Goal: Task Accomplishment & Management: Manage account settings

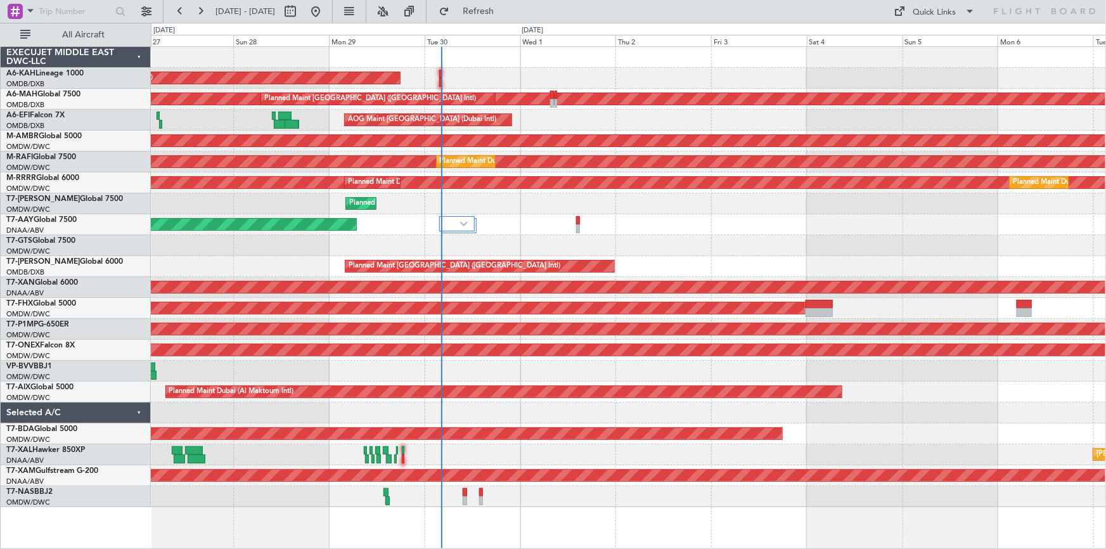
click at [550, 195] on div "Planned Maint Dubai (Al Maktoum Intl) Planned Maint [GEOGRAPHIC_DATA] (Al Makto…" at bounding box center [628, 203] width 955 height 21
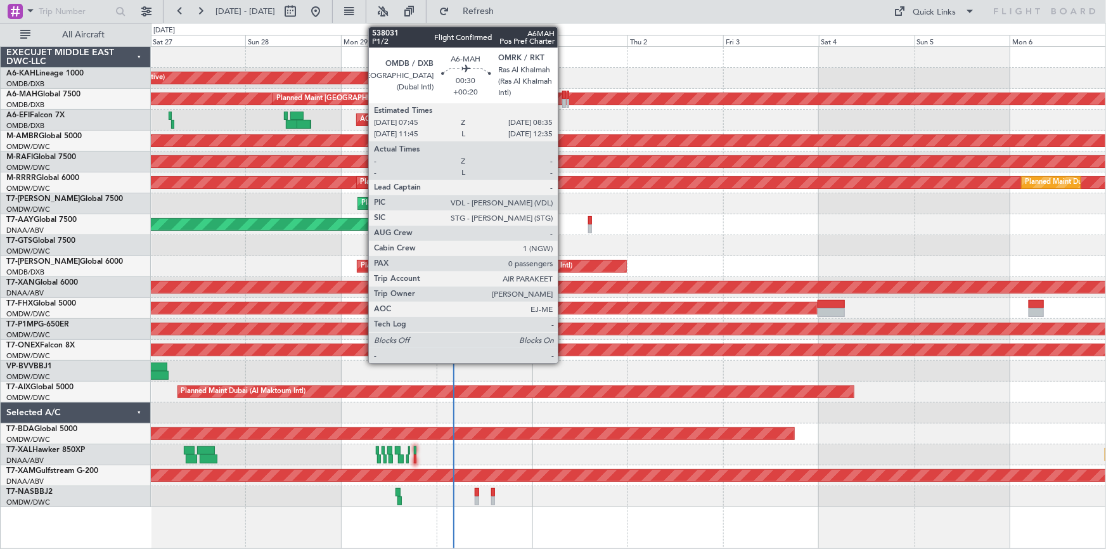
click at [562, 98] on div at bounding box center [564, 95] width 4 height 9
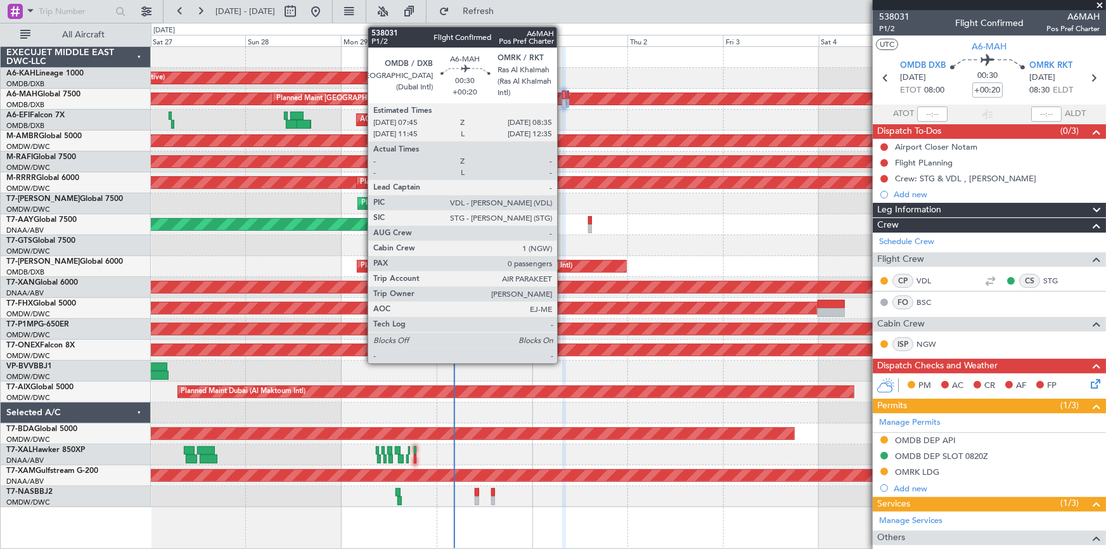
click at [563, 93] on div at bounding box center [564, 95] width 4 height 9
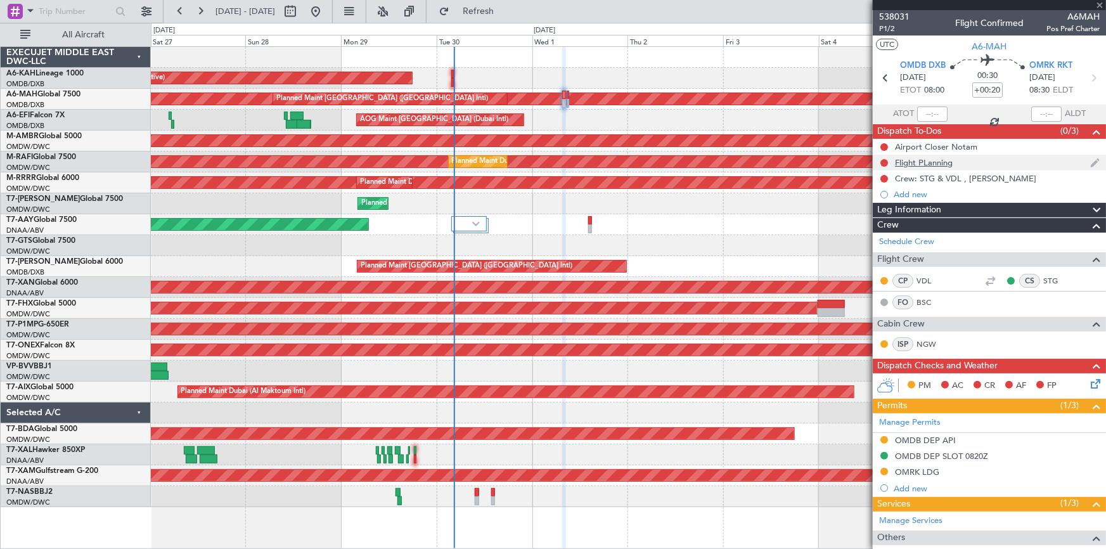
click at [935, 160] on div "Flight PLanning" at bounding box center [924, 162] width 58 height 11
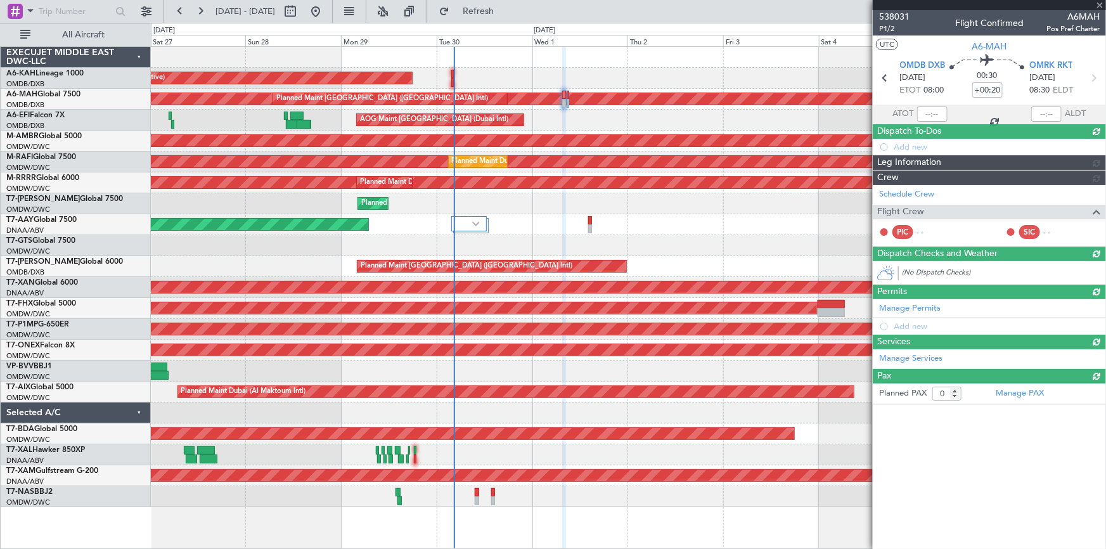
click at [976, 349] on div "Manage Services" at bounding box center [989, 358] width 233 height 19
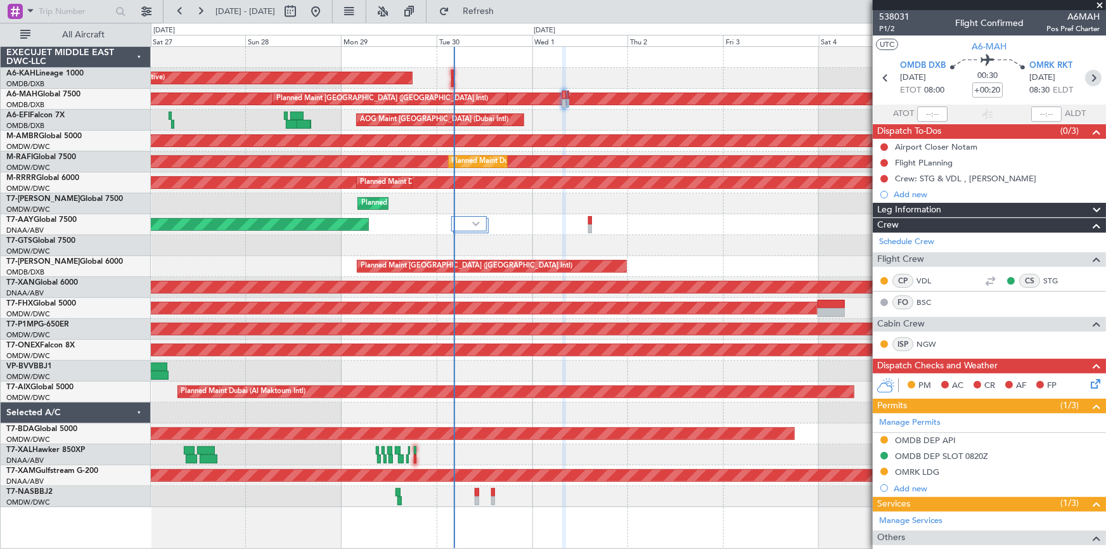
click at [1091, 75] on icon at bounding box center [1093, 78] width 16 height 16
type input "+00:10"
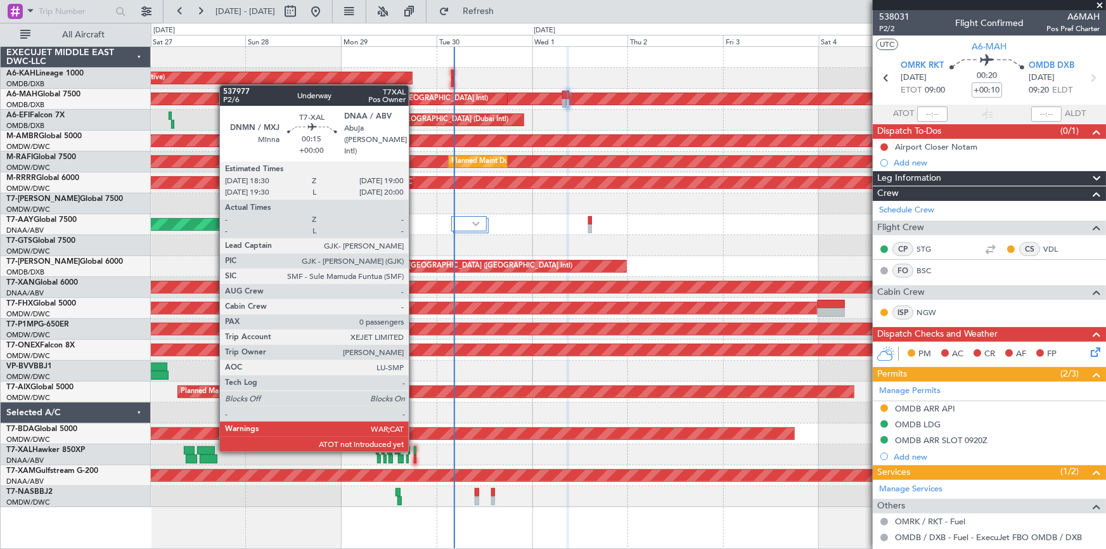
click at [415, 450] on div at bounding box center [415, 450] width 3 height 9
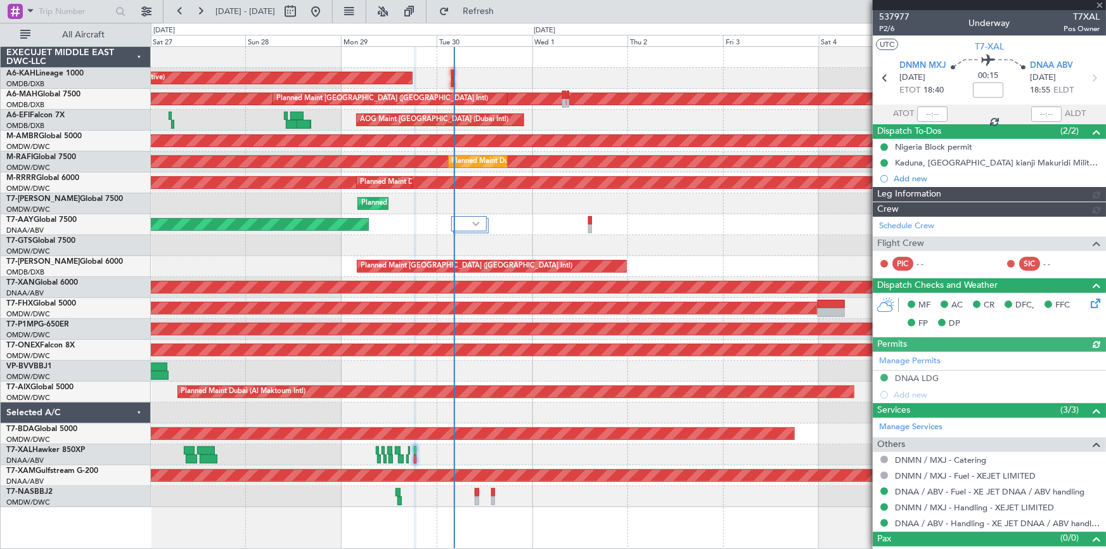
type input "[PERSON_NAME] (ANI)"
type input "7392"
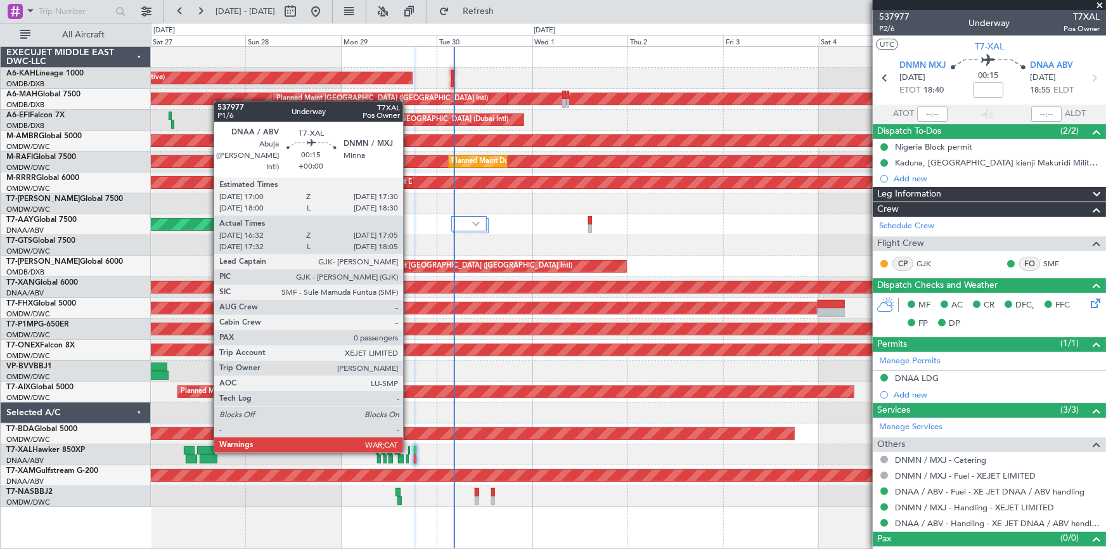
click at [409, 450] on div at bounding box center [409, 450] width 3 height 9
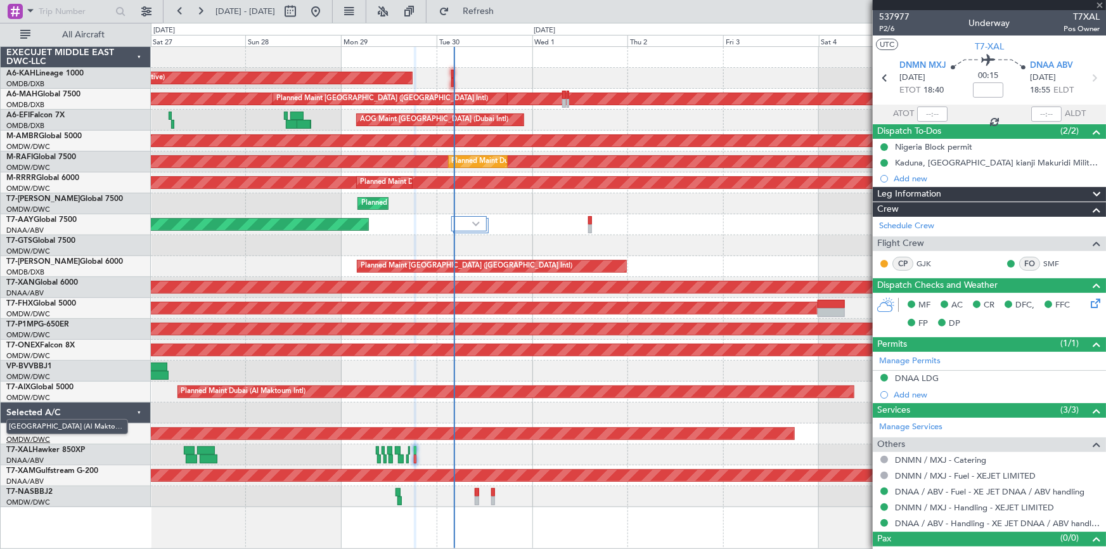
type input "16:42"
type input "17:00"
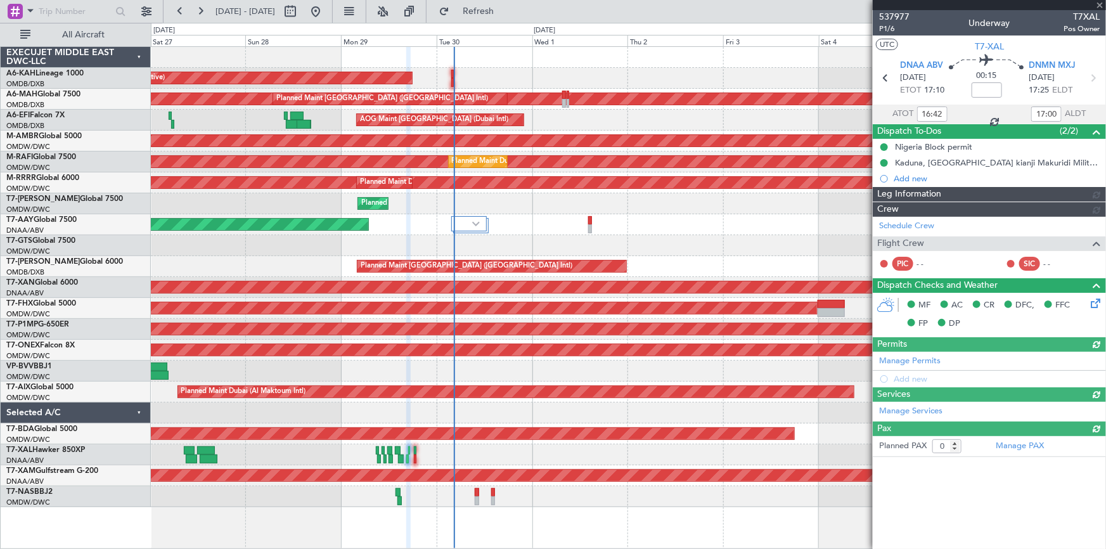
type input "[PERSON_NAME] (ANI)"
type input "7391"
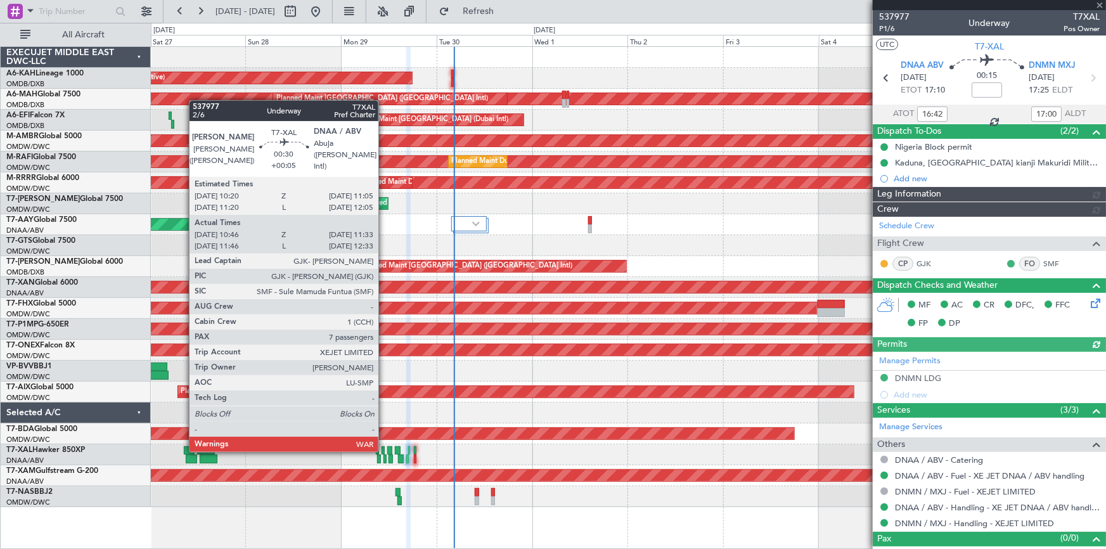
type input "[PERSON_NAME] (ANI)"
type input "7391"
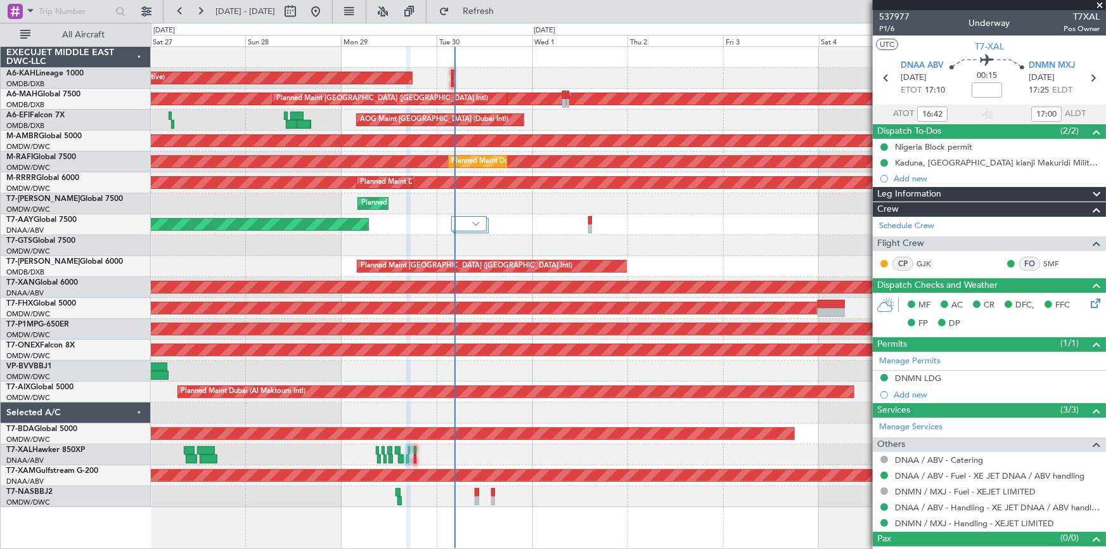
click at [482, 63] on div at bounding box center [628, 57] width 955 height 21
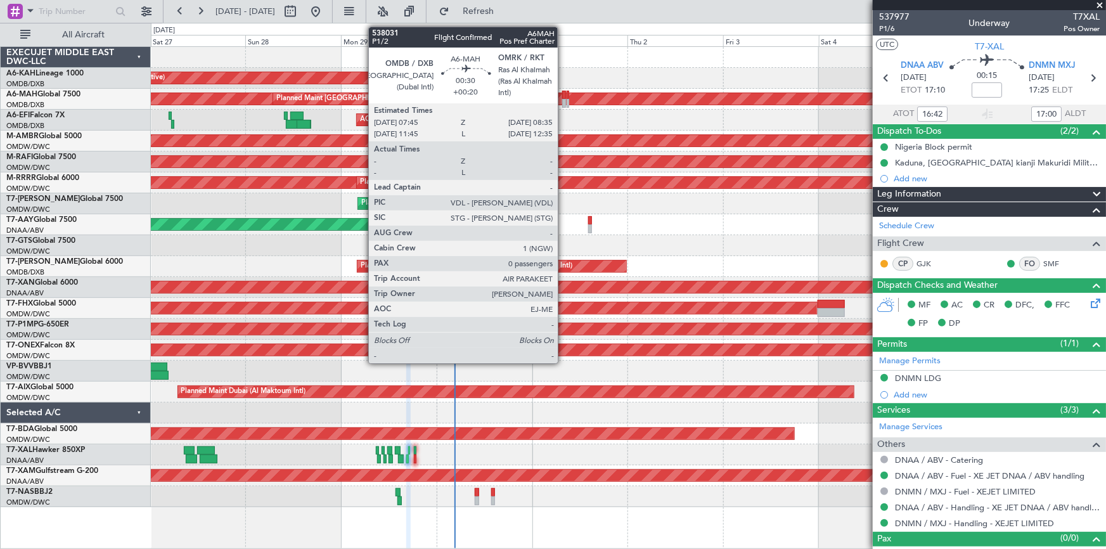
click at [562, 95] on div at bounding box center [564, 95] width 4 height 9
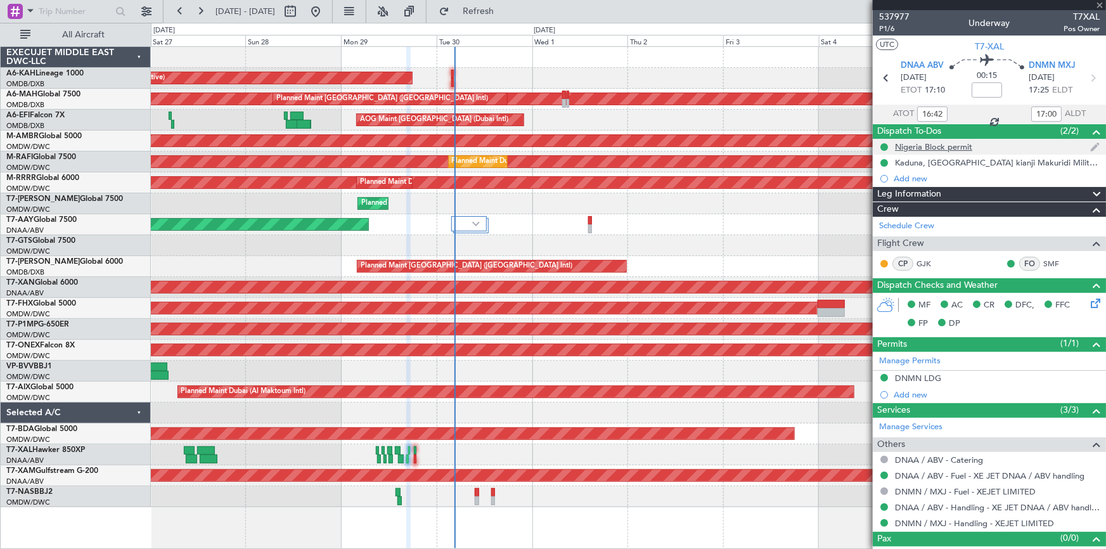
type input "+00:20"
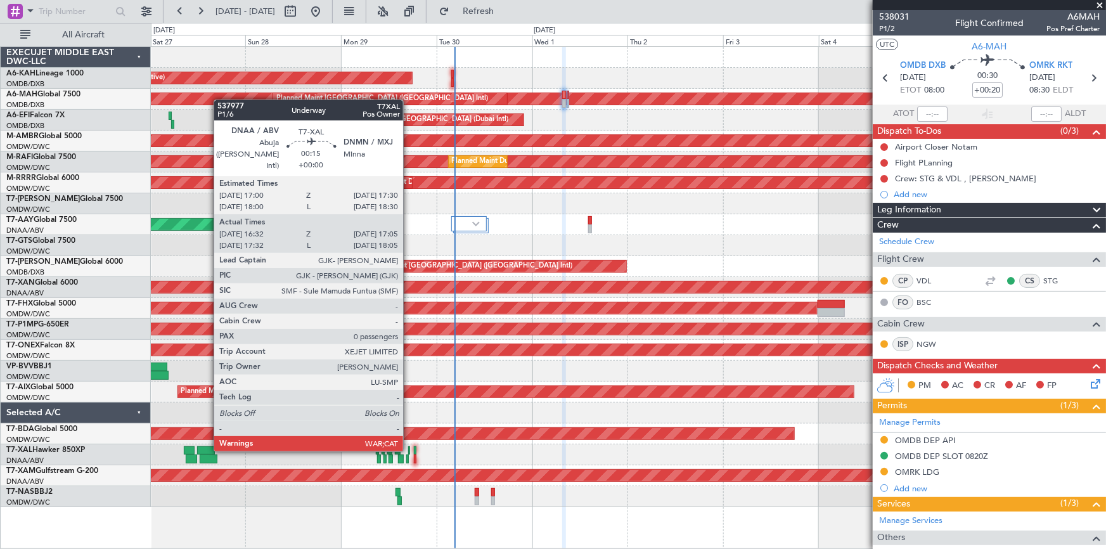
click at [409, 449] on div at bounding box center [409, 450] width 3 height 9
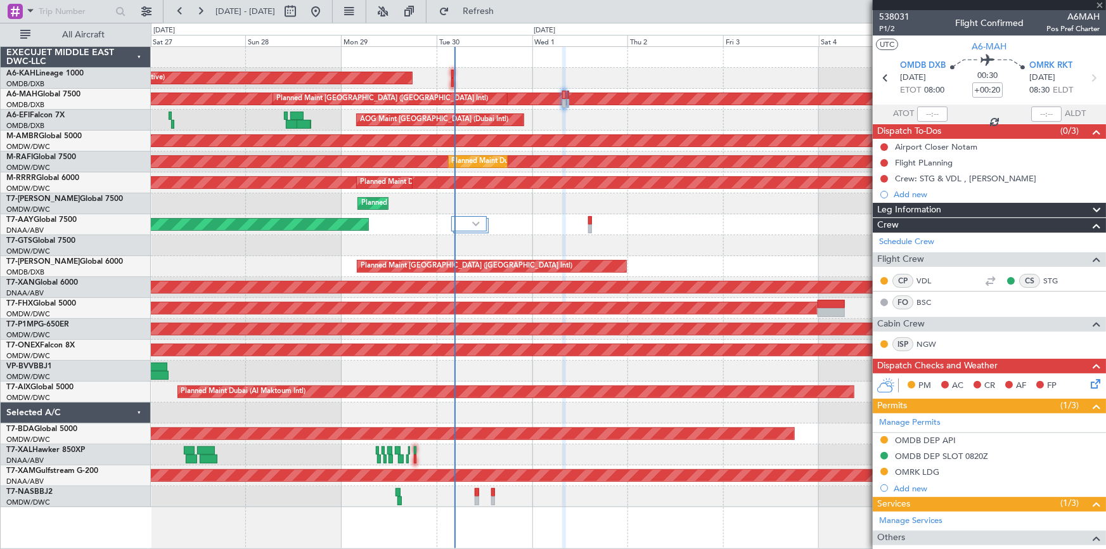
type input "16:42"
type input "17:00"
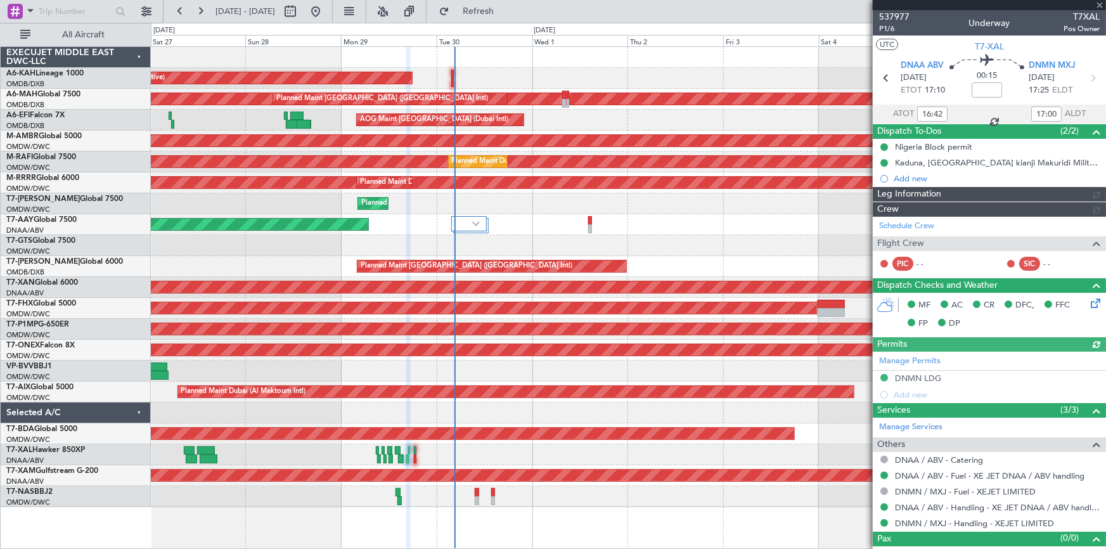
type input "[PERSON_NAME] (ANI)"
type input "7391"
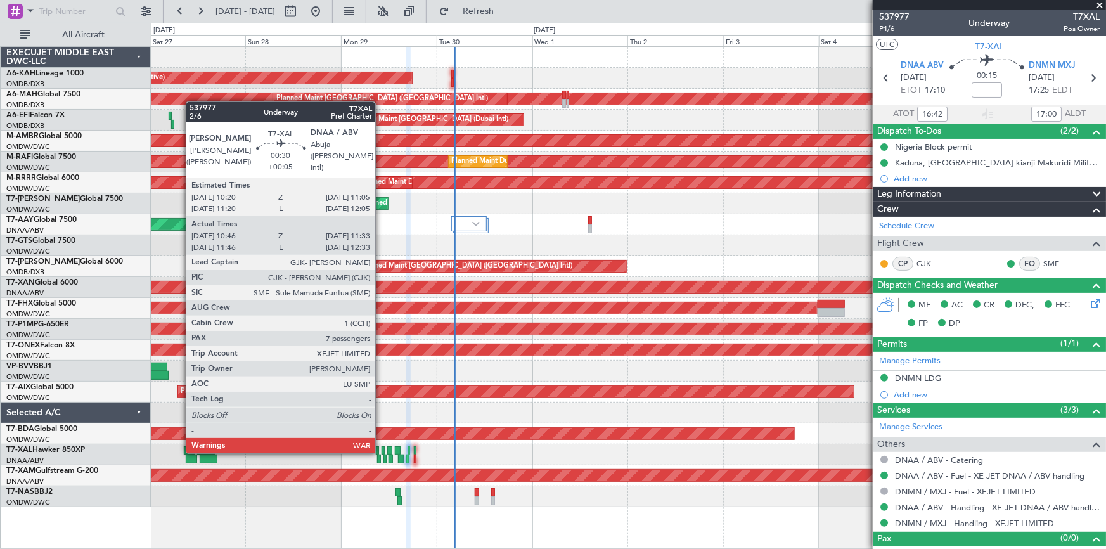
click at [382, 451] on div at bounding box center [383, 450] width 3 height 9
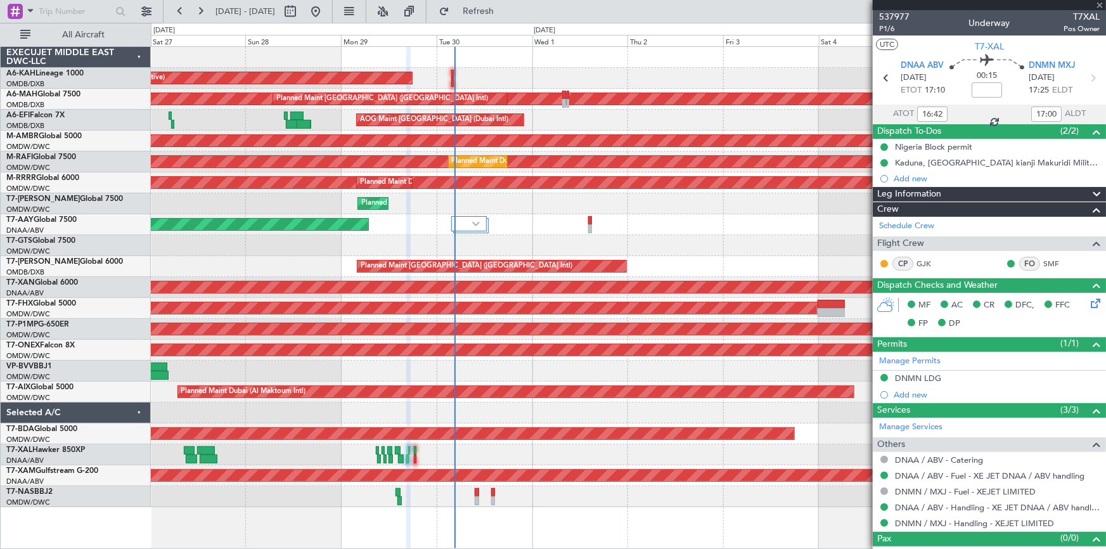
type input "+00:05"
type input "10:56"
type input "11:28"
type input "7"
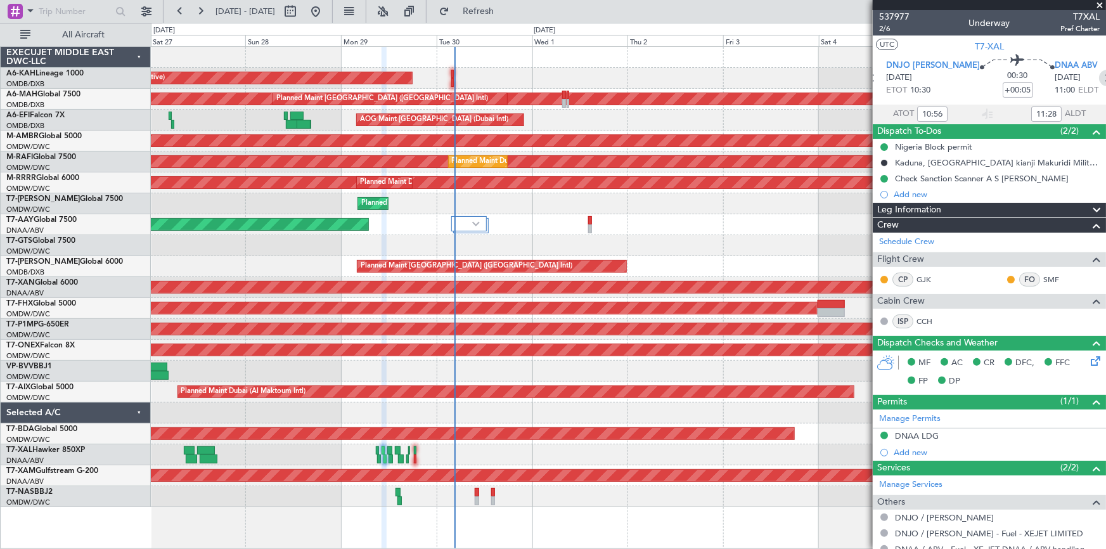
click at [1099, 77] on icon at bounding box center [1107, 78] width 16 height 16
type input "-00:05"
type input "12:12"
type input "13:04"
type input "1"
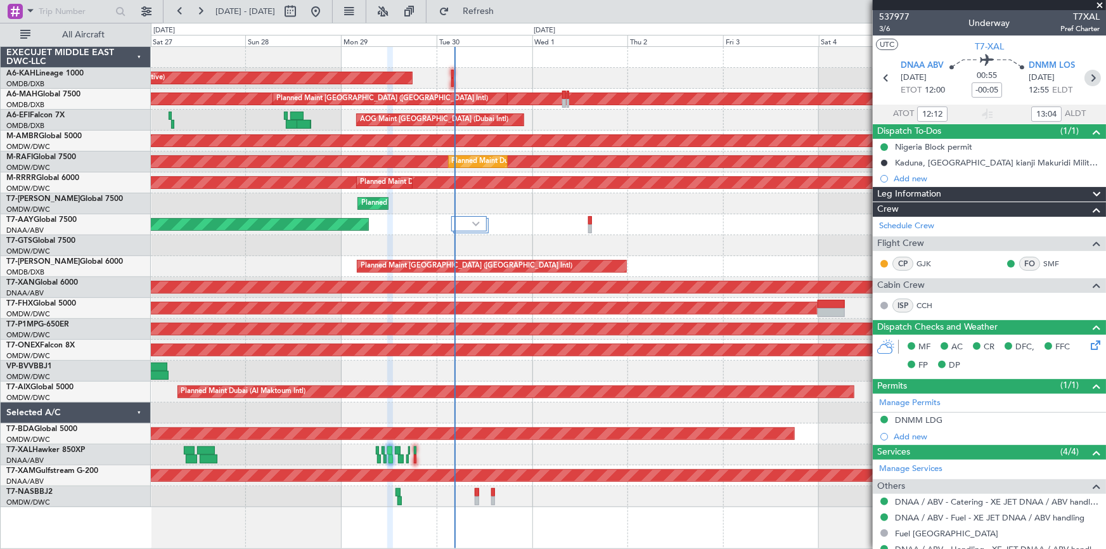
click at [1093, 81] on icon at bounding box center [1093, 78] width 16 height 16
type input "14:48"
type input "15:42"
type input "0"
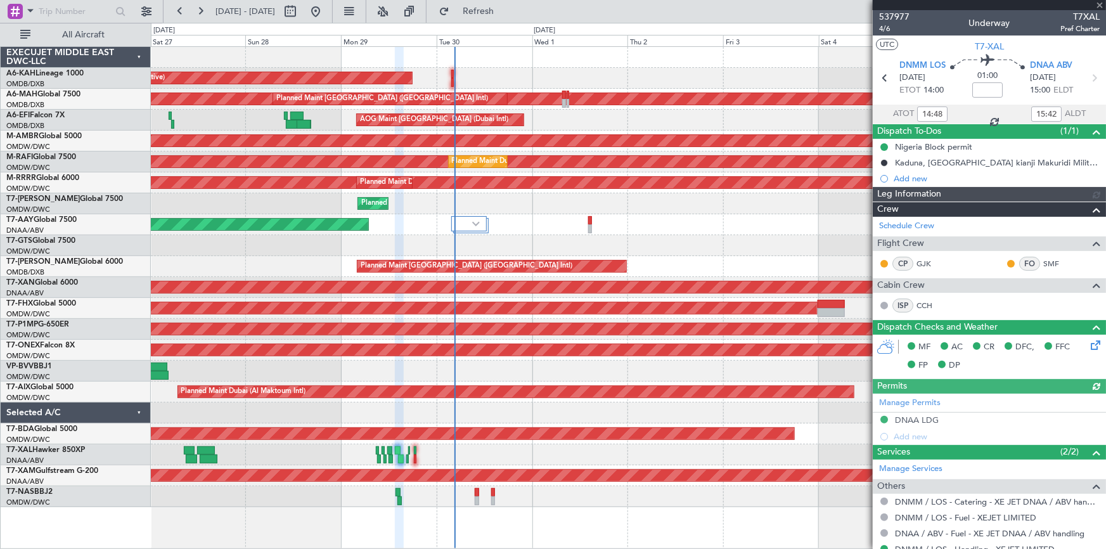
type input "Dherander Fithani (DHF)"
type input "7379"
click at [1093, 81] on icon at bounding box center [1094, 78] width 16 height 16
type input "16:42"
type input "17:00"
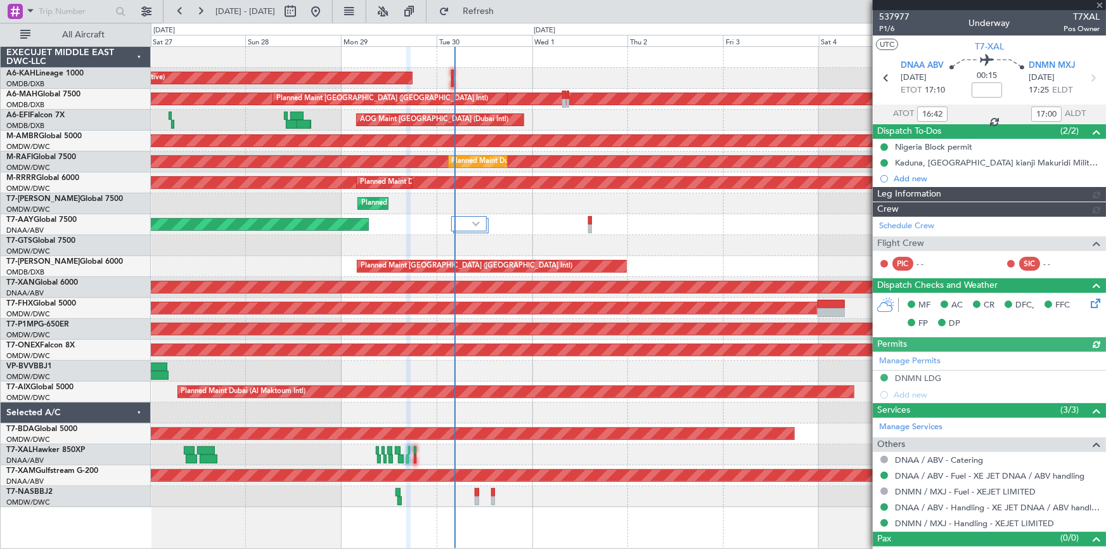
type input "[PERSON_NAME] (ANI)"
type input "7391"
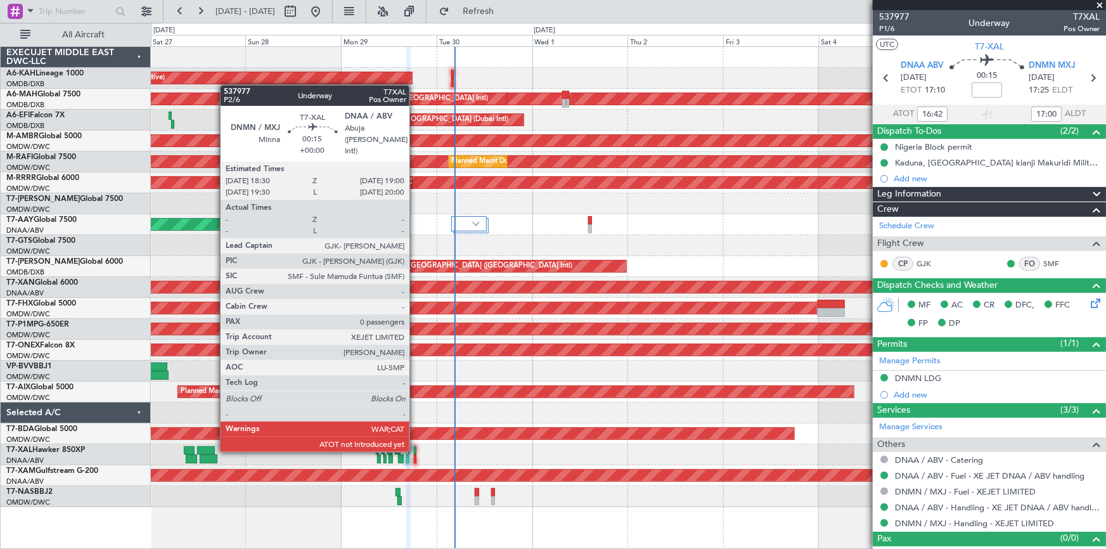
click at [415, 449] on div at bounding box center [415, 450] width 3 height 9
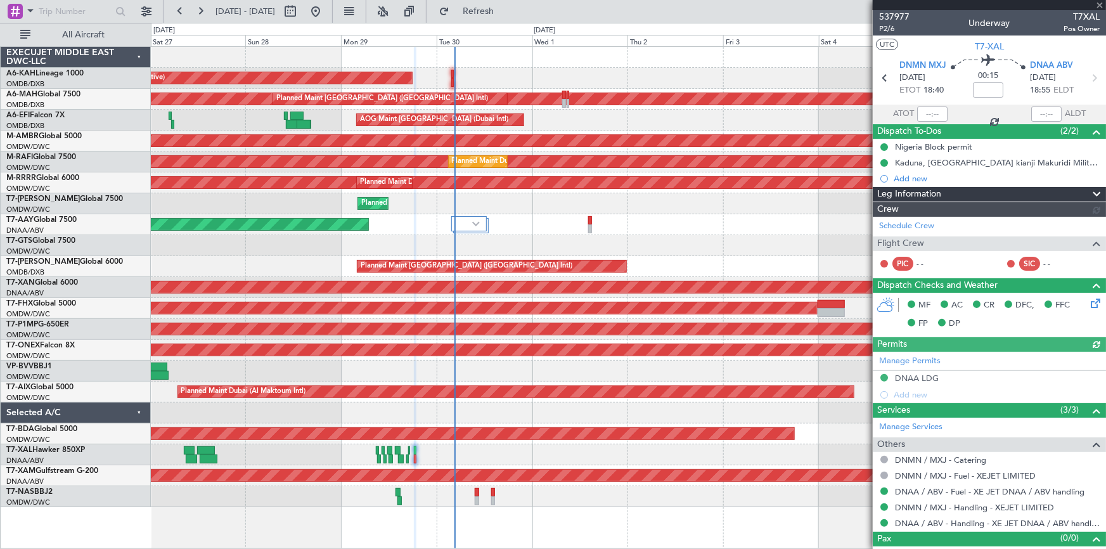
type input "[PERSON_NAME] (ANI)"
type input "7392"
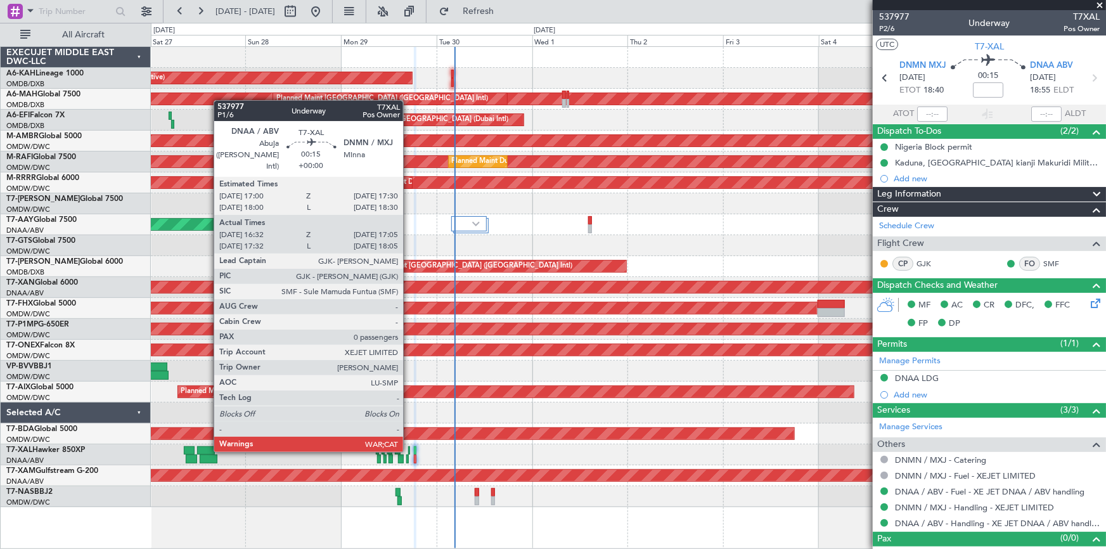
click at [409, 449] on div at bounding box center [409, 450] width 3 height 9
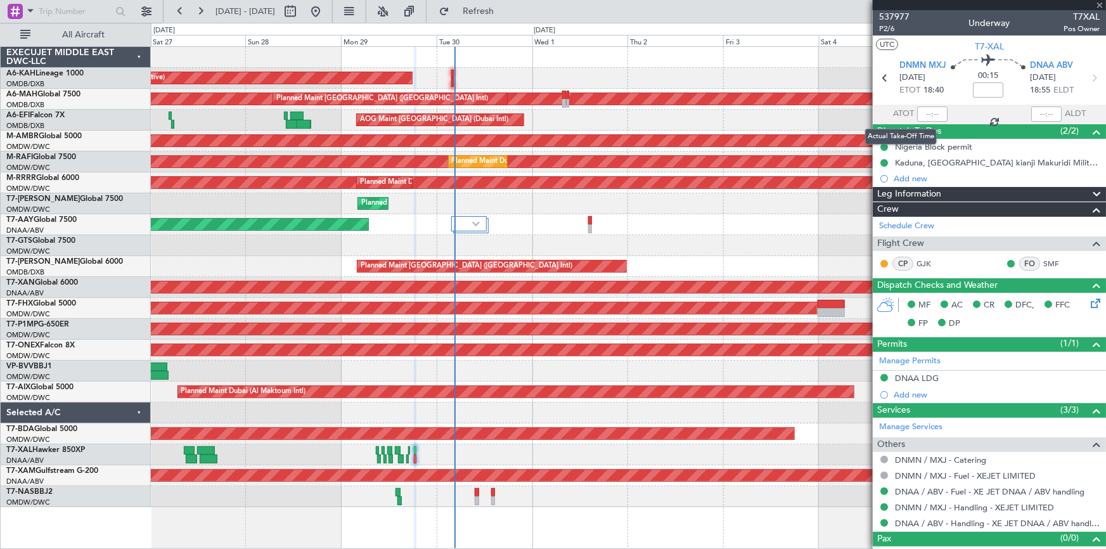
type input "16:42"
type input "17:00"
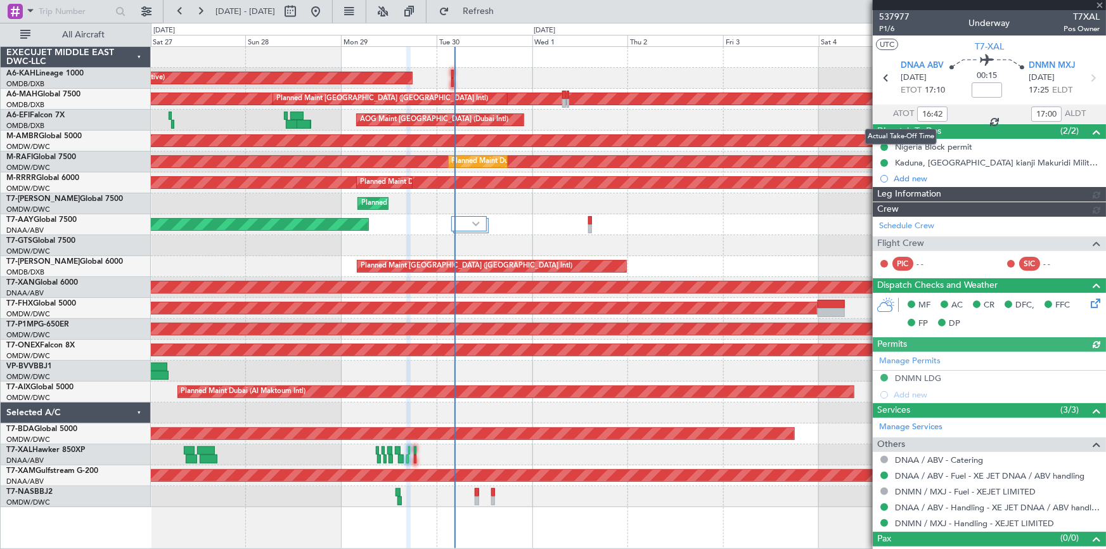
type input "[PERSON_NAME] (ANI)"
type input "7391"
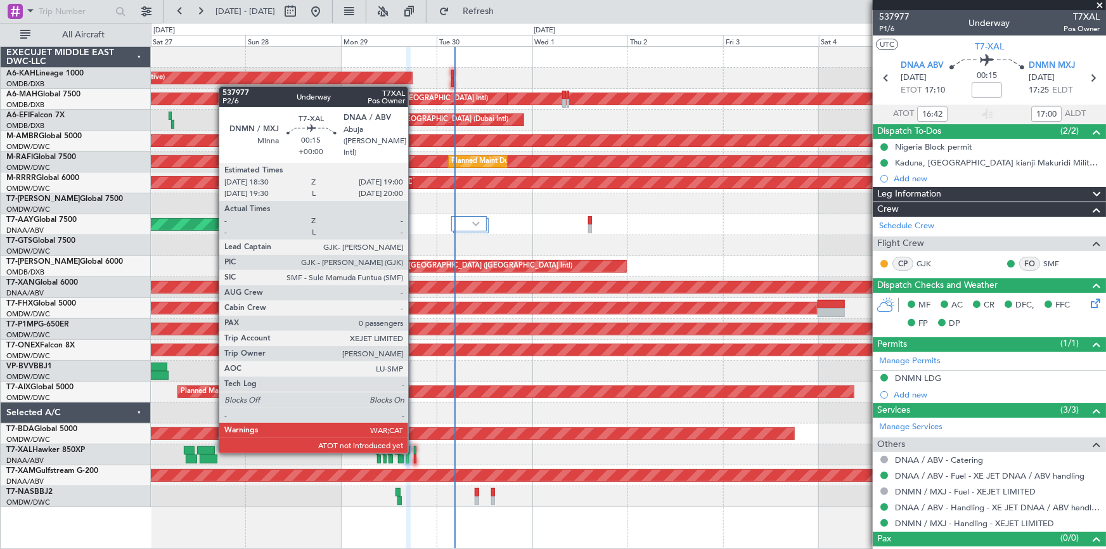
click at [414, 451] on div at bounding box center [415, 450] width 3 height 9
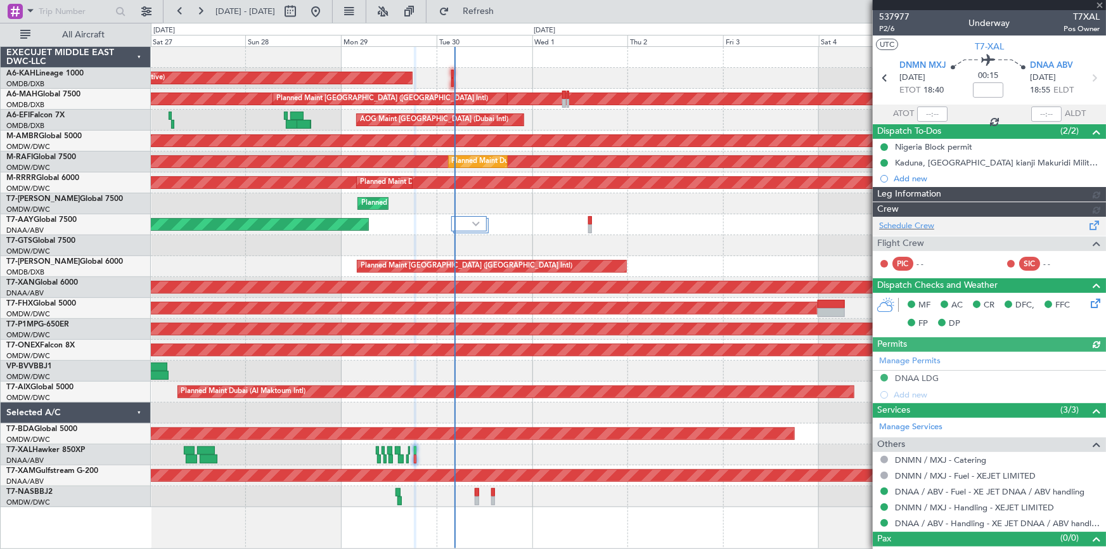
type input "[PERSON_NAME] (ANI)"
type input "7392"
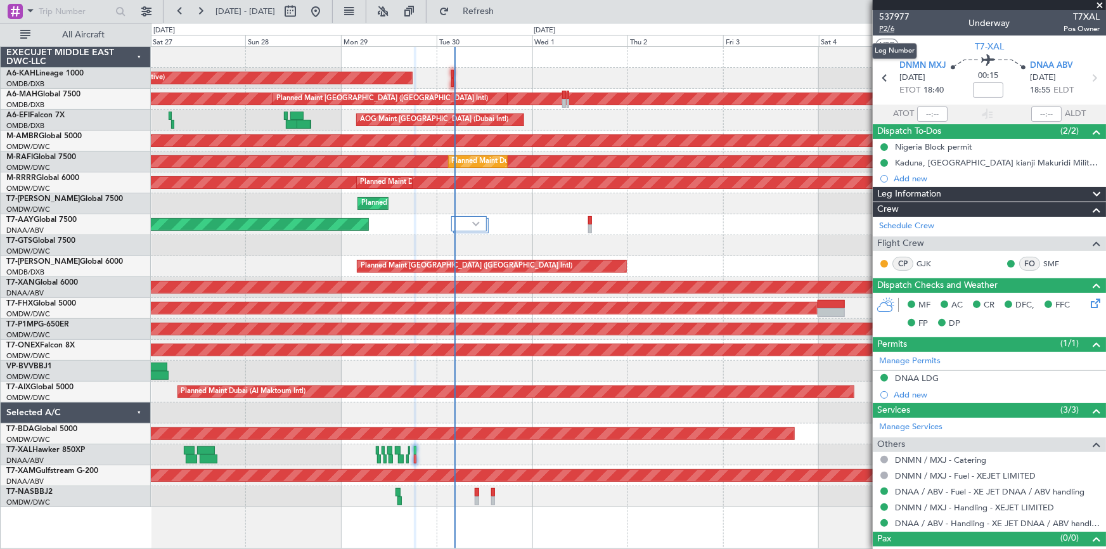
click at [888, 29] on span "P2/6" at bounding box center [894, 28] width 30 height 11
click at [911, 223] on link "Schedule Crew" at bounding box center [906, 226] width 55 height 13
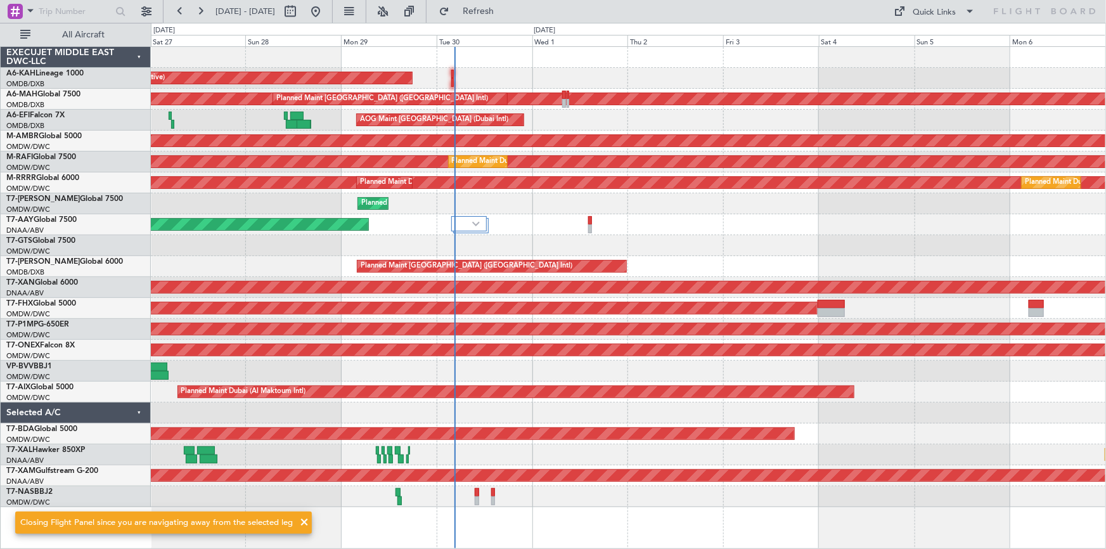
drag, startPoint x: 508, startPoint y: 14, endPoint x: 541, endPoint y: 67, distance: 62.1
click at [505, 14] on span "Refresh" at bounding box center [478, 11] width 53 height 9
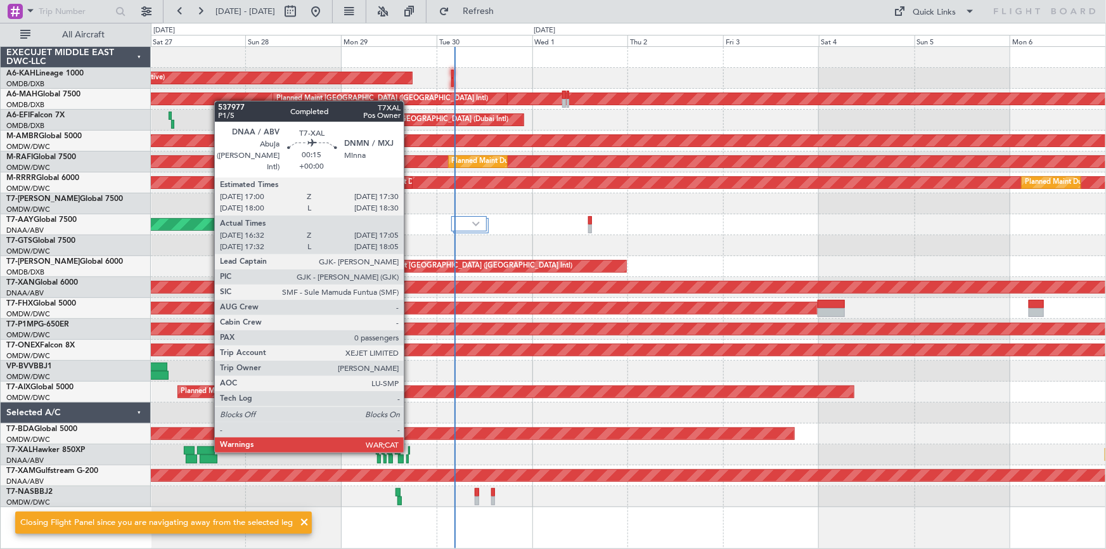
click at [410, 450] on div at bounding box center [409, 450] width 3 height 9
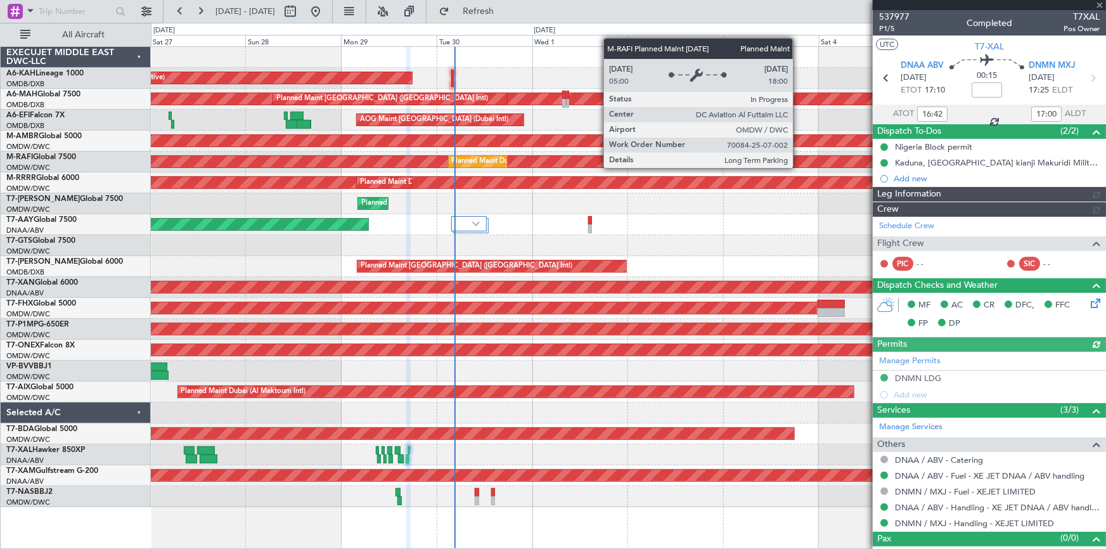
type input "[PERSON_NAME] (ANI)"
type input "7391"
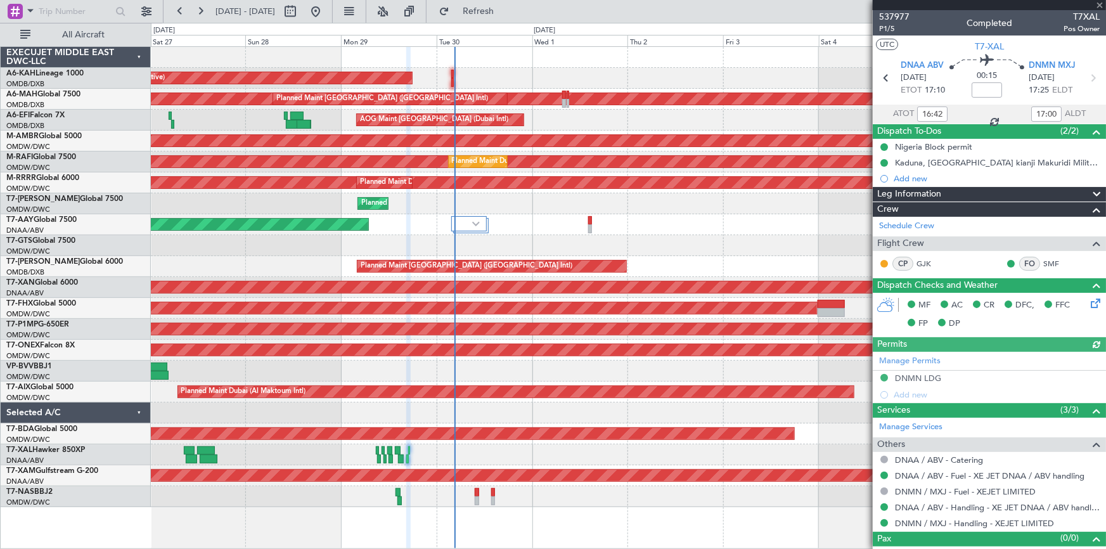
type input "17:42"
type input "18:00"
type input "16:42"
type input "17:00"
click at [886, 30] on span "P1/5" at bounding box center [894, 28] width 30 height 11
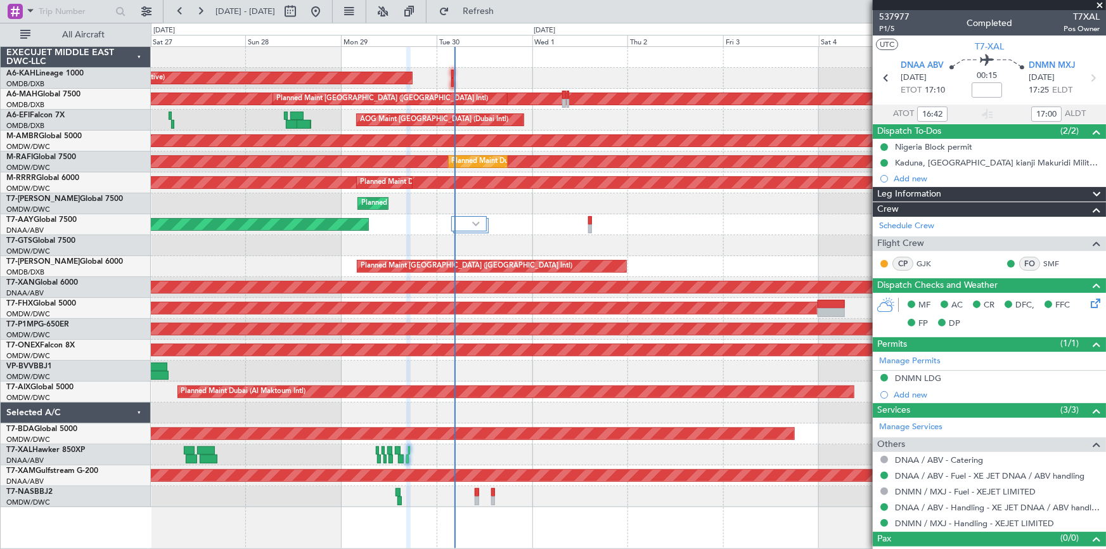
type input "17:42"
type input "18:00"
type input "16:42"
type input "17:00"
click at [885, 25] on span "P1/5" at bounding box center [894, 28] width 30 height 11
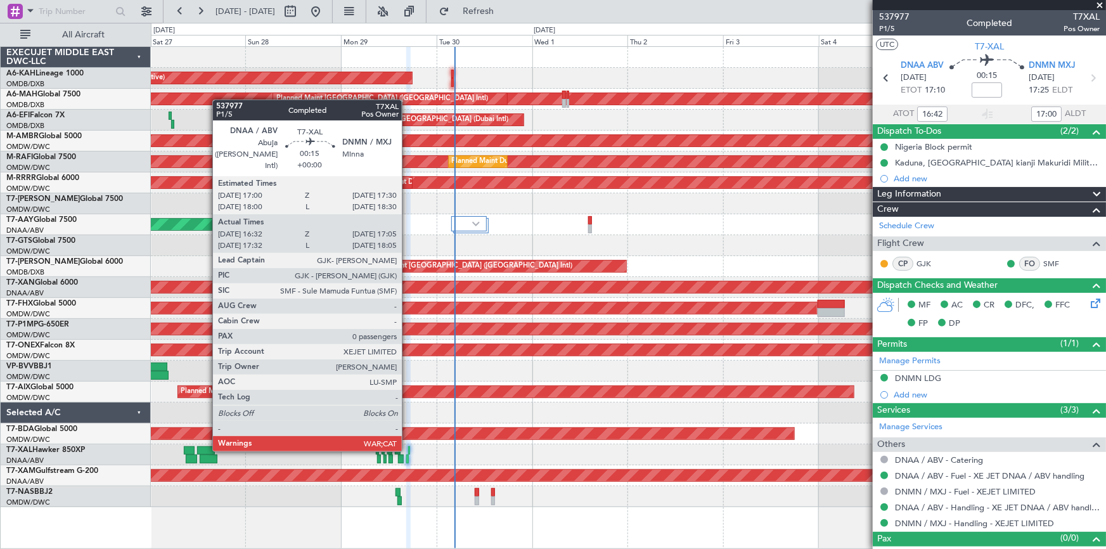
click at [408, 449] on div at bounding box center [409, 450] width 3 height 9
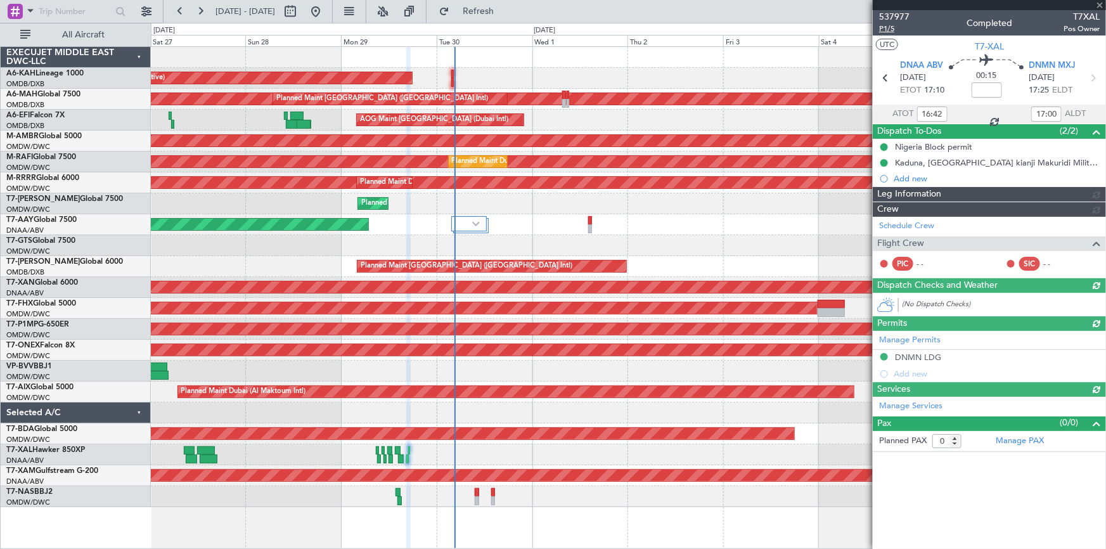
type input "[PERSON_NAME] (ANI)"
type input "7391"
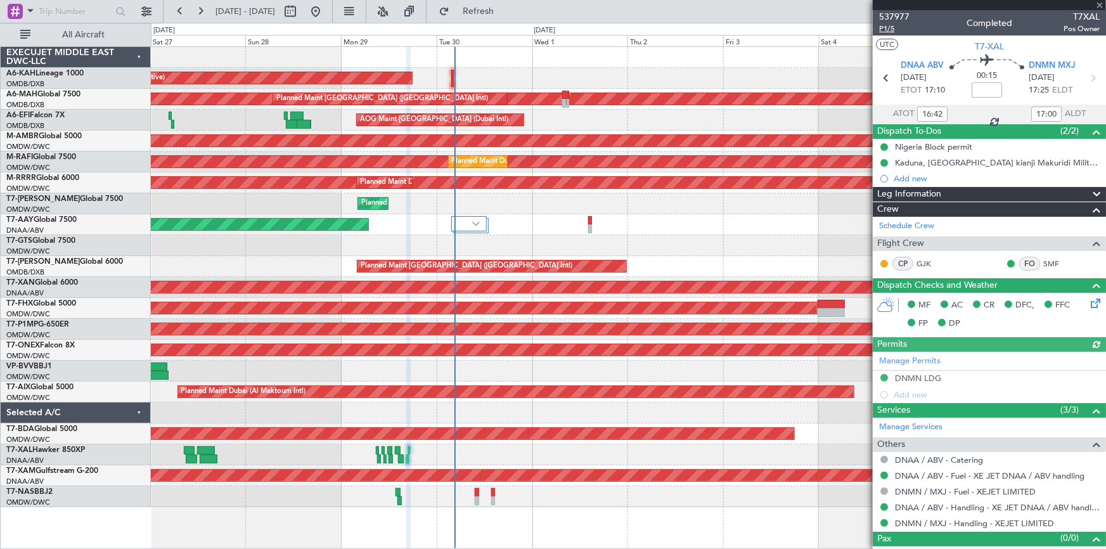
click at [883, 29] on span "P1/5" at bounding box center [894, 28] width 30 height 11
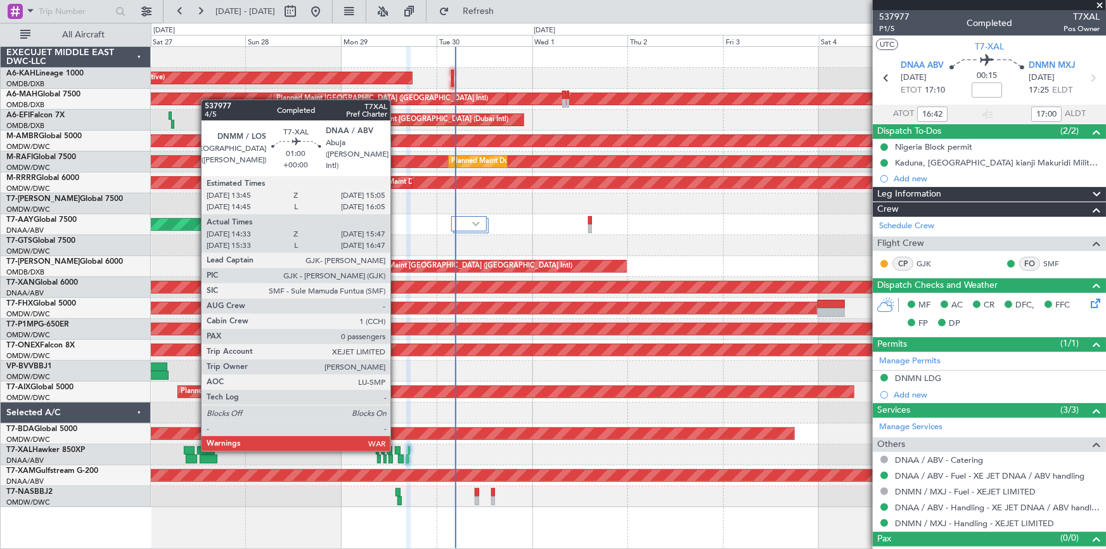
click at [396, 449] on div at bounding box center [398, 450] width 6 height 9
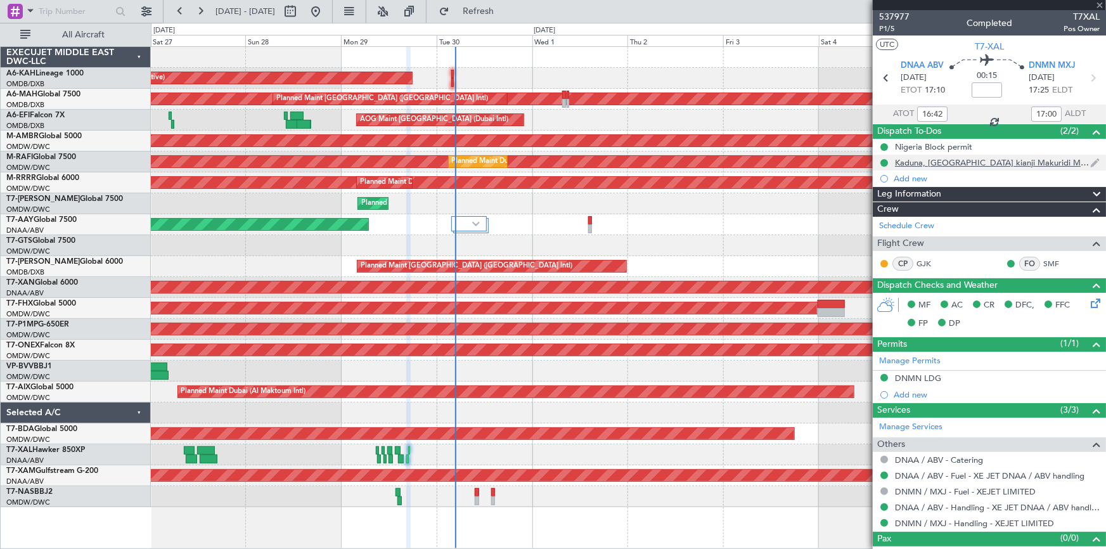
type input "14:48"
type input "15:42"
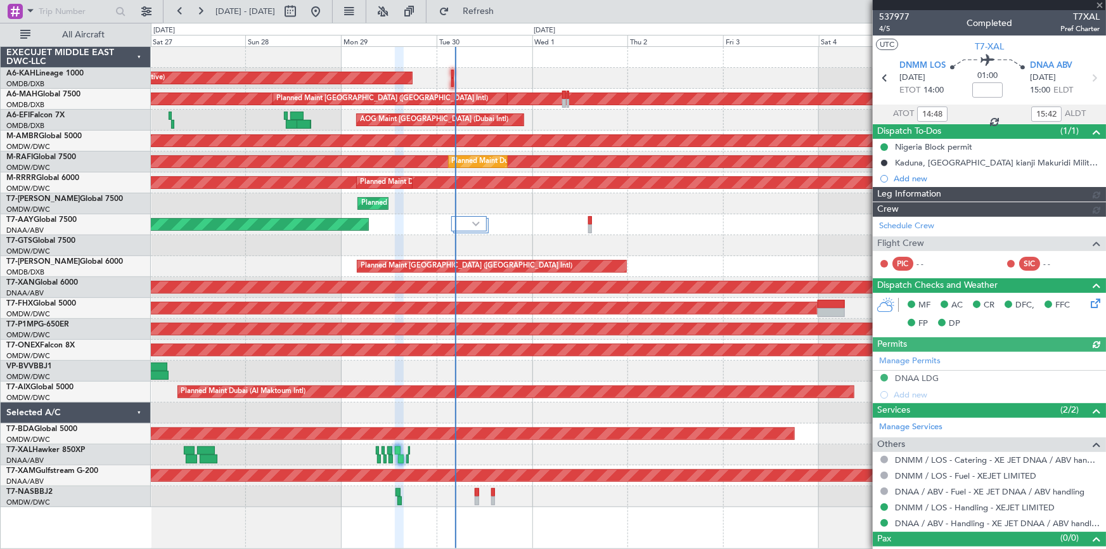
type input "Dherander Fithani (DHF)"
type input "7379"
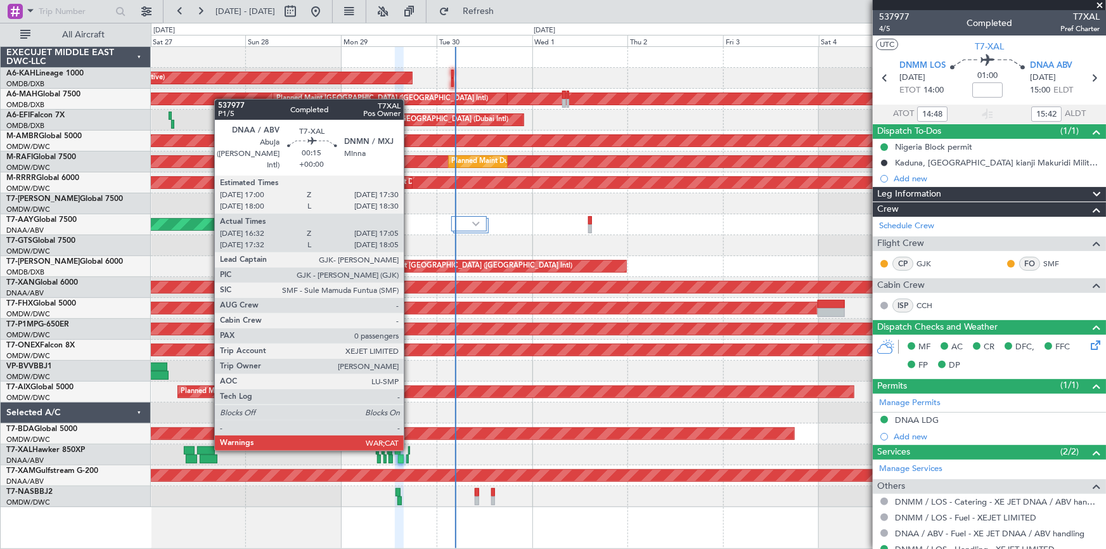
click at [411, 453] on div "[PERSON_NAME] ([PERSON_NAME] Intl) Planned Maint [PERSON_NAME]" at bounding box center [628, 454] width 955 height 21
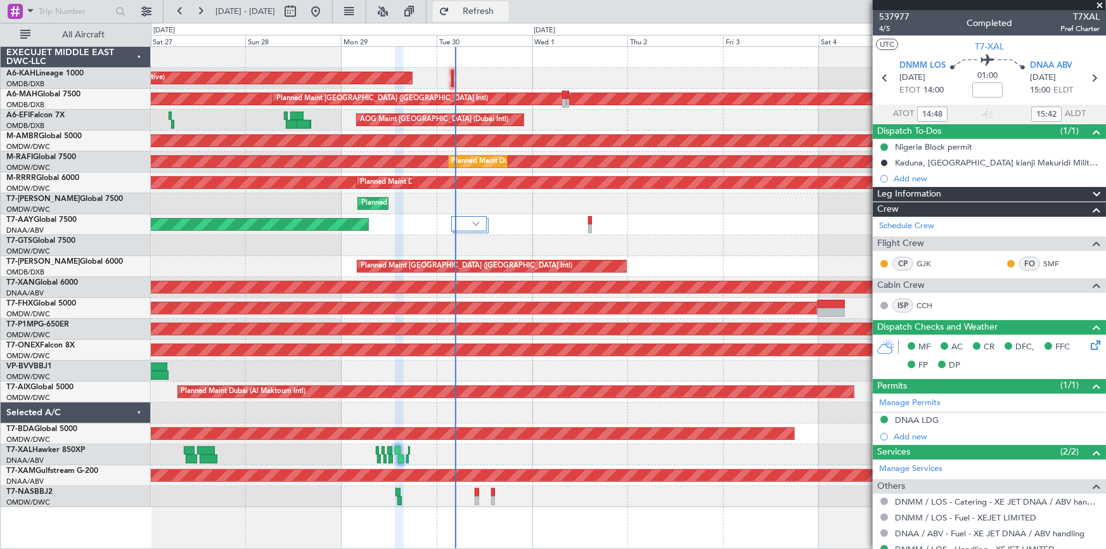
click at [505, 11] on span "Refresh" at bounding box center [478, 11] width 53 height 9
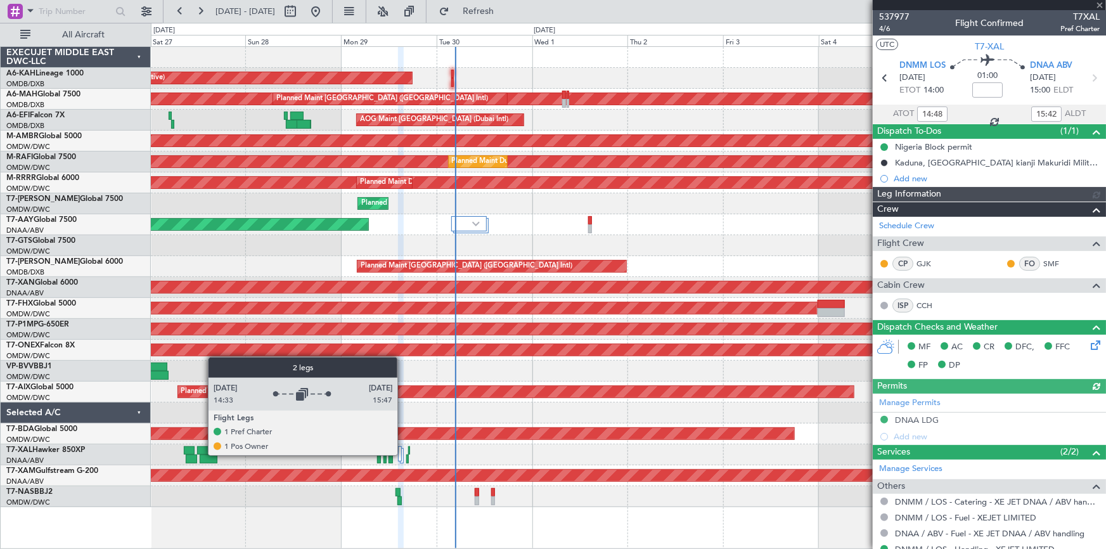
type input "Dherander Fithani (DHF)"
type input "7379"
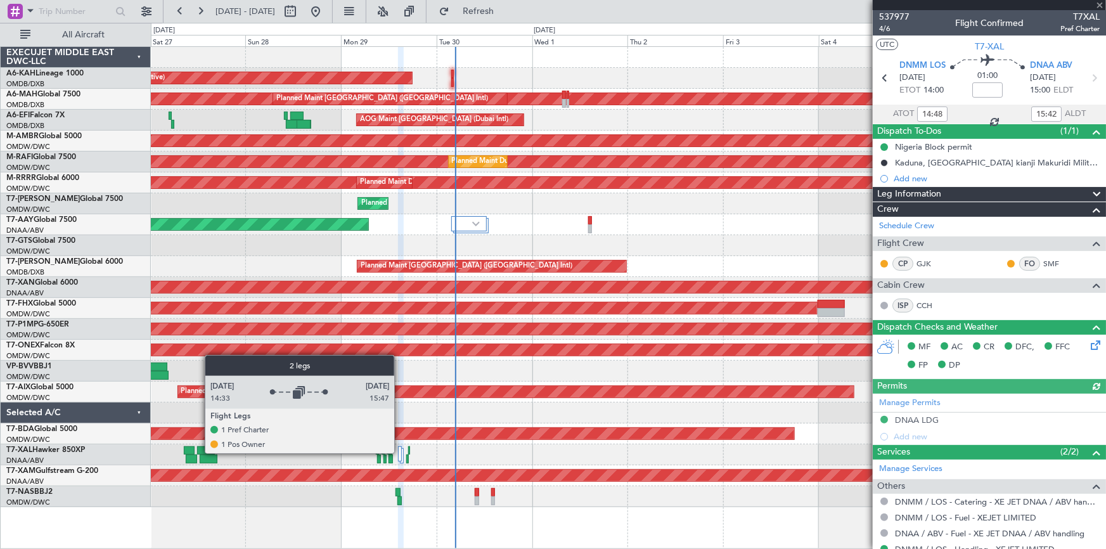
click at [400, 453] on div at bounding box center [399, 453] width 3 height 15
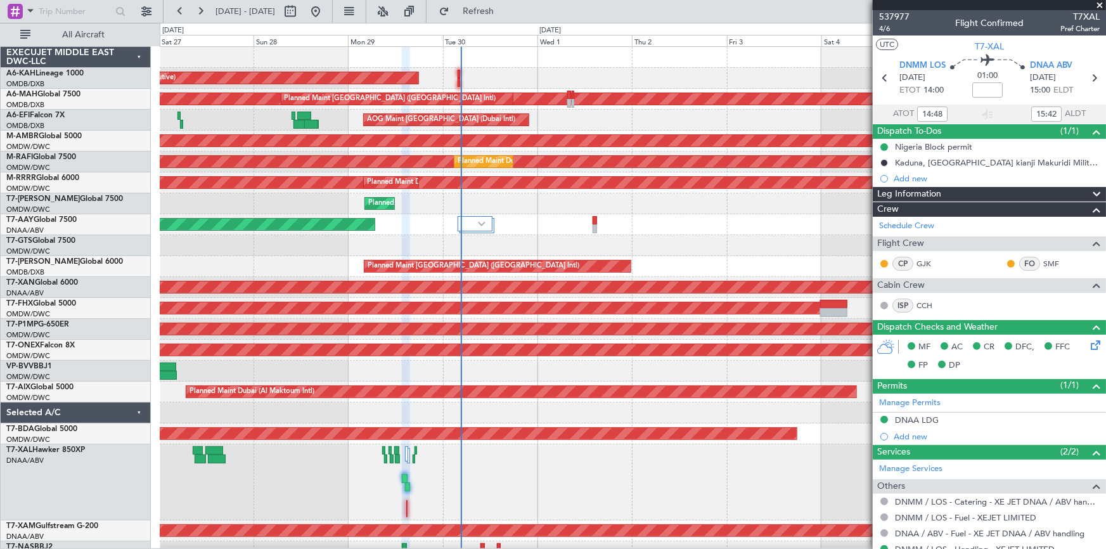
click at [413, 451] on div "[PERSON_NAME] ([PERSON_NAME] Intl) Planned Maint [PERSON_NAME]" at bounding box center [633, 482] width 946 height 76
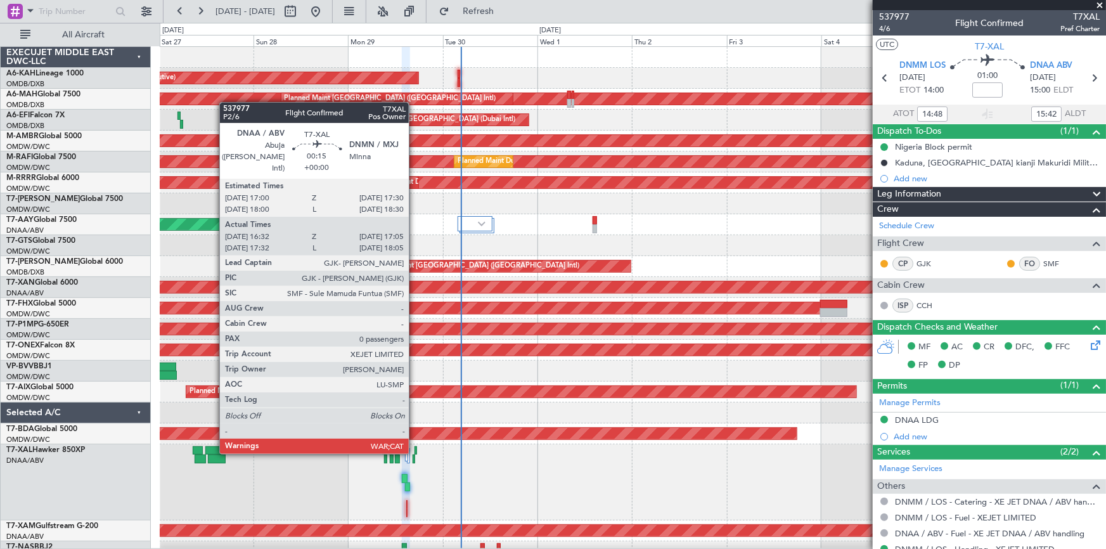
click at [415, 451] on div at bounding box center [416, 450] width 3 height 9
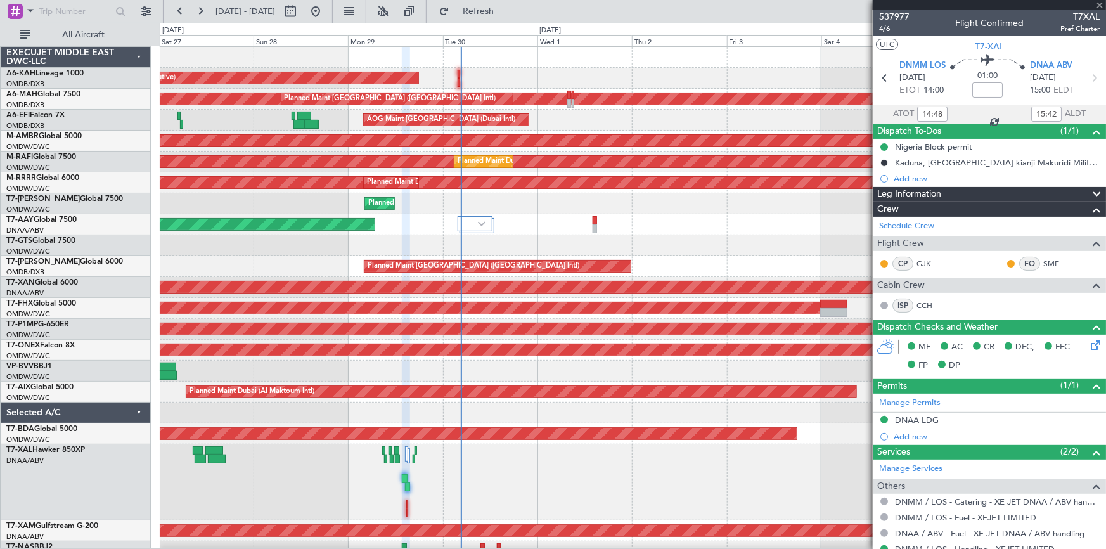
type input "16:42"
type input "17:00"
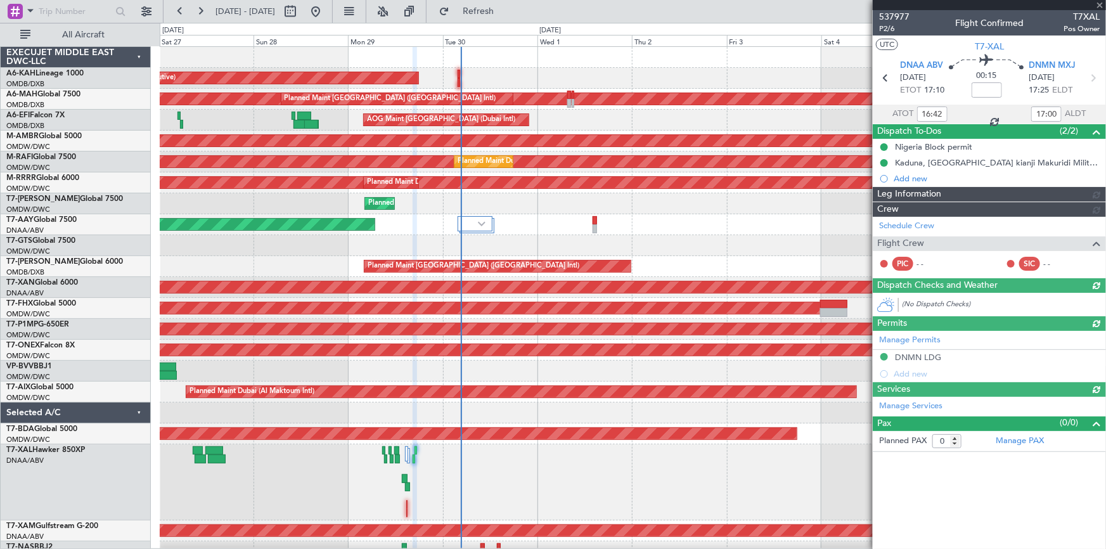
type input "[PERSON_NAME] (ANI)"
type input "7391"
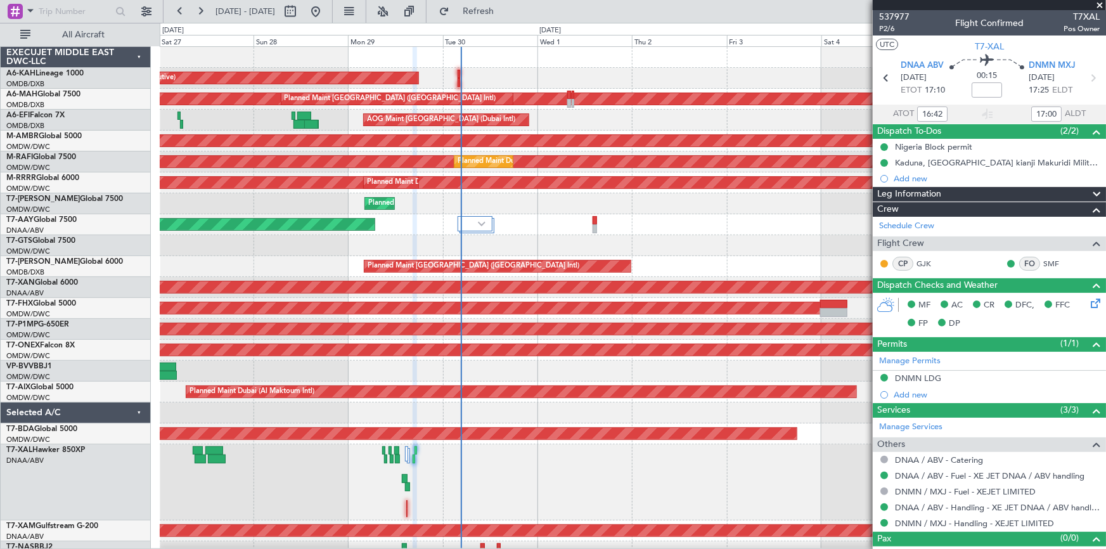
type input "17:42"
type input "18:00"
type input "16:42"
type input "17:00"
type input "17:42"
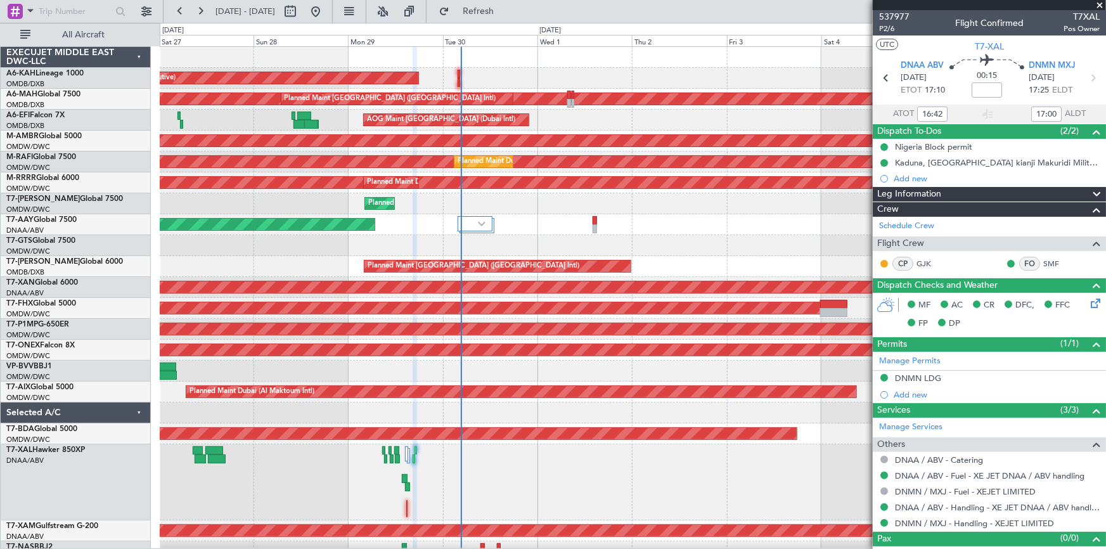
type input "18:00"
type input "16:42"
type input "17:00"
click at [887, 31] on span "P2/6" at bounding box center [894, 28] width 30 height 11
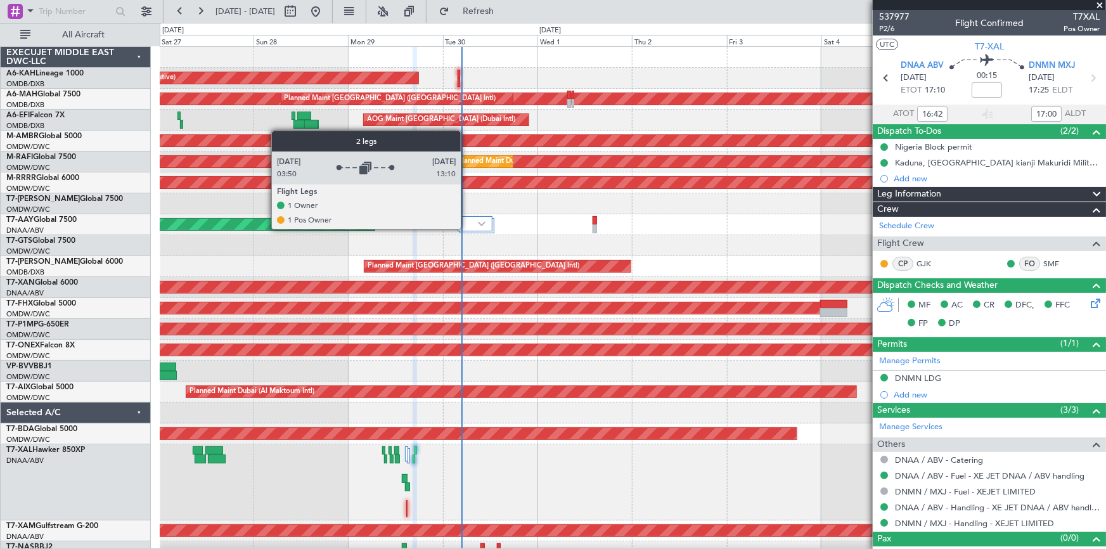
click at [470, 221] on div at bounding box center [475, 223] width 35 height 15
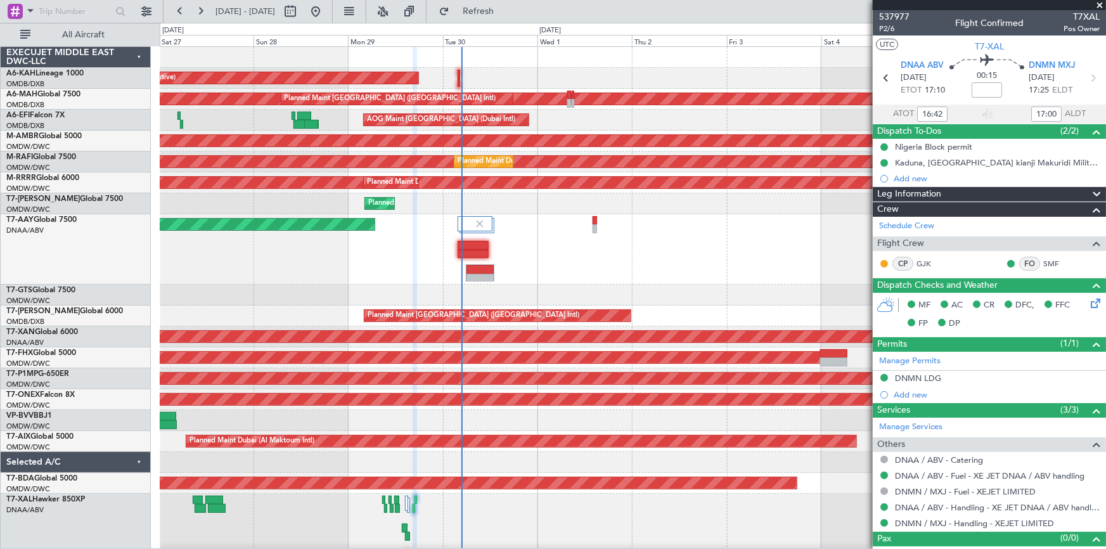
scroll to position [62, 0]
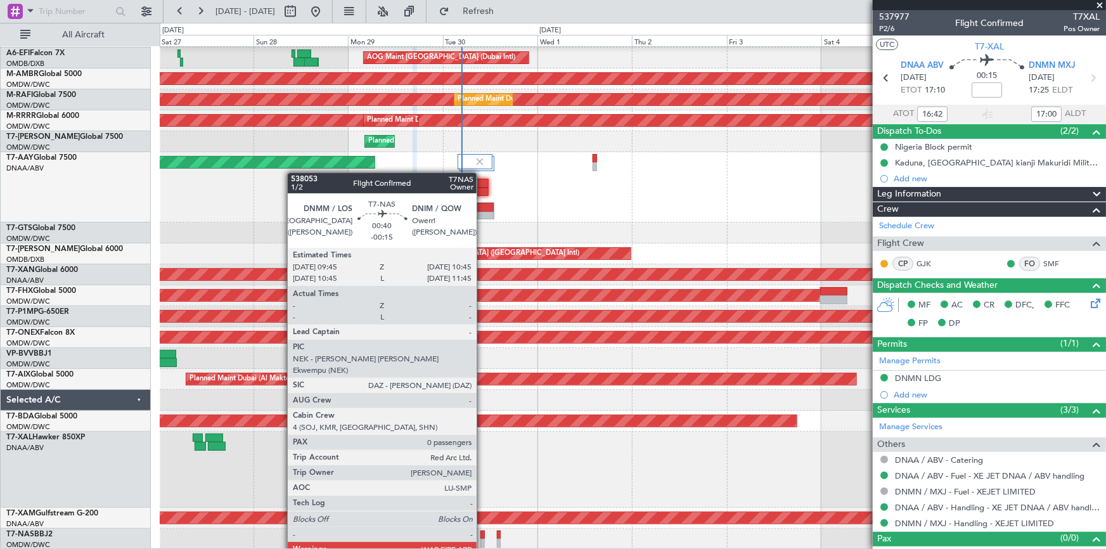
click at [482, 532] on div at bounding box center [483, 535] width 4 height 9
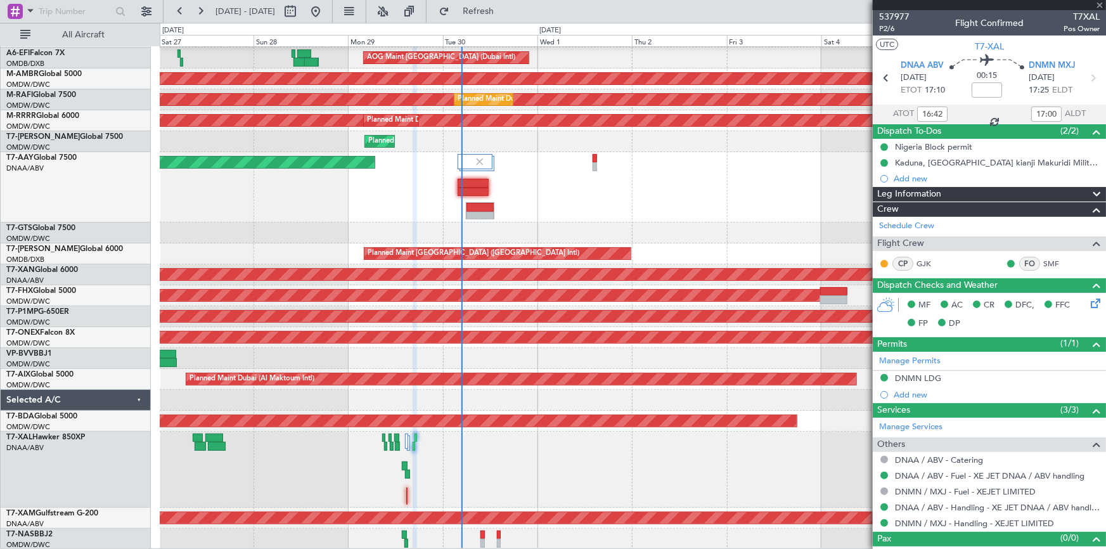
type input "-00:15"
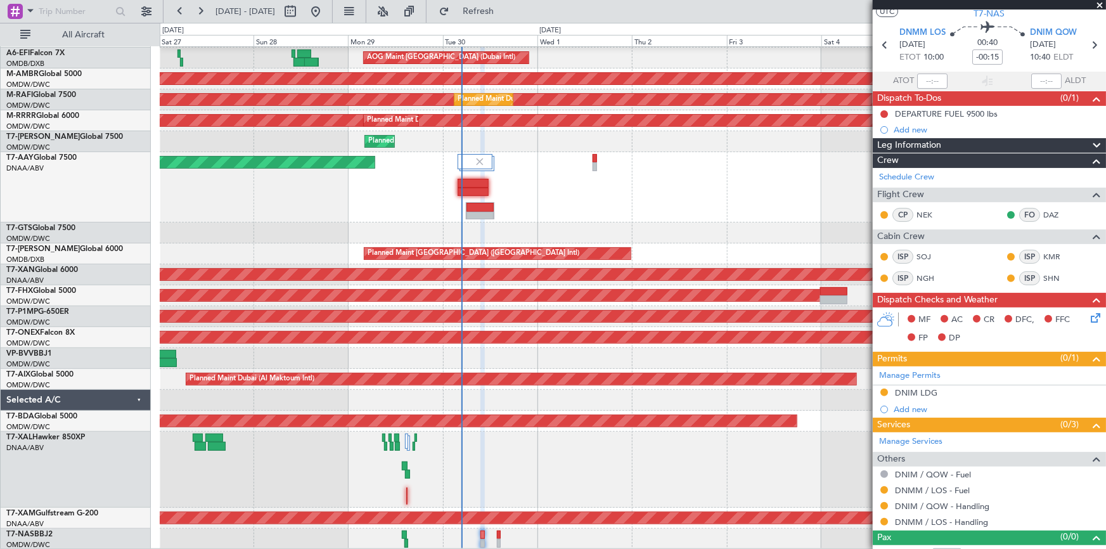
scroll to position [48, 0]
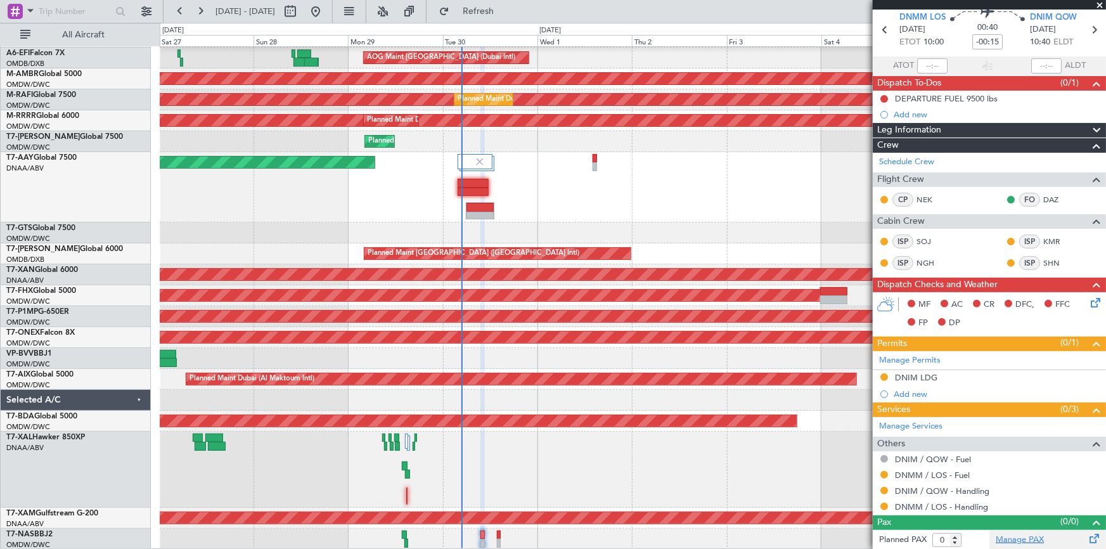
click at [1025, 538] on link "Manage PAX" at bounding box center [1020, 540] width 48 height 13
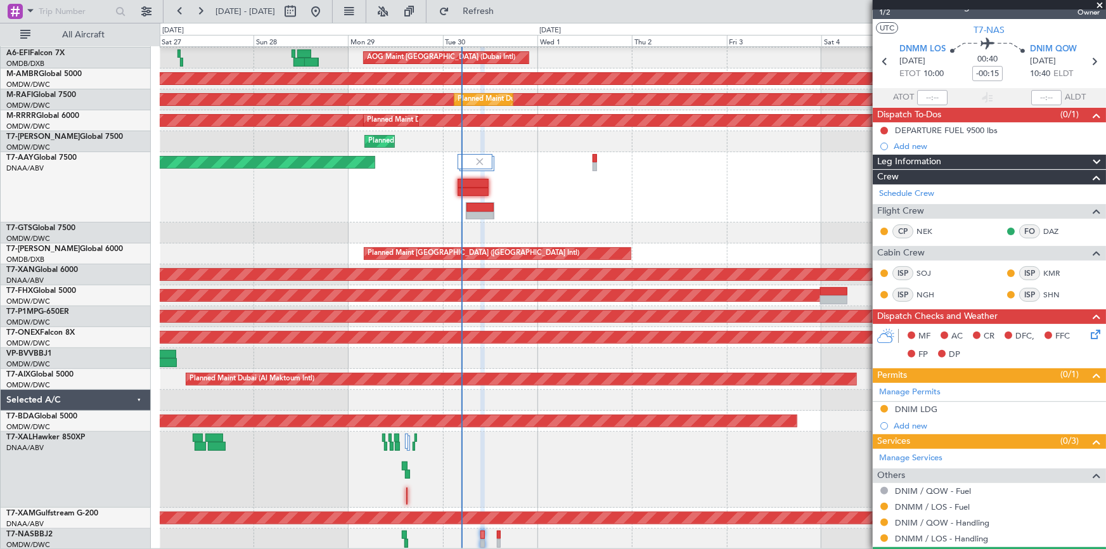
scroll to position [0, 0]
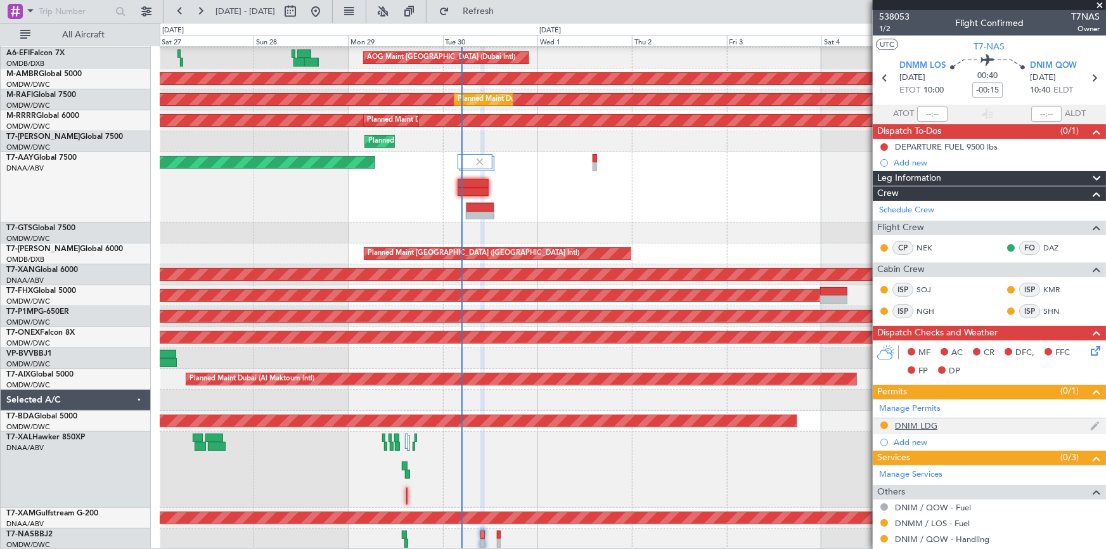
click at [916, 424] on div "DNIM LDG" at bounding box center [916, 425] width 42 height 11
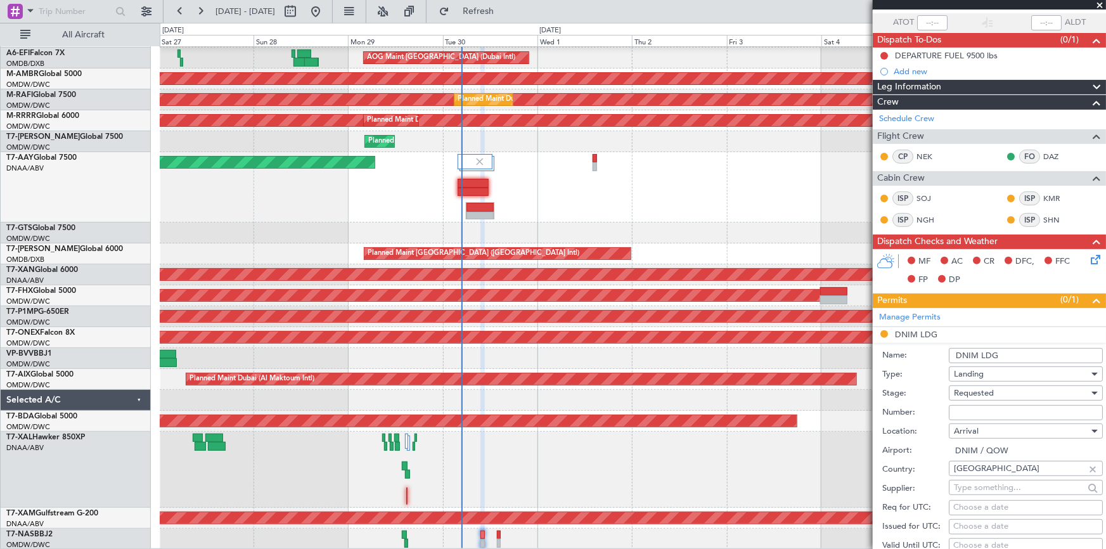
scroll to position [115, 0]
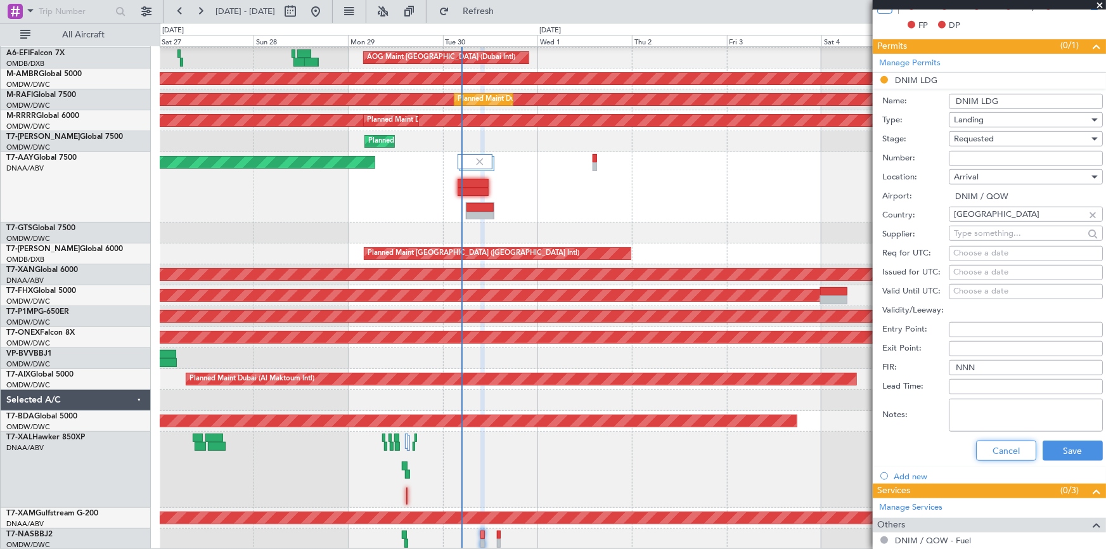
drag, startPoint x: 986, startPoint y: 446, endPoint x: 976, endPoint y: 414, distance: 33.1
click at [986, 444] on button "Cancel" at bounding box center [1006, 451] width 60 height 20
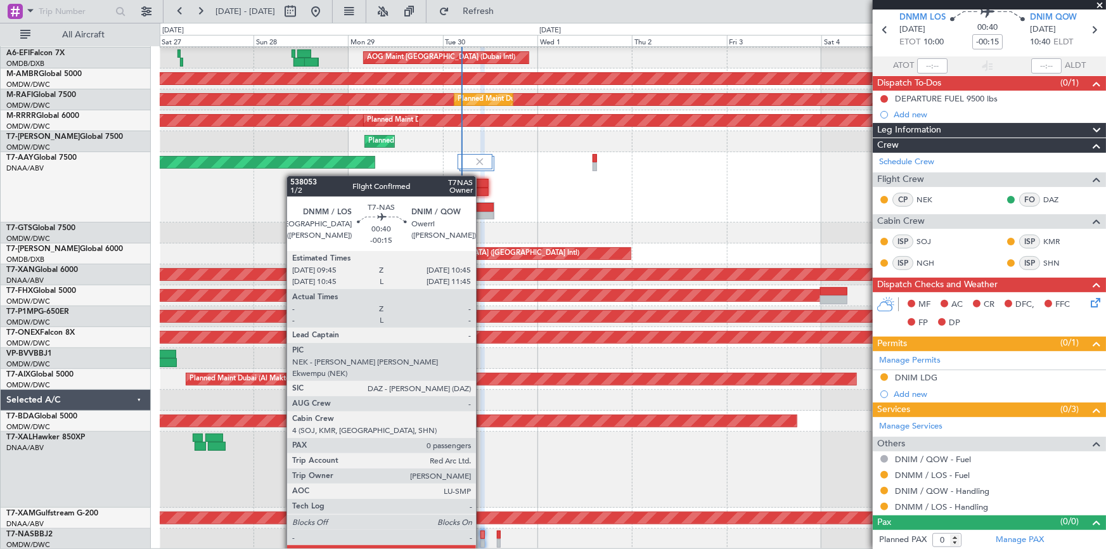
click at [482, 536] on div at bounding box center [483, 535] width 4 height 9
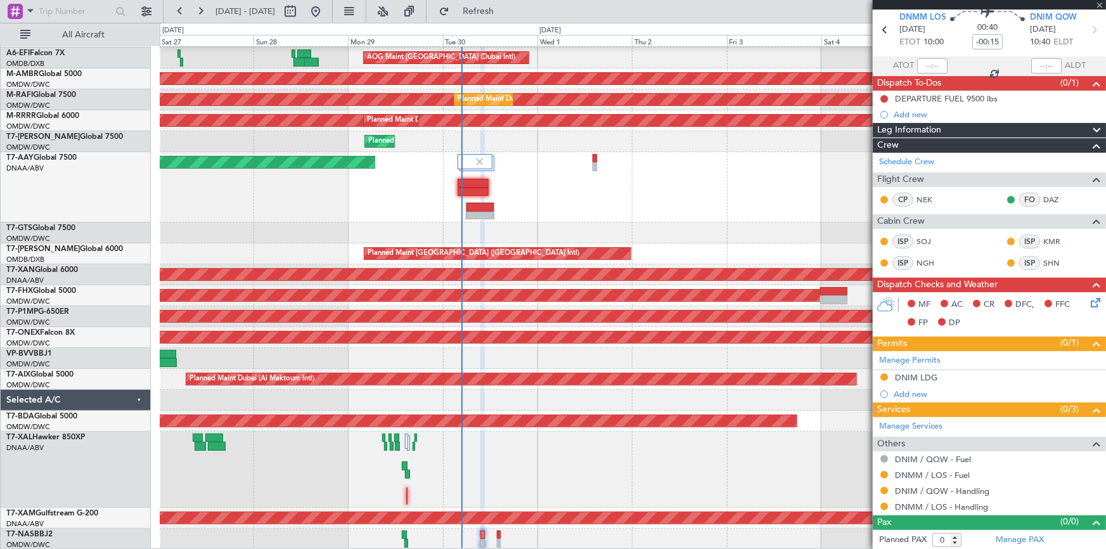
scroll to position [0, 0]
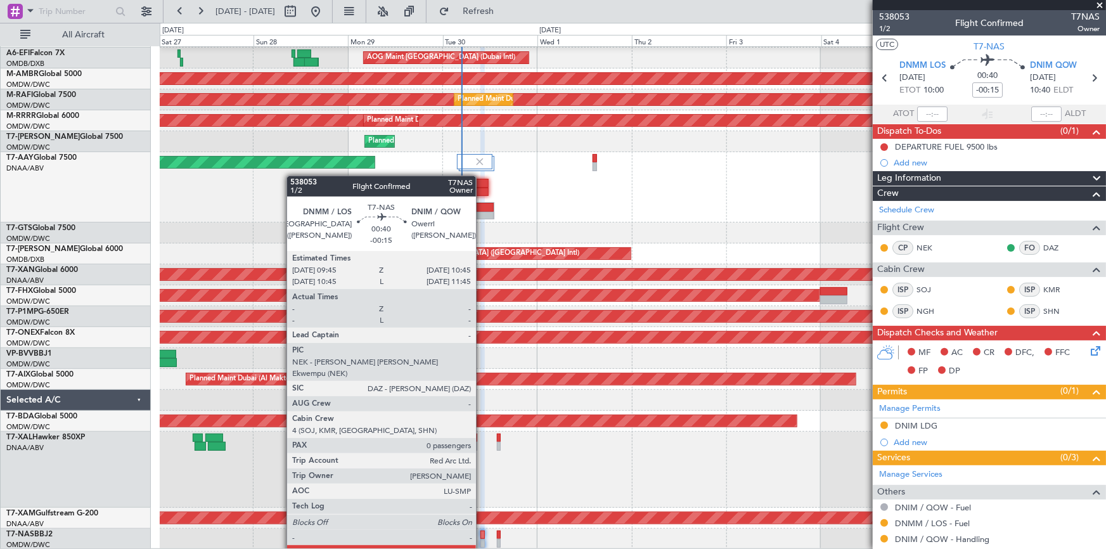
click at [484, 535] on div at bounding box center [483, 535] width 4 height 9
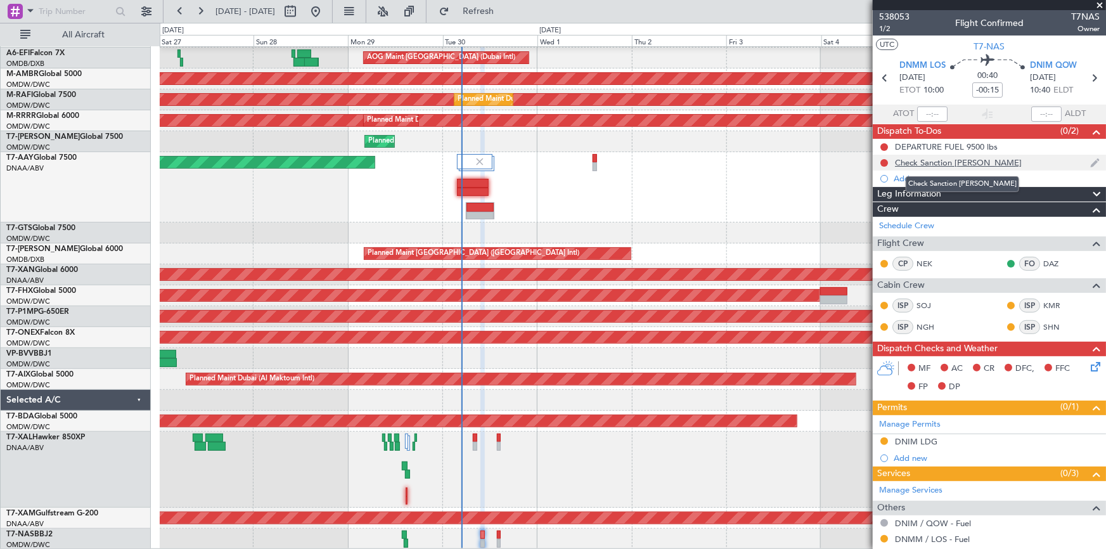
click at [951, 160] on div "Check Sanction [PERSON_NAME]" at bounding box center [958, 162] width 127 height 11
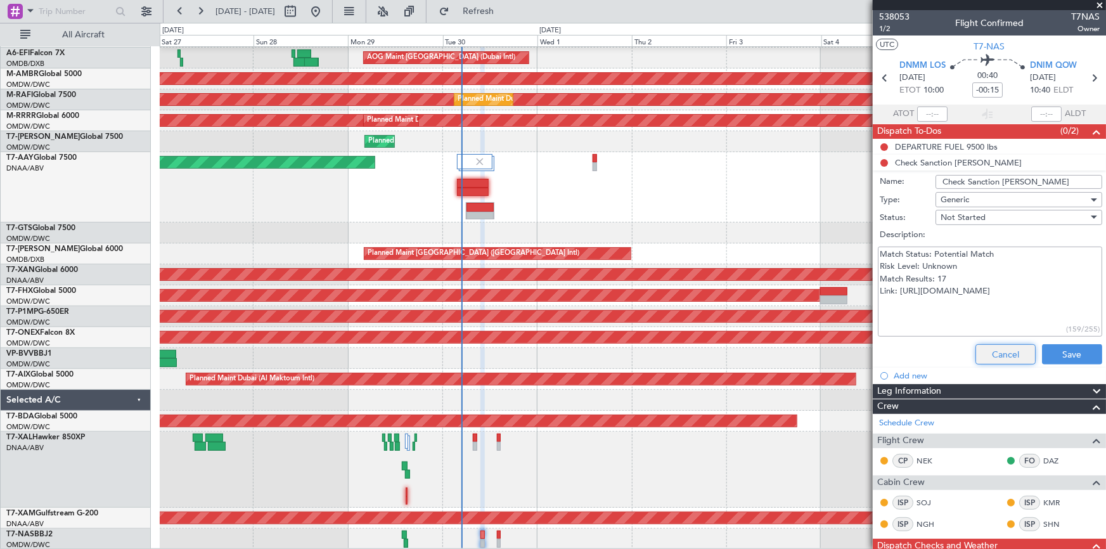
click at [981, 356] on button "Cancel" at bounding box center [1006, 354] width 60 height 20
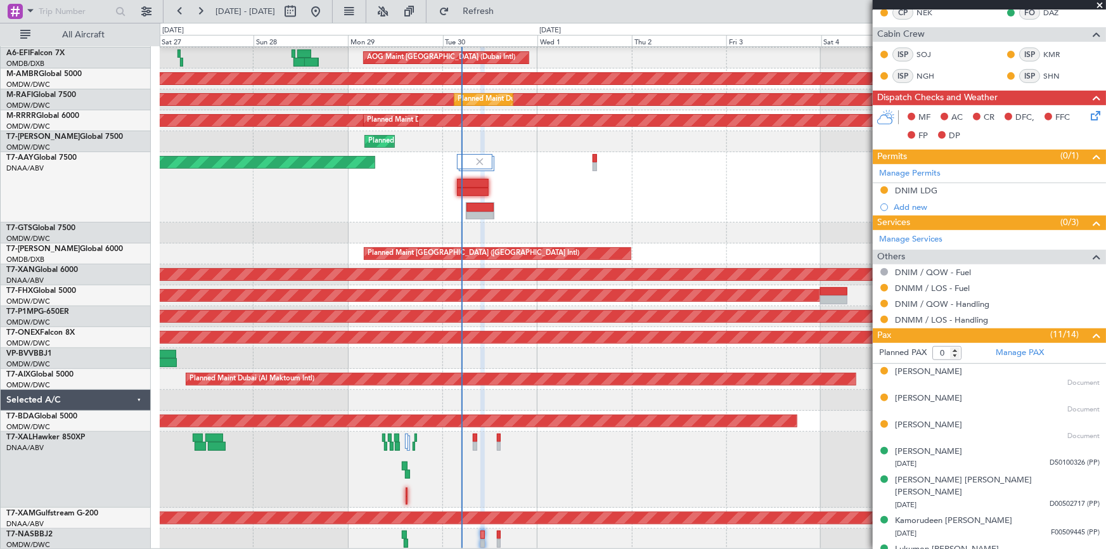
scroll to position [288, 0]
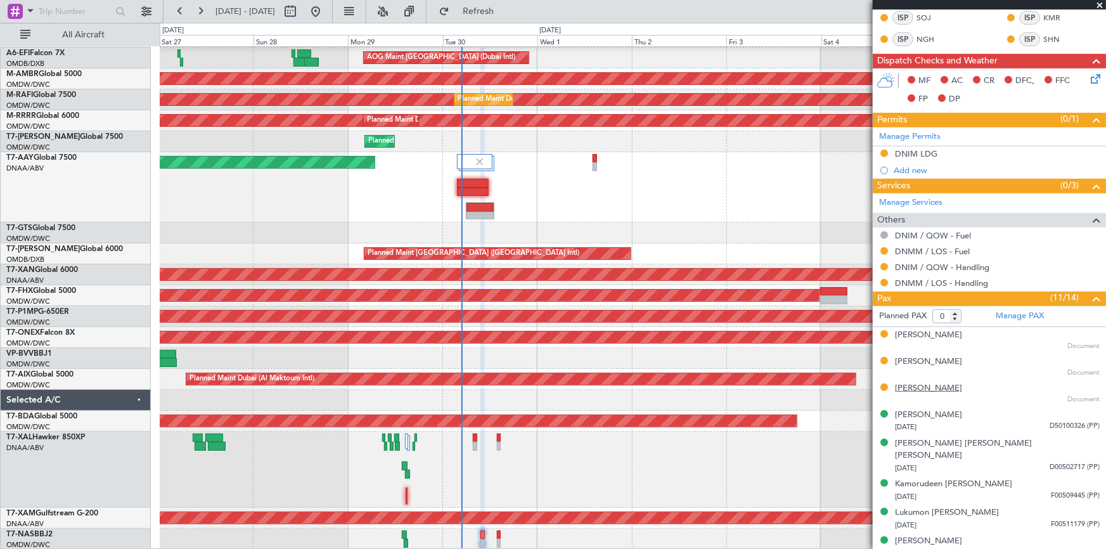
click at [940, 387] on div "[PERSON_NAME]" at bounding box center [928, 388] width 67 height 13
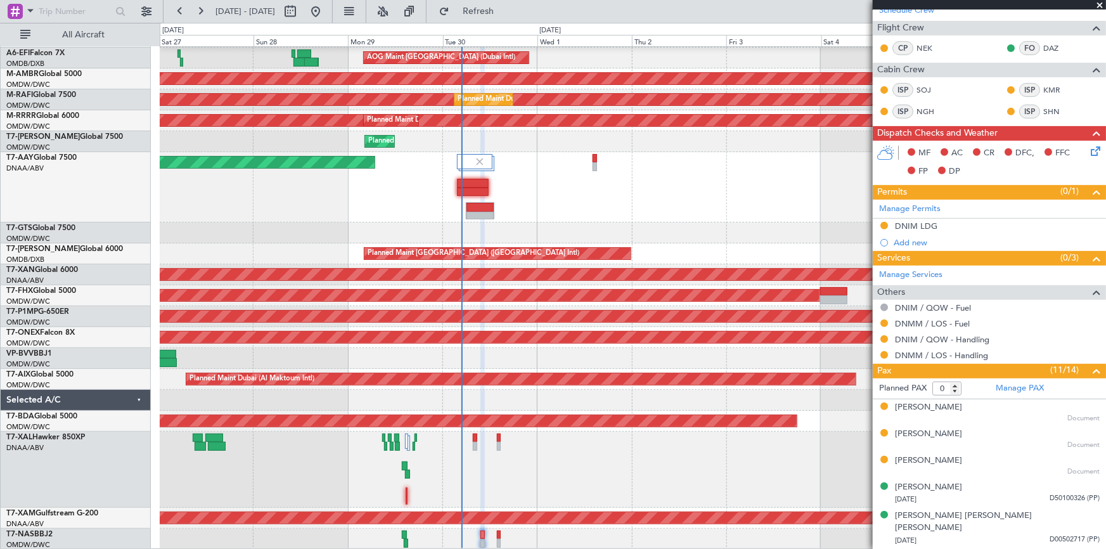
scroll to position [172, 0]
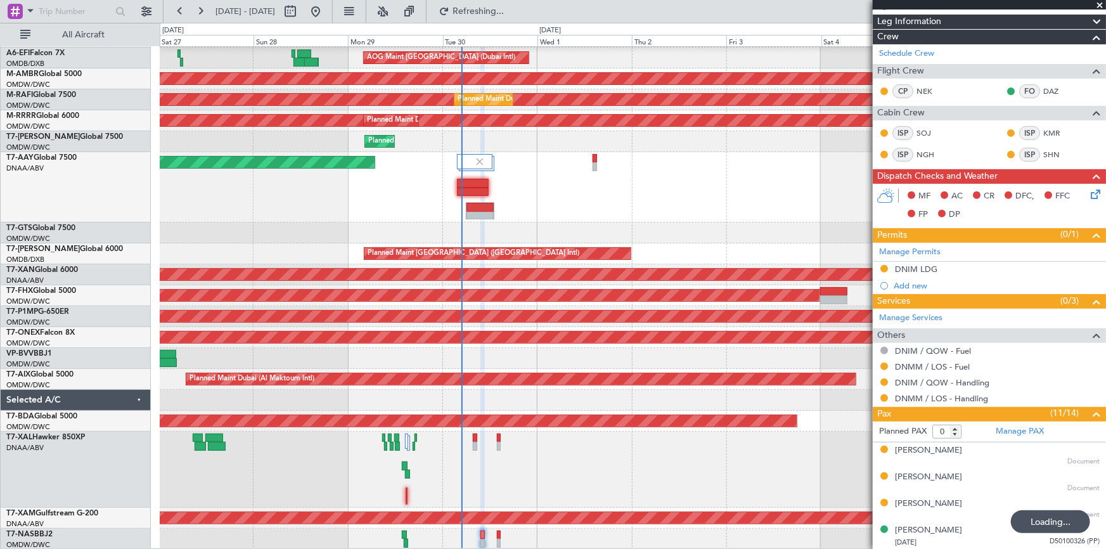
type input "14"
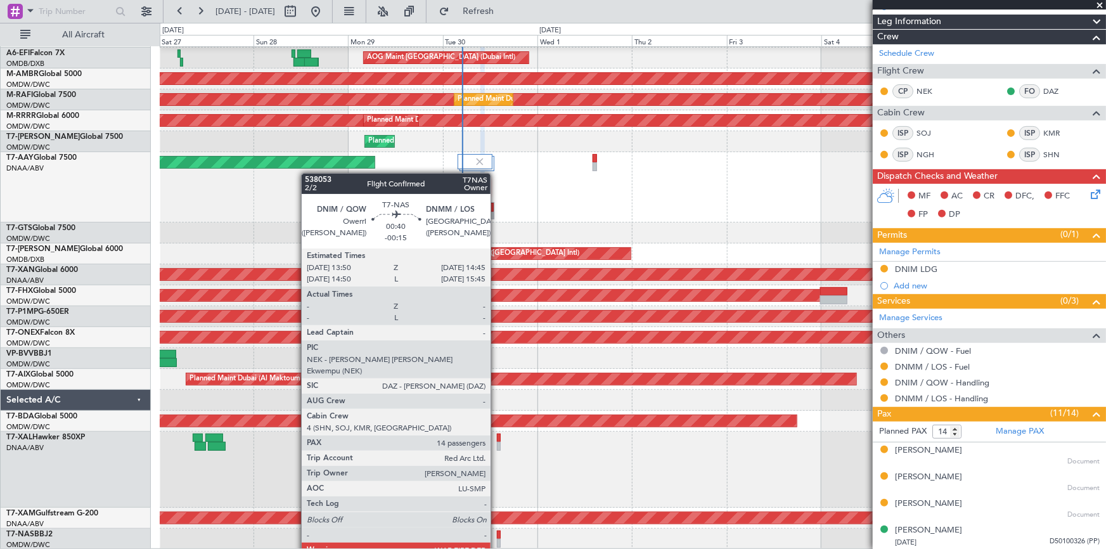
click at [499, 532] on div at bounding box center [499, 535] width 4 height 9
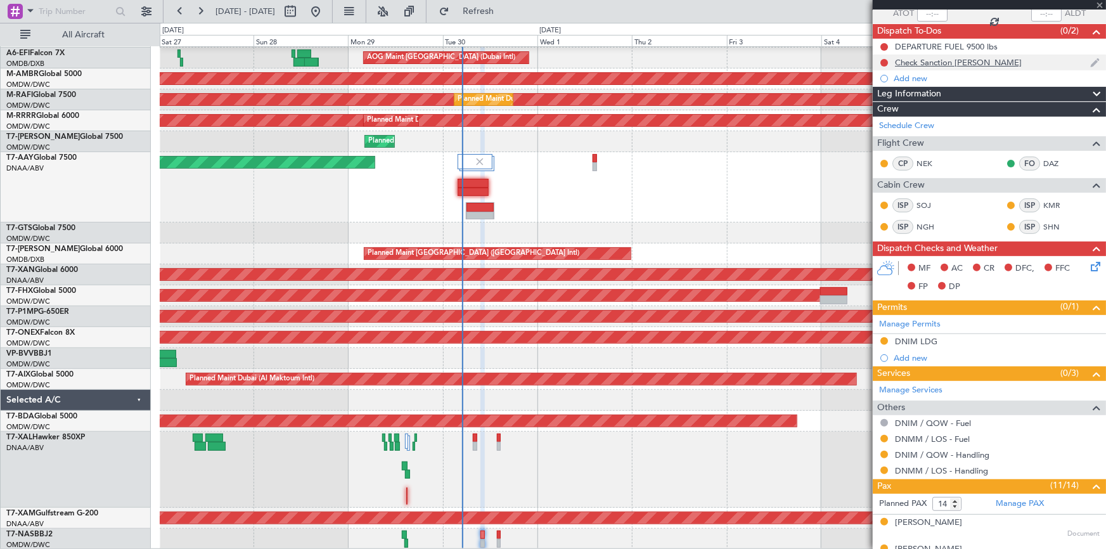
scroll to position [0, 0]
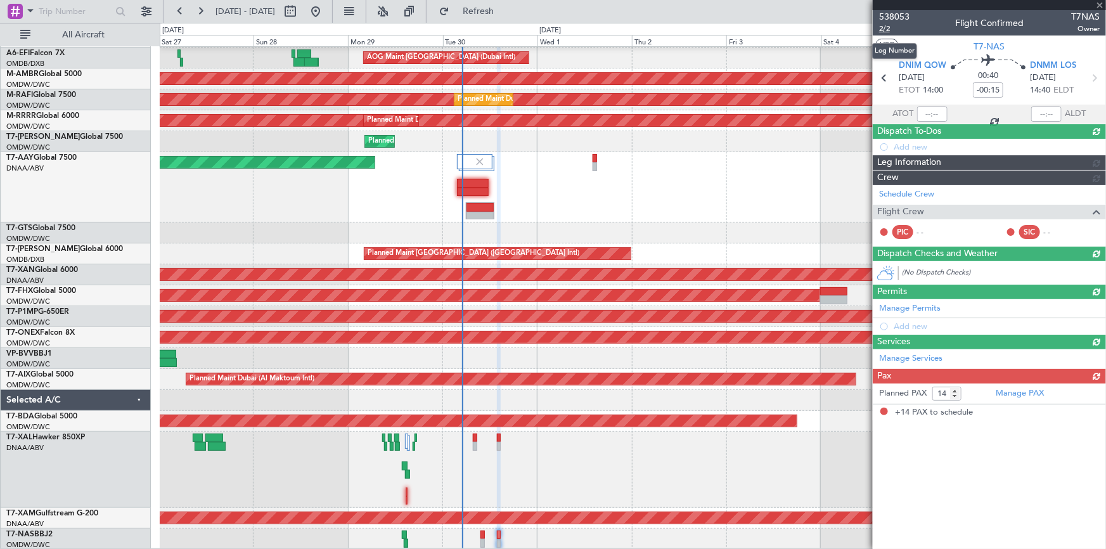
click at [886, 30] on span "2/2" at bounding box center [894, 28] width 30 height 11
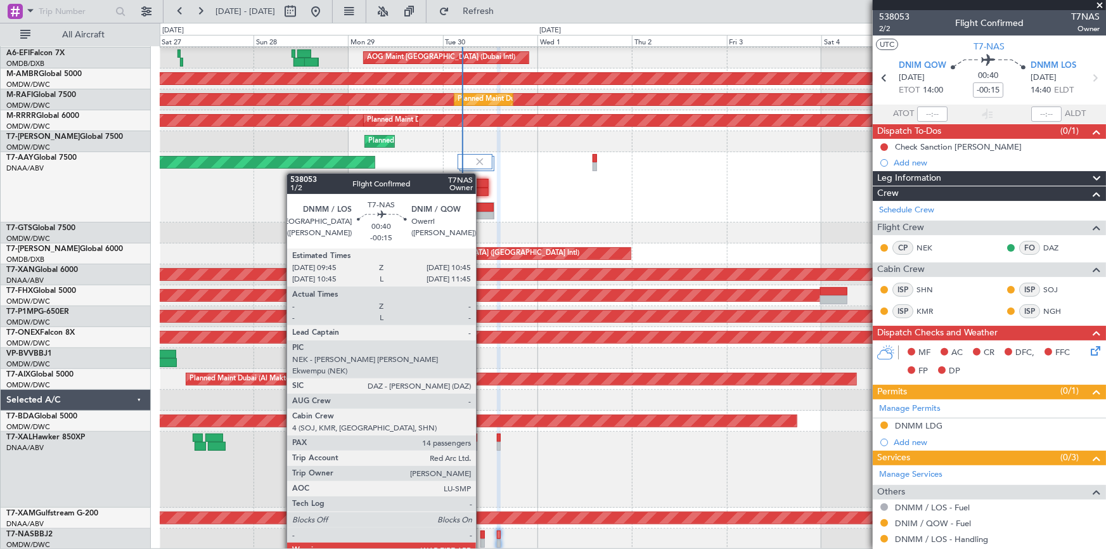
click at [482, 533] on div at bounding box center [483, 535] width 4 height 9
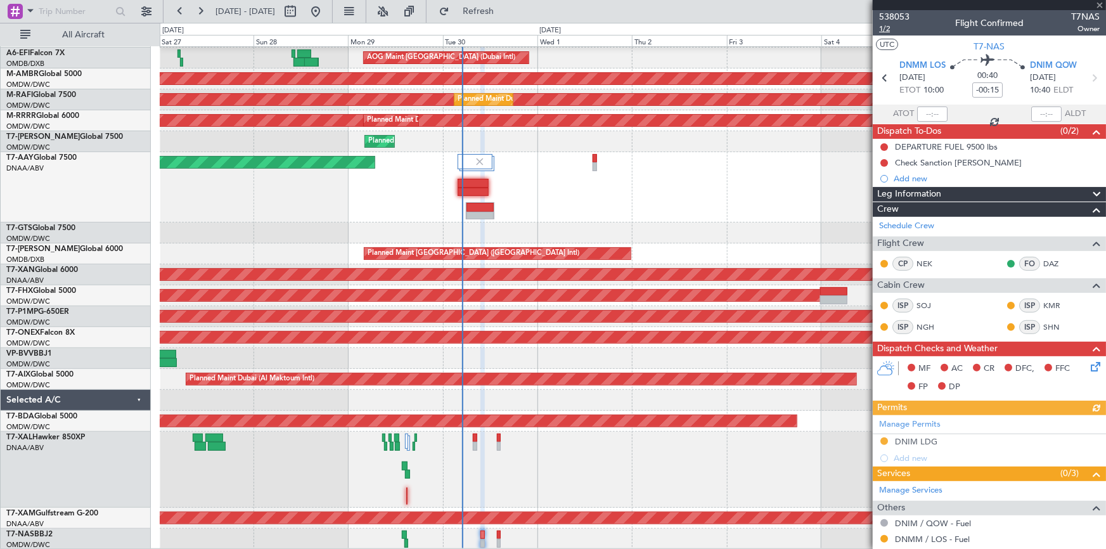
click at [887, 29] on span "1/2" at bounding box center [894, 28] width 30 height 11
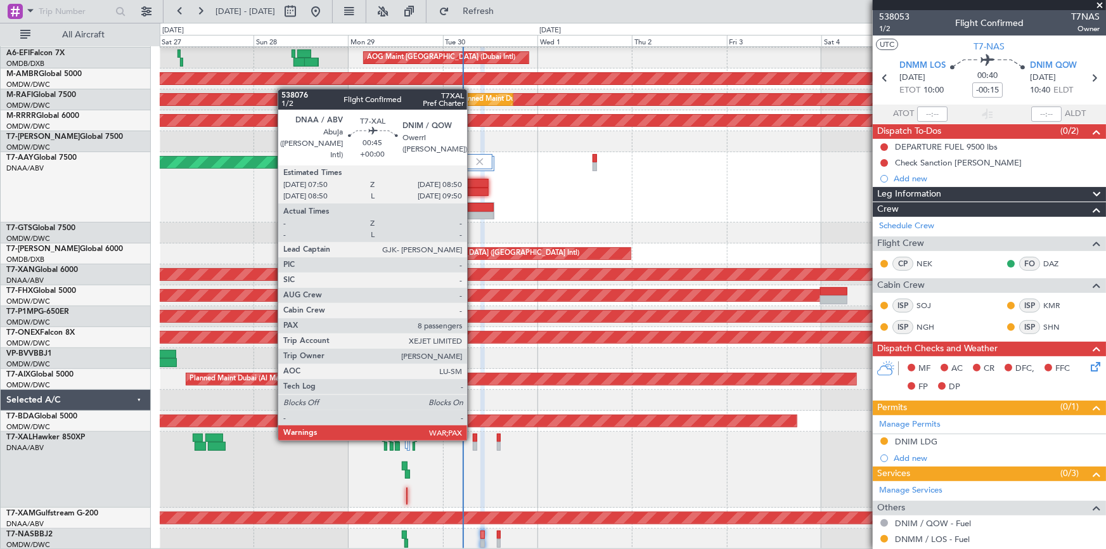
click at [473, 438] on div at bounding box center [475, 438] width 4 height 9
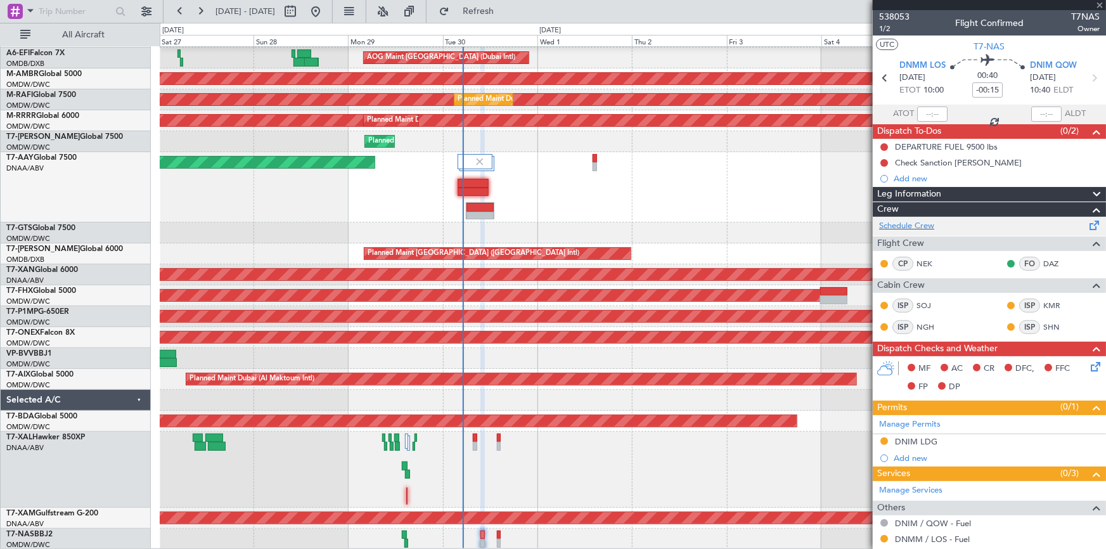
type input "8"
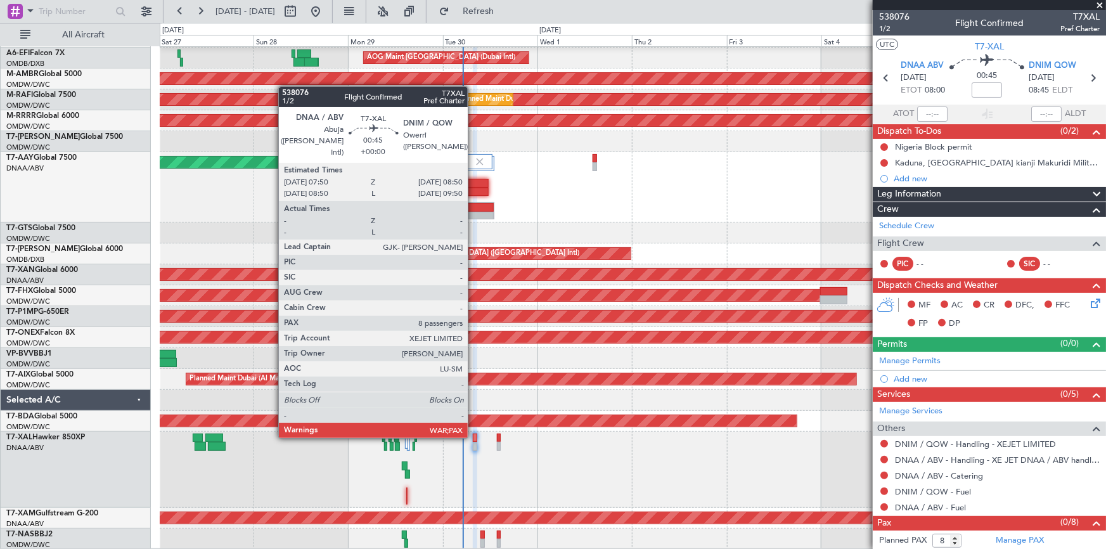
click at [473, 435] on div at bounding box center [475, 438] width 4 height 9
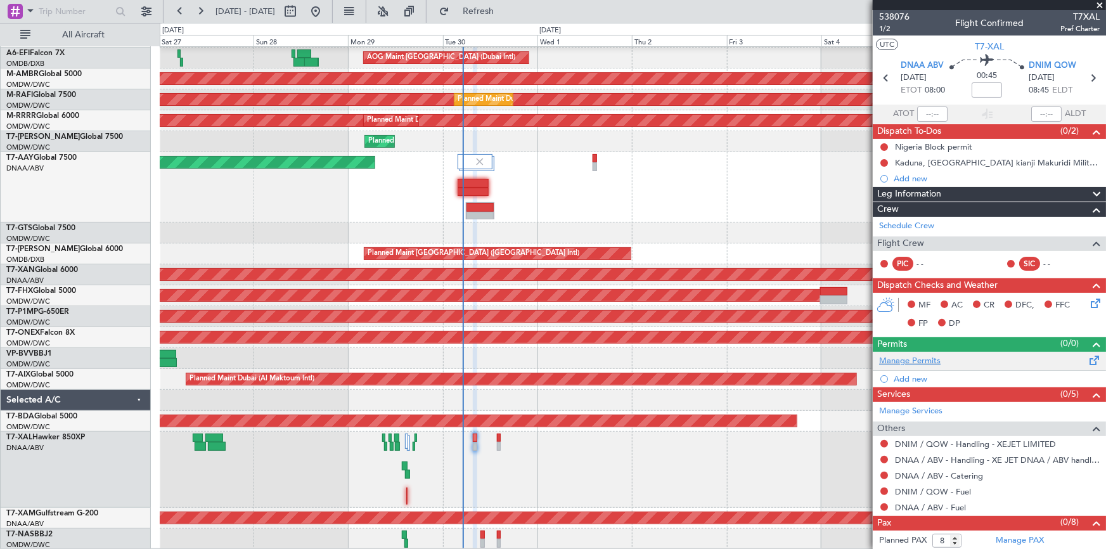
click at [925, 359] on link "Manage Permits" at bounding box center [909, 361] width 61 height 13
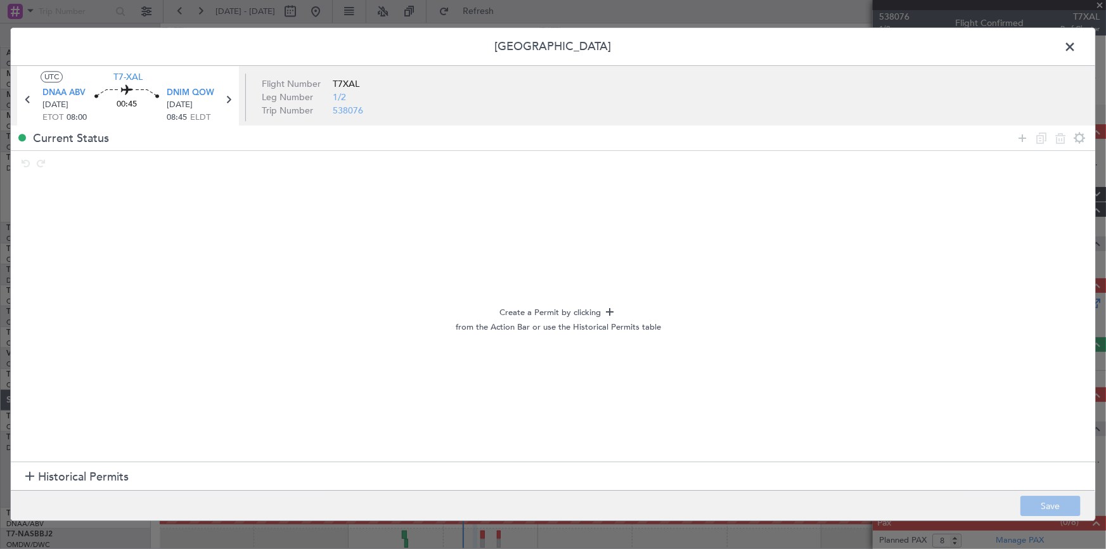
click at [84, 472] on span "Historical Permits" at bounding box center [83, 476] width 91 height 17
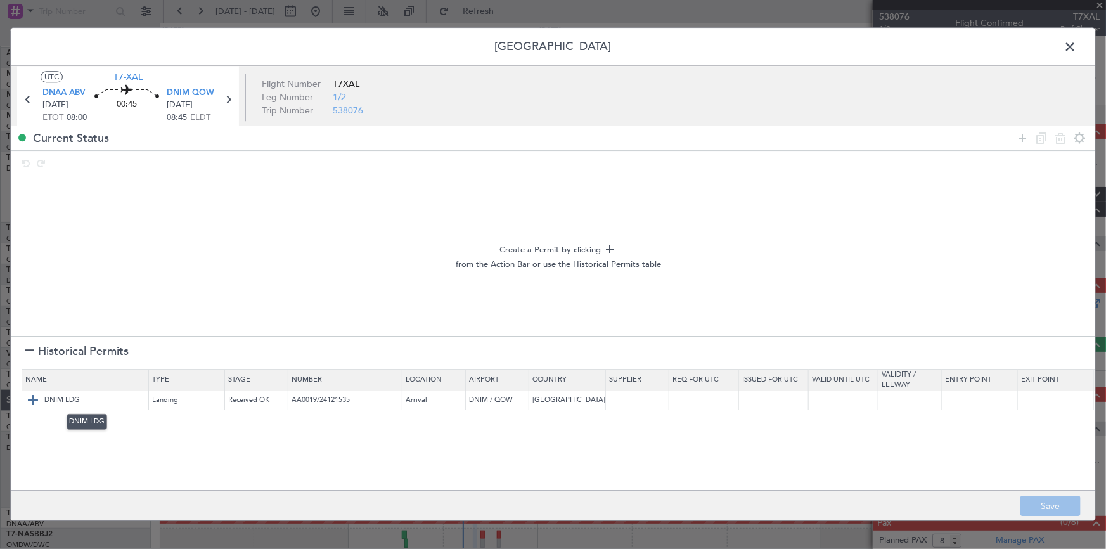
click at [29, 399] on img at bounding box center [32, 399] width 15 height 15
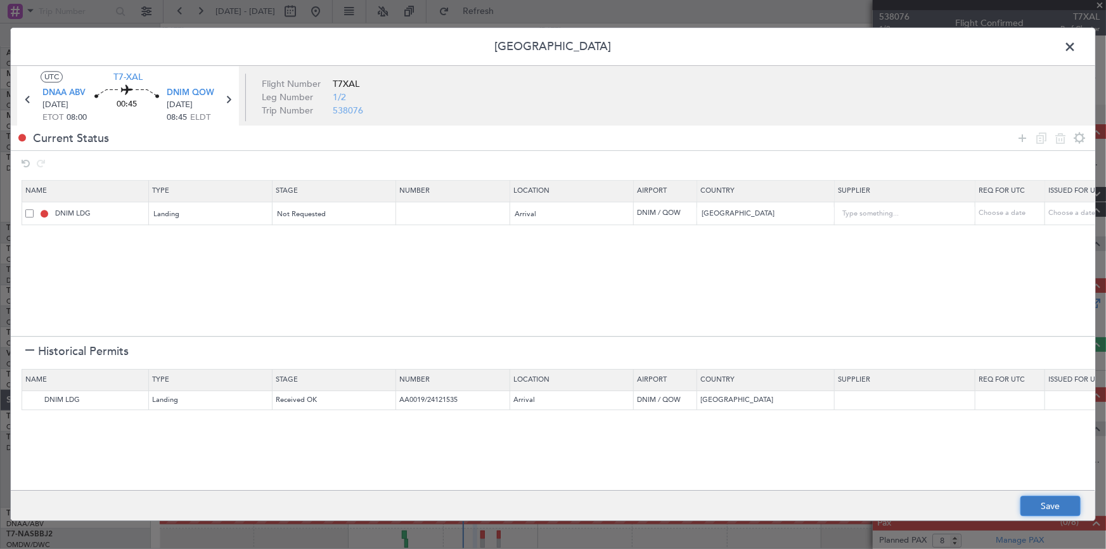
click at [1045, 501] on button "Save" at bounding box center [1051, 506] width 60 height 20
type input "NNN"
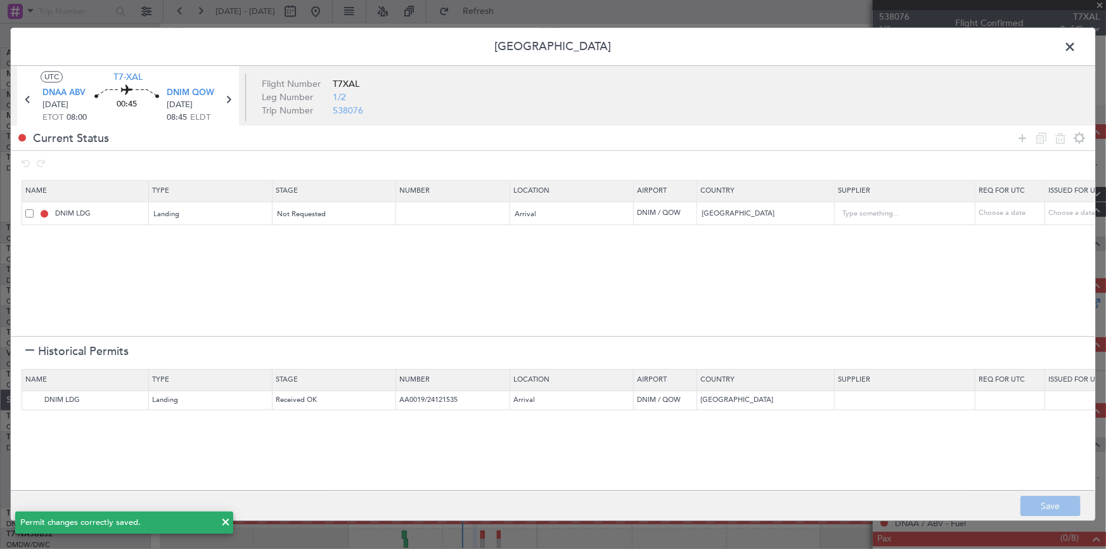
click at [1076, 46] on span at bounding box center [1076, 49] width 0 height 25
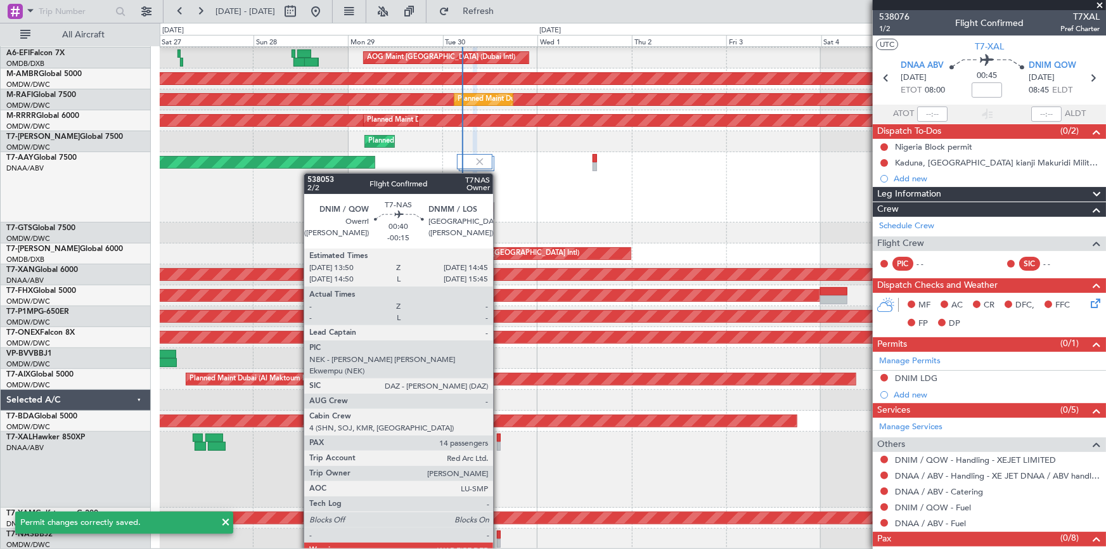
click at [499, 534] on div at bounding box center [499, 535] width 4 height 9
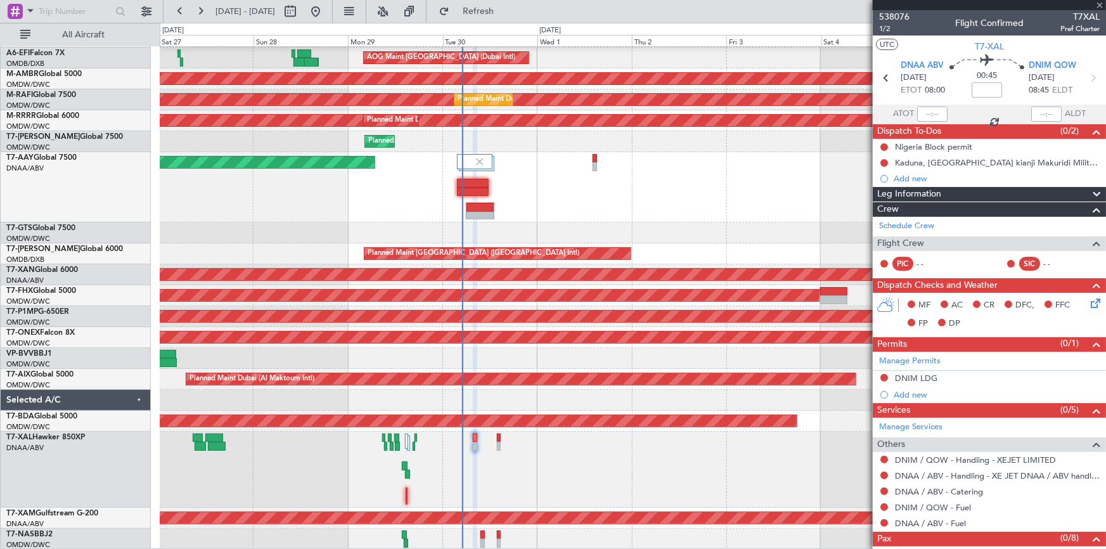
type input "-00:15"
type input "14"
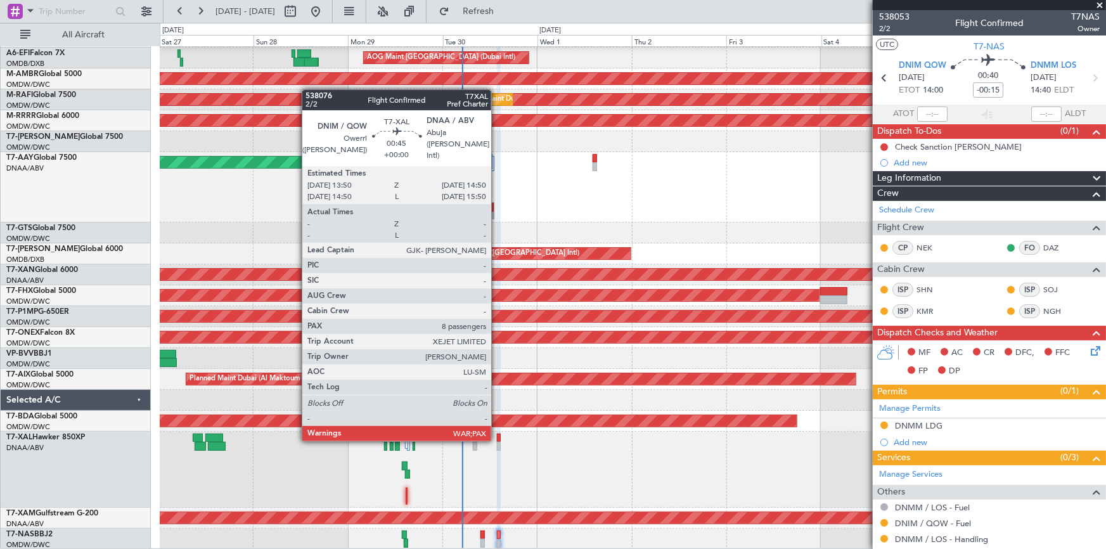
click at [497, 439] on div at bounding box center [499, 438] width 4 height 9
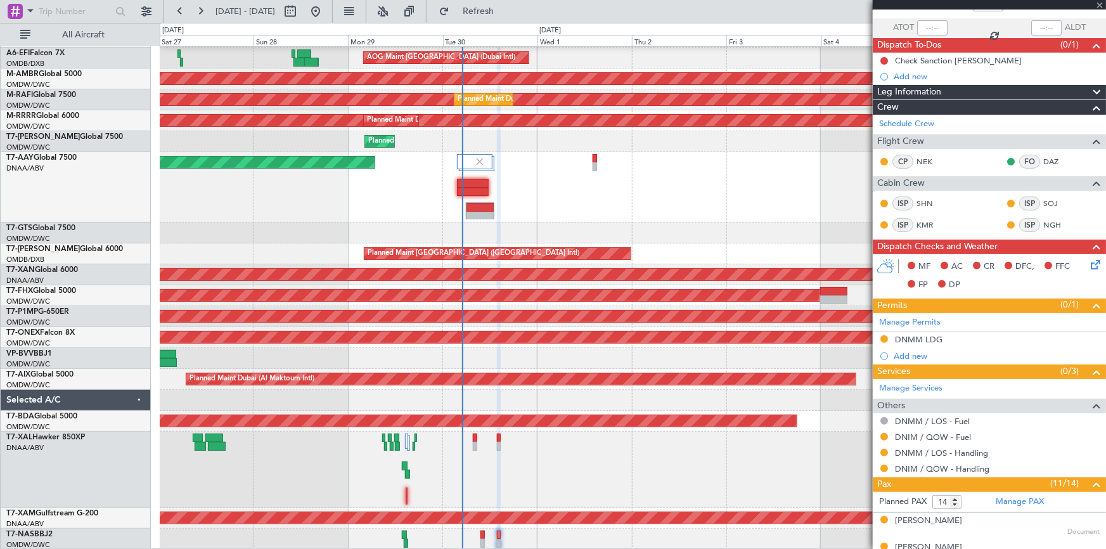
scroll to position [172, 0]
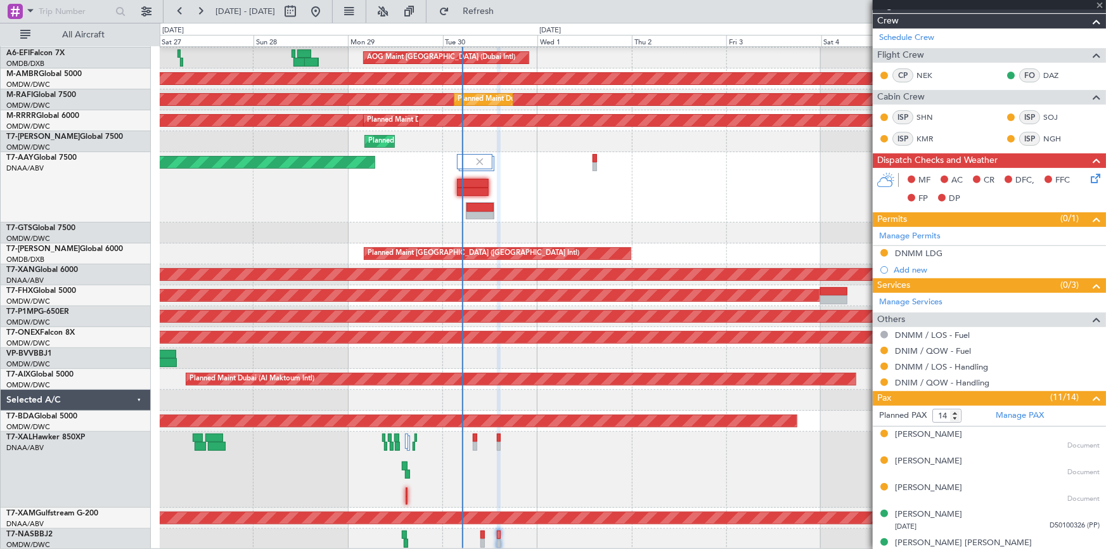
type input "8"
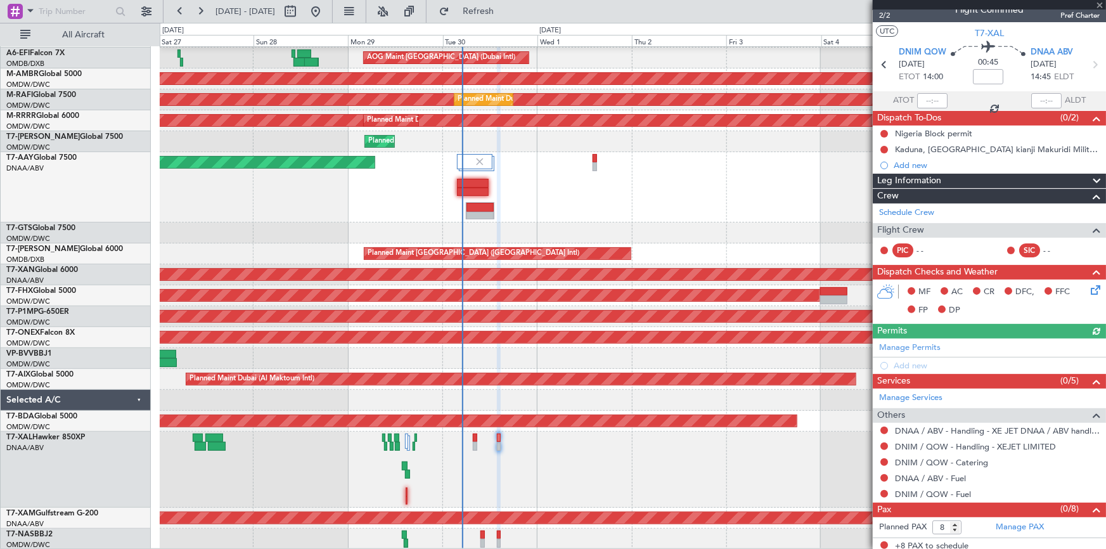
scroll to position [16, 0]
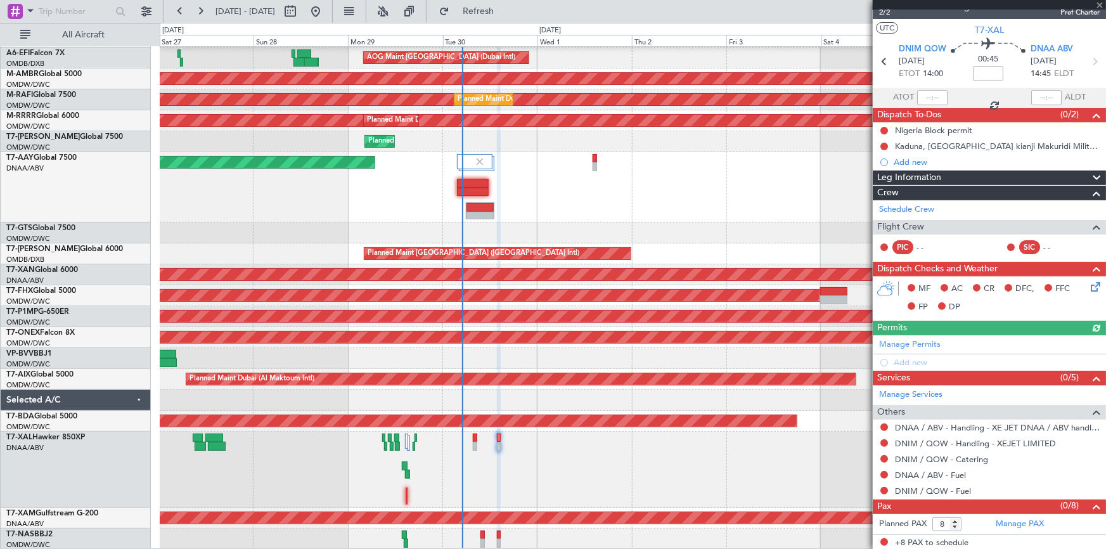
click at [928, 349] on div "Manage Permits Add new" at bounding box center [989, 352] width 233 height 35
click at [916, 344] on link "Manage Permits" at bounding box center [909, 345] width 61 height 13
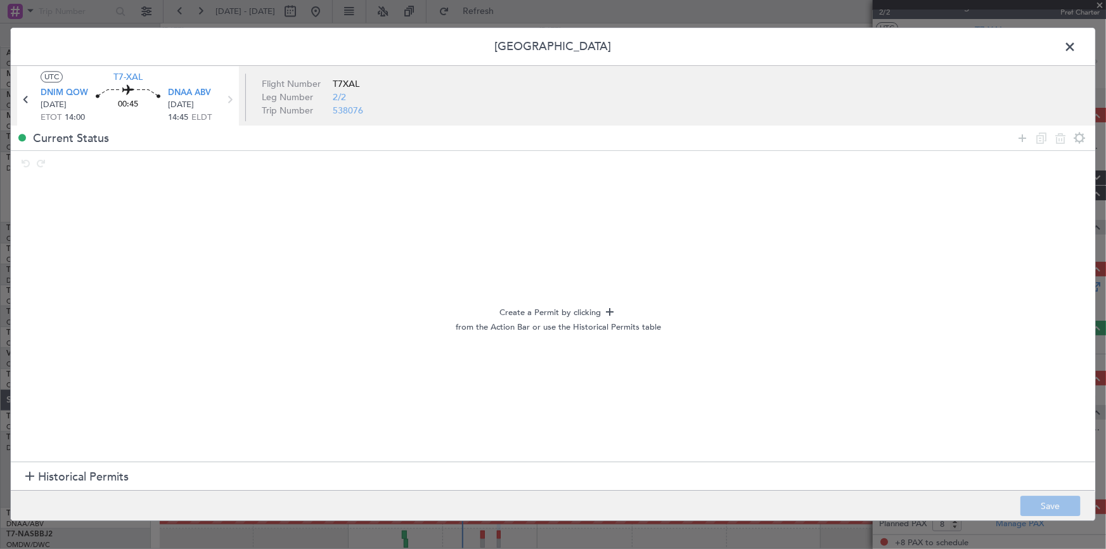
click at [65, 472] on span "Historical Permits" at bounding box center [83, 476] width 91 height 17
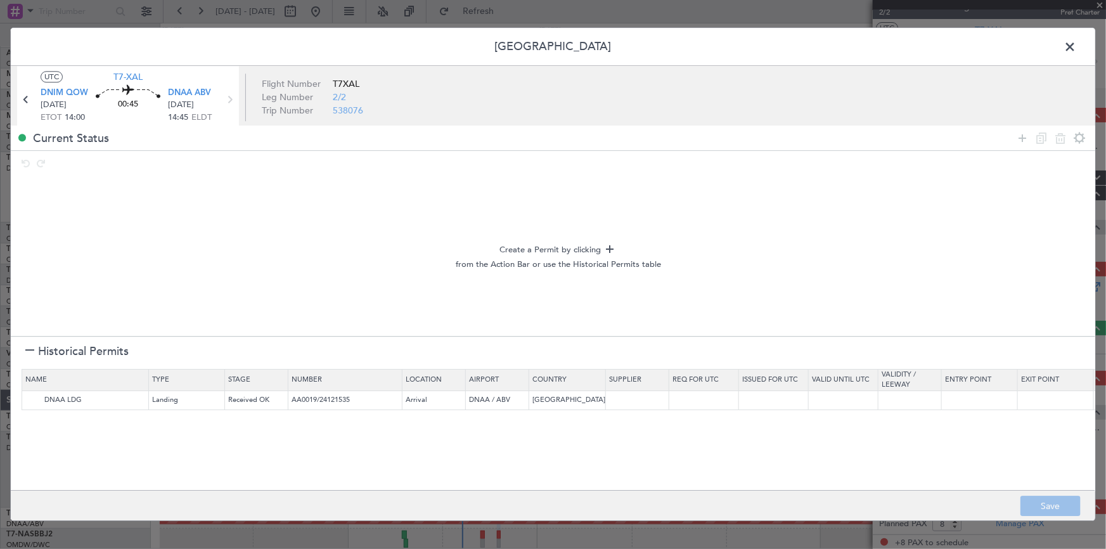
drag, startPoint x: 1067, startPoint y: 45, endPoint x: 540, endPoint y: 52, distance: 526.8
click at [1076, 46] on span at bounding box center [1076, 49] width 0 height 25
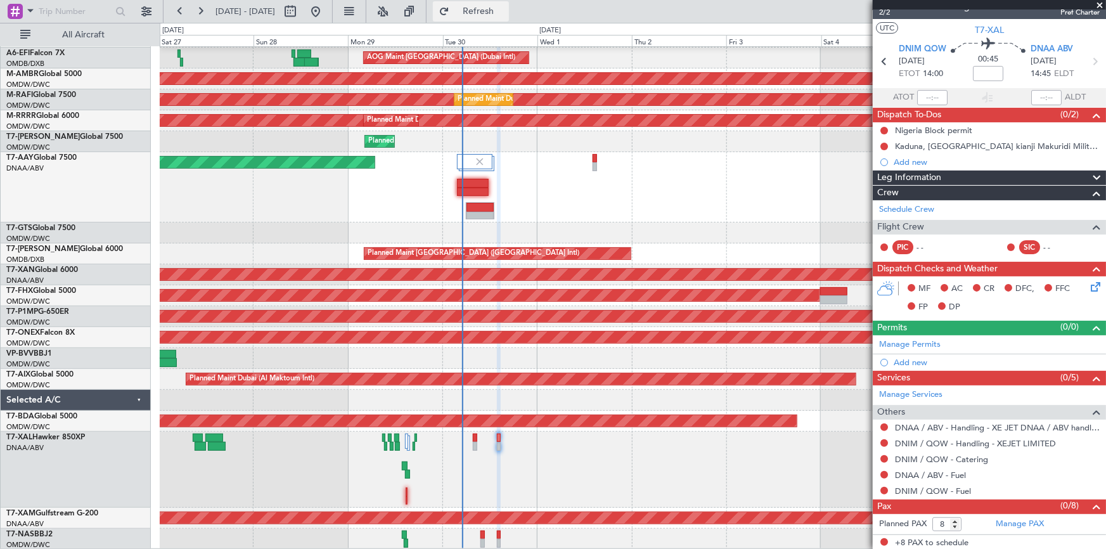
click at [505, 15] on span "Refresh" at bounding box center [478, 11] width 53 height 9
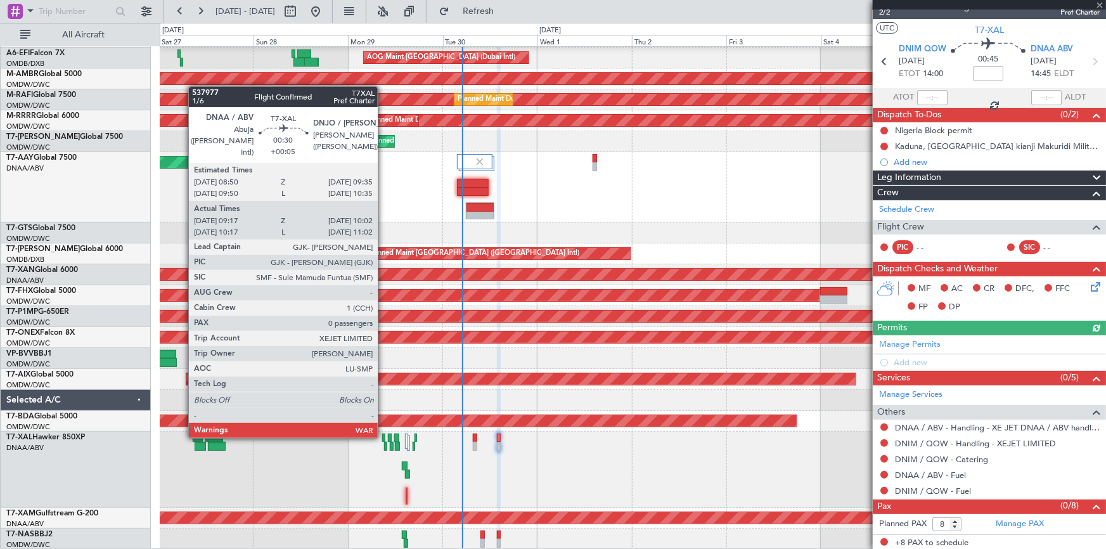
click at [384, 435] on div at bounding box center [383, 438] width 3 height 9
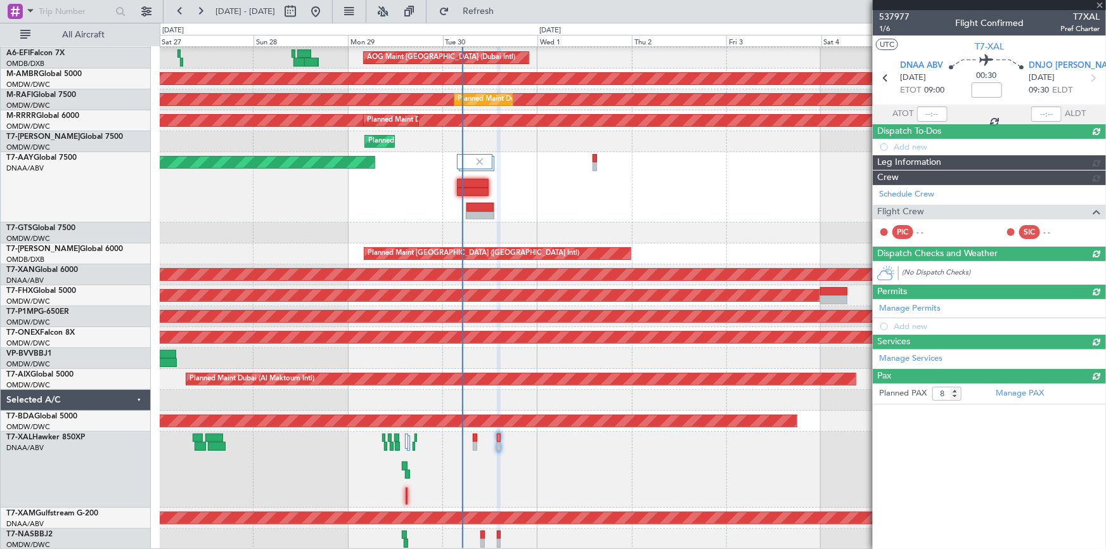
type input "+00:05"
type input "09:27"
type input "09:57"
type input "0"
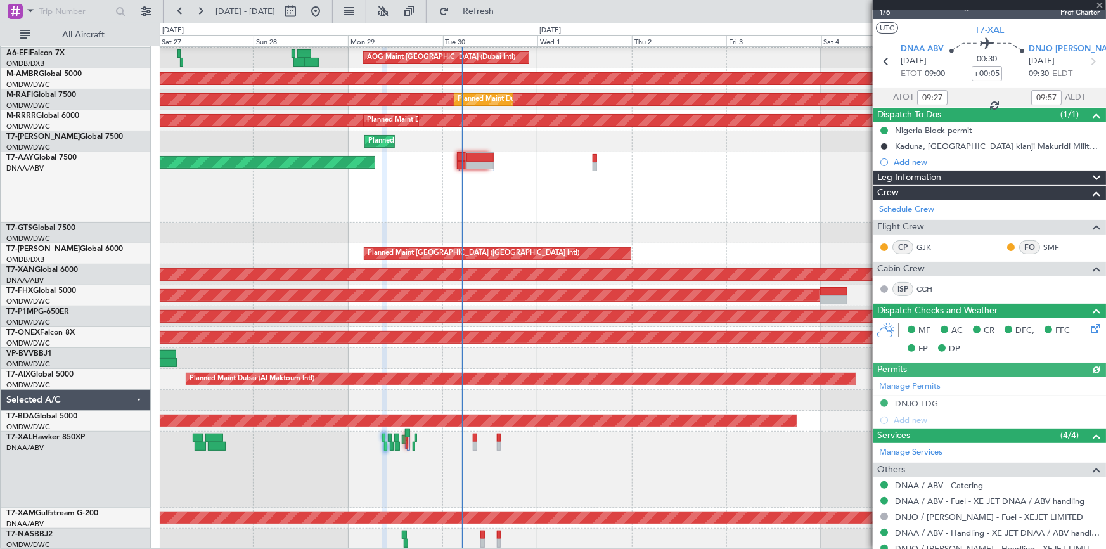
type input "Dherander Fithani (DHF)"
type input "7376"
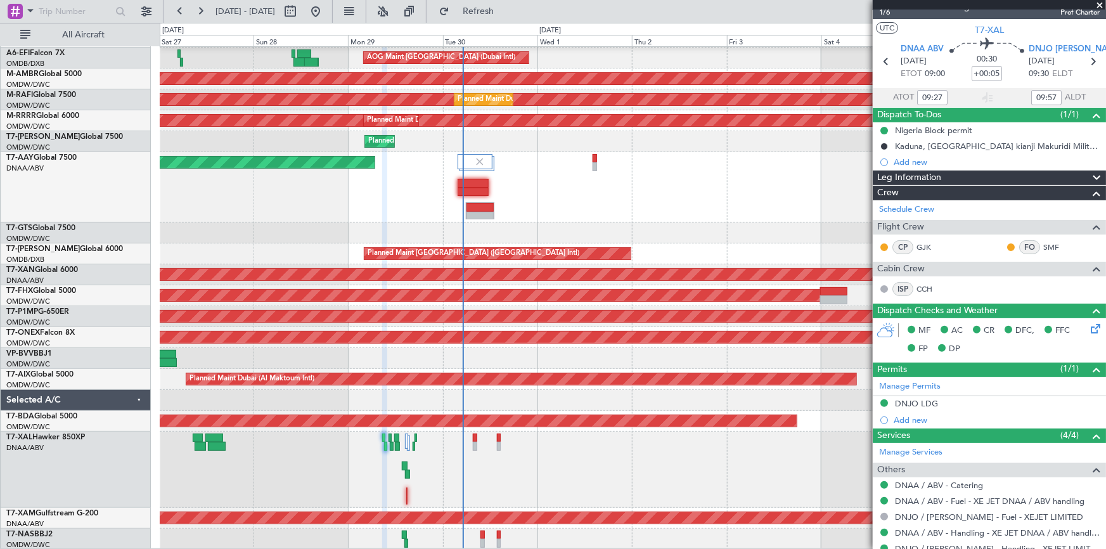
scroll to position [0, 0]
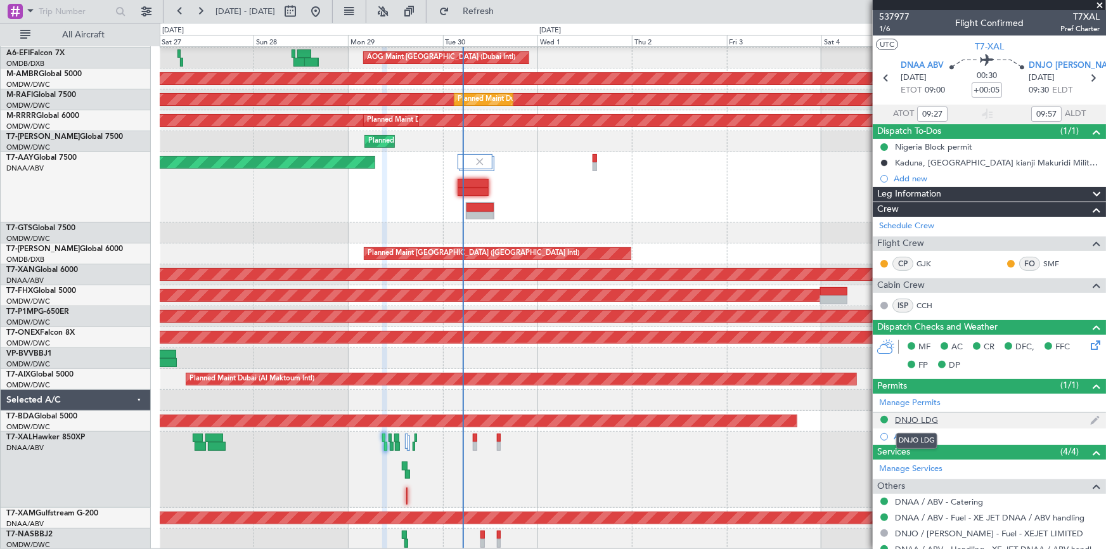
click at [917, 418] on div "DNJO LDG" at bounding box center [916, 420] width 43 height 11
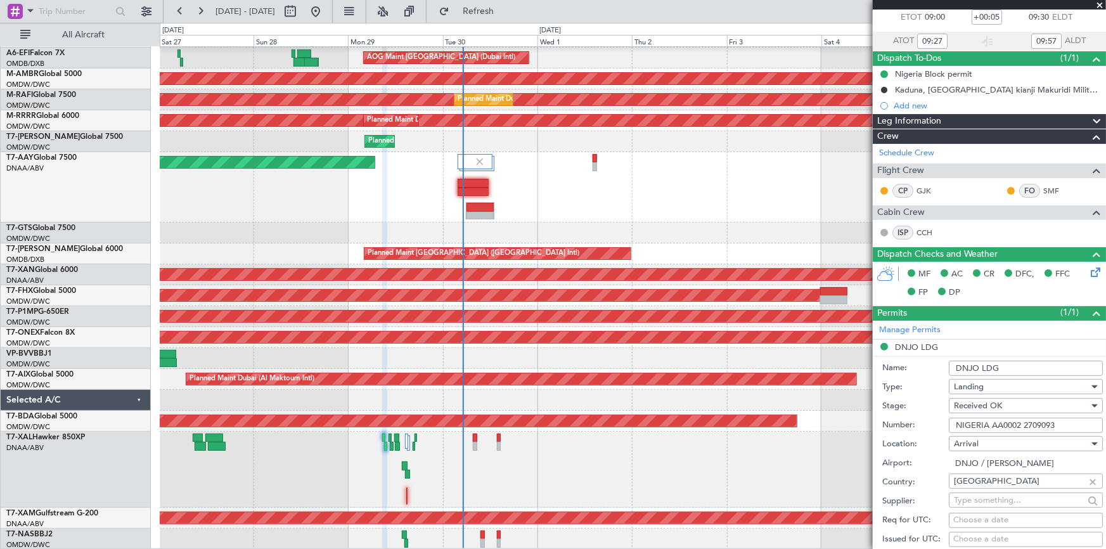
scroll to position [115, 0]
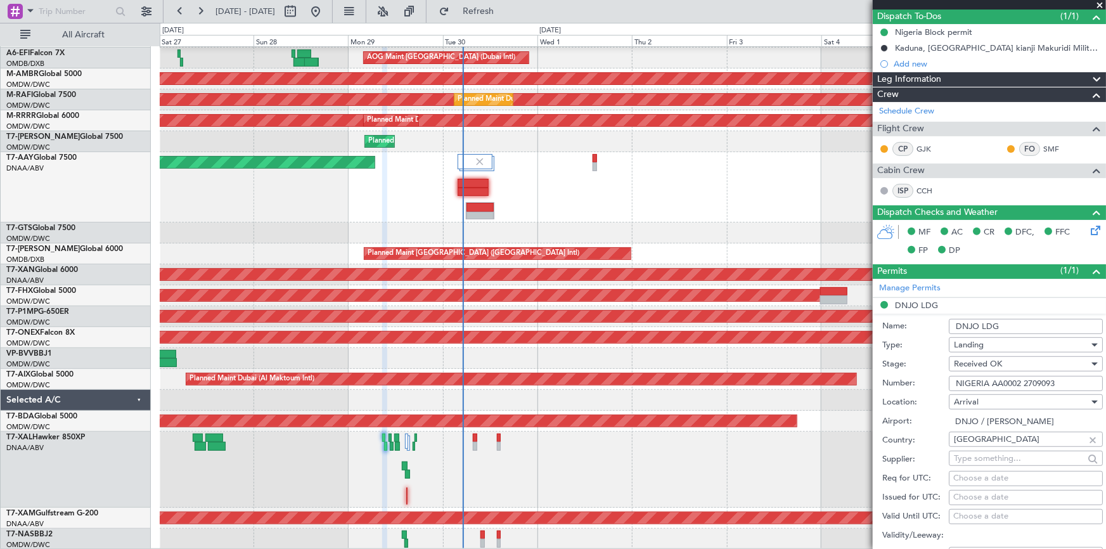
drag, startPoint x: 992, startPoint y: 382, endPoint x: 1070, endPoint y: 382, distance: 78.0
click at [1070, 382] on input "NIGERIA AA0002 2709093" at bounding box center [1026, 383] width 154 height 15
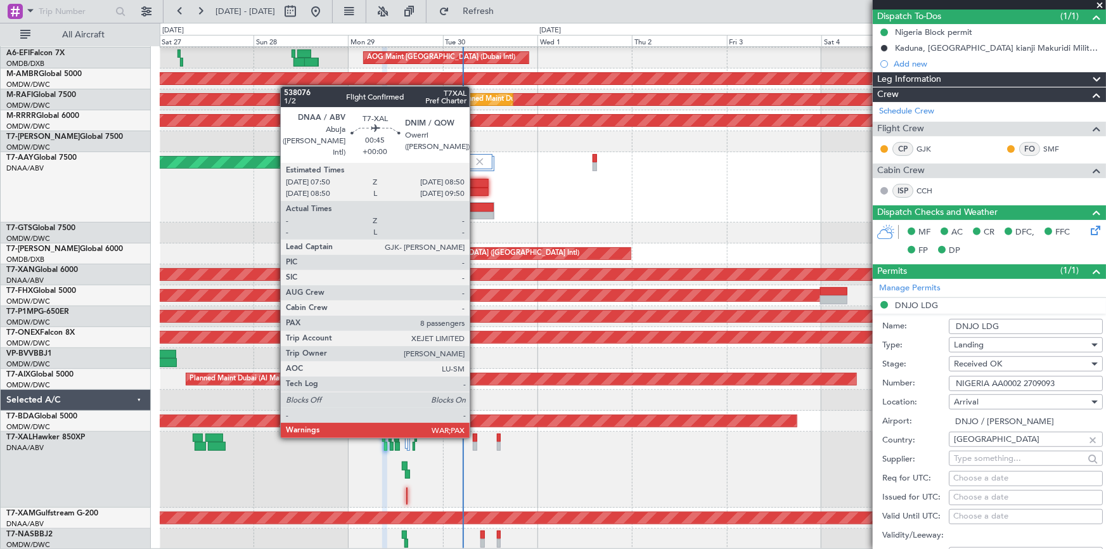
click at [475, 434] on div at bounding box center [475, 438] width 4 height 9
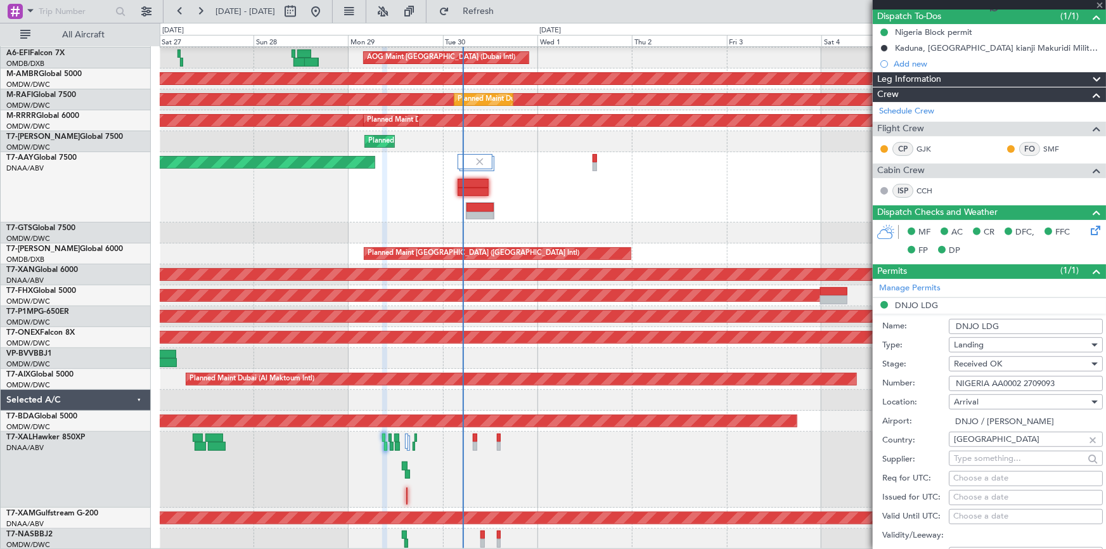
type input "8"
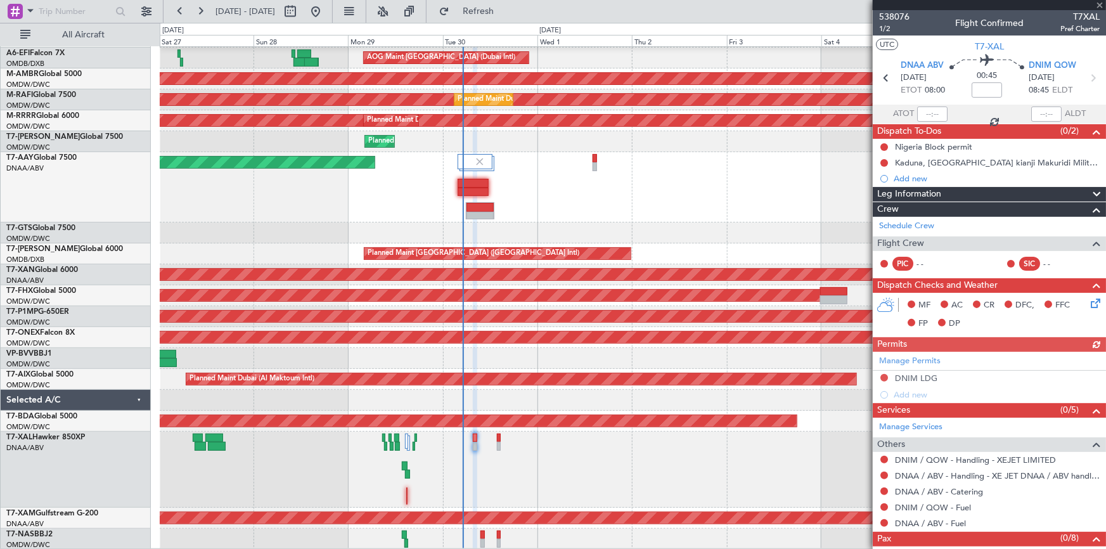
click at [924, 380] on div "Manage Permits DNIM LDG Add new" at bounding box center [989, 377] width 233 height 51
click at [916, 374] on div "Manage Permits DNIM LDG Add new" at bounding box center [989, 377] width 233 height 51
drag, startPoint x: 908, startPoint y: 375, endPoint x: 868, endPoint y: 384, distance: 41.1
click at [908, 374] on div "Manage Permits DNIM LDG Add new" at bounding box center [989, 377] width 233 height 51
click at [908, 376] on div "DNIM LDG" at bounding box center [916, 378] width 42 height 11
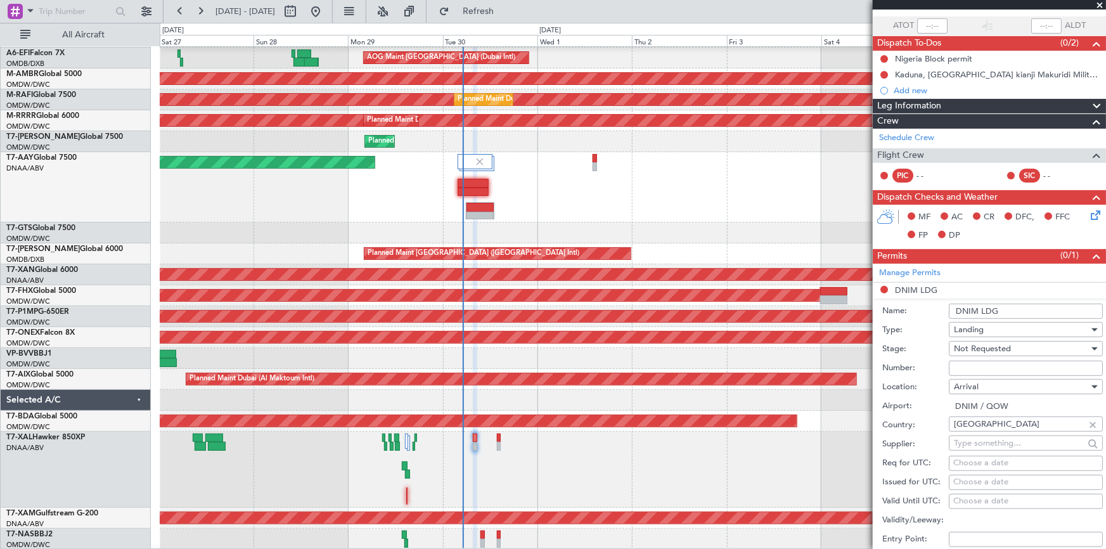
scroll to position [115, 0]
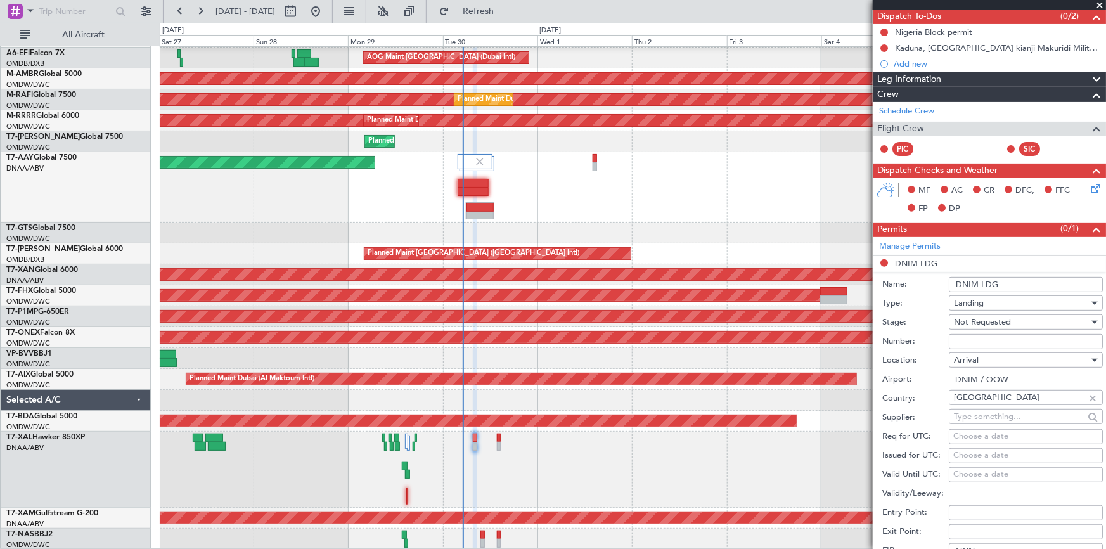
click at [990, 336] on input "Number:" at bounding box center [1026, 341] width 154 height 15
paste input "AA0002 2709093"
type input "AA0002 2709093"
click at [986, 319] on span "Not Requested" at bounding box center [982, 321] width 57 height 11
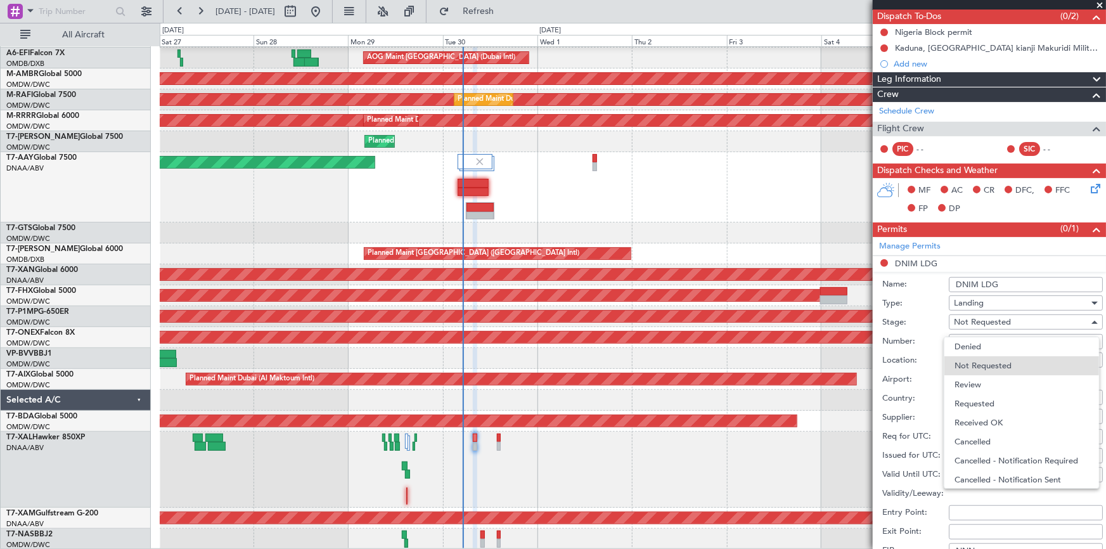
click at [999, 423] on span "Received OK" at bounding box center [1022, 422] width 134 height 19
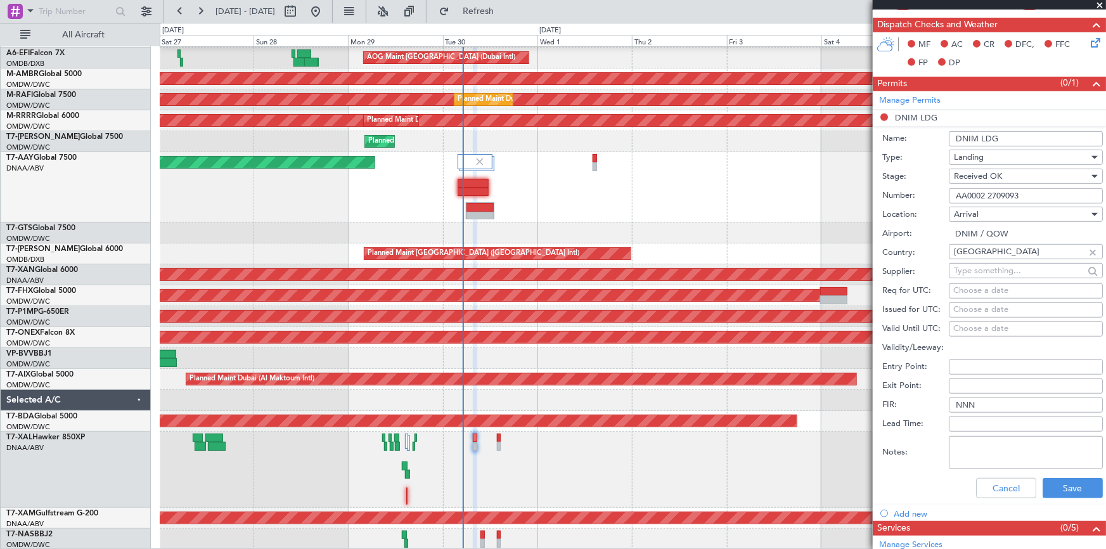
scroll to position [345, 0]
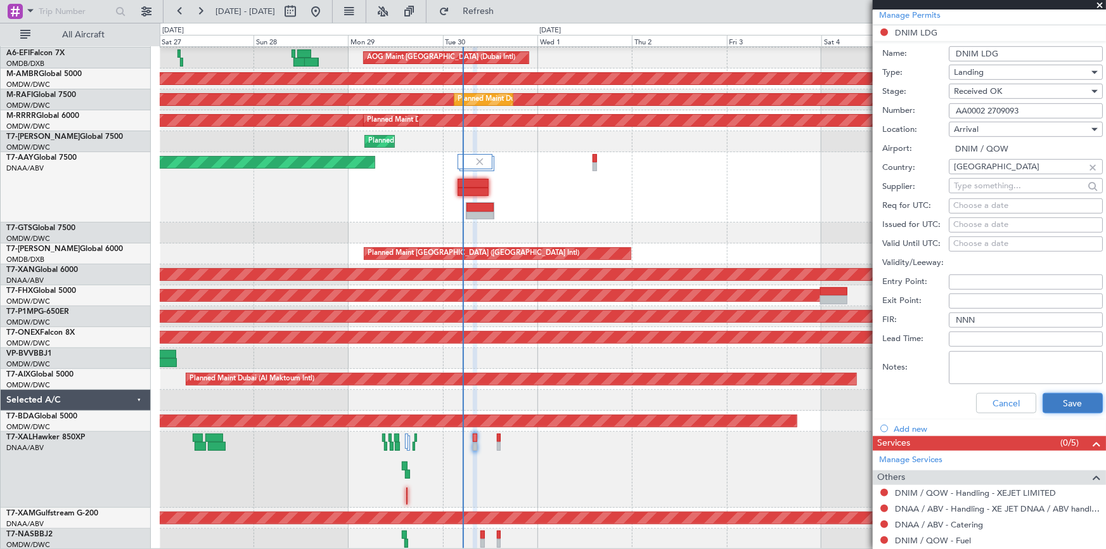
click at [1056, 404] on button "Save" at bounding box center [1073, 403] width 60 height 20
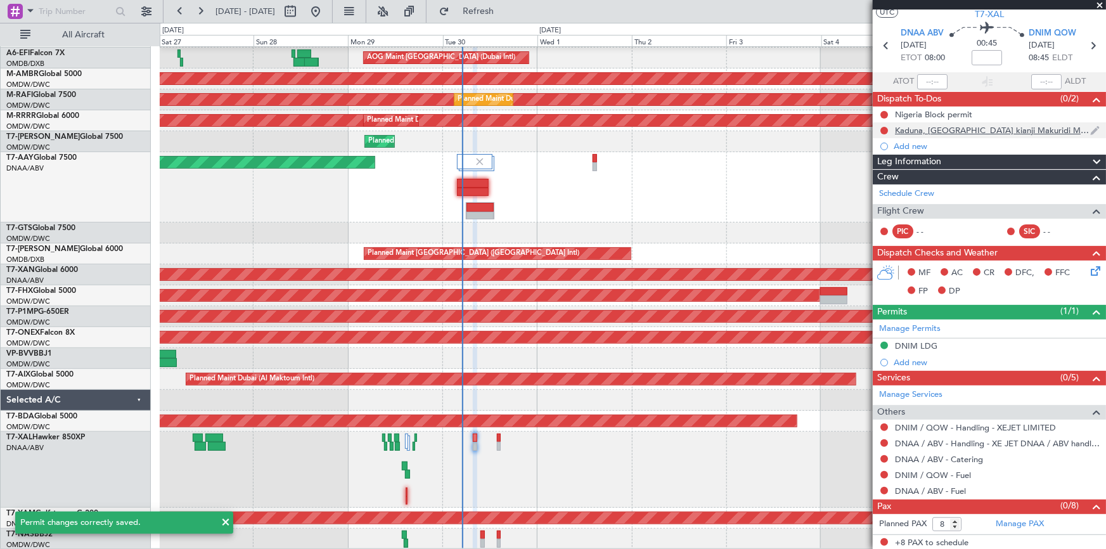
scroll to position [0, 0]
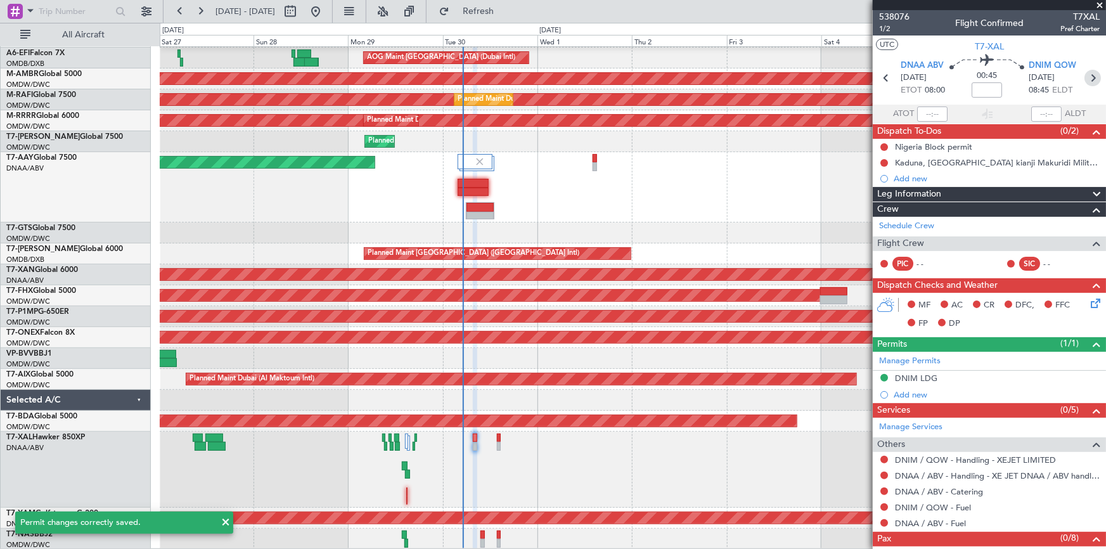
click at [1087, 82] on icon at bounding box center [1093, 78] width 16 height 16
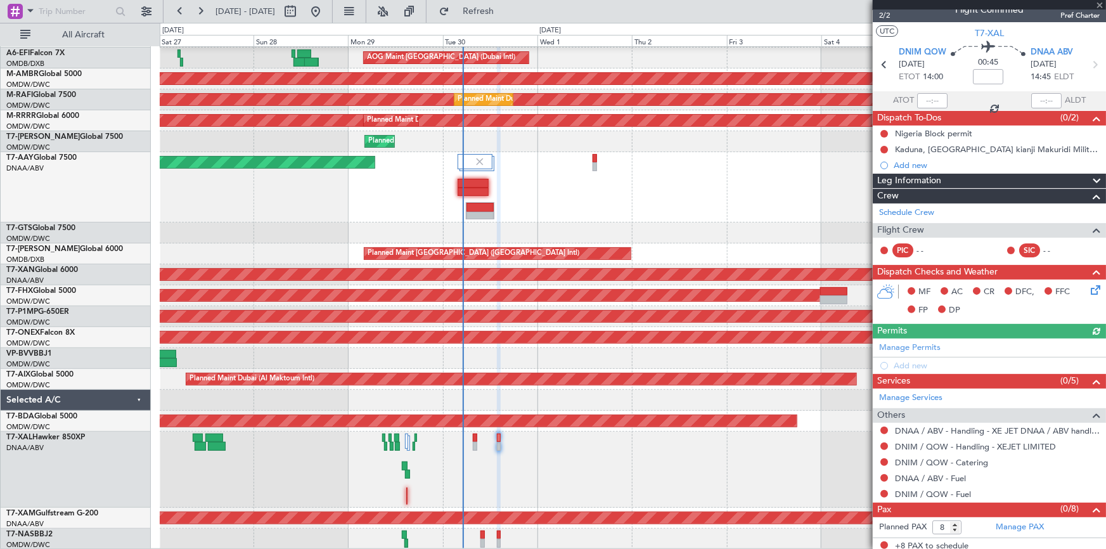
scroll to position [16, 0]
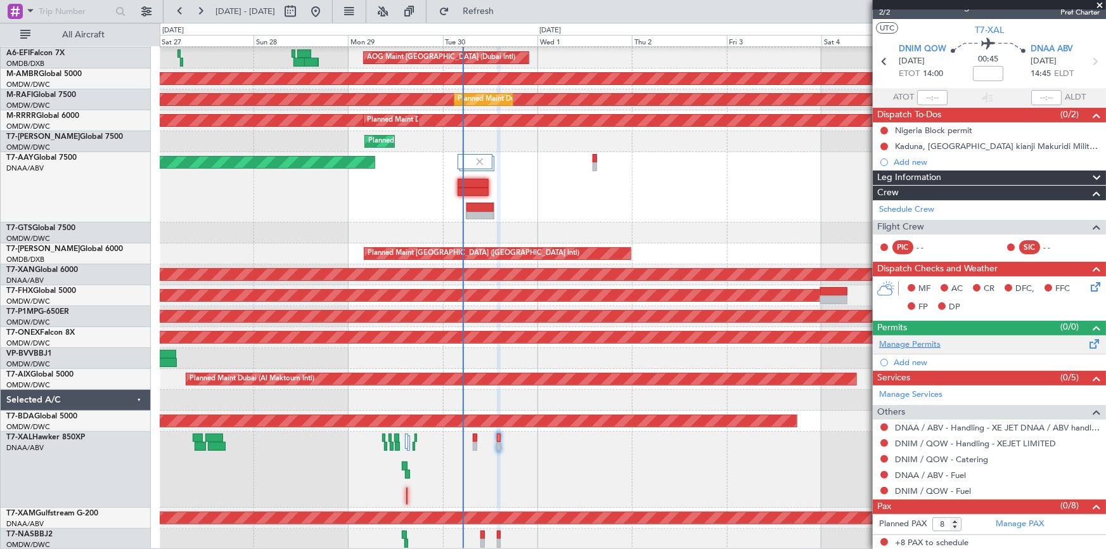
click at [906, 342] on link "Manage Permits" at bounding box center [909, 345] width 61 height 13
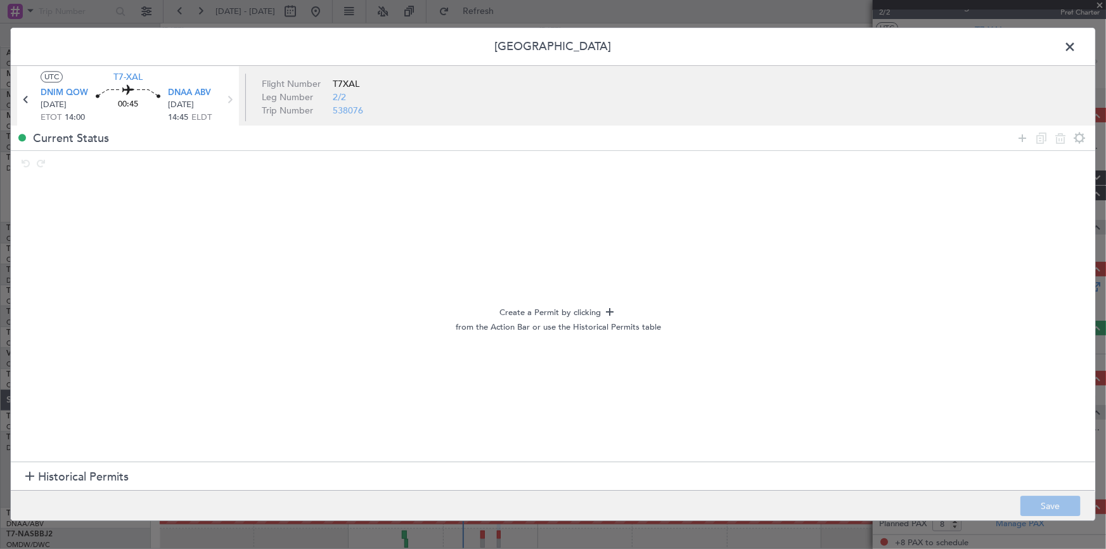
click at [82, 475] on span "Historical Permits" at bounding box center [83, 476] width 91 height 17
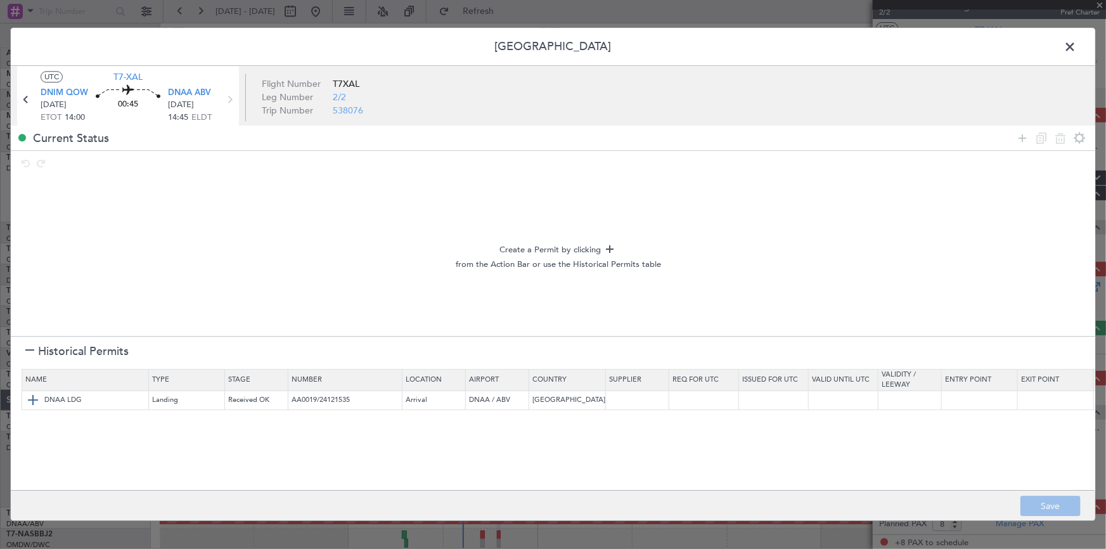
click at [71, 399] on span "DNAA LDG" at bounding box center [62, 400] width 37 height 11
click at [33, 396] on img at bounding box center [32, 399] width 15 height 15
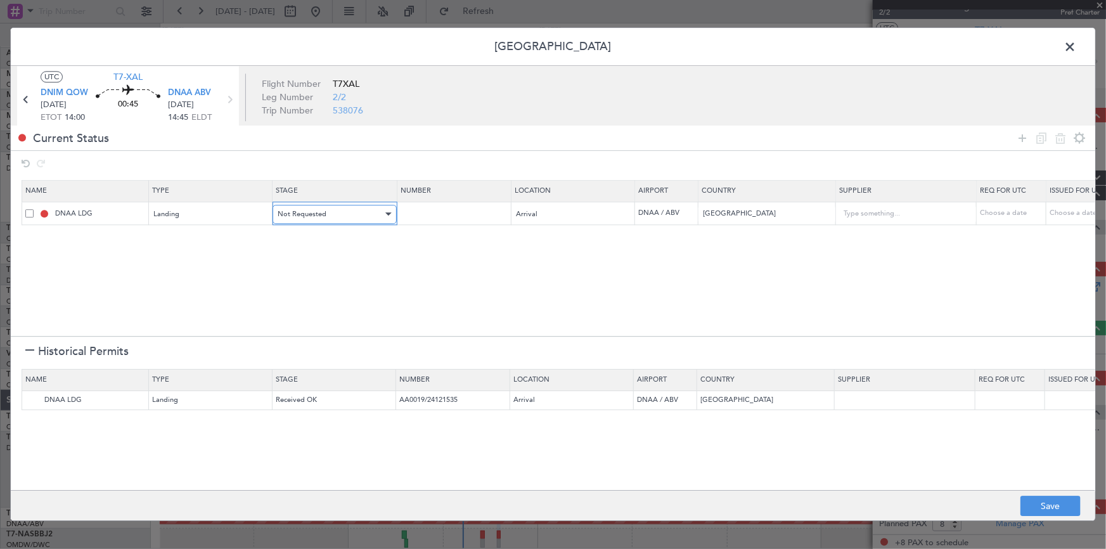
click at [323, 210] on span "Not Requested" at bounding box center [302, 214] width 49 height 10
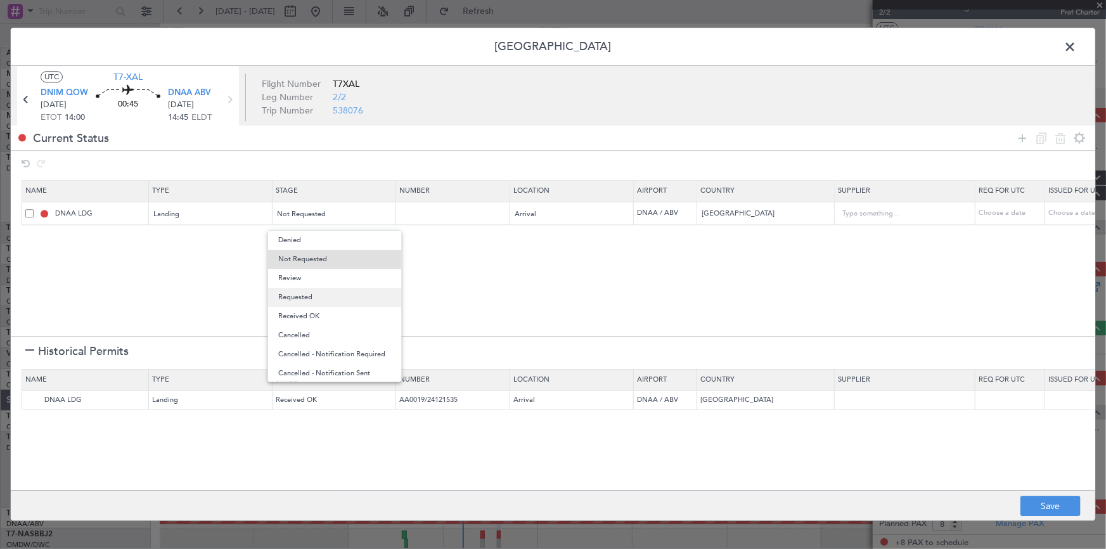
click at [306, 299] on span "Requested" at bounding box center [334, 297] width 113 height 19
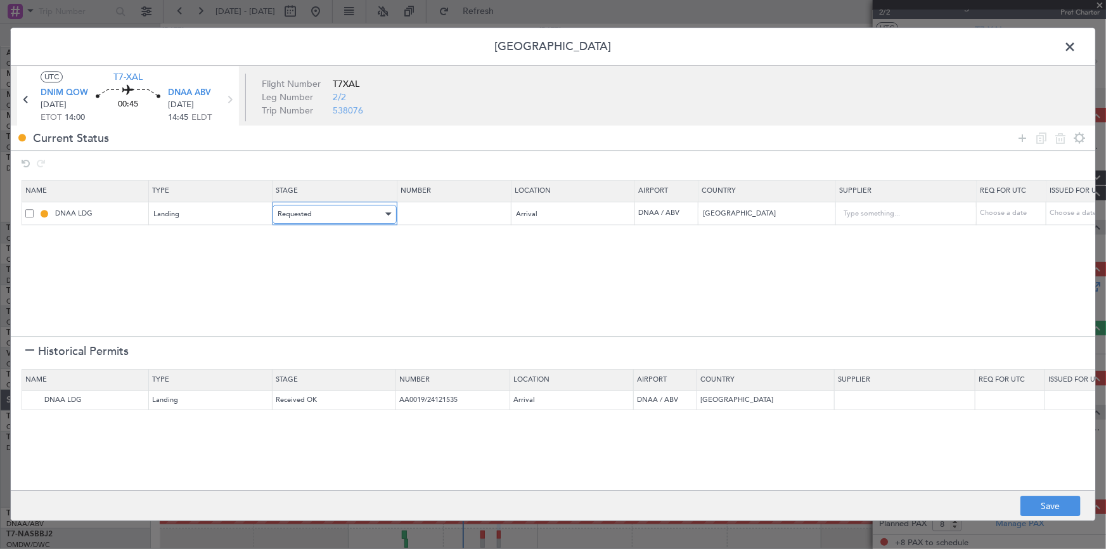
click at [332, 216] on div "Requested" at bounding box center [330, 214] width 105 height 19
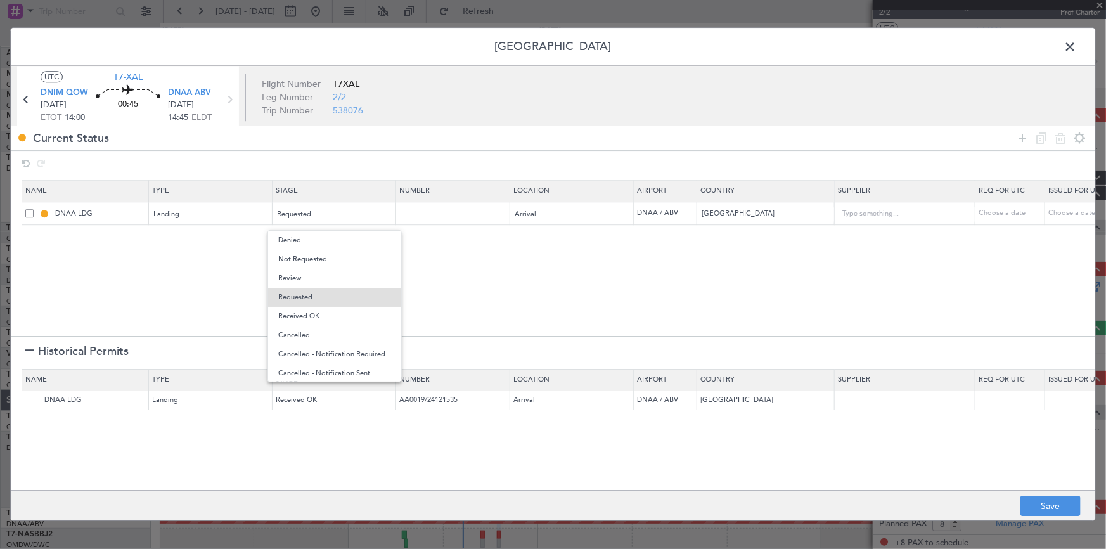
drag, startPoint x: 306, startPoint y: 315, endPoint x: 432, endPoint y: 233, distance: 149.8
click at [311, 312] on span "Received OK" at bounding box center [334, 316] width 113 height 19
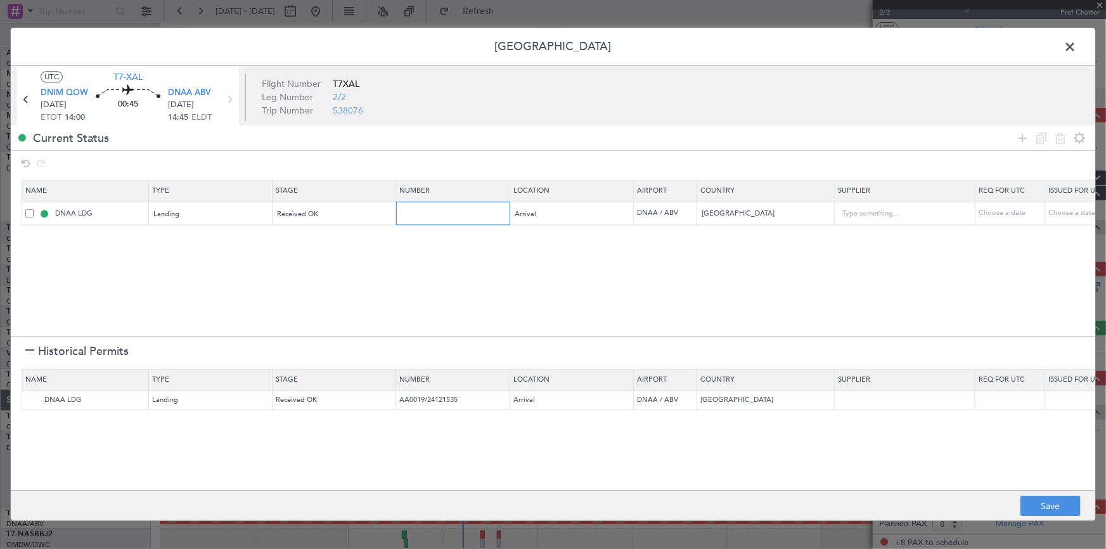
click at [437, 216] on input "text" at bounding box center [454, 213] width 110 height 11
paste input "AA0002 2709093"
type input "AA0002 2709093"
click at [1032, 501] on button "Save" at bounding box center [1051, 506] width 60 height 20
type input "NNN"
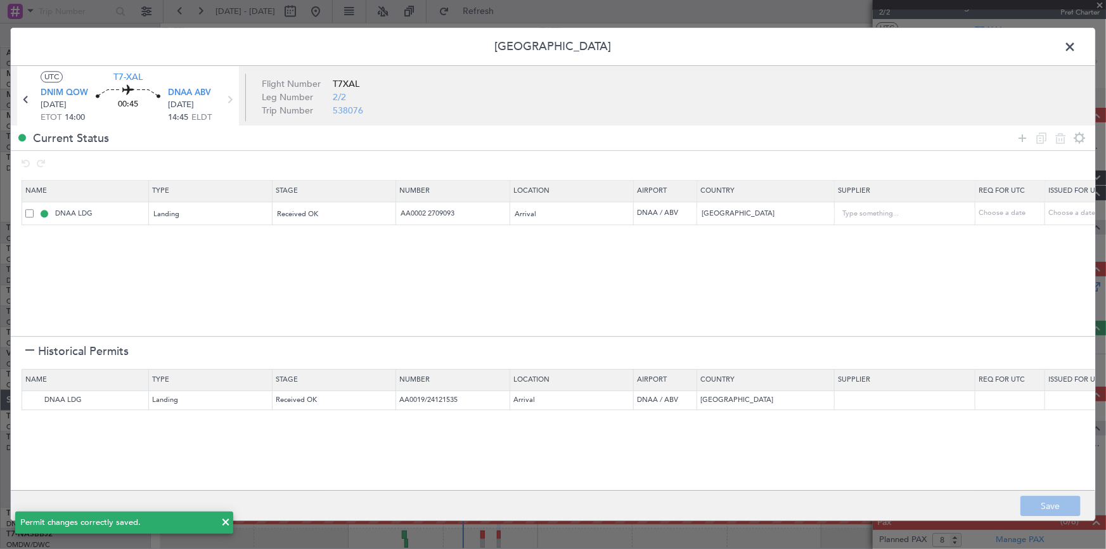
click at [1076, 48] on span at bounding box center [1076, 49] width 0 height 25
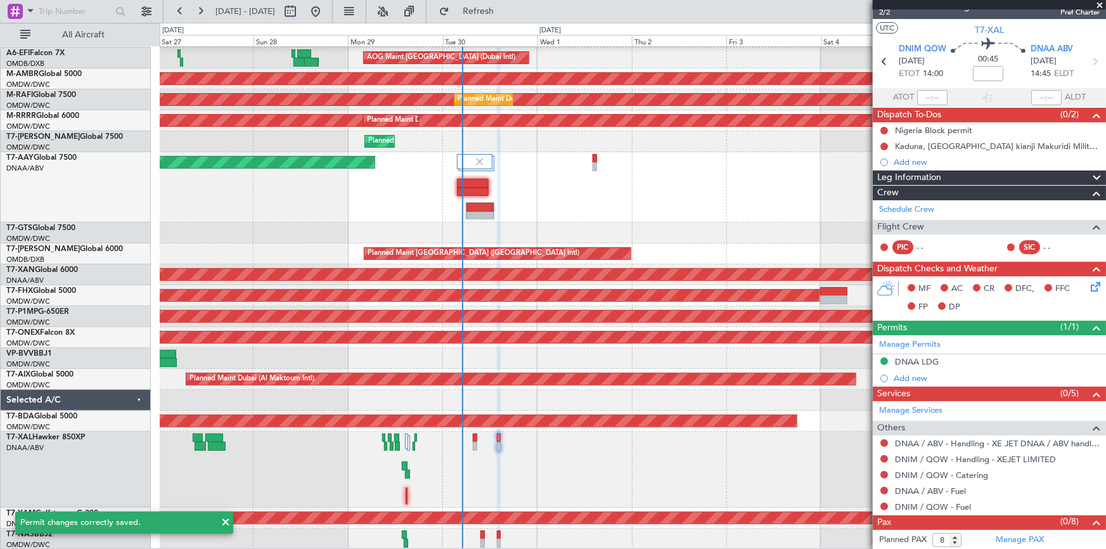
drag, startPoint x: 505, startPoint y: 9, endPoint x: 779, endPoint y: 113, distance: 293.1
click at [505, 10] on span "Refresh" at bounding box center [478, 11] width 53 height 9
click at [882, 440] on button at bounding box center [884, 443] width 8 height 8
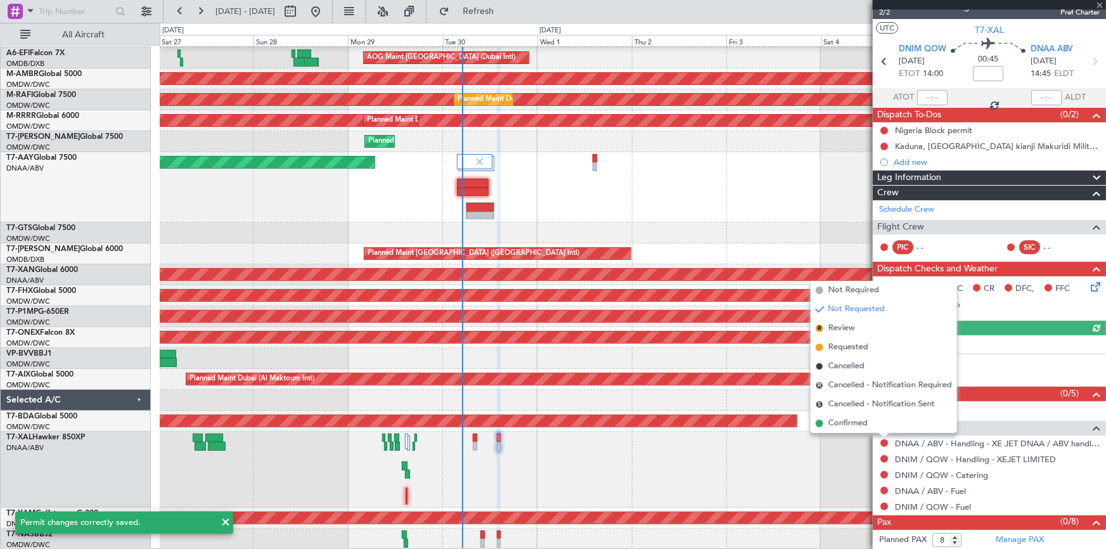
drag, startPoint x: 841, startPoint y: 423, endPoint x: 850, endPoint y: 425, distance: 9.7
click at [841, 423] on span "Confirmed" at bounding box center [848, 423] width 39 height 13
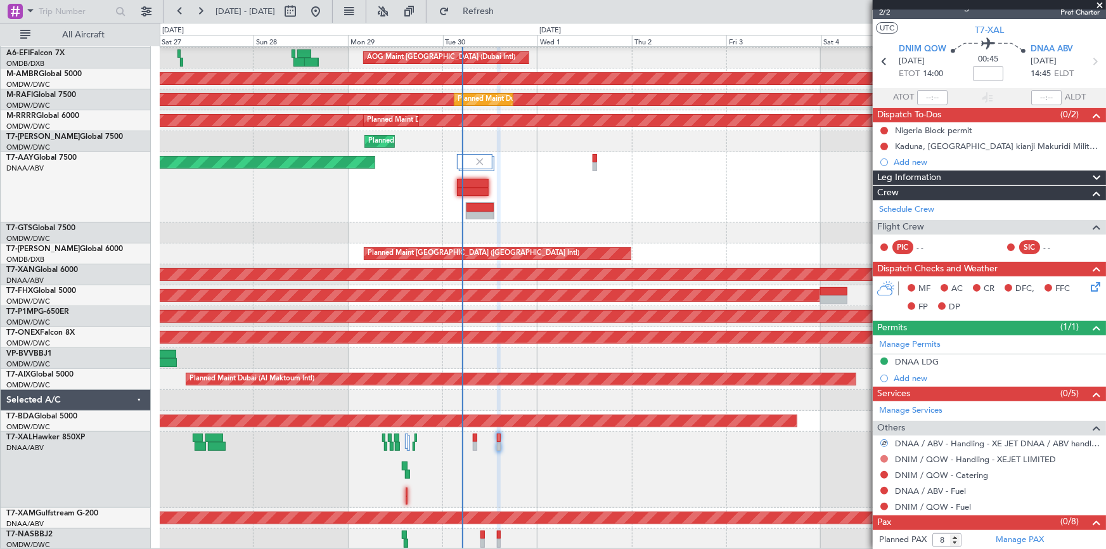
click at [883, 456] on button at bounding box center [884, 459] width 8 height 8
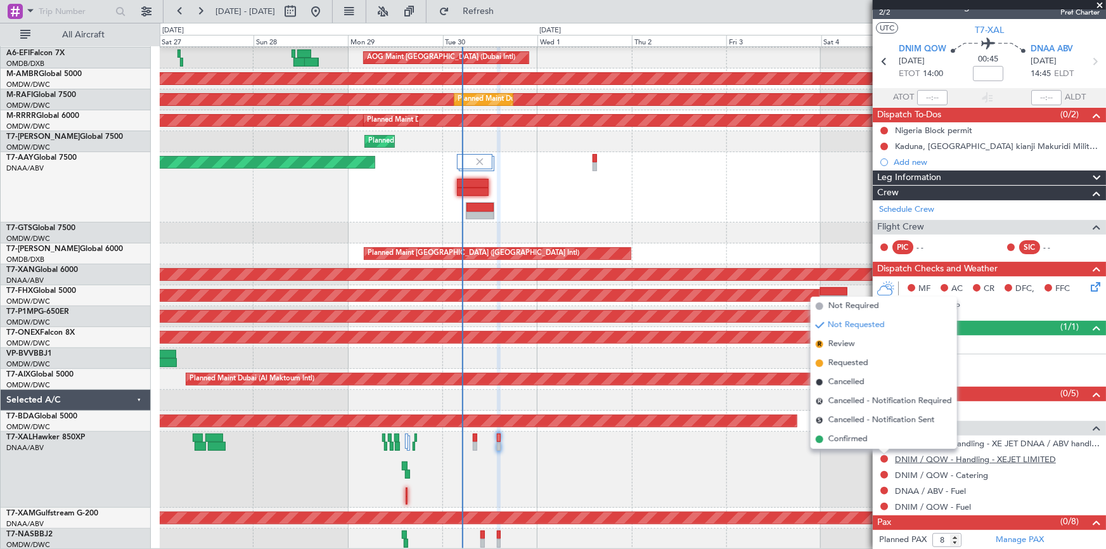
drag, startPoint x: 857, startPoint y: 441, endPoint x: 895, endPoint y: 458, distance: 42.0
click at [865, 442] on span "Confirmed" at bounding box center [848, 439] width 39 height 13
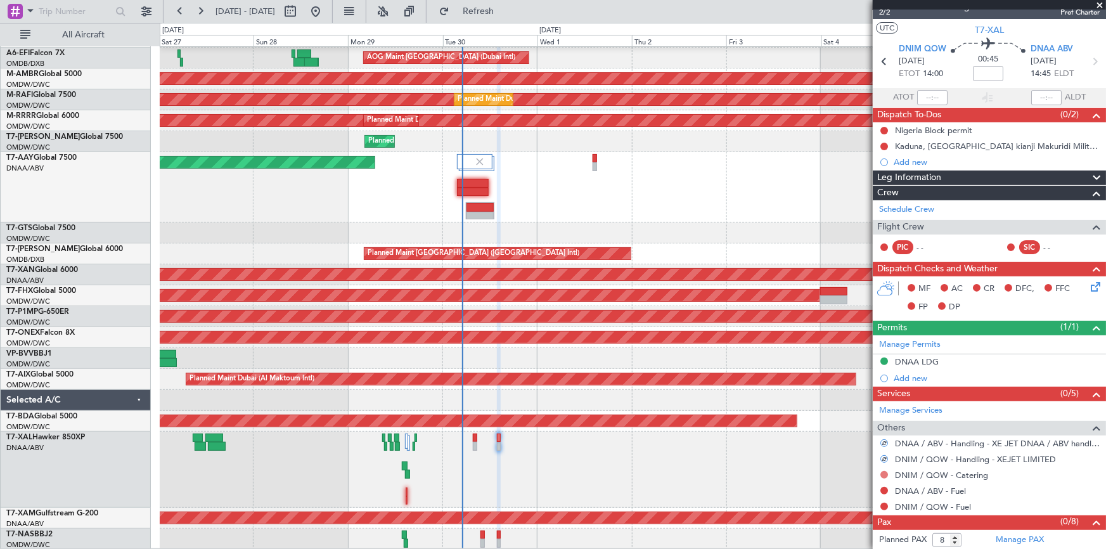
click at [884, 475] on button at bounding box center [884, 475] width 8 height 8
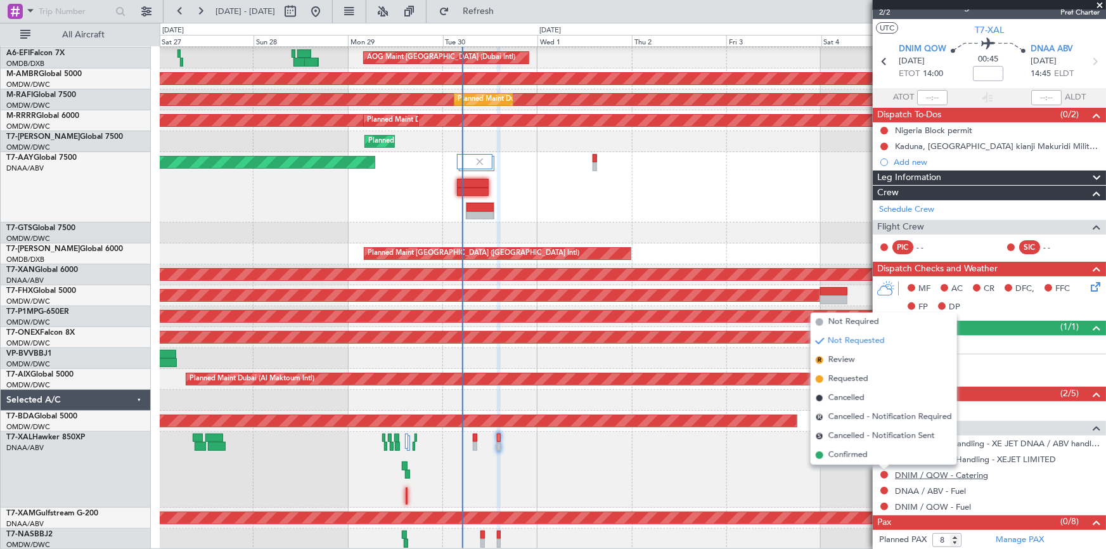
click at [945, 474] on link "DNIM / QOW - Catering" at bounding box center [941, 475] width 93 height 11
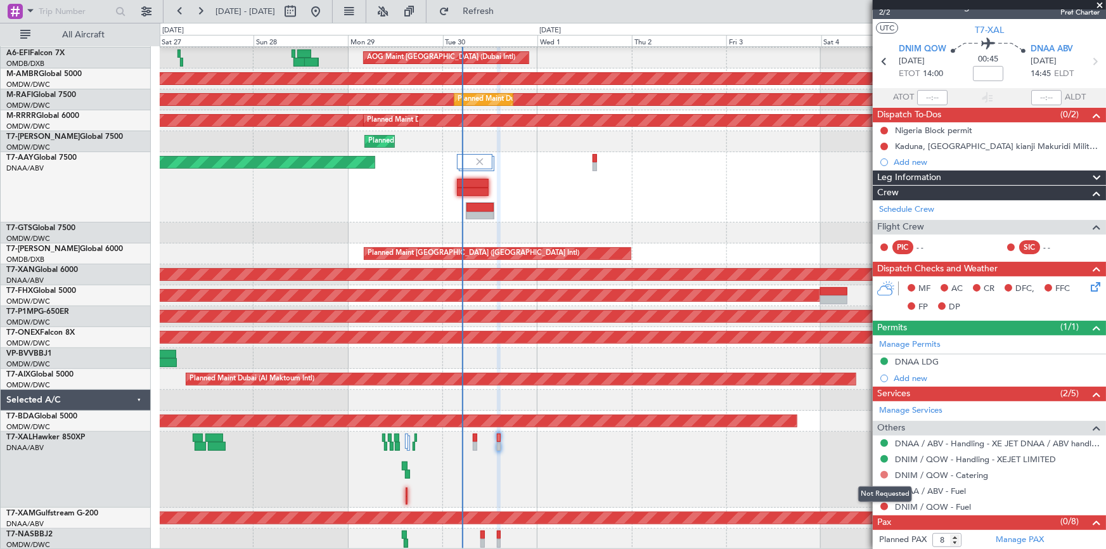
click at [884, 474] on button at bounding box center [884, 475] width 8 height 8
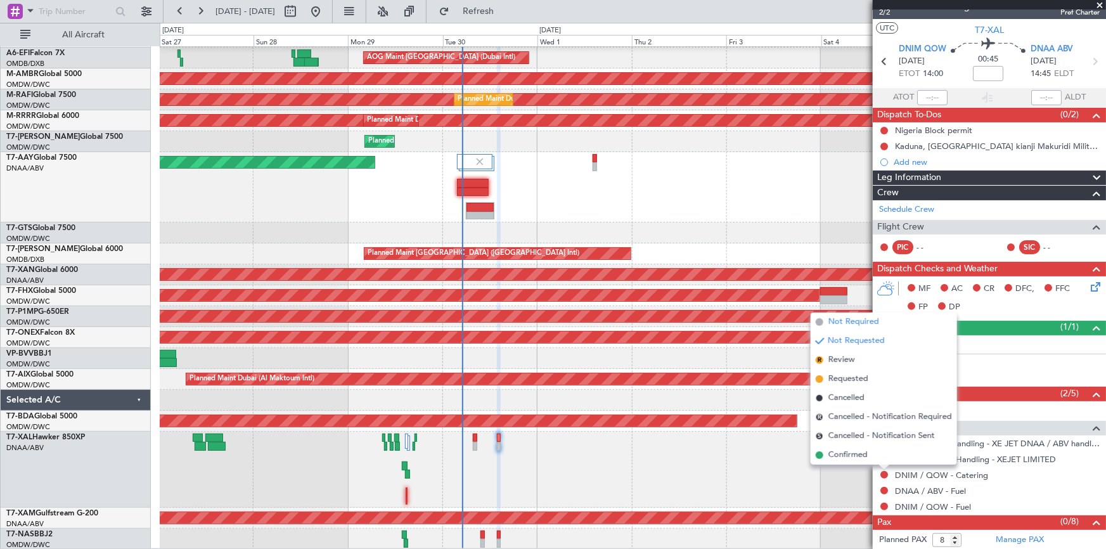
click at [854, 323] on span "Not Required" at bounding box center [854, 322] width 51 height 13
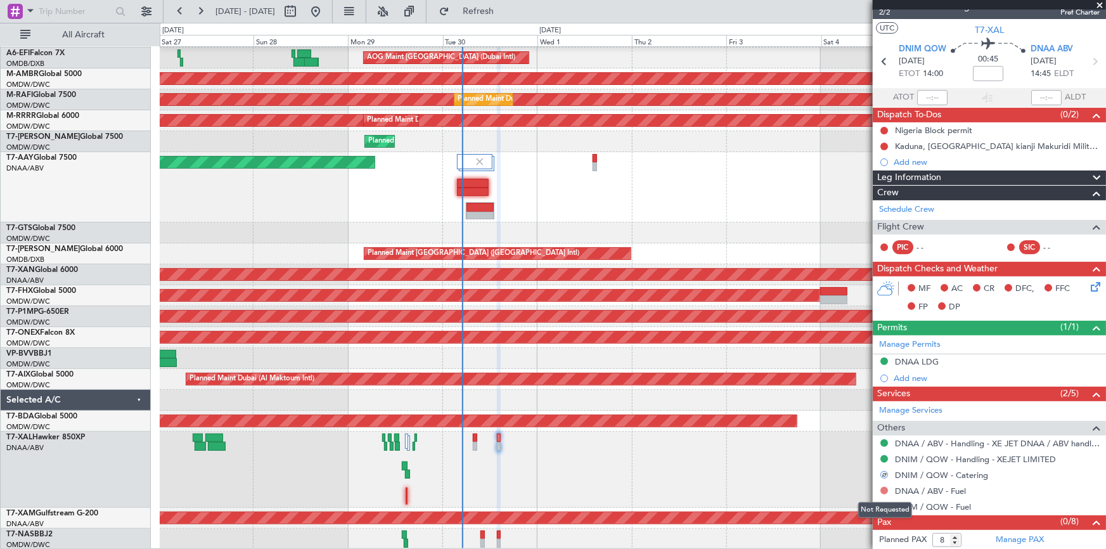
click at [882, 488] on button at bounding box center [884, 491] width 8 height 8
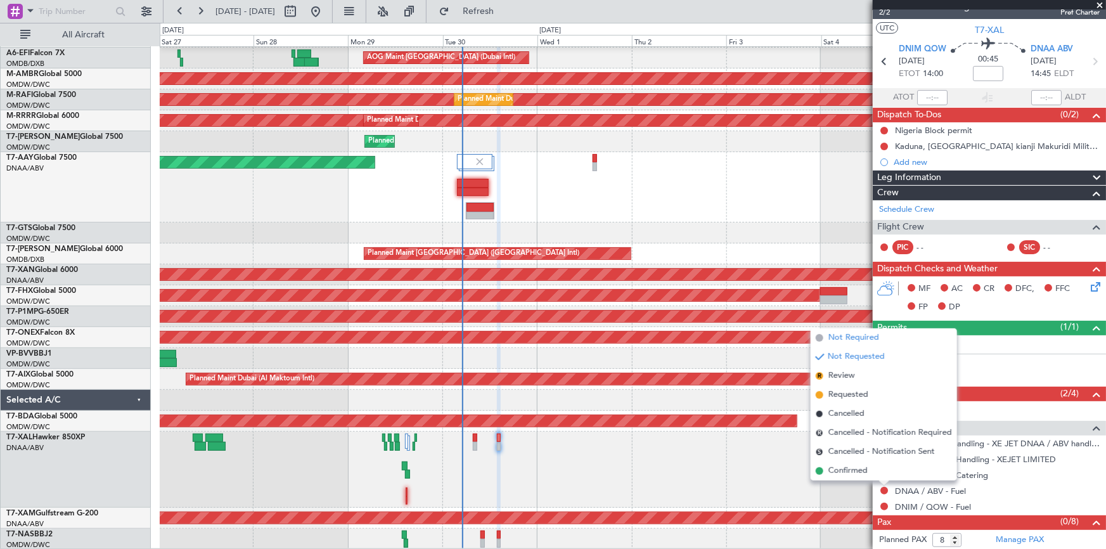
click at [856, 334] on span "Not Required" at bounding box center [854, 338] width 51 height 13
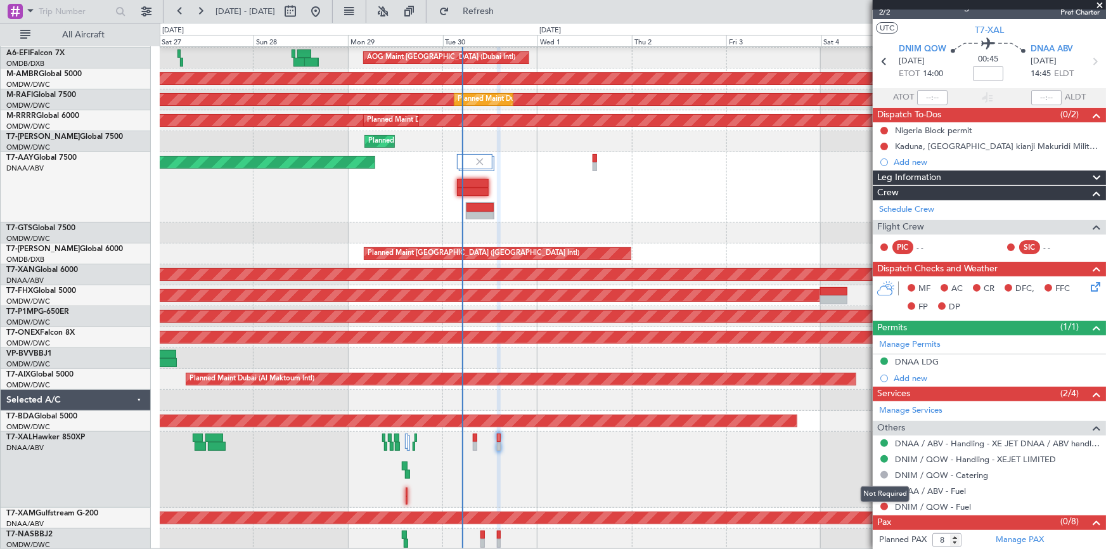
click at [883, 503] on mat-tooltip-component "Not Required" at bounding box center [885, 494] width 67 height 34
click at [881, 505] on button at bounding box center [884, 507] width 8 height 8
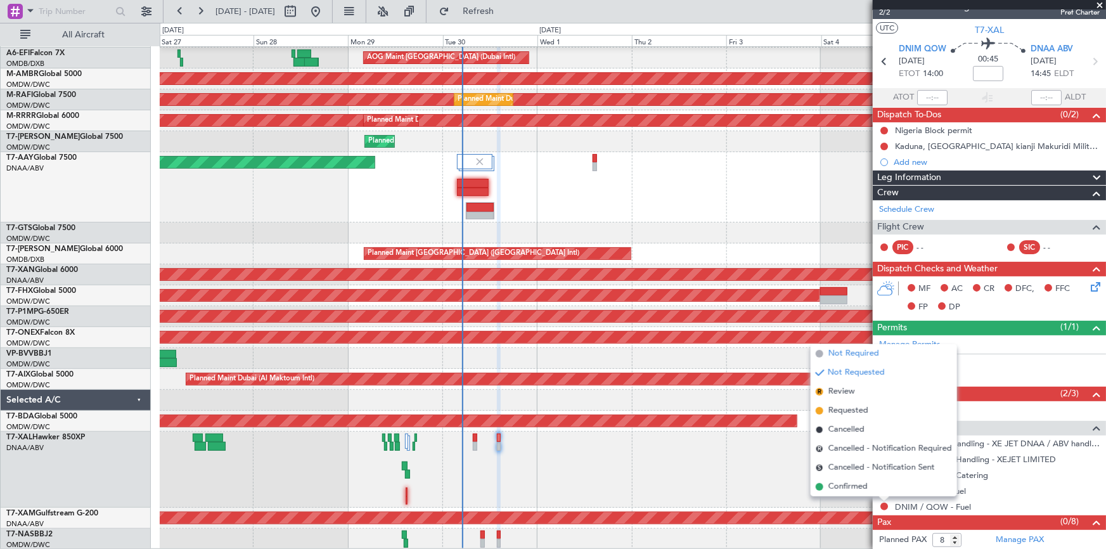
click at [843, 352] on span "Not Required" at bounding box center [854, 353] width 51 height 13
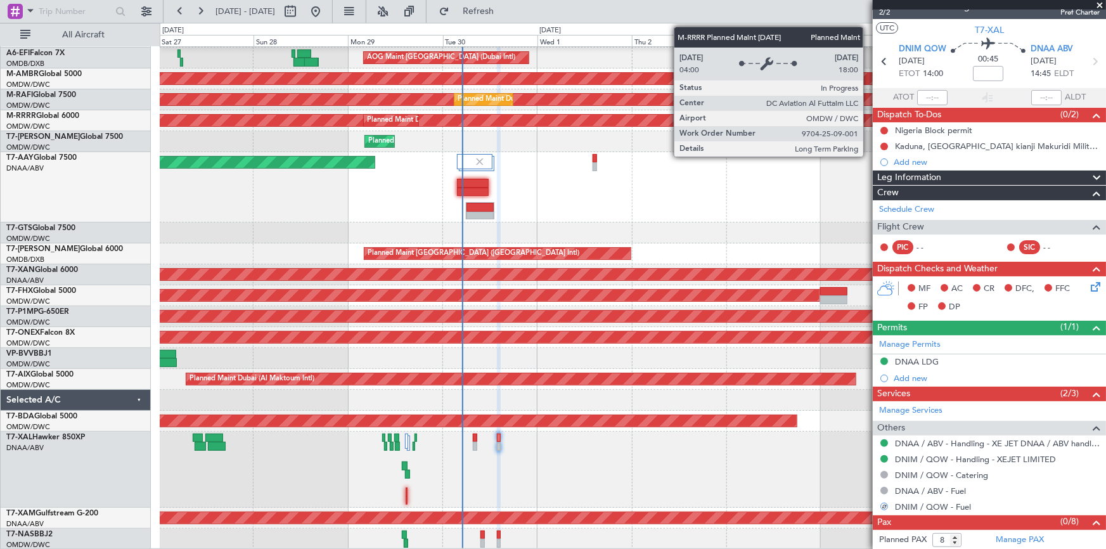
scroll to position [0, 0]
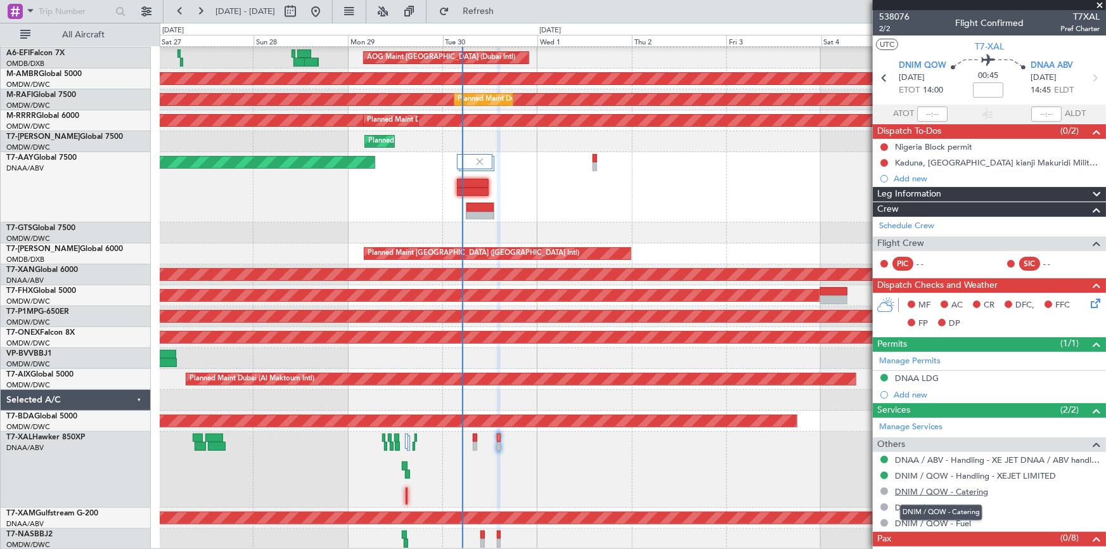
click at [945, 491] on link "DNIM / QOW - Catering" at bounding box center [941, 491] width 93 height 11
click at [915, 508] on link "DNAA / ABV - Fuel" at bounding box center [930, 507] width 71 height 11
click at [916, 521] on link "DNIM / QOW - Fuel" at bounding box center [933, 523] width 76 height 11
drag, startPoint x: 521, startPoint y: 8, endPoint x: 535, endPoint y: 20, distance: 18.8
click at [505, 7] on span "Refresh" at bounding box center [478, 11] width 53 height 9
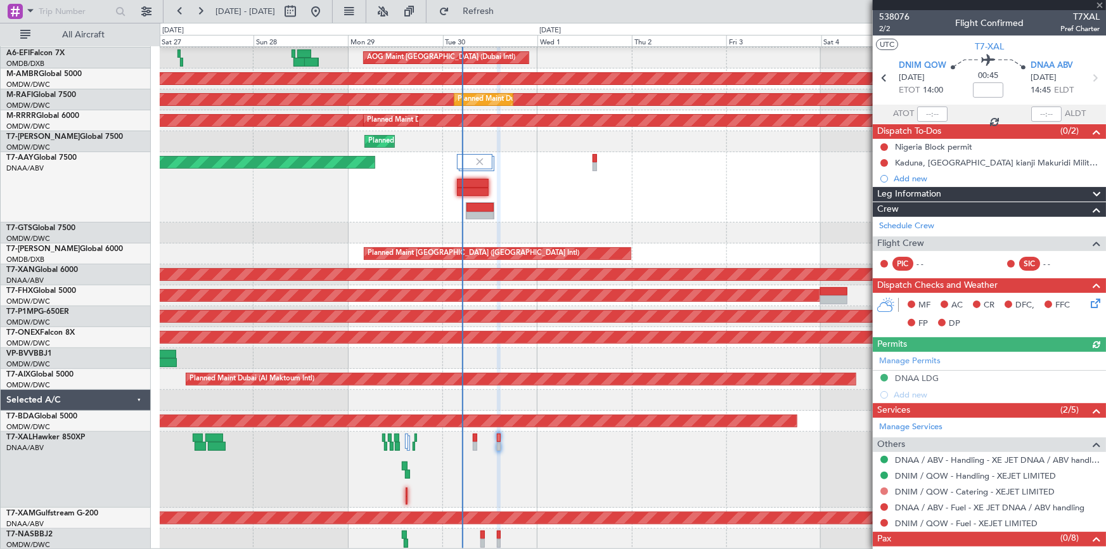
click at [884, 490] on button at bounding box center [884, 491] width 8 height 8
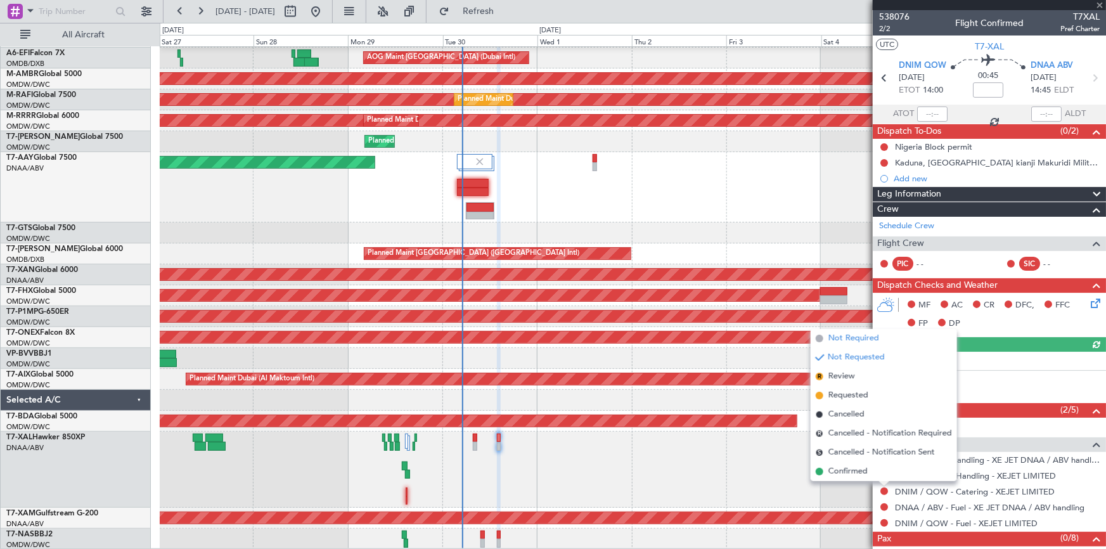
click at [860, 342] on span "Not Required" at bounding box center [854, 338] width 51 height 13
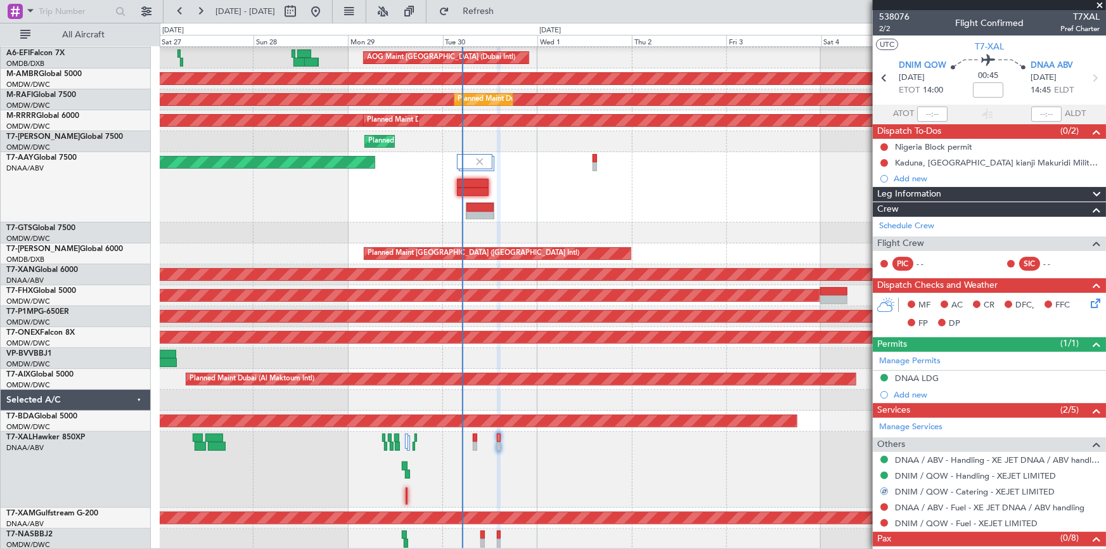
drag, startPoint x: 882, startPoint y: 507, endPoint x: 874, endPoint y: 470, distance: 38.3
click at [882, 507] on button at bounding box center [884, 507] width 8 height 8
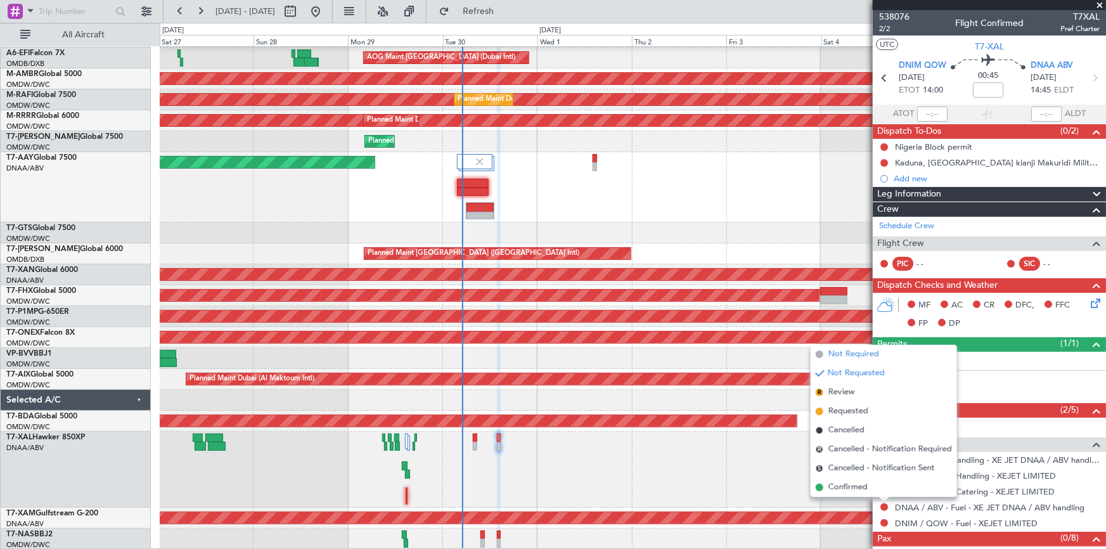
click at [855, 345] on li "Not Required" at bounding box center [884, 354] width 146 height 19
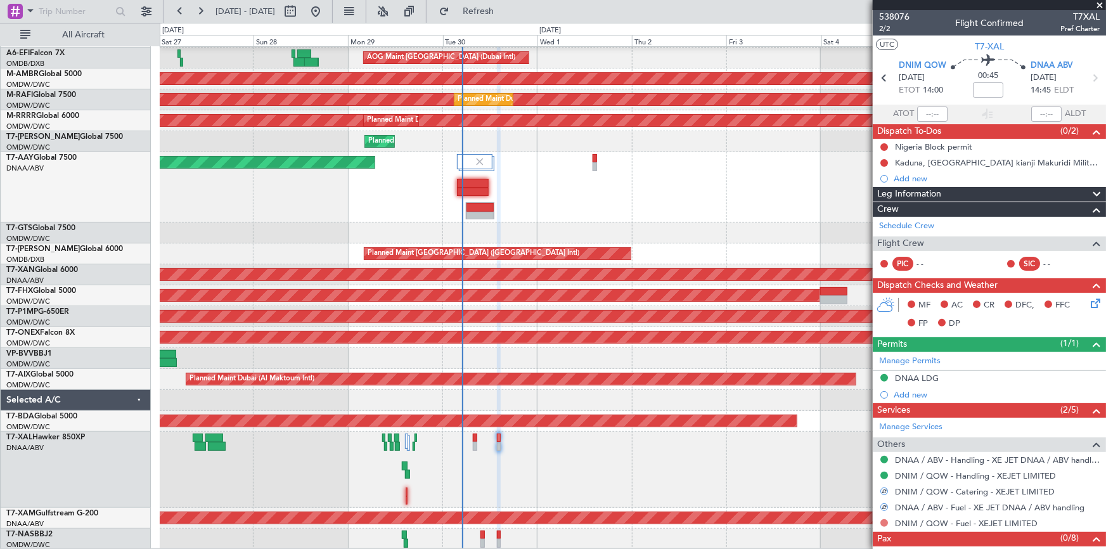
click at [883, 524] on button at bounding box center [884, 523] width 8 height 8
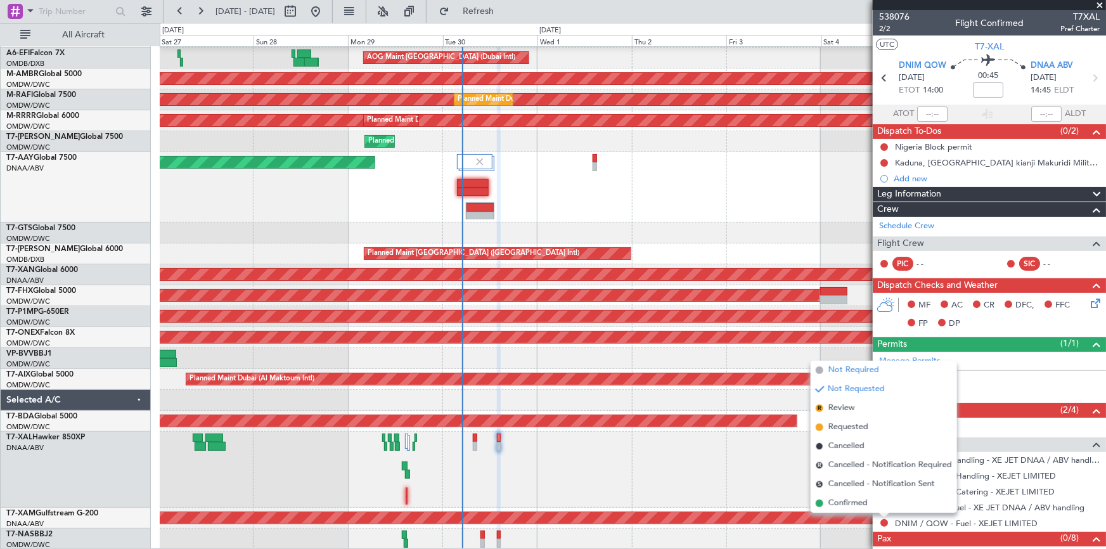
click at [855, 374] on span "Not Required" at bounding box center [854, 370] width 51 height 13
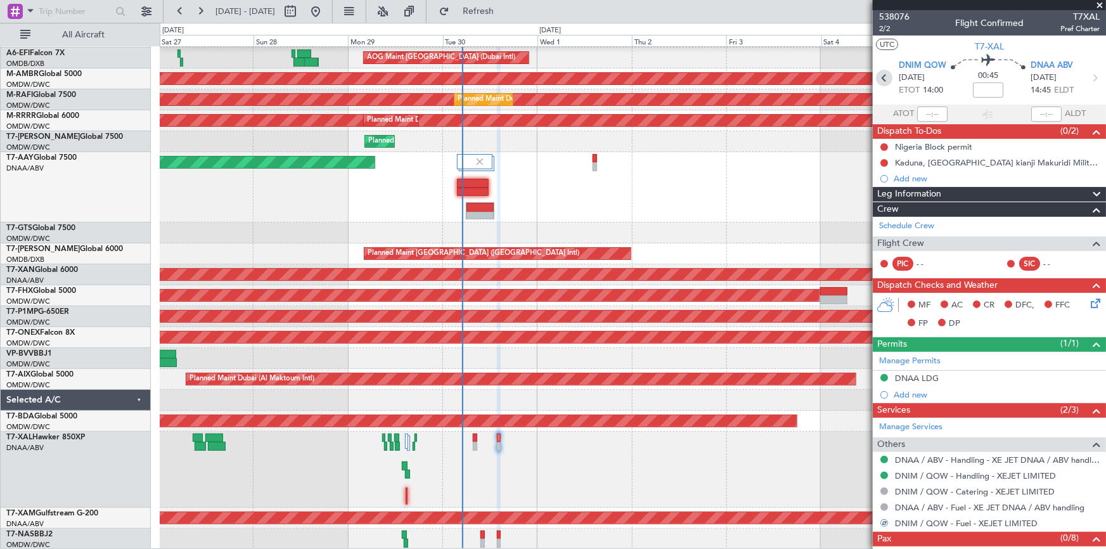
click at [881, 77] on icon at bounding box center [884, 78] width 16 height 16
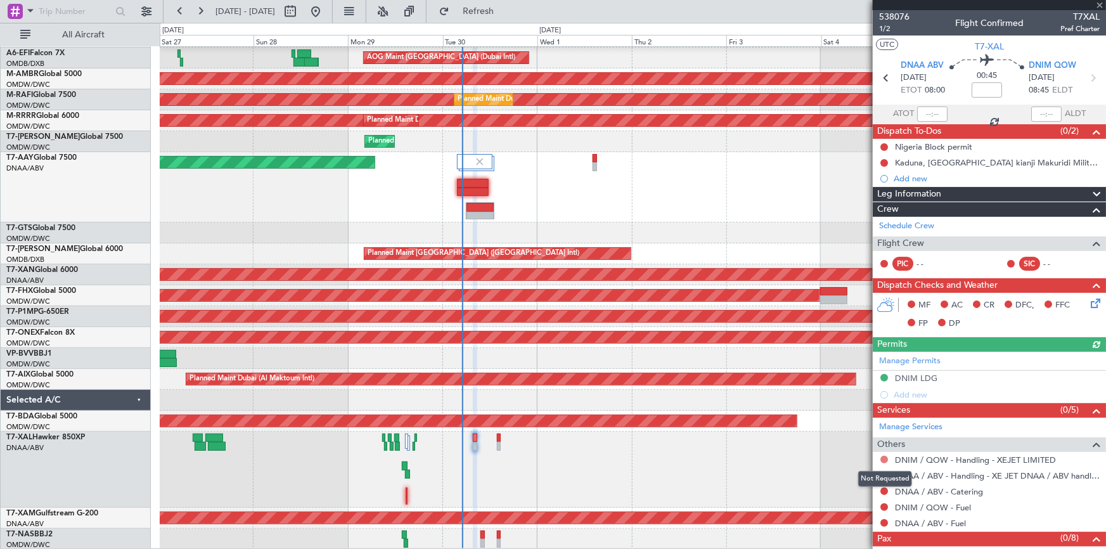
click at [882, 458] on button at bounding box center [884, 460] width 8 height 8
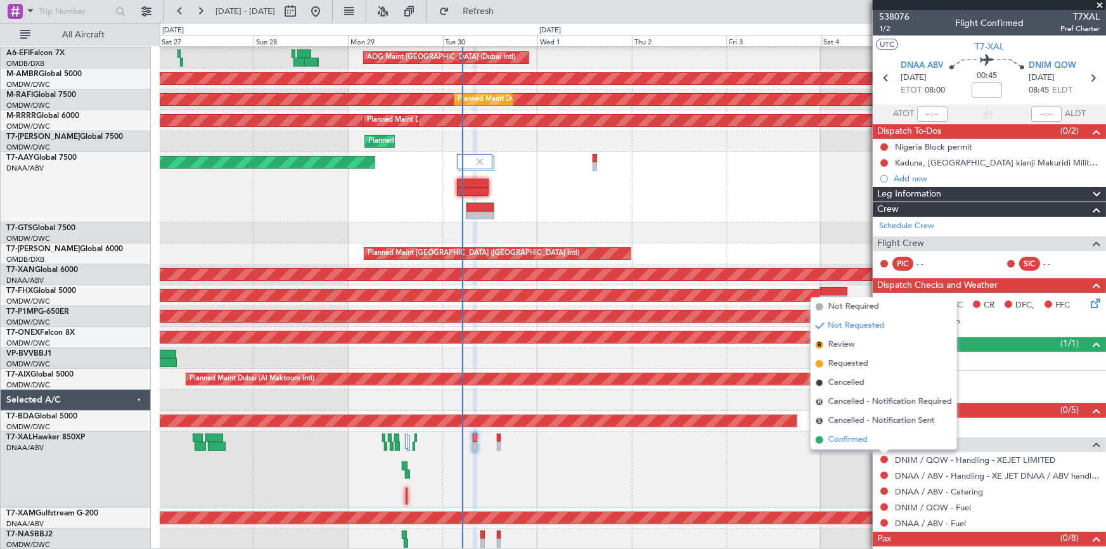
click at [846, 441] on span "Confirmed" at bounding box center [848, 440] width 39 height 13
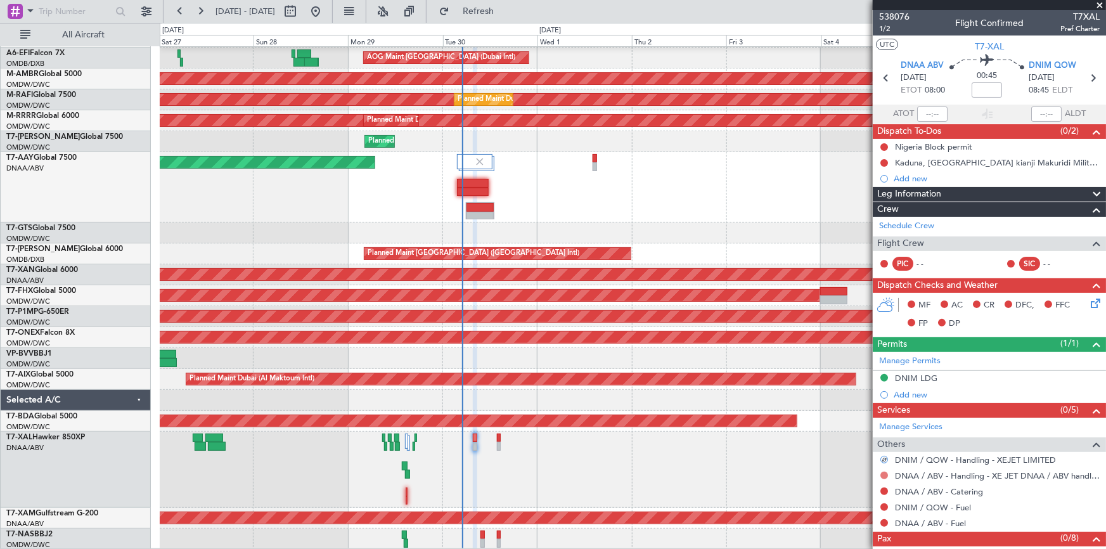
click at [884, 476] on button at bounding box center [884, 476] width 8 height 8
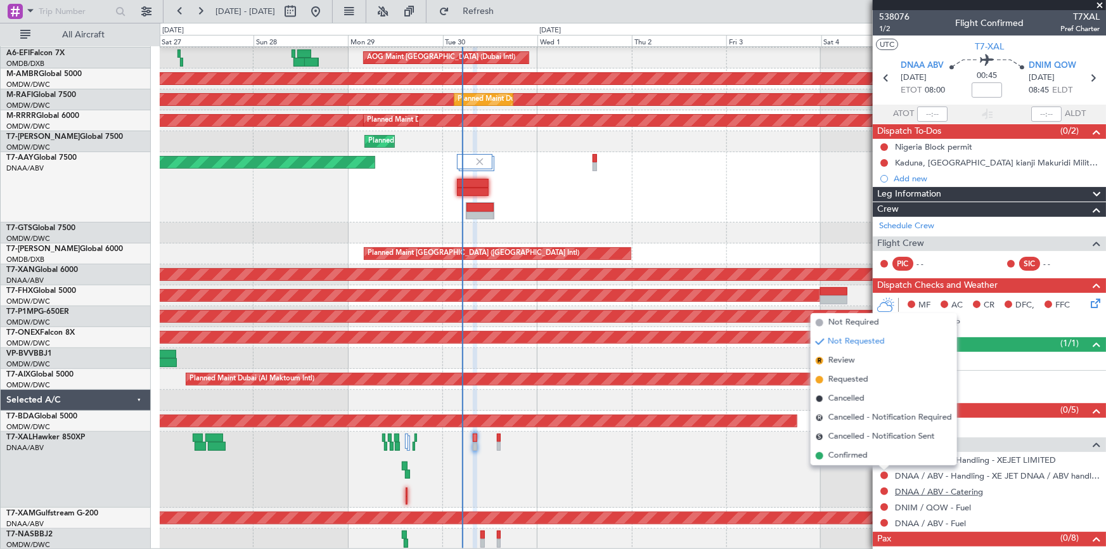
drag, startPoint x: 852, startPoint y: 455, endPoint x: 898, endPoint y: 486, distance: 56.1
click at [855, 455] on span "Confirmed" at bounding box center [848, 455] width 39 height 13
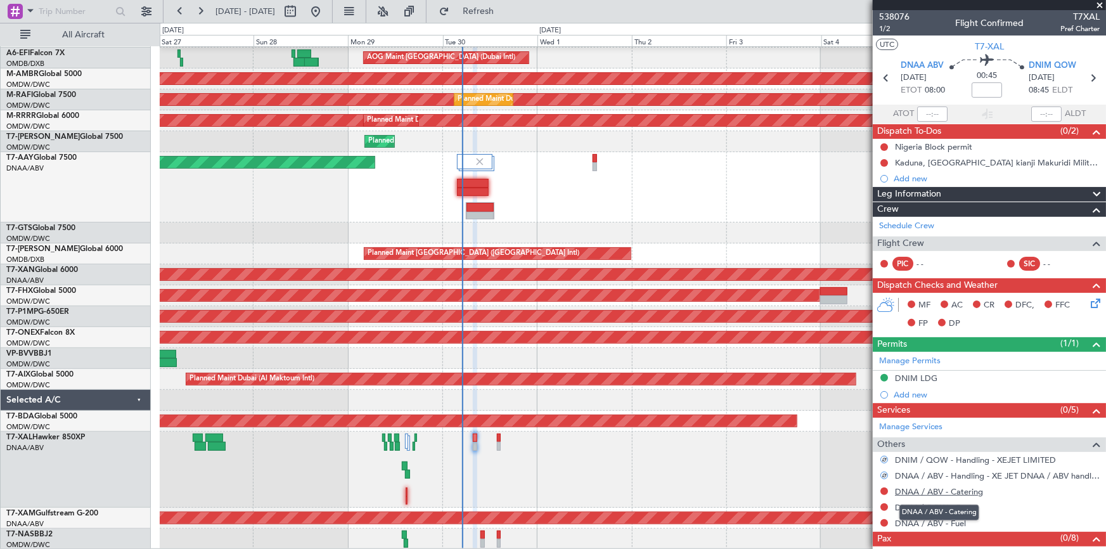
click at [922, 488] on link "DNAA / ABV - Catering" at bounding box center [939, 491] width 88 height 11
click at [915, 503] on link "DNIM / QOW - Fuel" at bounding box center [933, 507] width 76 height 11
click at [919, 520] on link "DNAA / ABV - Fuel" at bounding box center [930, 523] width 71 height 11
click at [502, 8] on span "Refresh" at bounding box center [478, 11] width 53 height 9
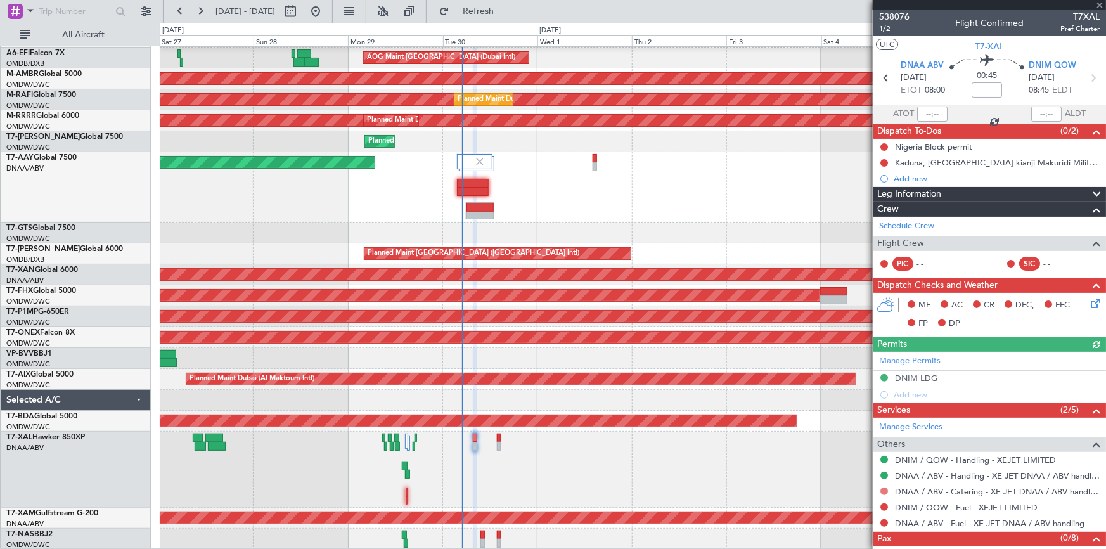
click at [887, 490] on button at bounding box center [884, 491] width 8 height 8
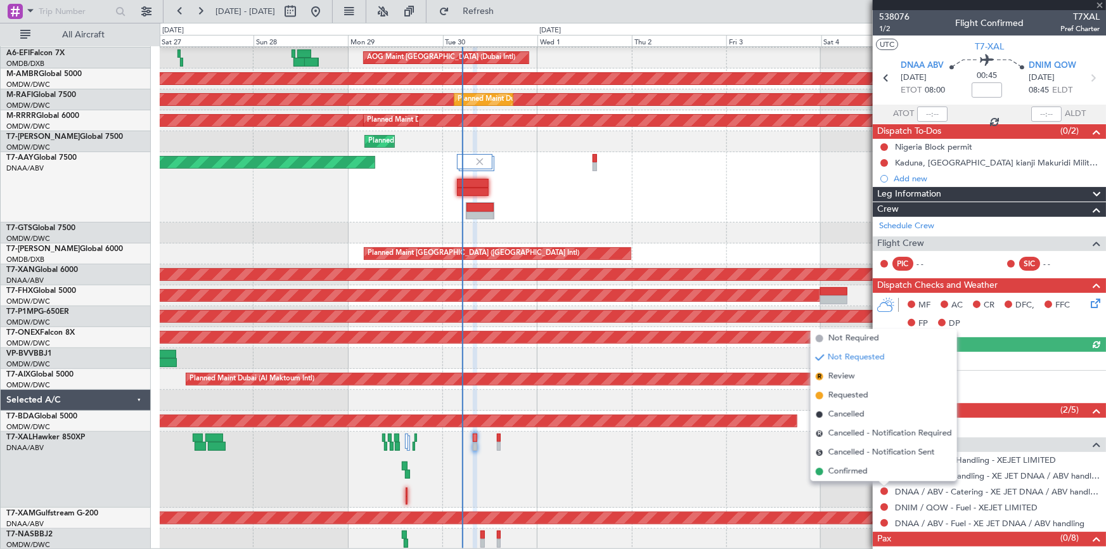
drag, startPoint x: 857, startPoint y: 336, endPoint x: 896, endPoint y: 530, distance: 197.9
click at [860, 344] on span "Not Required" at bounding box center [854, 338] width 51 height 13
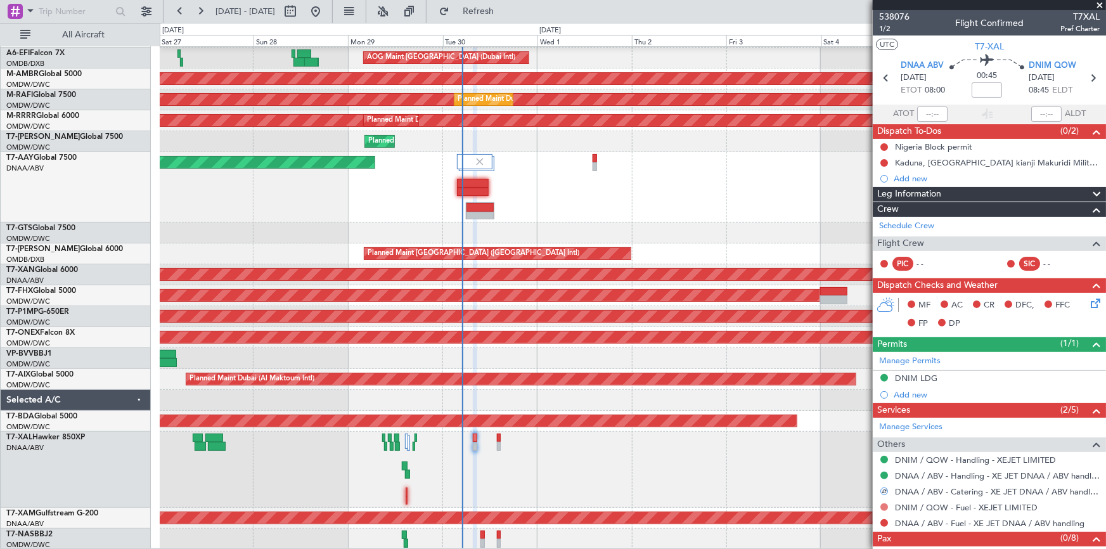
click at [884, 506] on button at bounding box center [884, 507] width 8 height 8
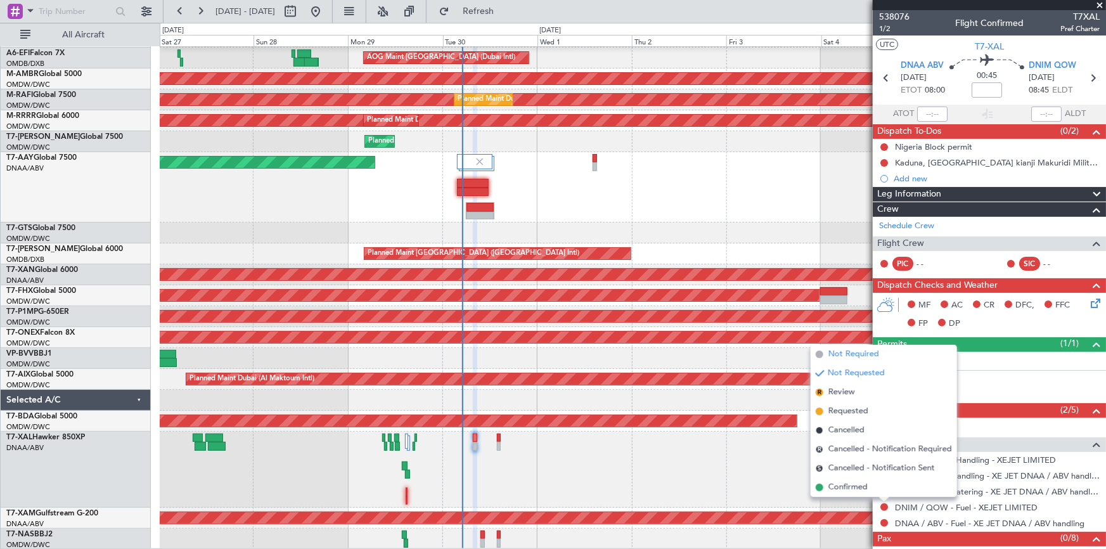
click at [863, 356] on span "Not Required" at bounding box center [854, 354] width 51 height 13
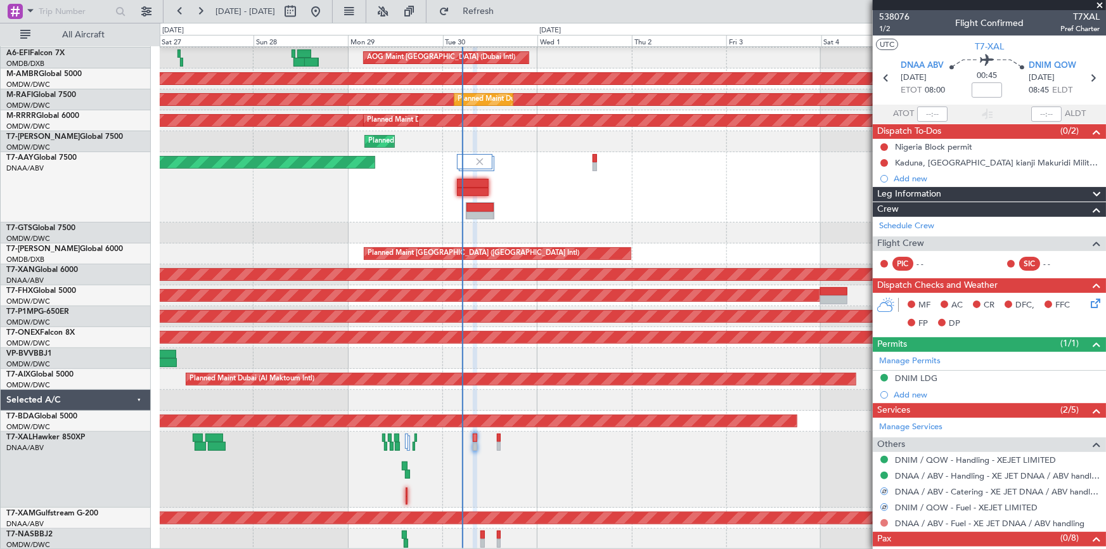
click at [886, 520] on button at bounding box center [884, 523] width 8 height 8
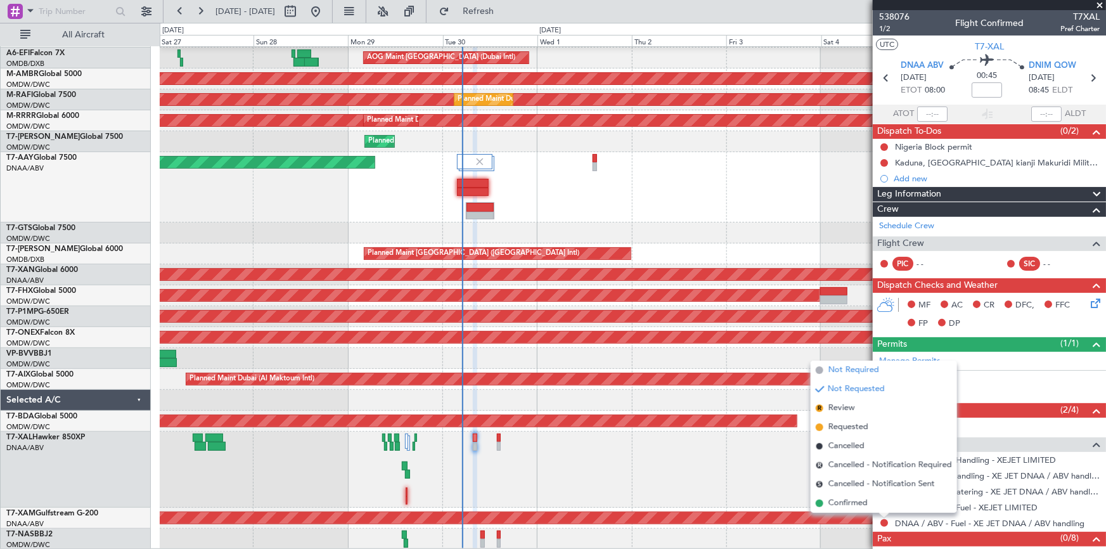
click at [868, 373] on span "Not Required" at bounding box center [854, 370] width 51 height 13
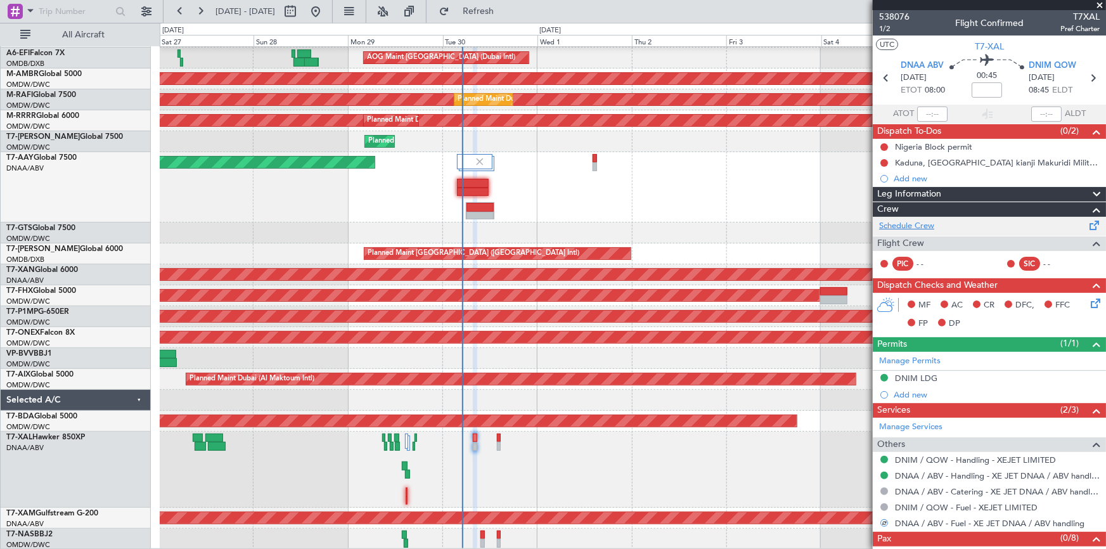
click at [898, 221] on link "Schedule Crew" at bounding box center [906, 226] width 55 height 13
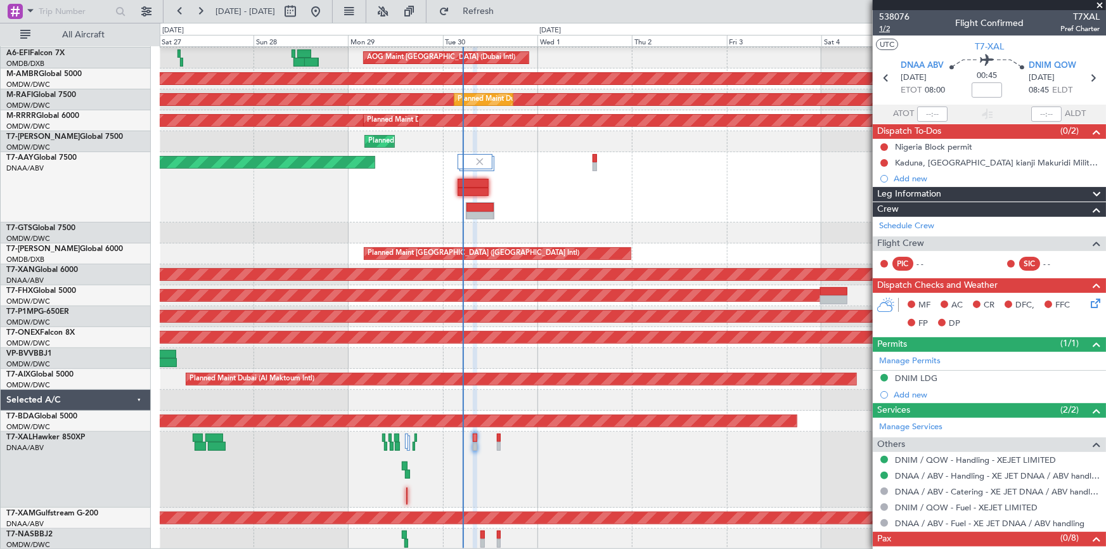
click at [885, 24] on span "1/2" at bounding box center [894, 28] width 30 height 11
click at [505, 13] on span "Refresh" at bounding box center [478, 11] width 53 height 9
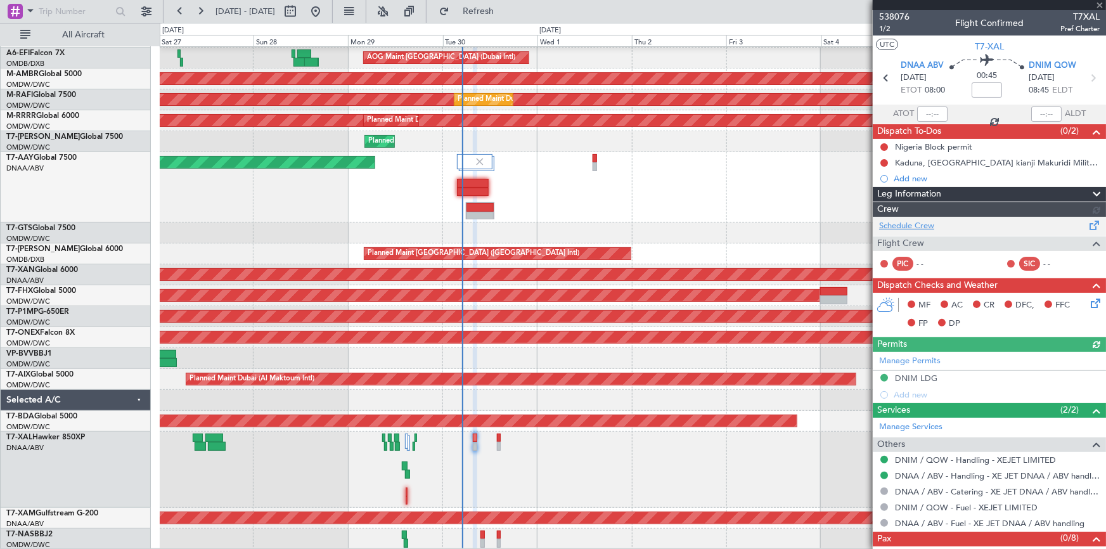
click at [910, 225] on div "Schedule Crew Flight Crew PIC - - SIC - -" at bounding box center [989, 247] width 233 height 61
click at [922, 220] on link "Schedule Crew" at bounding box center [906, 226] width 55 height 13
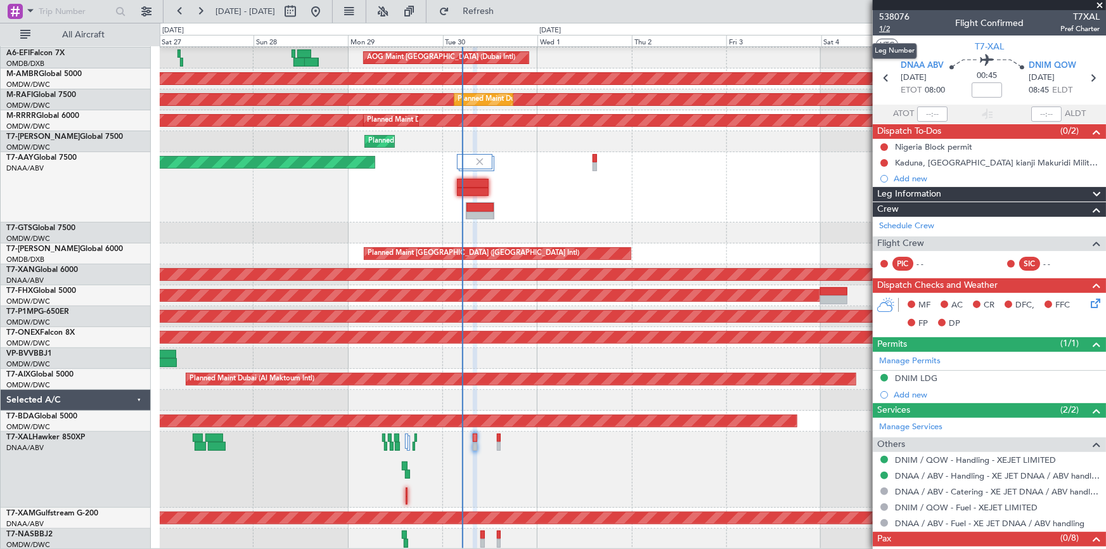
click at [884, 28] on span "1/2" at bounding box center [894, 28] width 30 height 11
click at [886, 32] on span "1/2" at bounding box center [894, 28] width 30 height 11
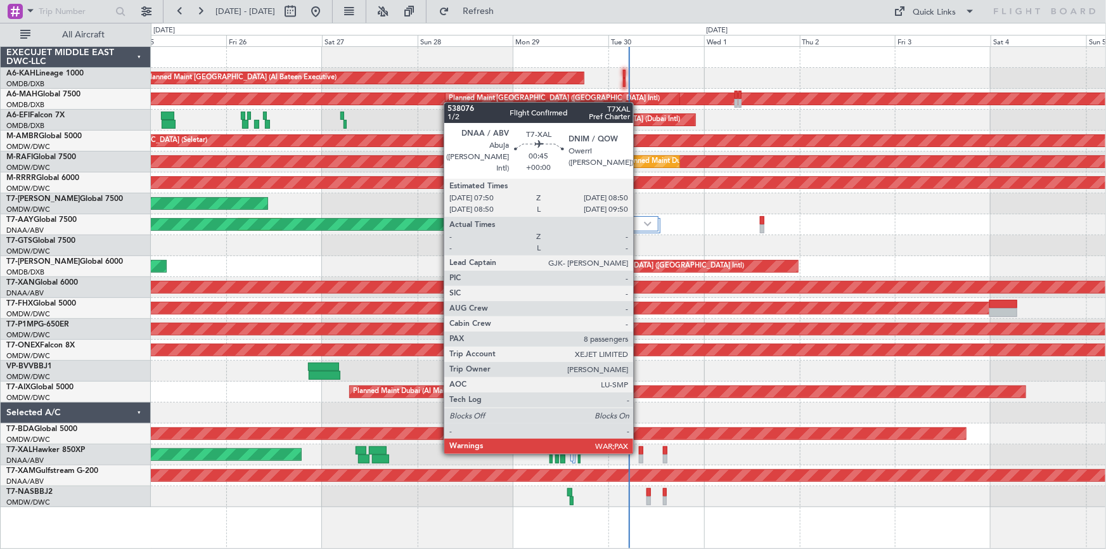
click at [638, 452] on div "Planned Maint [PERSON_NAME] ([PERSON_NAME] Intl)" at bounding box center [628, 454] width 955 height 21
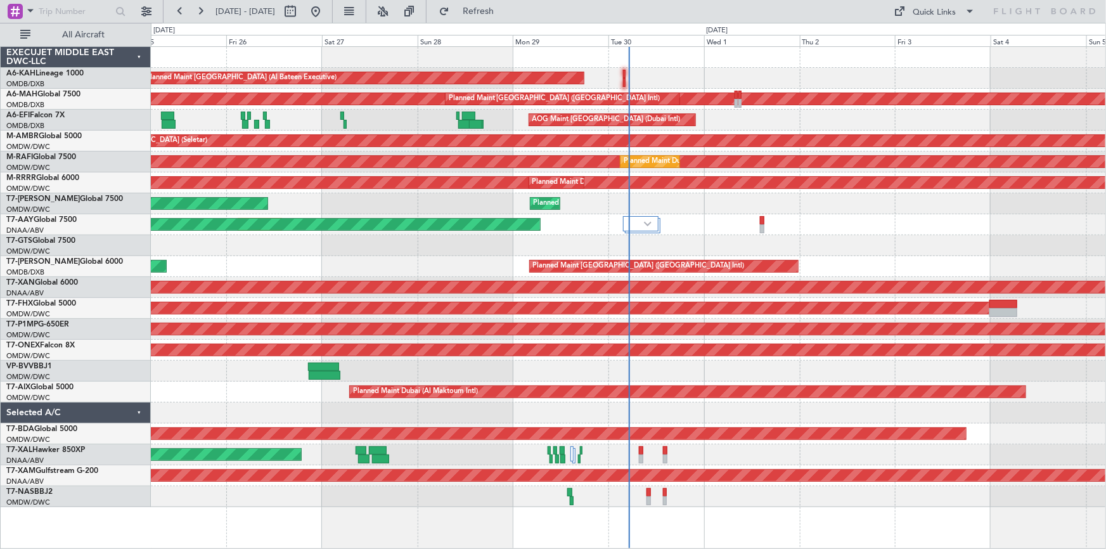
click at [640, 454] on div "Planned Maint [PERSON_NAME] ([PERSON_NAME] Intl)" at bounding box center [628, 454] width 955 height 21
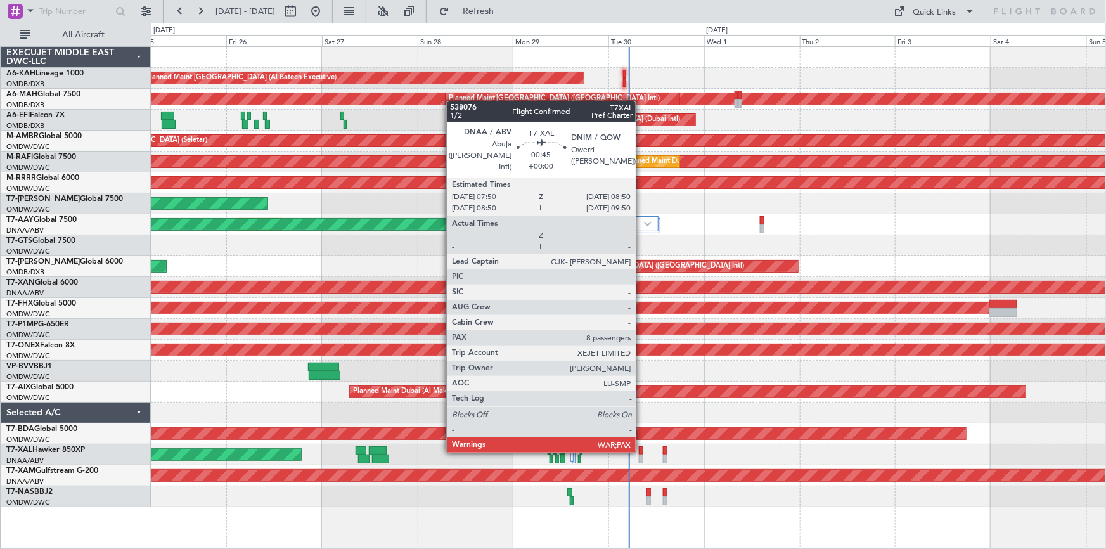
click at [642, 450] on div at bounding box center [641, 450] width 4 height 9
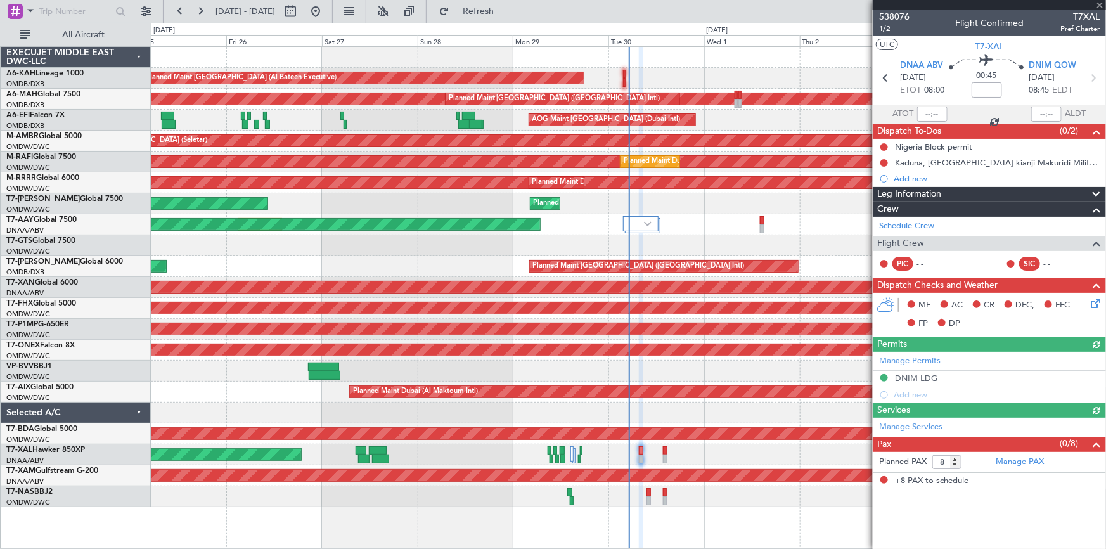
click at [886, 30] on span "1/2" at bounding box center [894, 28] width 30 height 11
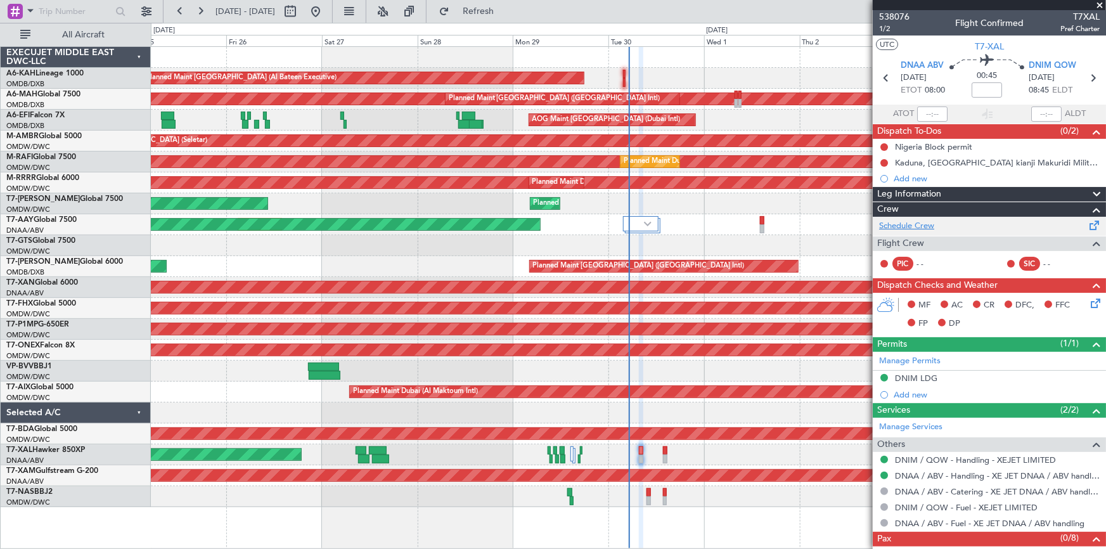
click at [913, 221] on link "Schedule Crew" at bounding box center [906, 226] width 55 height 13
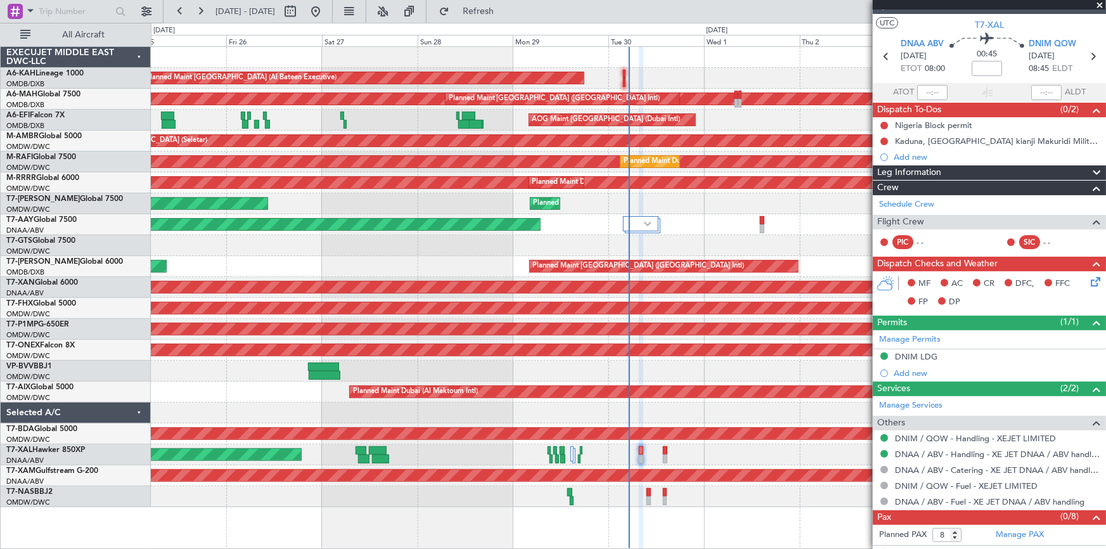
scroll to position [32, 0]
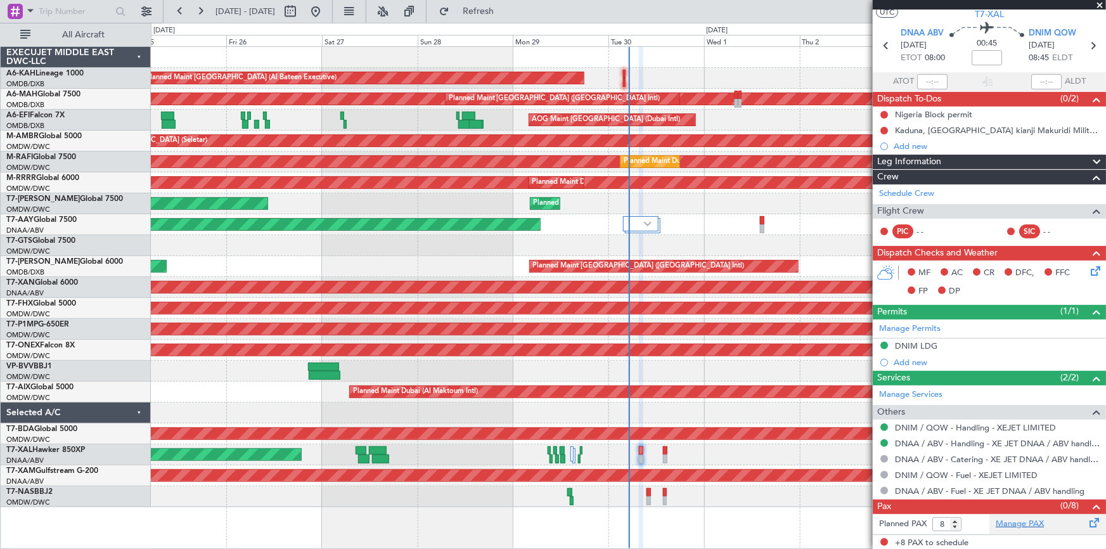
click at [1013, 520] on link "Manage PAX" at bounding box center [1020, 524] width 48 height 13
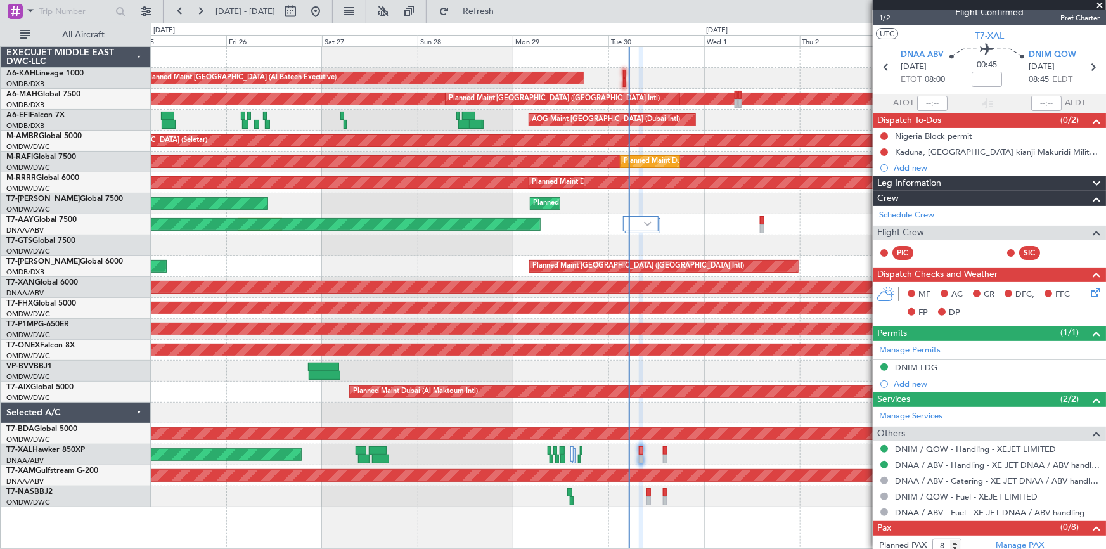
scroll to position [0, 0]
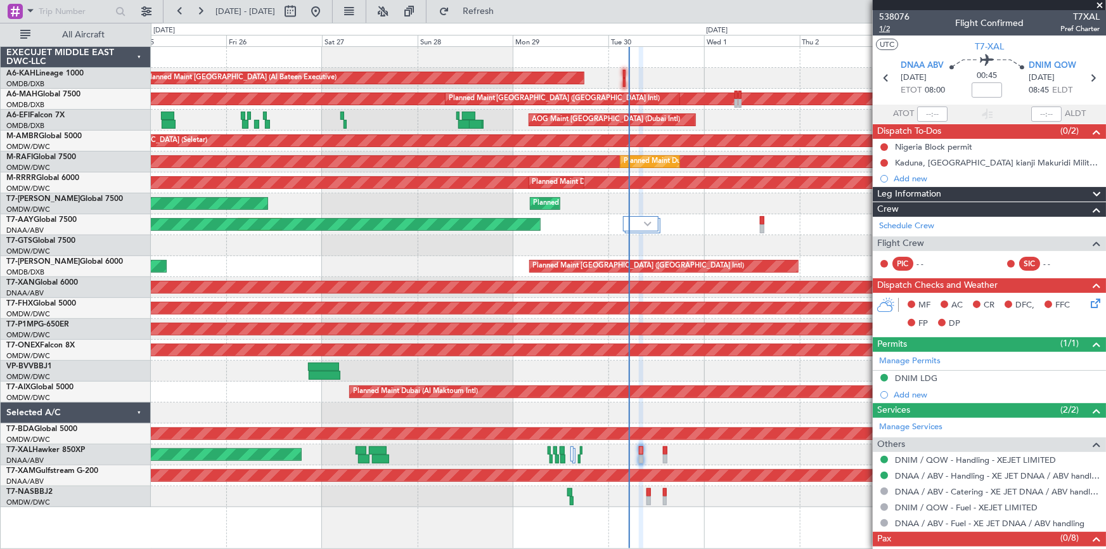
click at [880, 29] on span "1/2" at bounding box center [894, 28] width 30 height 11
click at [500, 8] on span "Refresh" at bounding box center [478, 11] width 53 height 9
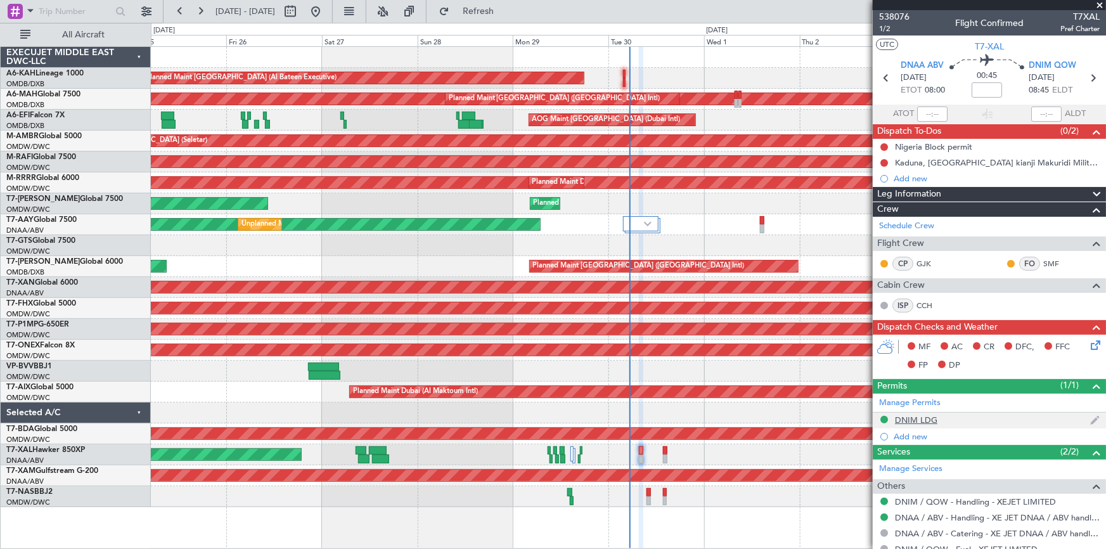
click at [919, 416] on div "DNIM LDG" at bounding box center [916, 420] width 42 height 11
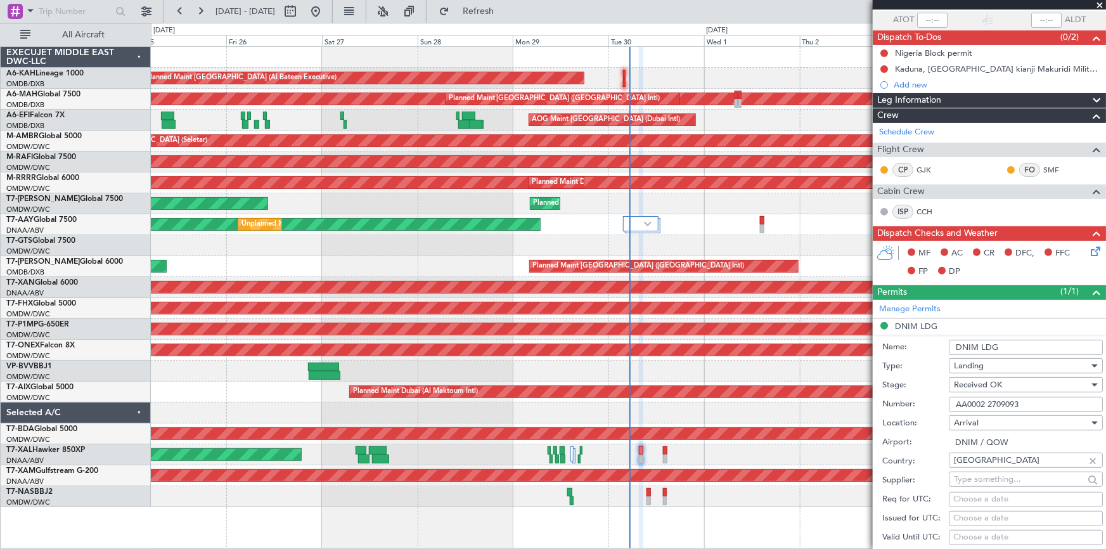
scroll to position [172, 0]
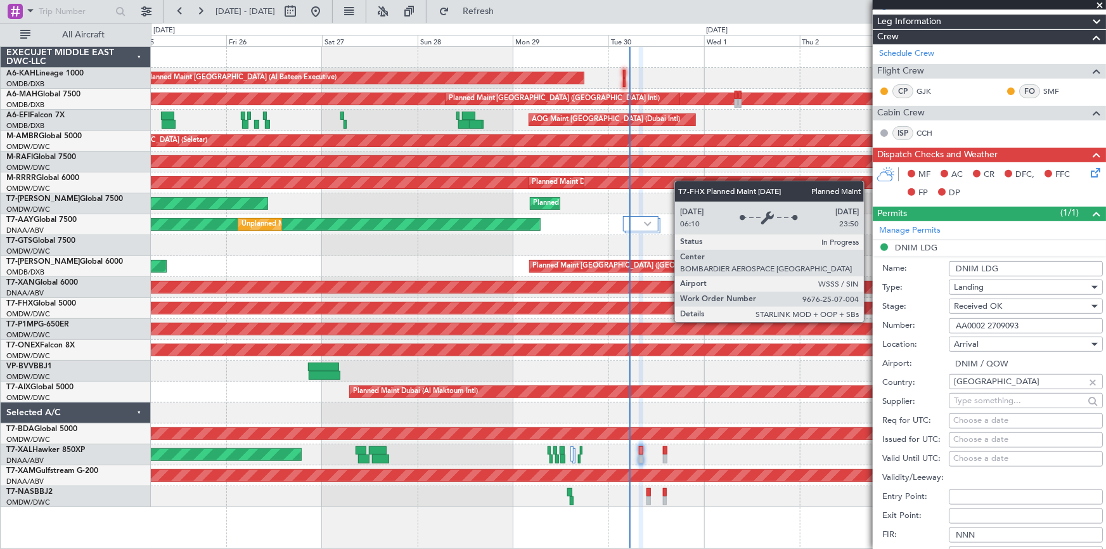
drag, startPoint x: 1038, startPoint y: 321, endPoint x: 870, endPoint y: 310, distance: 169.0
click at [870, 310] on fb-app "25 Sep 2025 - 05 Oct 2025 Refresh Quick Links All Aircraft Planned Maint Abu Dh…" at bounding box center [553, 279] width 1106 height 539
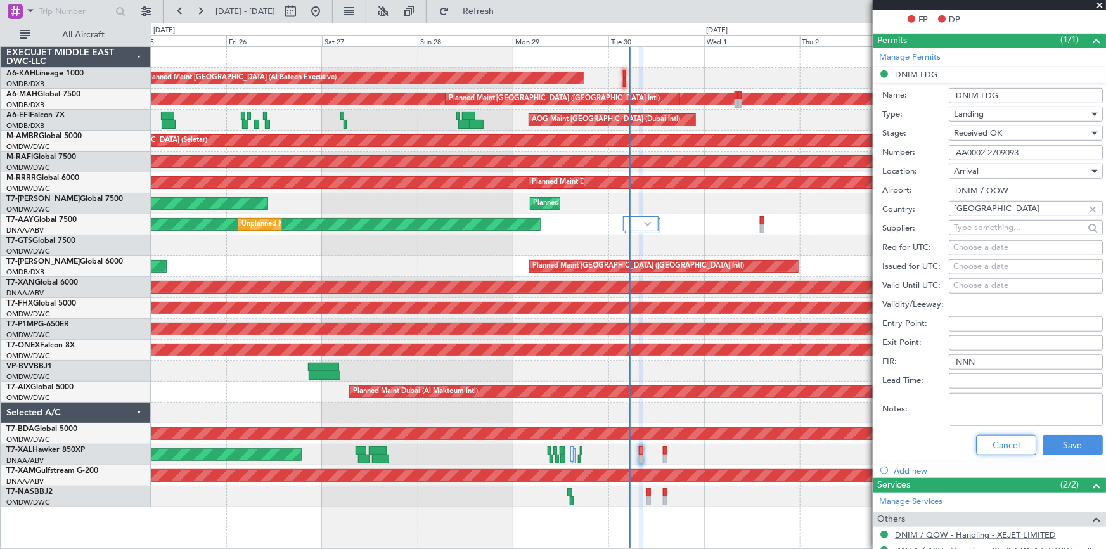
drag, startPoint x: 995, startPoint y: 447, endPoint x: 977, endPoint y: 427, distance: 27.0
click at [998, 446] on button "Cancel" at bounding box center [1006, 445] width 60 height 20
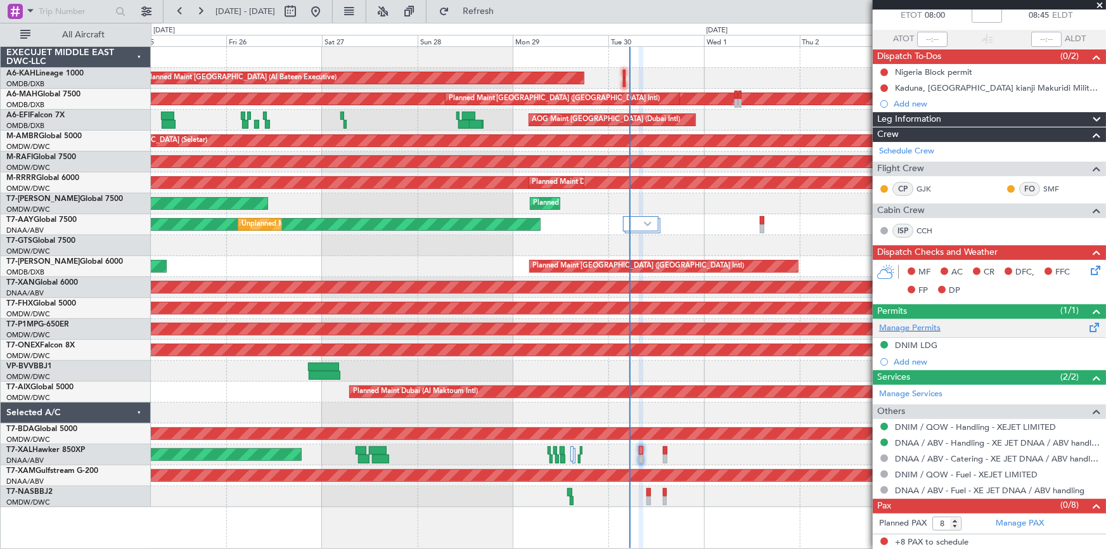
scroll to position [0, 0]
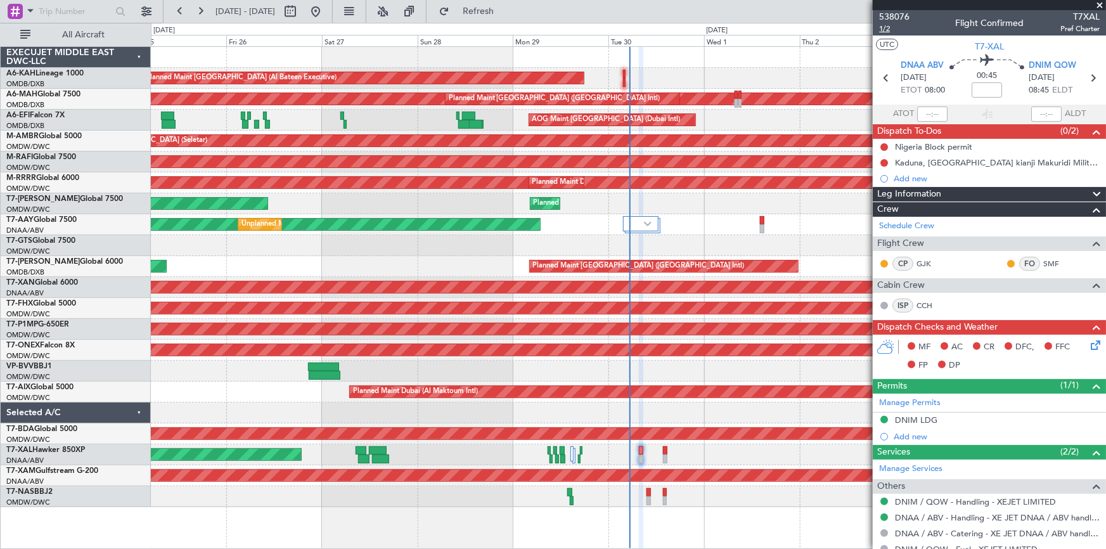
click at [892, 30] on span "1/2" at bounding box center [894, 28] width 30 height 11
click at [990, 45] on span "T7-XAL" at bounding box center [989, 46] width 29 height 13
type input "Dherander Fithani (DHF)"
type input "7397"
click at [976, 86] on input at bounding box center [987, 89] width 30 height 15
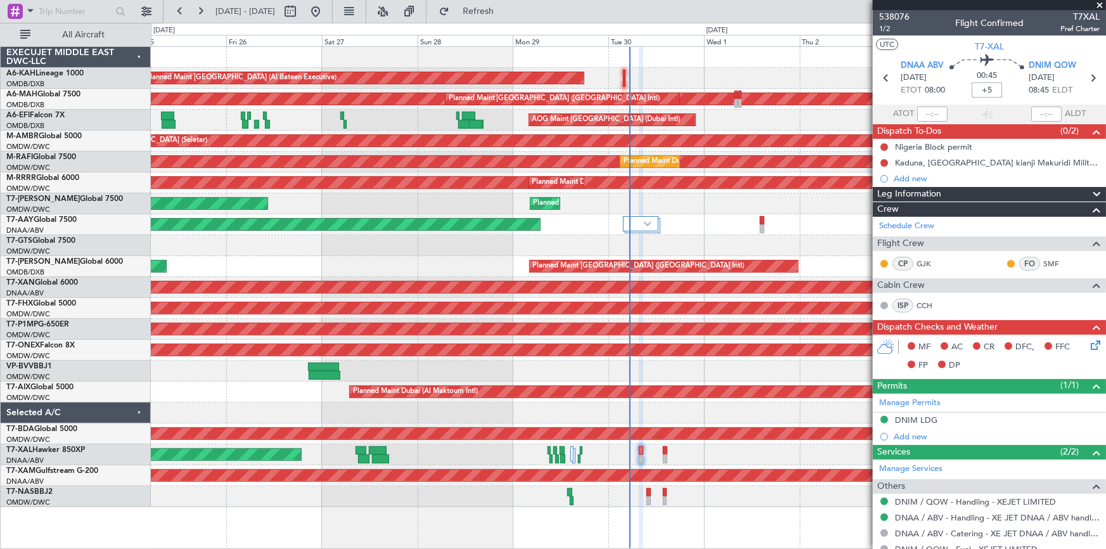
type input "+00:05"
click at [886, 164] on button at bounding box center [884, 163] width 8 height 8
drag, startPoint x: 882, startPoint y: 238, endPoint x: 874, endPoint y: 174, distance: 63.9
click at [882, 235] on span "Cancelled" at bounding box center [887, 237] width 36 height 13
click at [886, 145] on button at bounding box center [884, 147] width 8 height 8
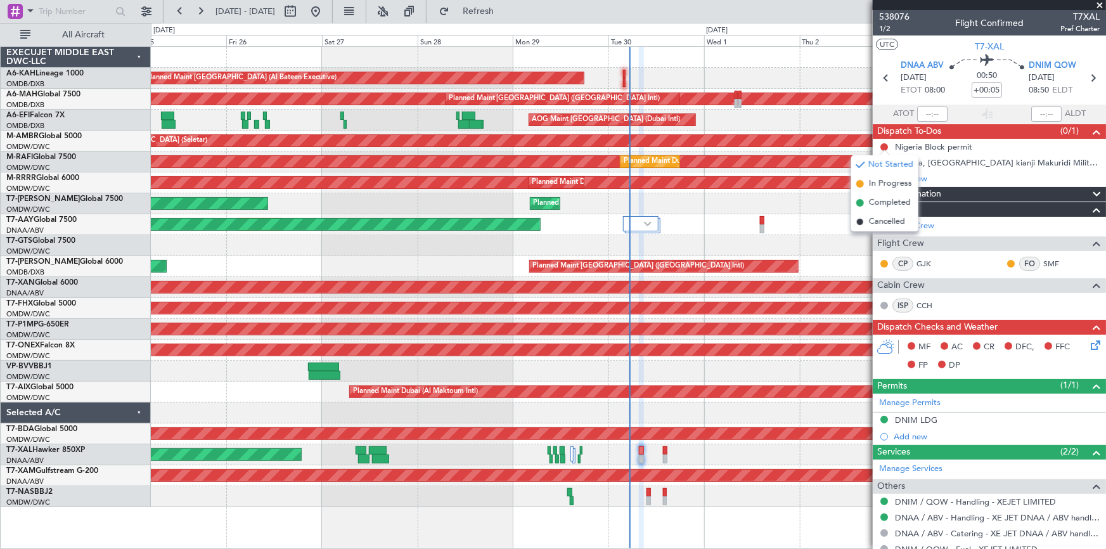
drag, startPoint x: 877, startPoint y: 204, endPoint x: 894, endPoint y: 107, distance: 98.4
click at [875, 202] on span "Completed" at bounding box center [890, 203] width 42 height 13
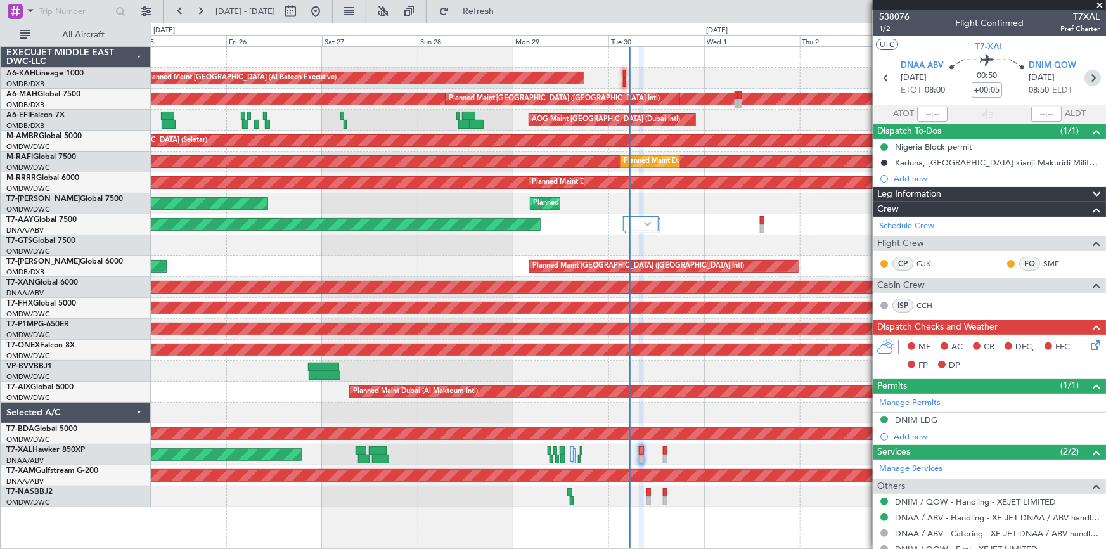
click at [1087, 74] on icon at bounding box center [1093, 78] width 16 height 16
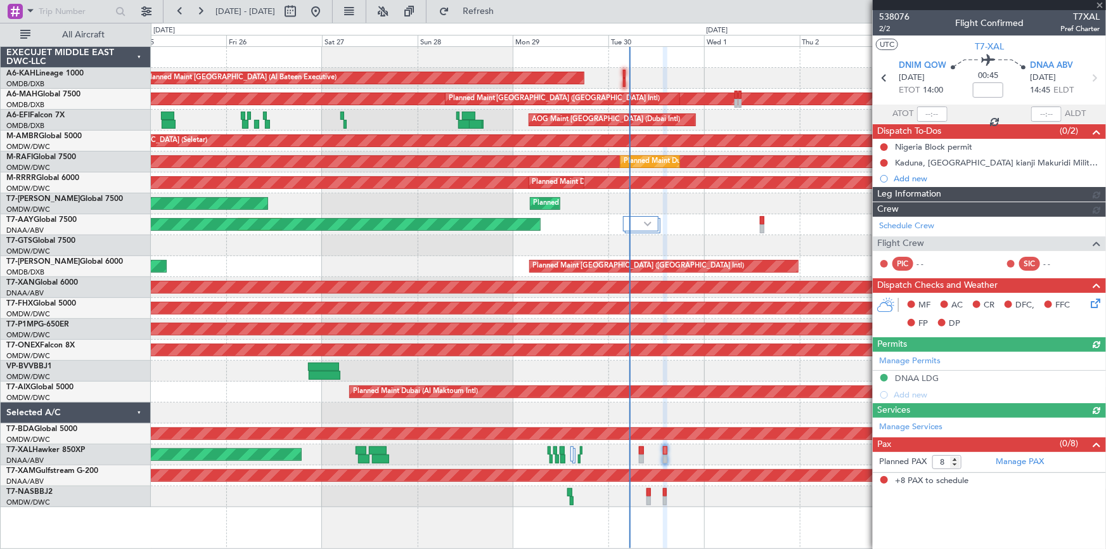
type input "Dherander Fithani (DHF)"
type input "7398"
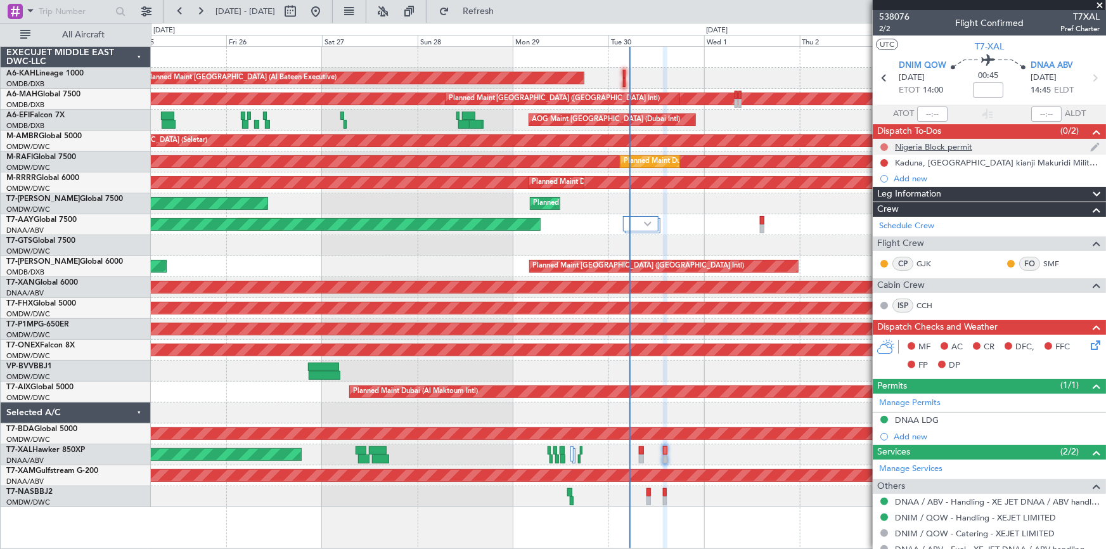
click at [884, 148] on button at bounding box center [884, 147] width 8 height 8
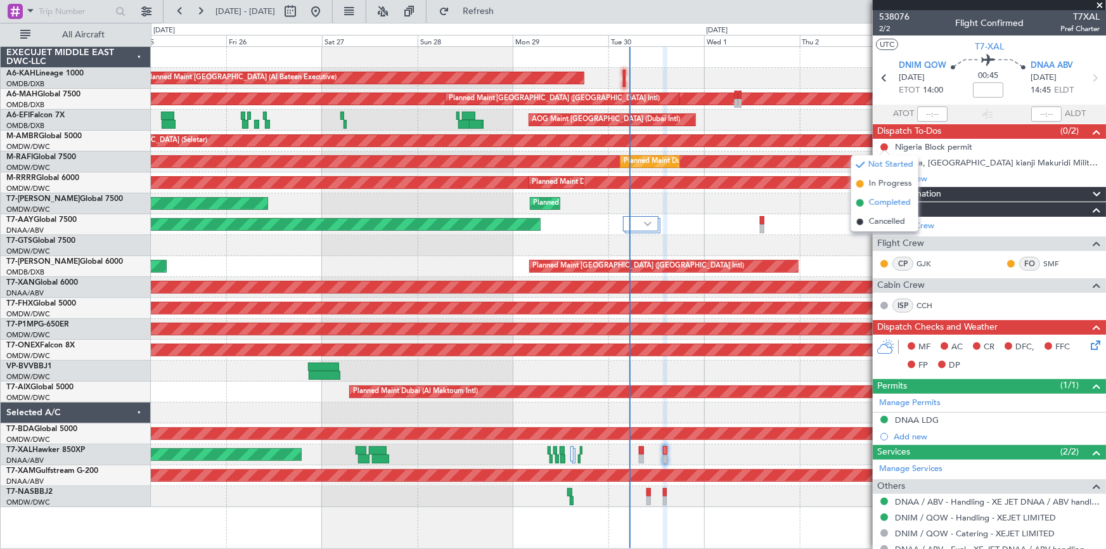
click at [875, 200] on span "Completed" at bounding box center [890, 203] width 42 height 13
click at [883, 160] on button at bounding box center [884, 163] width 8 height 8
click at [875, 231] on span "Cancelled" at bounding box center [887, 237] width 36 height 13
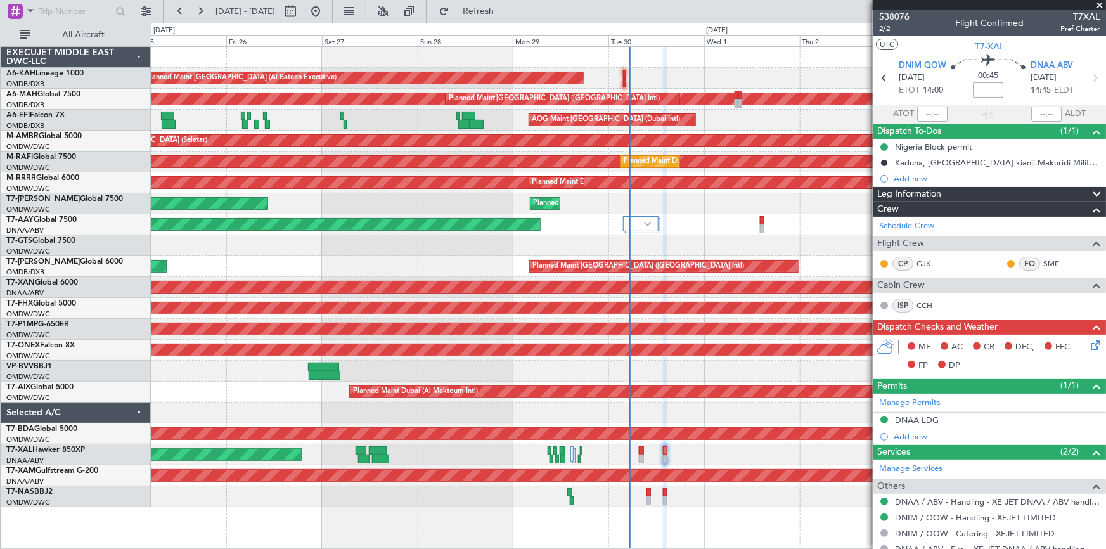
click at [992, 93] on input at bounding box center [988, 89] width 30 height 15
type input "+00:05"
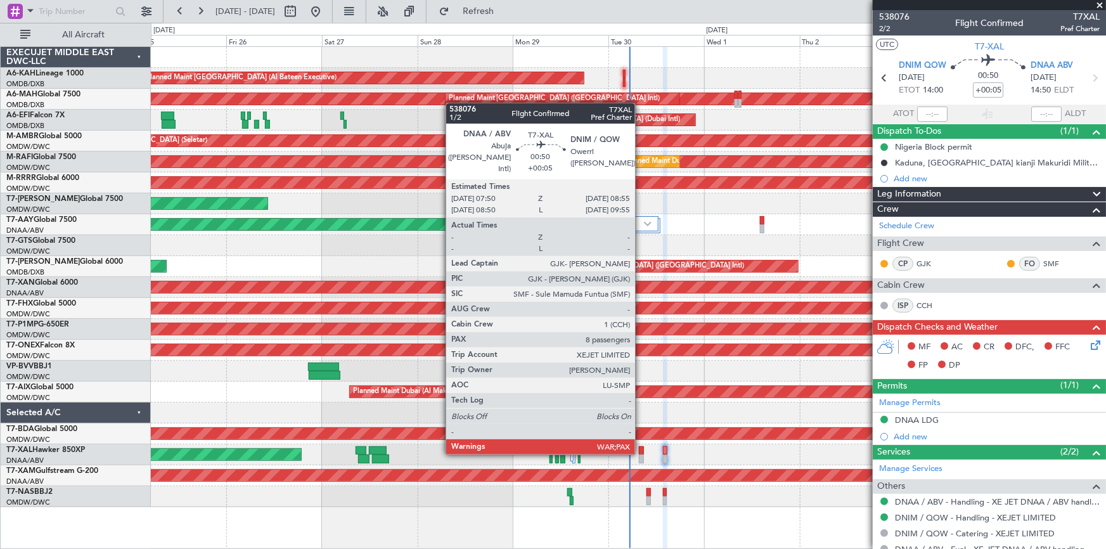
click at [641, 452] on div at bounding box center [641, 450] width 4 height 9
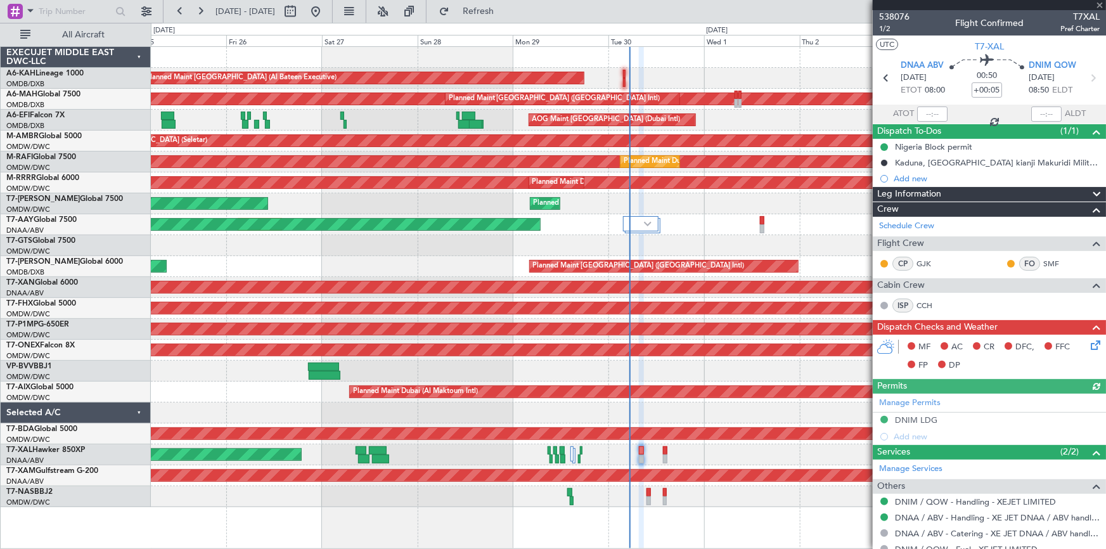
type input "Dherander Fithani (DHF)"
type input "7397"
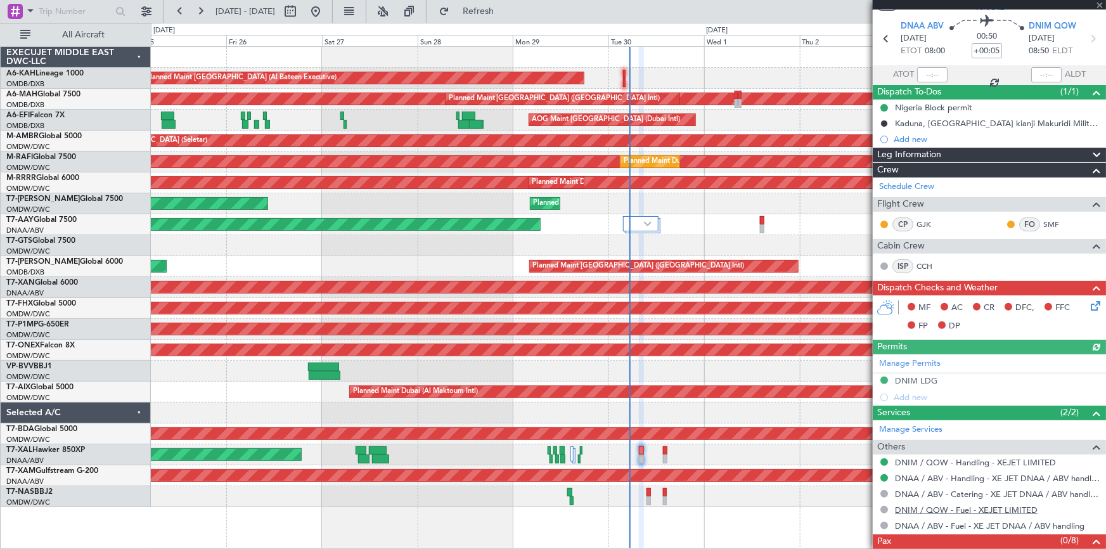
scroll to position [74, 0]
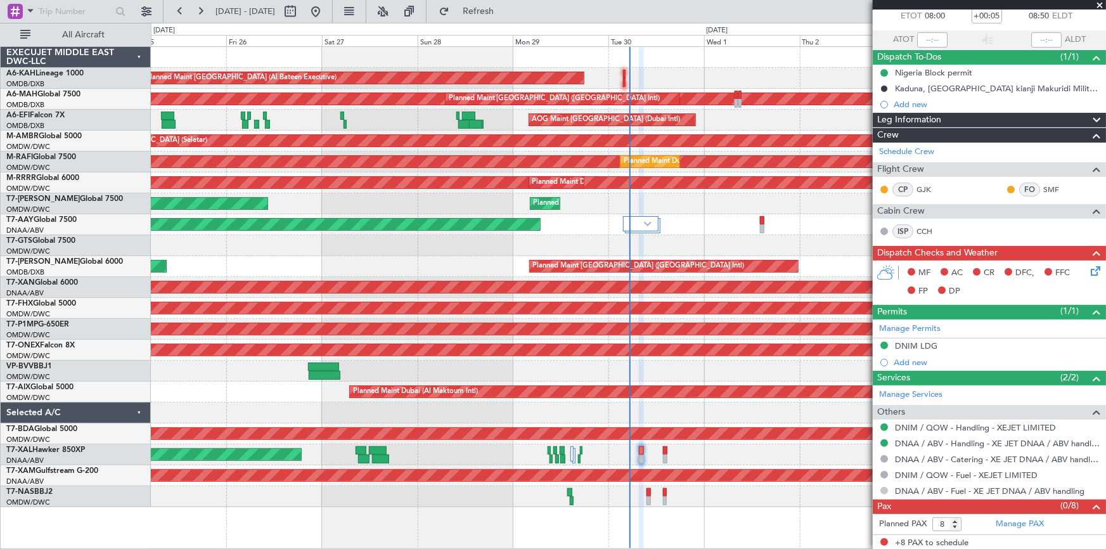
click at [886, 490] on button at bounding box center [884, 491] width 8 height 8
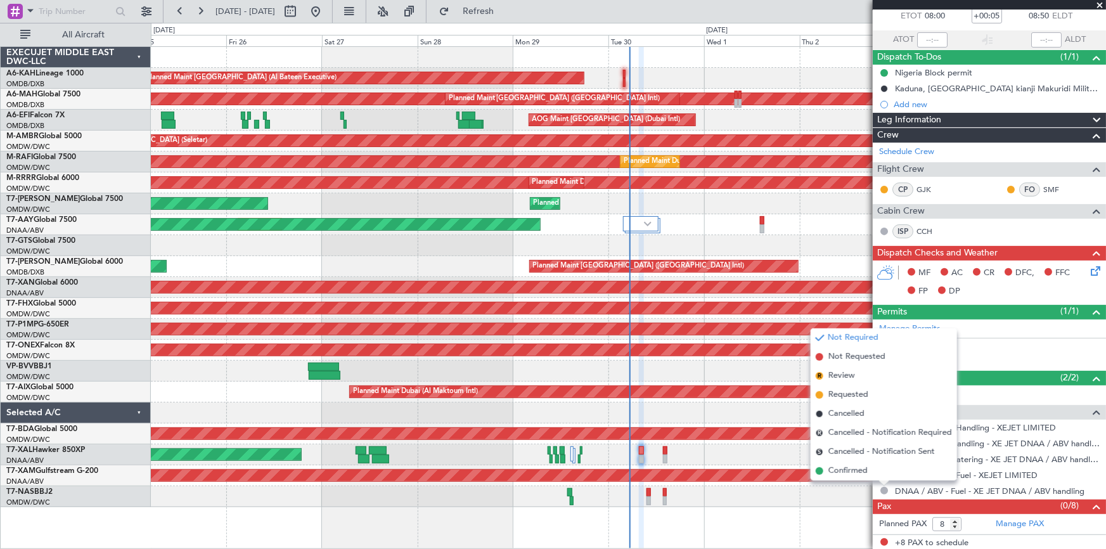
drag, startPoint x: 866, startPoint y: 468, endPoint x: 863, endPoint y: 484, distance: 16.2
click at [866, 469] on span "Confirmed" at bounding box center [848, 471] width 39 height 13
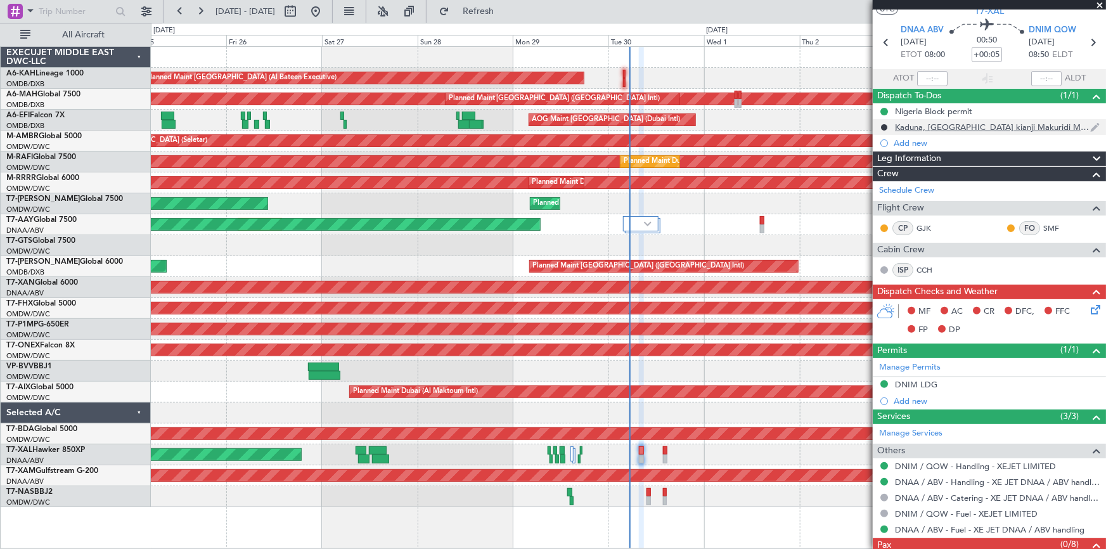
scroll to position [0, 0]
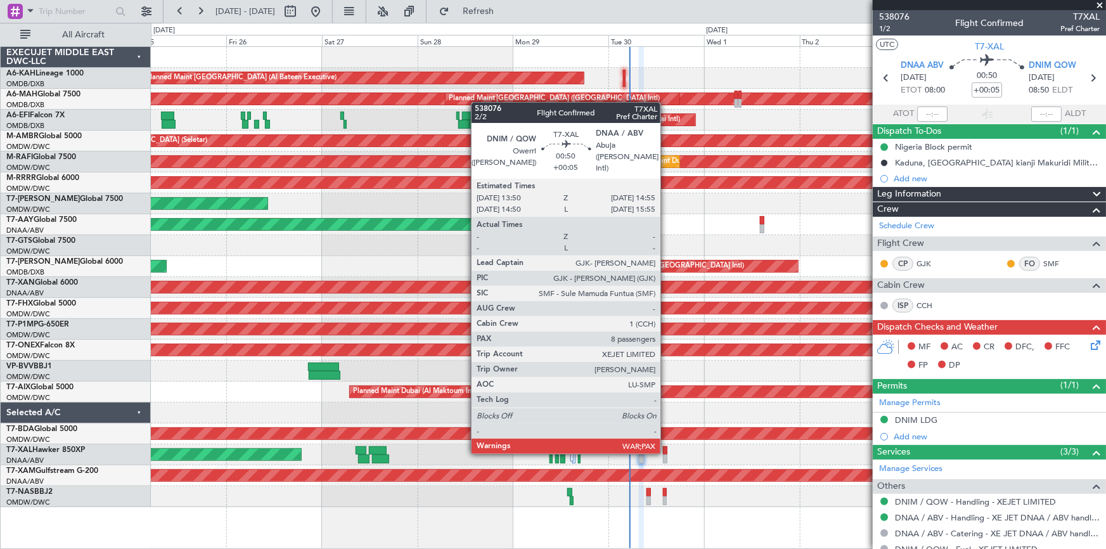
click at [666, 451] on div at bounding box center [665, 450] width 4 height 9
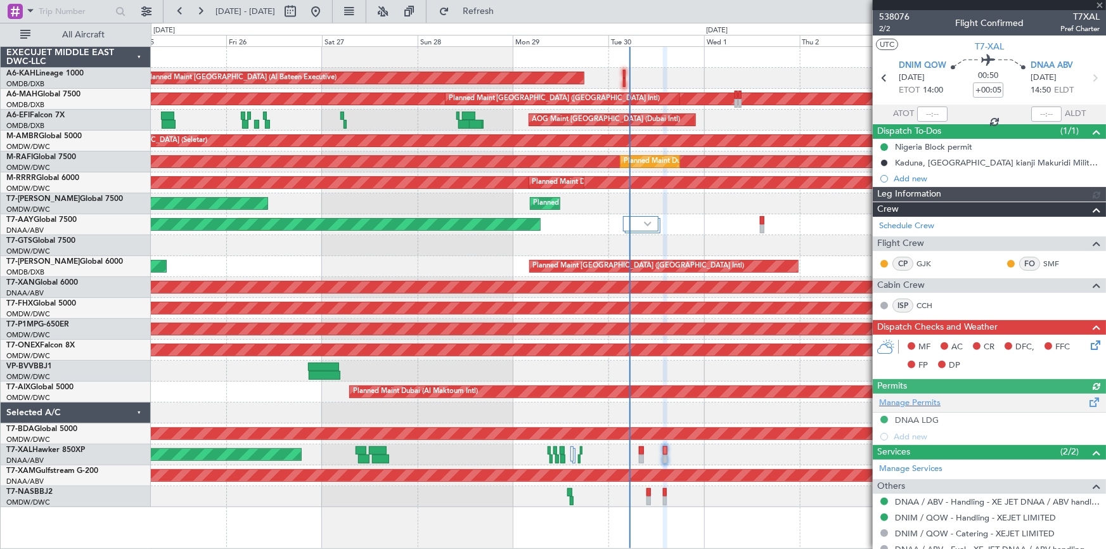
type input "Dherander Fithani (DHF)"
type input "7398"
type input "Dherander Fithani (DHF)"
type input "7398"
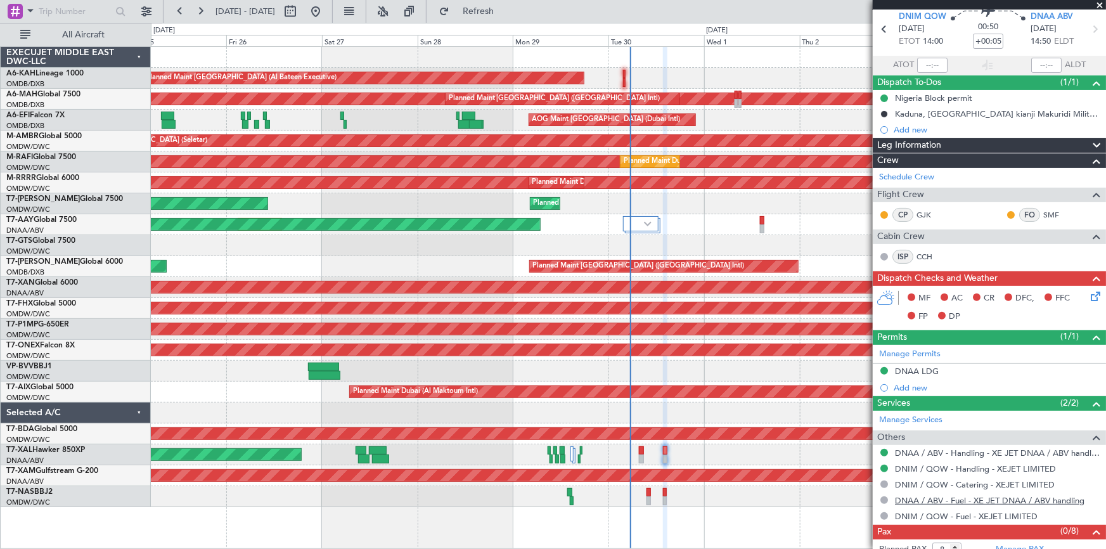
scroll to position [74, 0]
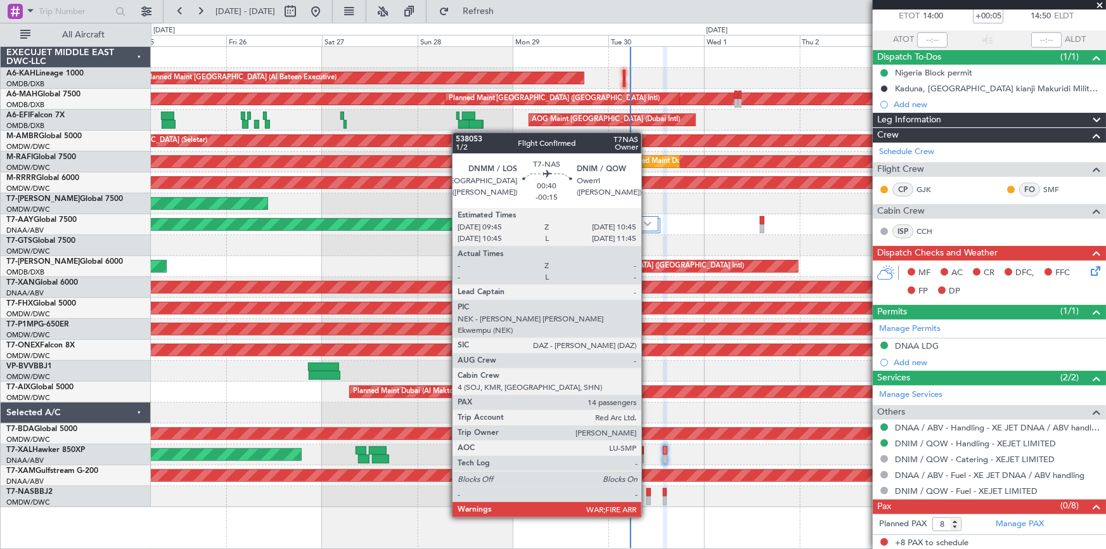
click at [647, 493] on div at bounding box center [649, 492] width 4 height 9
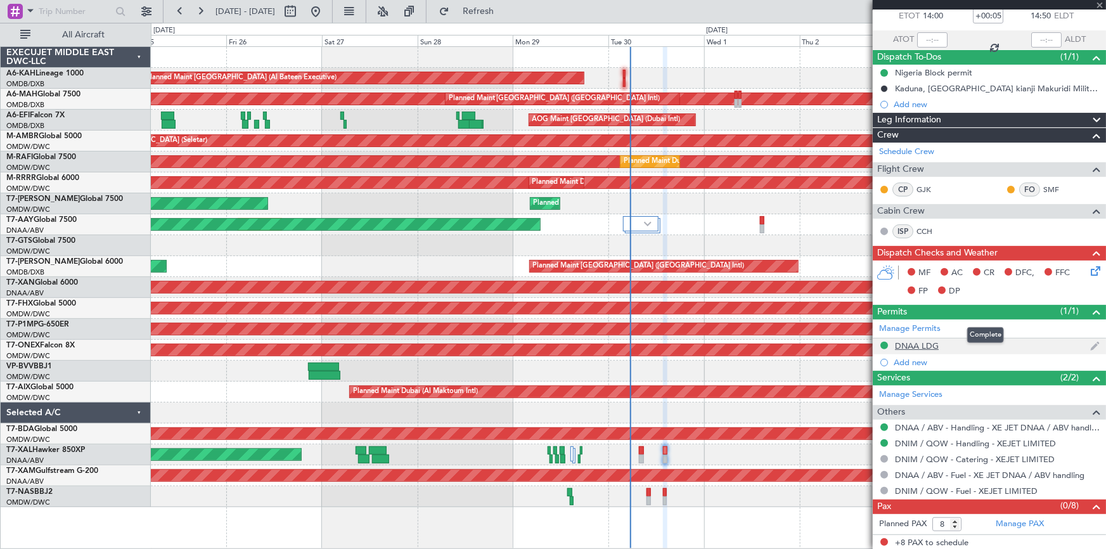
type input "-00:15"
type input "14"
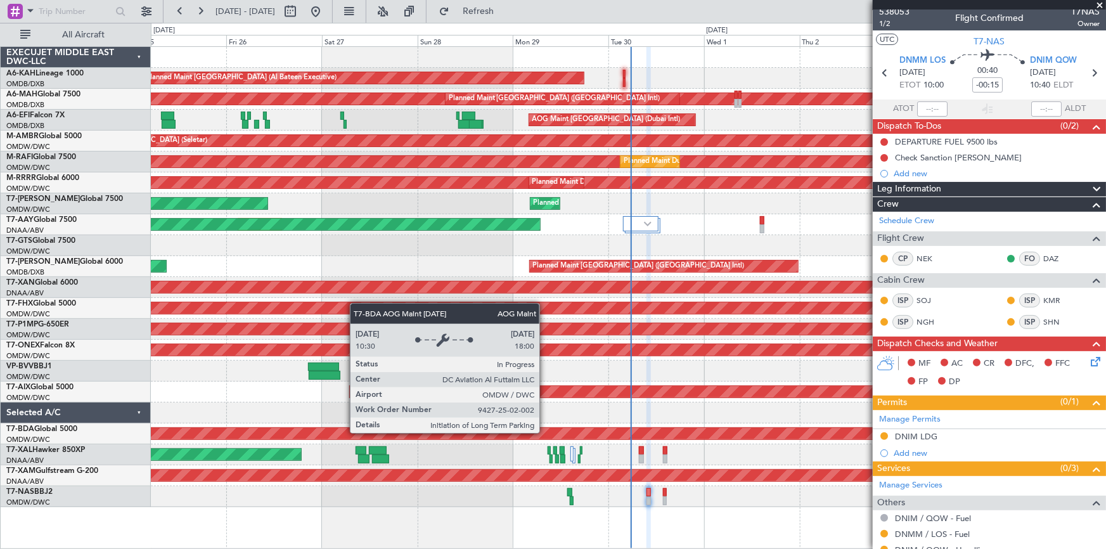
scroll to position [0, 0]
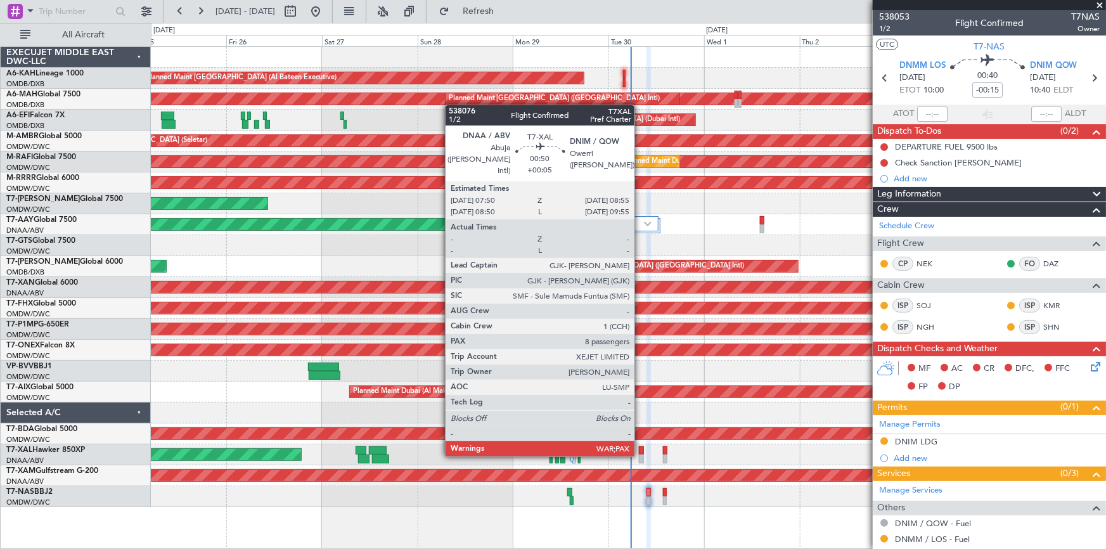
click at [640, 455] on div at bounding box center [641, 459] width 4 height 9
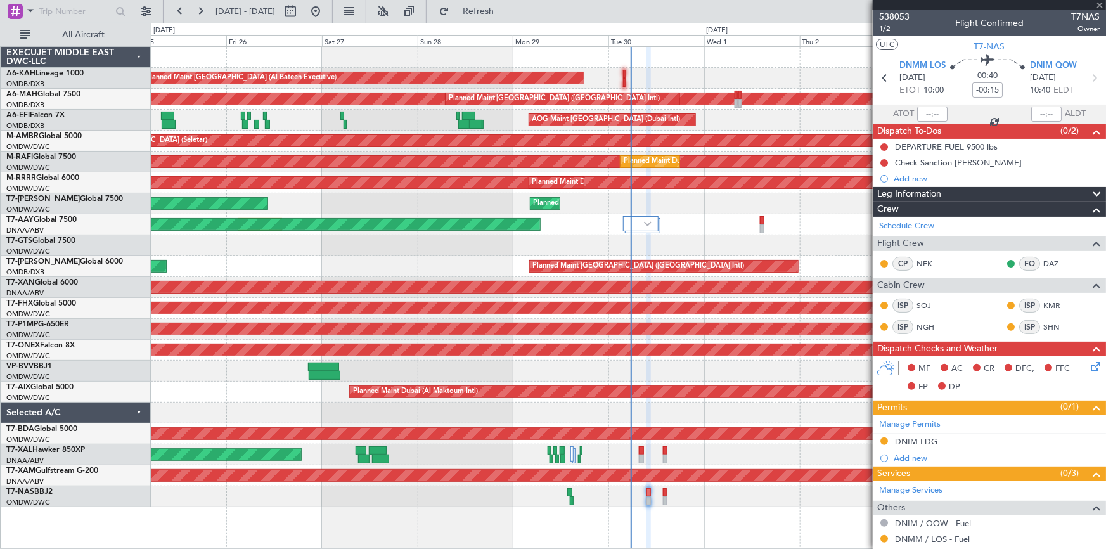
type input "+00:05"
type input "8"
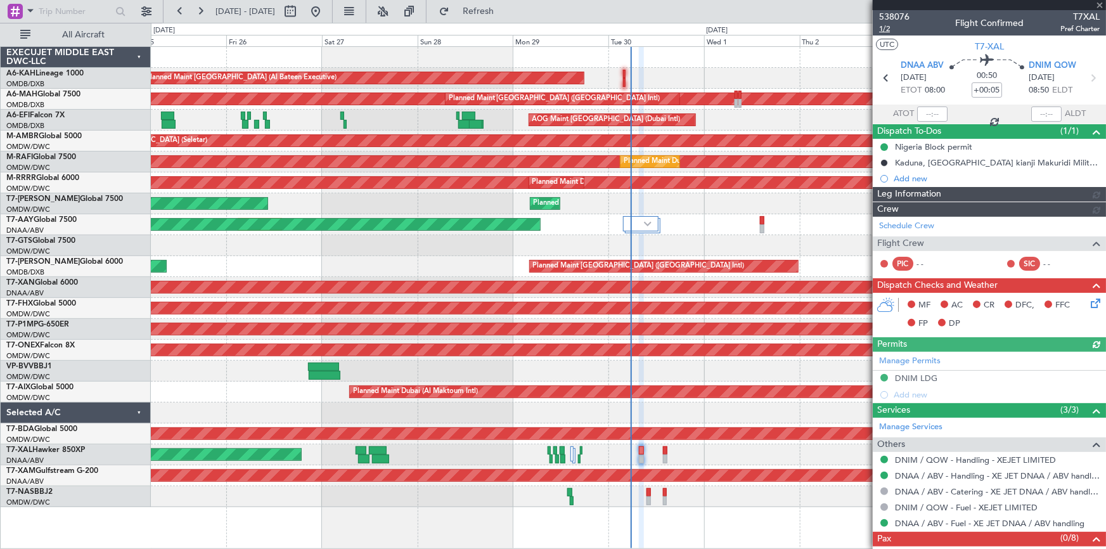
type input "Dherander Fithani (DHF)"
type input "7397"
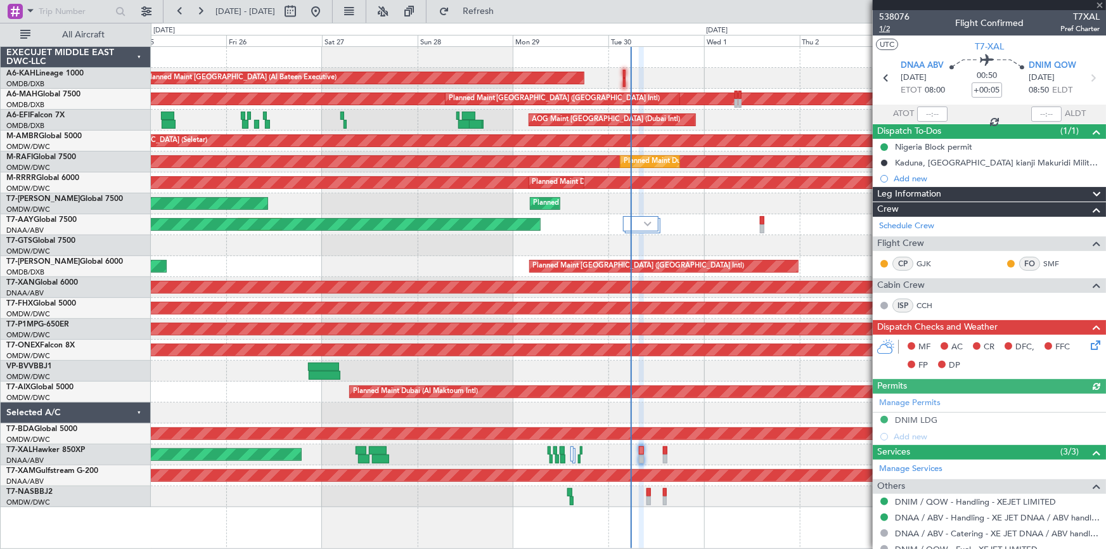
click at [881, 29] on span "1/2" at bounding box center [894, 28] width 30 height 11
type input "Dherander Fithani (DHF)"
type input "7397"
type input "Dherander Fithani (DHF)"
type input "7397"
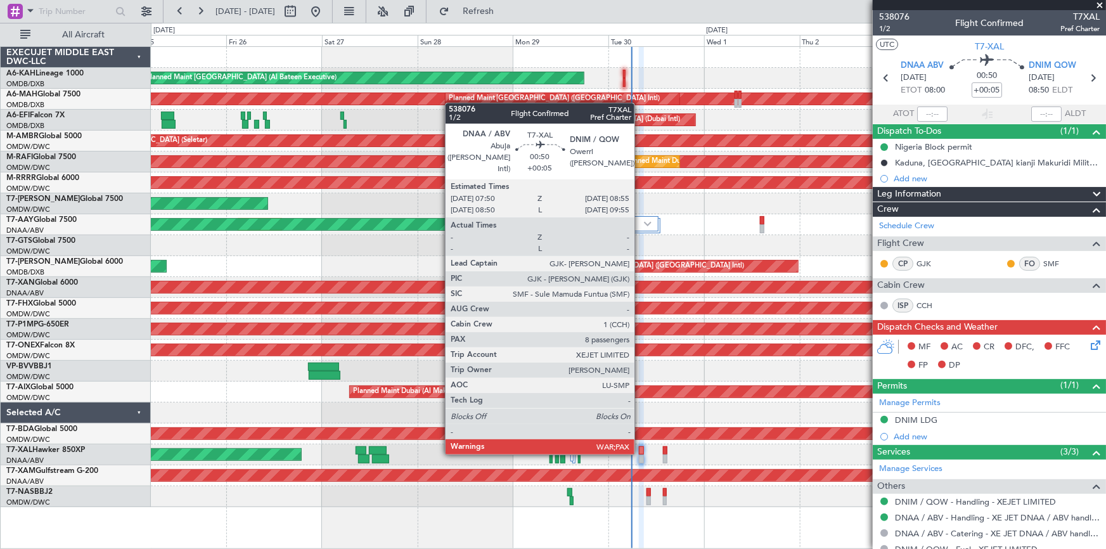
click at [640, 452] on div at bounding box center [641, 450] width 4 height 9
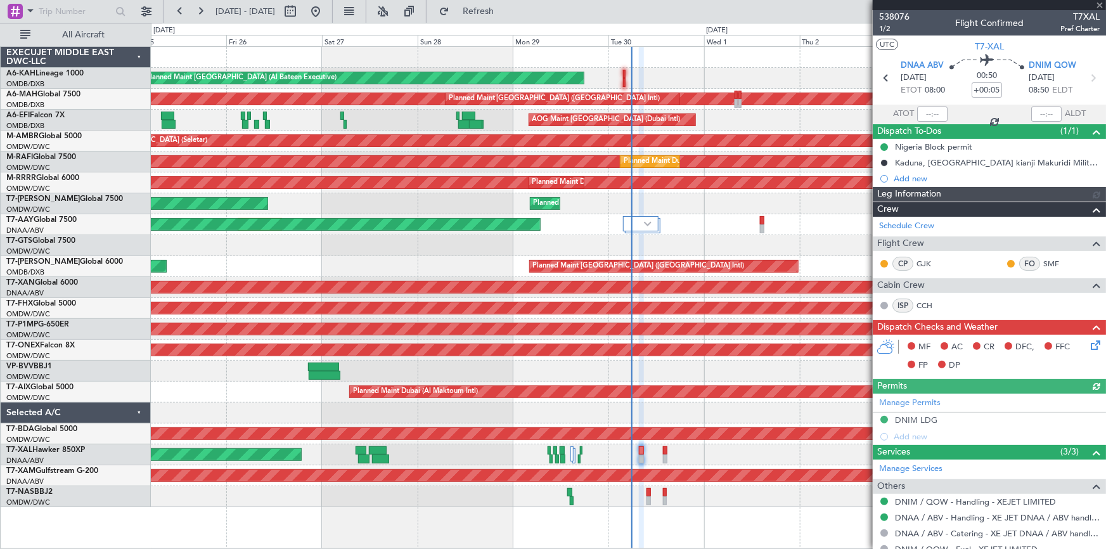
type input "Dherander Fithani (DHF)"
type input "7397"
click at [1088, 341] on icon at bounding box center [1093, 343] width 10 height 10
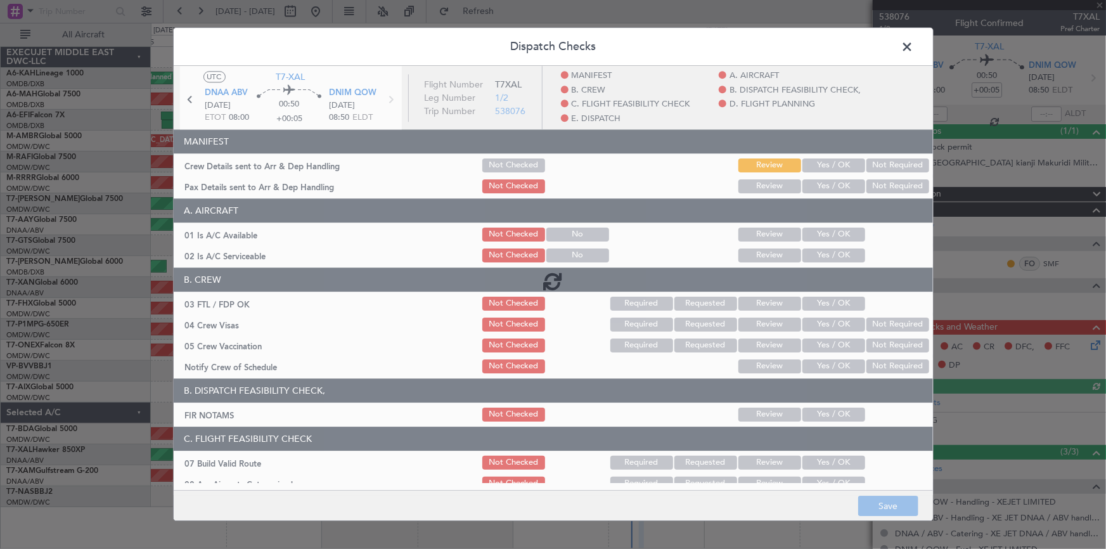
click at [831, 158] on div at bounding box center [553, 280] width 759 height 429
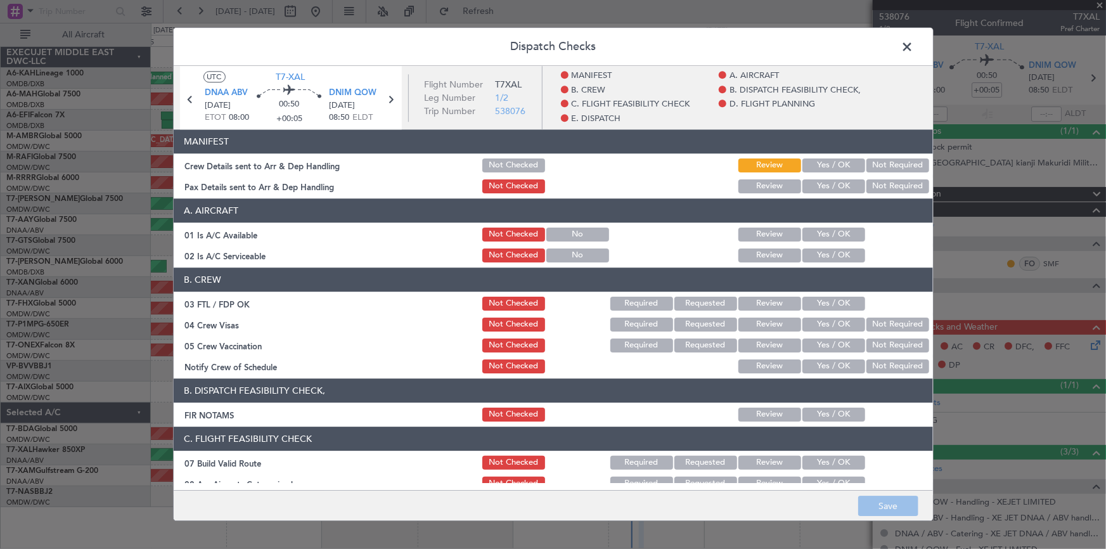
click at [827, 165] on button "Yes / OK" at bounding box center [834, 165] width 63 height 14
click at [764, 182] on button "Review" at bounding box center [770, 186] width 63 height 14
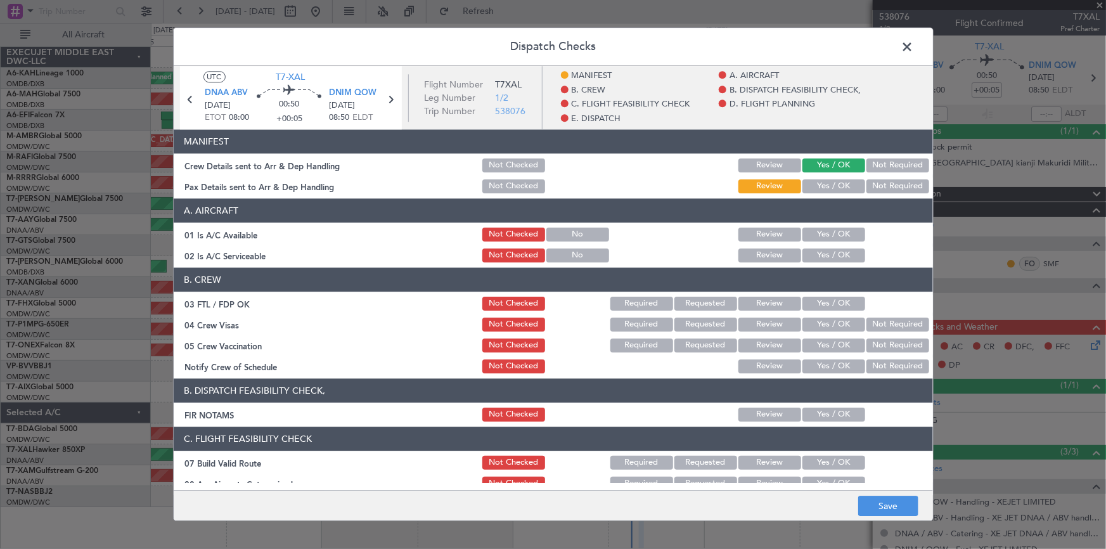
click at [836, 231] on button "Yes / OK" at bounding box center [834, 235] width 63 height 14
click at [825, 257] on button "Yes / OK" at bounding box center [834, 255] width 63 height 14
click at [826, 305] on button "Yes / OK" at bounding box center [834, 304] width 63 height 14
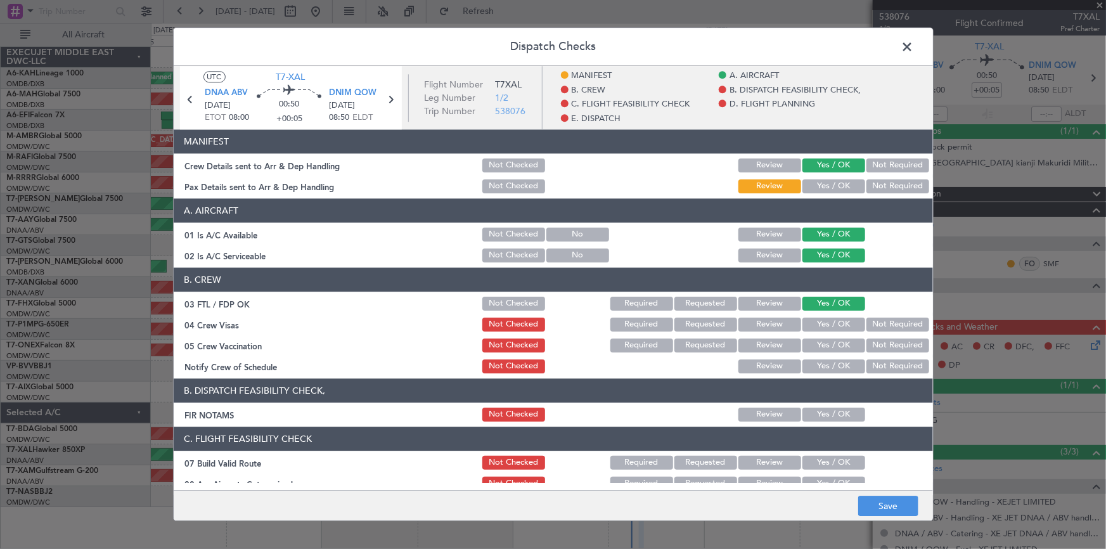
click at [829, 323] on button "Yes / OK" at bounding box center [834, 325] width 63 height 14
click at [830, 354] on section "B. CREW 03 FTL / FDP OK Not Checked Required Requested Review Yes / OK 04 Crew …" at bounding box center [553, 322] width 759 height 108
drag, startPoint x: 830, startPoint y: 343, endPoint x: 834, endPoint y: 367, distance: 24.3
click at [830, 344] on button "Yes / OK" at bounding box center [834, 346] width 63 height 14
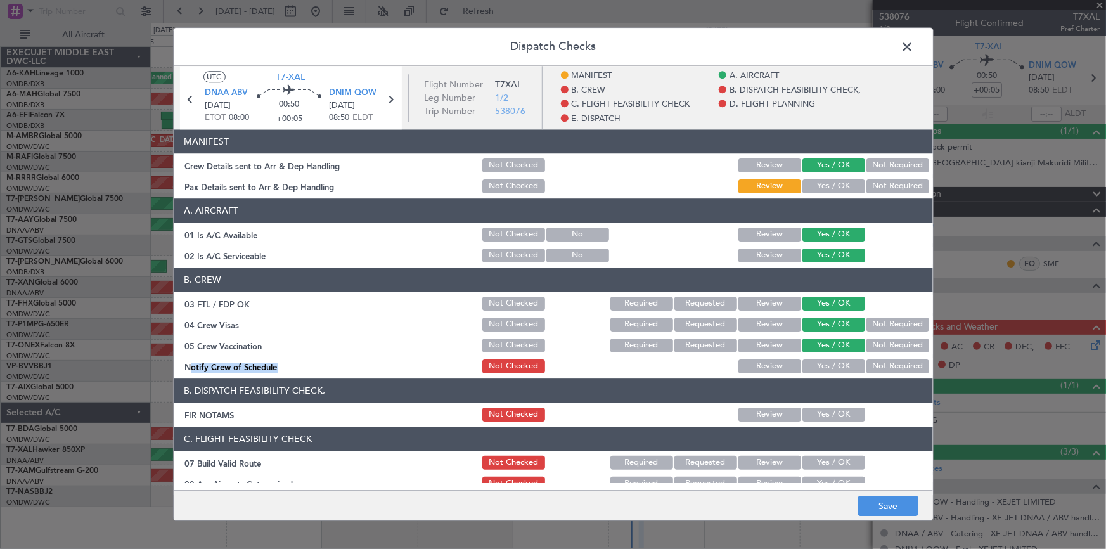
click at [831, 366] on button "Yes / OK" at bounding box center [834, 366] width 63 height 14
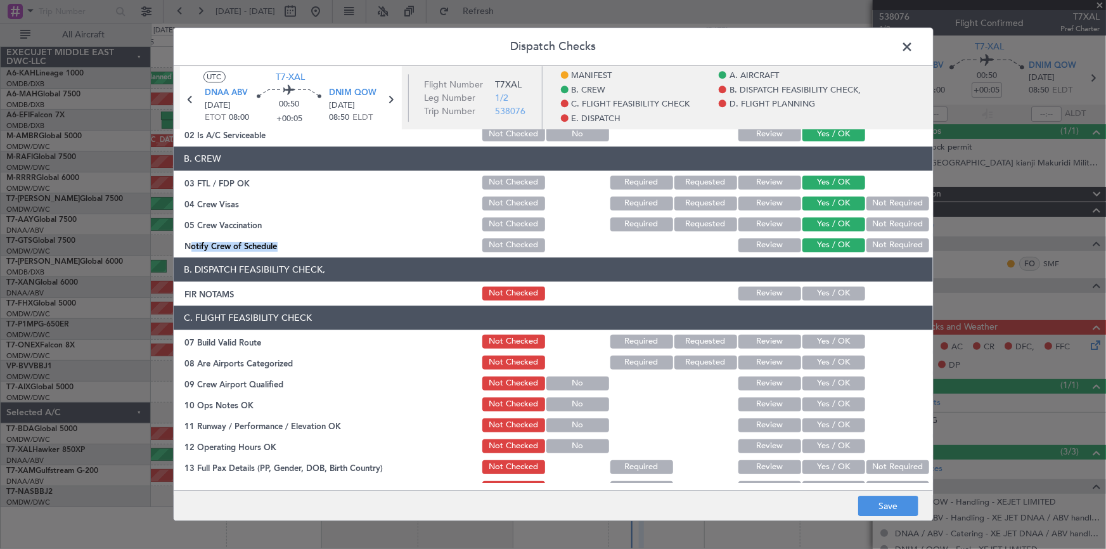
scroll to position [172, 0]
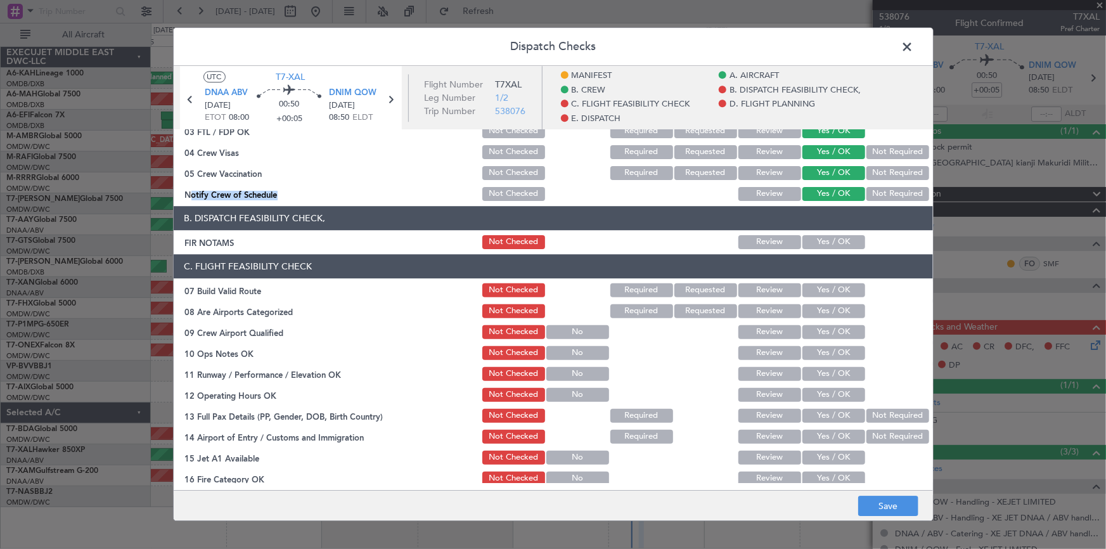
click at [811, 239] on button "Yes / OK" at bounding box center [834, 242] width 63 height 14
click at [813, 281] on div "Yes / OK" at bounding box center [833, 290] width 64 height 18
click at [818, 306] on button "Yes / OK" at bounding box center [834, 311] width 63 height 14
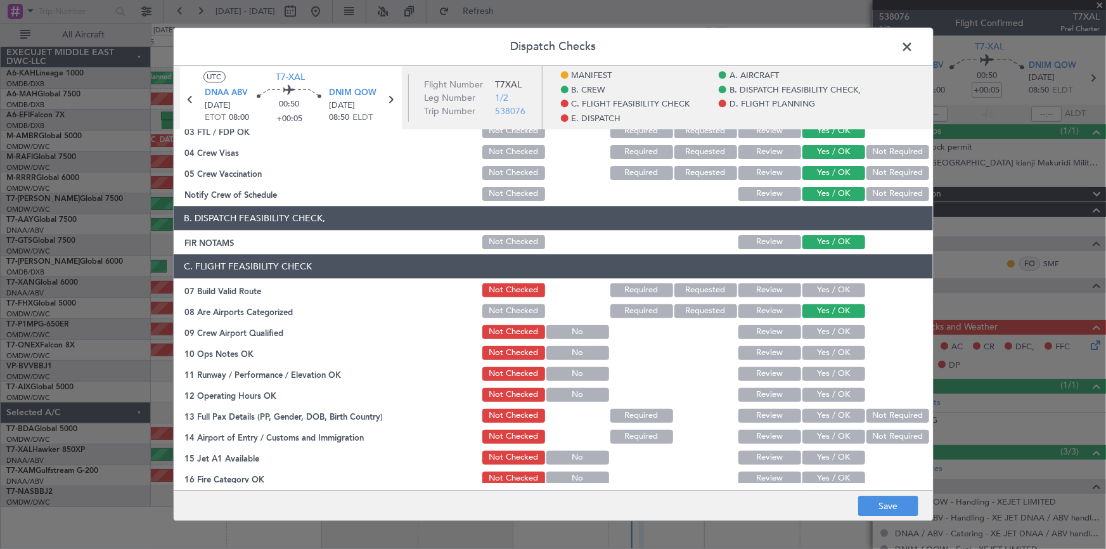
click at [818, 286] on button "Yes / OK" at bounding box center [834, 290] width 63 height 14
click at [808, 333] on button "Yes / OK" at bounding box center [834, 332] width 63 height 14
drag, startPoint x: 817, startPoint y: 352, endPoint x: 820, endPoint y: 361, distance: 8.6
click at [817, 353] on button "Yes / OK" at bounding box center [834, 353] width 63 height 14
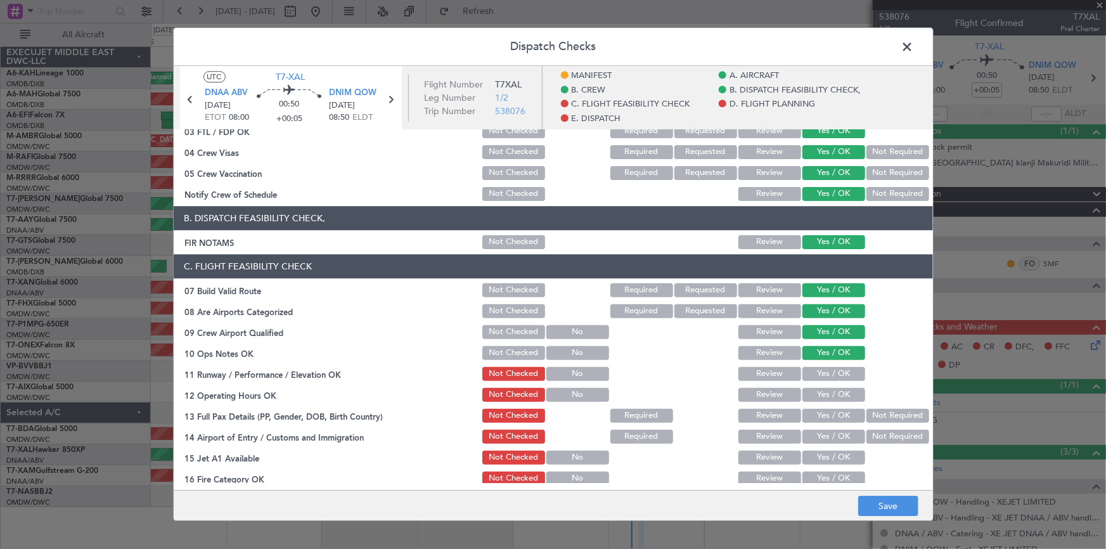
click at [821, 372] on button "Yes / OK" at bounding box center [834, 374] width 63 height 14
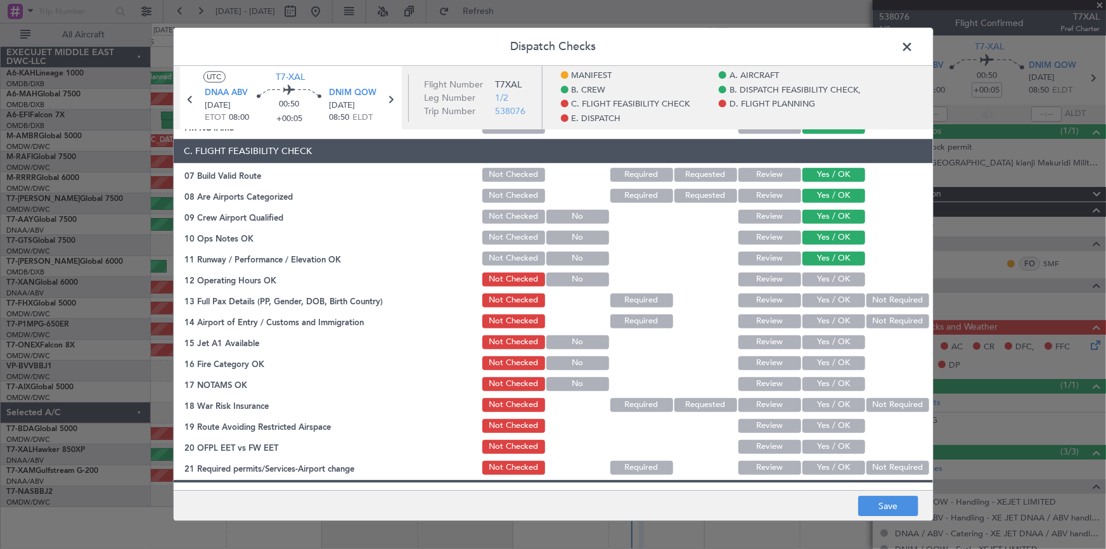
click at [816, 281] on button "Yes / OK" at bounding box center [834, 280] width 63 height 14
click at [825, 302] on button "Yes / OK" at bounding box center [834, 300] width 63 height 14
click at [867, 316] on button "Not Required" at bounding box center [898, 321] width 63 height 14
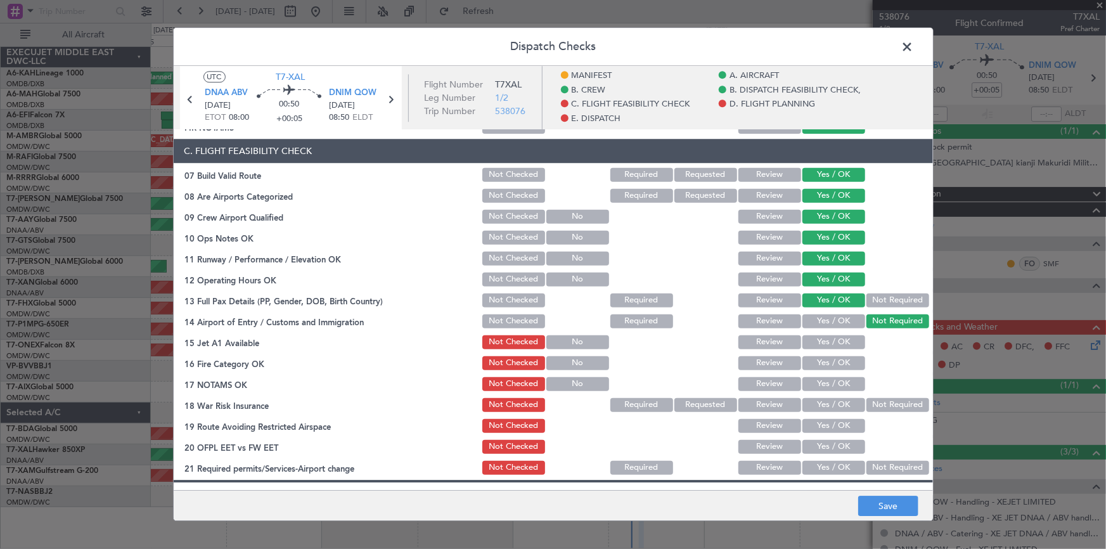
click at [821, 339] on button "Yes / OK" at bounding box center [834, 342] width 63 height 14
click at [830, 356] on button "Yes / OK" at bounding box center [834, 363] width 63 height 14
click at [820, 379] on button "Yes / OK" at bounding box center [834, 384] width 63 height 14
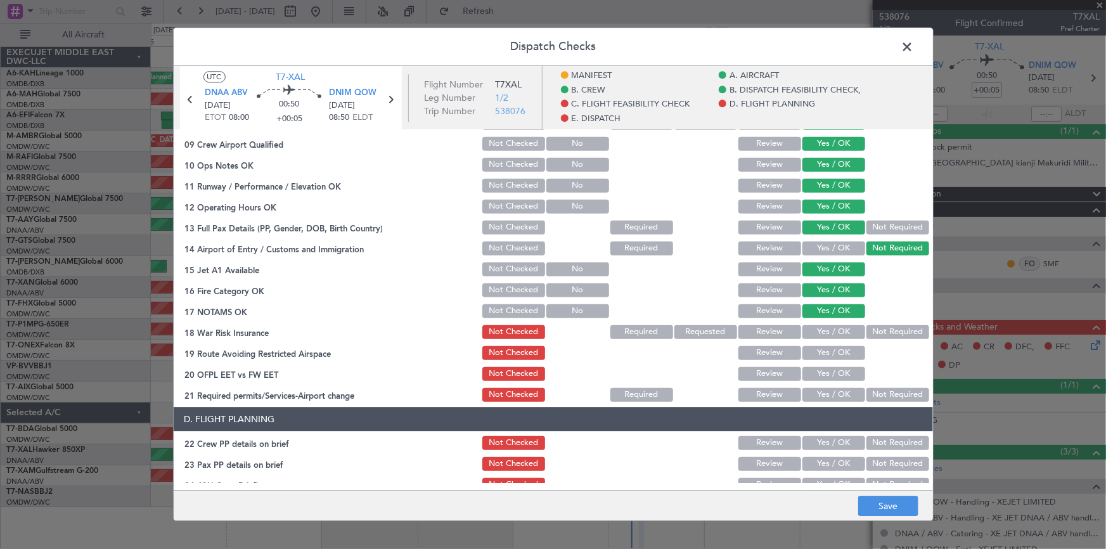
scroll to position [403, 0]
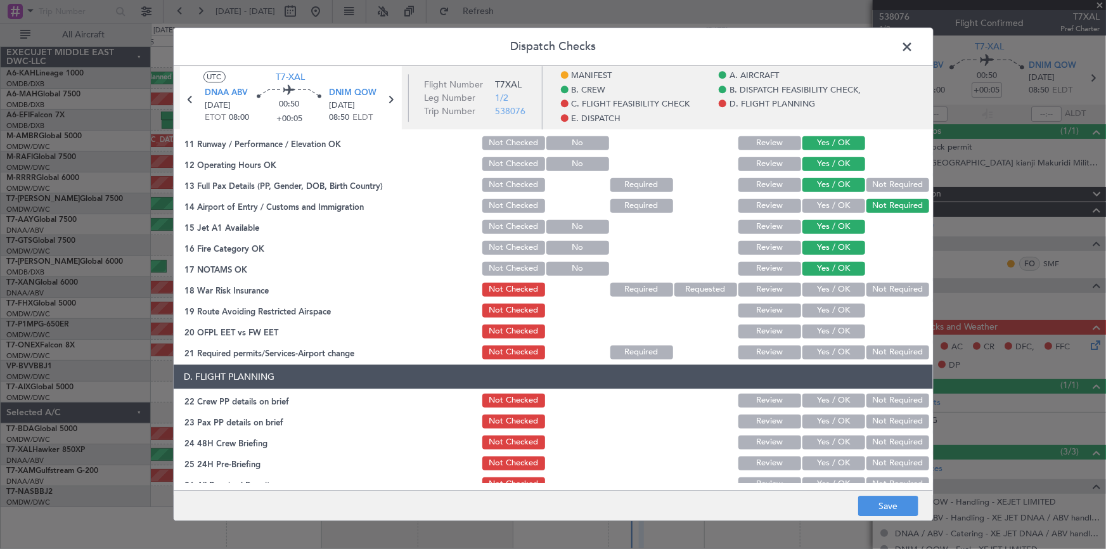
click at [825, 286] on button "Yes / OK" at bounding box center [834, 290] width 63 height 14
click at [824, 310] on button "Yes / OK" at bounding box center [834, 311] width 63 height 14
click at [816, 335] on button "Yes / OK" at bounding box center [834, 332] width 63 height 14
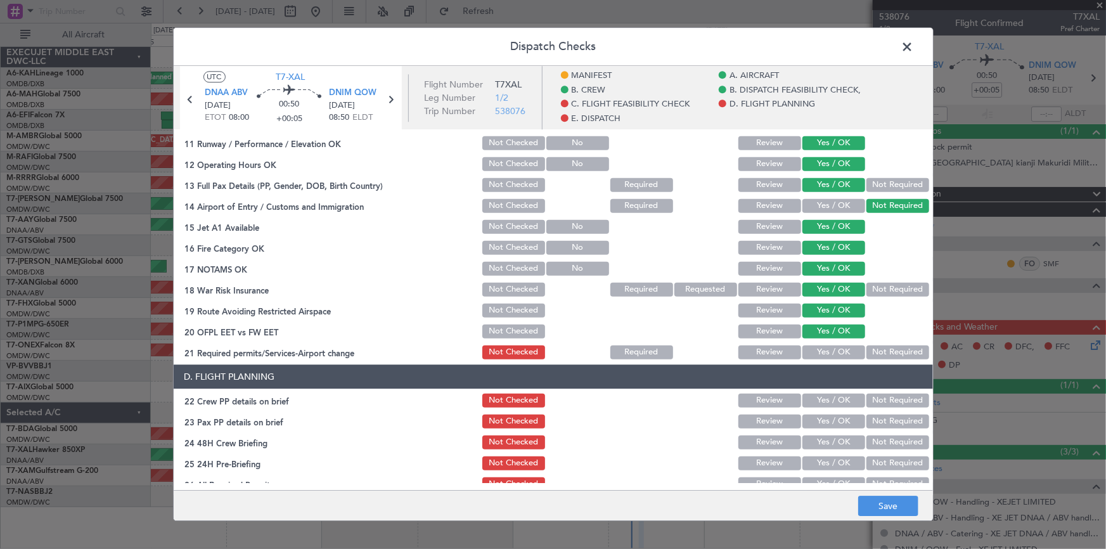
drag, startPoint x: 820, startPoint y: 349, endPoint x: 821, endPoint y: 390, distance: 41.2
click at [820, 349] on button "Yes / OK" at bounding box center [834, 352] width 63 height 14
drag, startPoint x: 818, startPoint y: 396, endPoint x: 829, endPoint y: 423, distance: 28.5
click at [819, 396] on button "Yes / OK" at bounding box center [834, 401] width 63 height 14
click at [820, 416] on button "Yes / OK" at bounding box center [834, 422] width 63 height 14
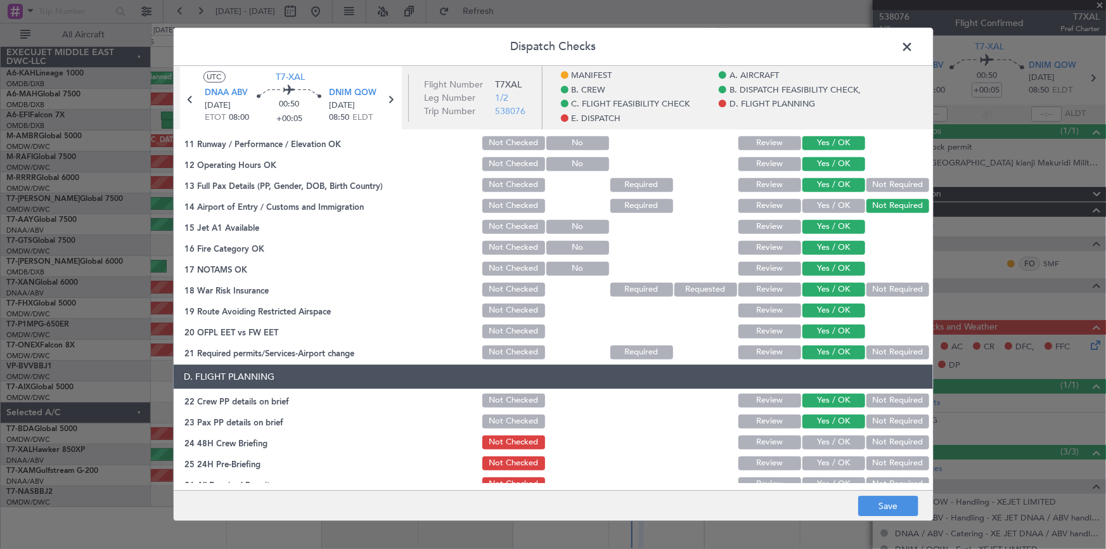
click at [815, 445] on button "Yes / OK" at bounding box center [834, 442] width 63 height 14
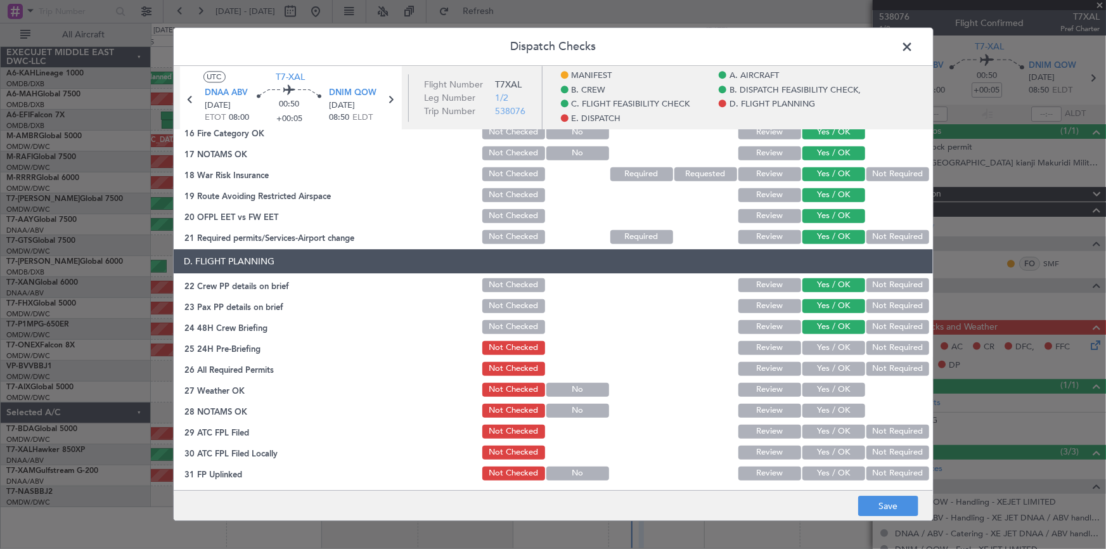
click at [837, 342] on button "Yes / OK" at bounding box center [834, 348] width 63 height 14
click at [882, 348] on button "Not Required" at bounding box center [898, 348] width 63 height 14
click at [837, 364] on button "Yes / OK" at bounding box center [834, 369] width 63 height 14
click at [830, 384] on button "Yes / OK" at bounding box center [834, 390] width 63 height 14
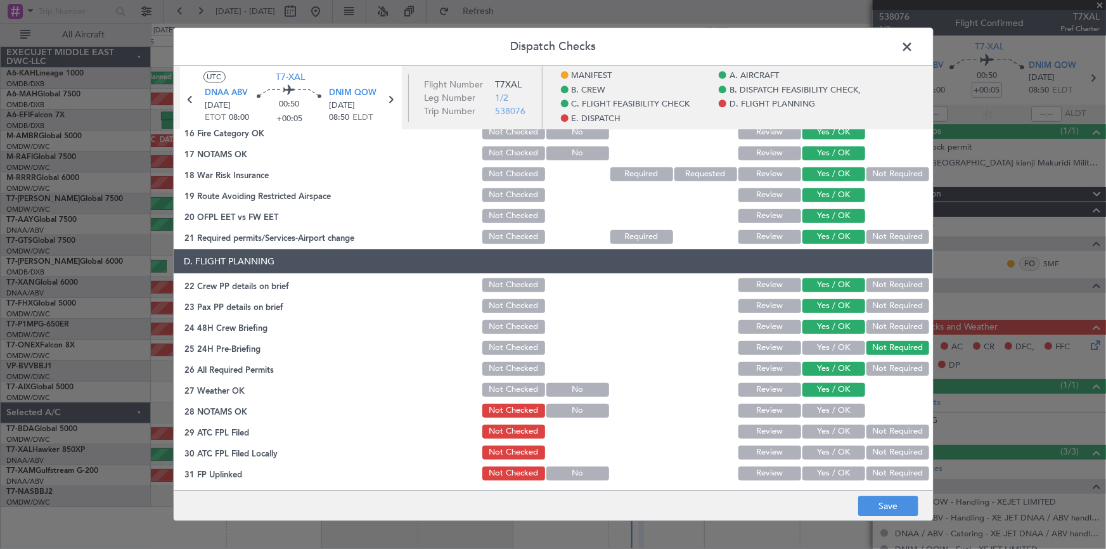
click at [832, 414] on button "Yes / OK" at bounding box center [834, 411] width 63 height 14
click at [832, 432] on button "Yes / OK" at bounding box center [834, 432] width 63 height 14
drag, startPoint x: 831, startPoint y: 450, endPoint x: 835, endPoint y: 461, distance: 12.2
click at [832, 452] on button "Yes / OK" at bounding box center [834, 453] width 63 height 14
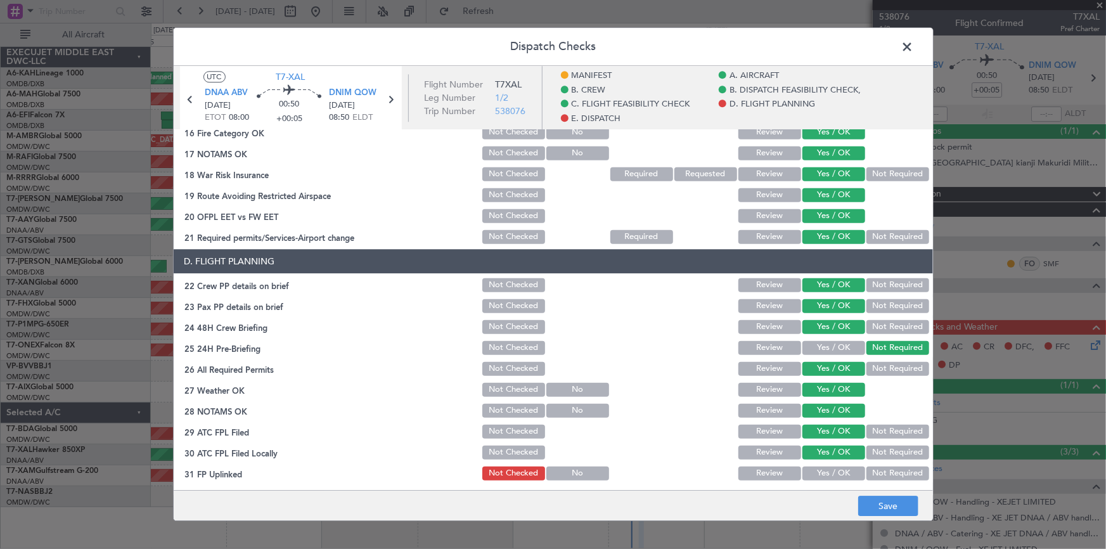
click at [834, 465] on div "Yes / OK" at bounding box center [833, 474] width 64 height 18
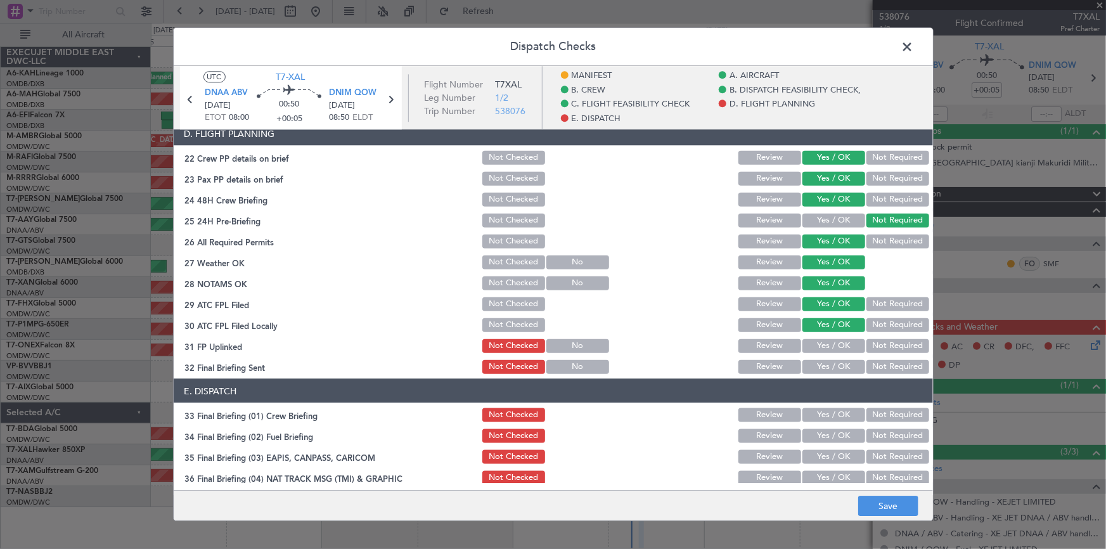
scroll to position [691, 0]
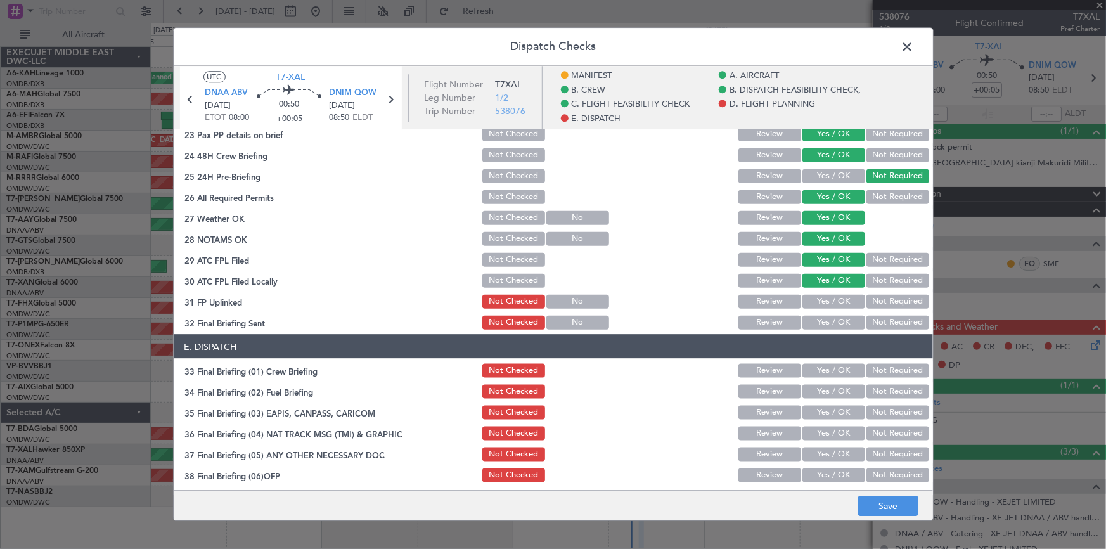
click at [820, 297] on button "Yes / OK" at bounding box center [834, 301] width 63 height 14
click at [818, 319] on button "Yes / OK" at bounding box center [834, 322] width 63 height 14
click at [832, 369] on button "Yes / OK" at bounding box center [834, 370] width 63 height 14
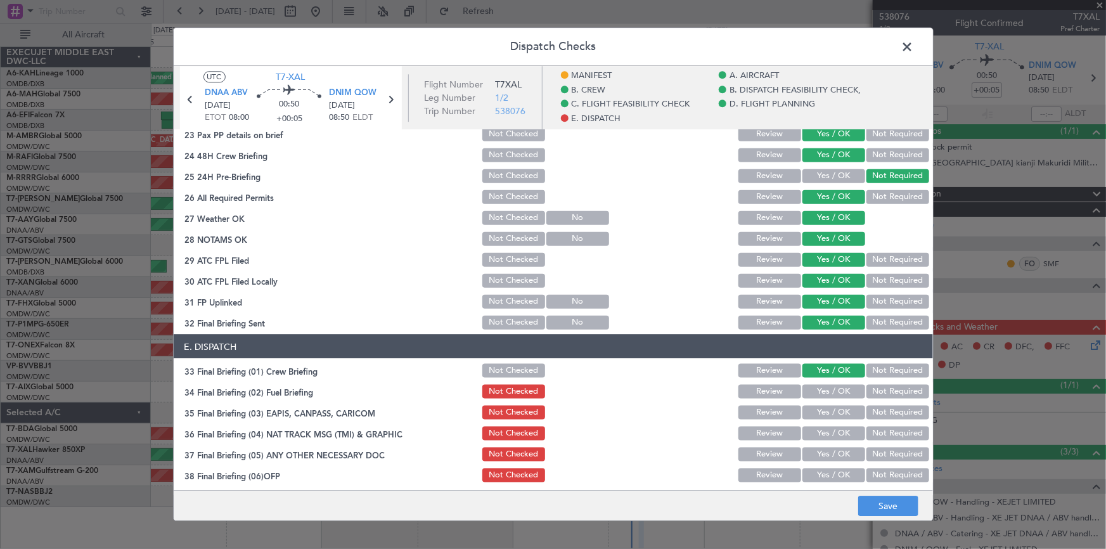
click at [881, 393] on button "Not Required" at bounding box center [898, 391] width 63 height 14
click at [881, 410] on button "Not Required" at bounding box center [898, 412] width 63 height 14
drag, startPoint x: 875, startPoint y: 427, endPoint x: 885, endPoint y: 448, distance: 22.7
click at [876, 429] on button "Not Required" at bounding box center [898, 433] width 63 height 14
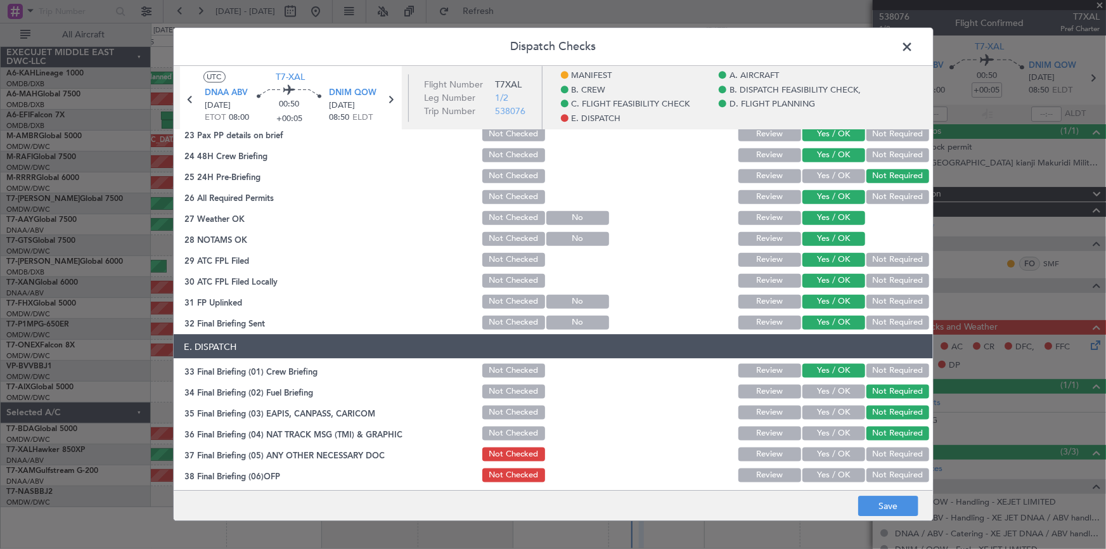
click at [879, 447] on button "Not Required" at bounding box center [898, 454] width 63 height 14
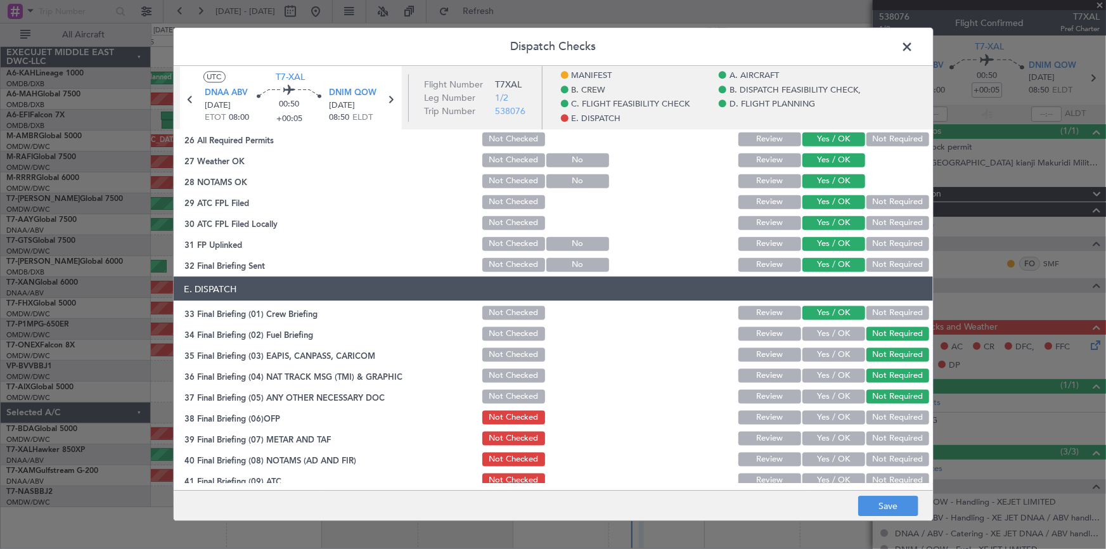
drag, startPoint x: 830, startPoint y: 414, endPoint x: 835, endPoint y: 429, distance: 16.2
click at [832, 419] on button "Yes / OK" at bounding box center [834, 417] width 63 height 14
click at [830, 443] on button "Yes / OK" at bounding box center [834, 438] width 63 height 14
click at [830, 453] on button "Yes / OK" at bounding box center [834, 459] width 63 height 14
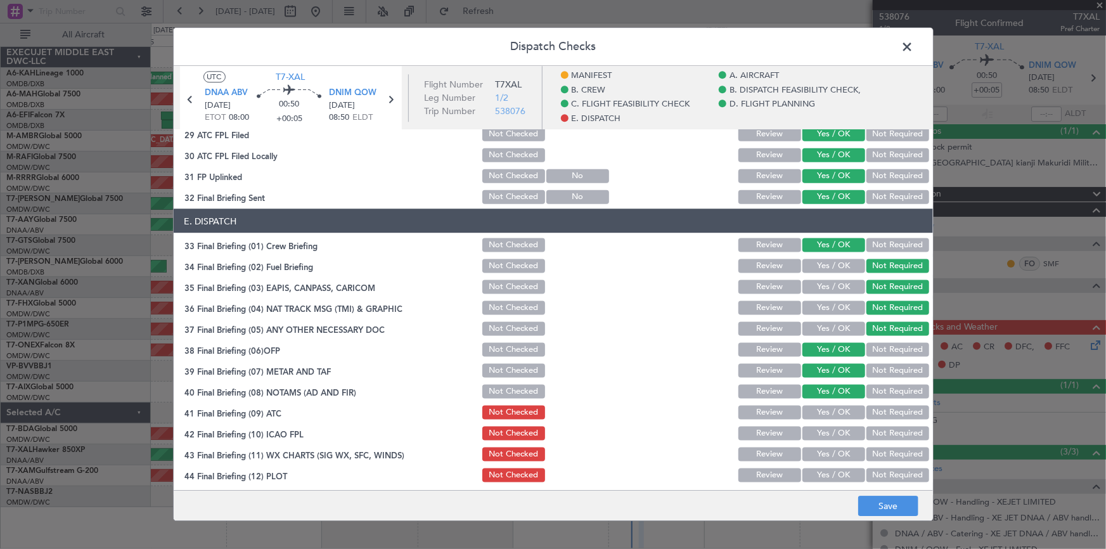
scroll to position [819, 0]
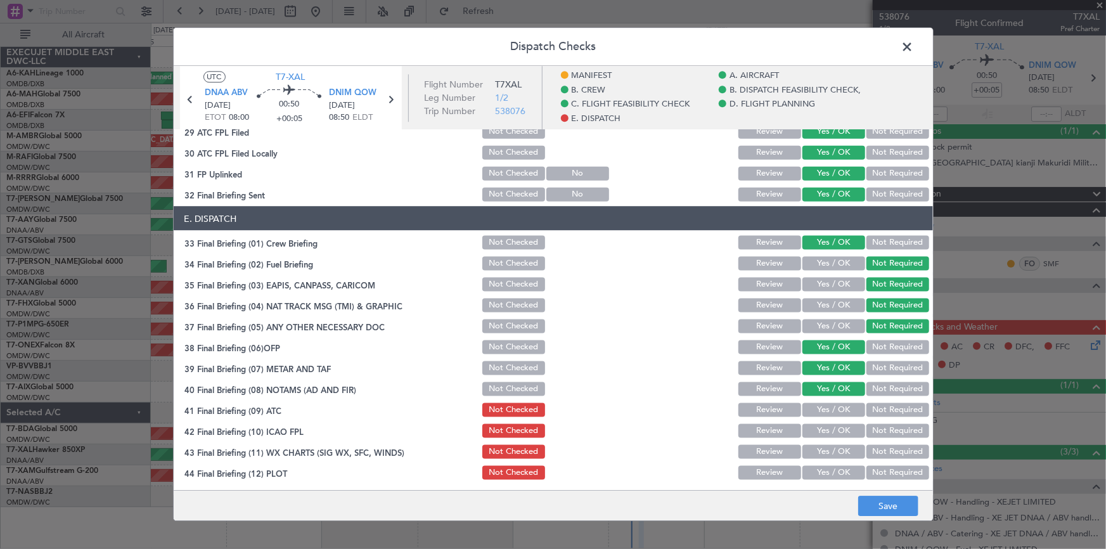
click at [833, 409] on button "Yes / OK" at bounding box center [834, 410] width 63 height 14
drag, startPoint x: 828, startPoint y: 429, endPoint x: 828, endPoint y: 453, distance: 24.1
click at [828, 430] on button "Yes / OK" at bounding box center [834, 430] width 63 height 14
click at [825, 444] on button "Yes / OK" at bounding box center [834, 451] width 63 height 14
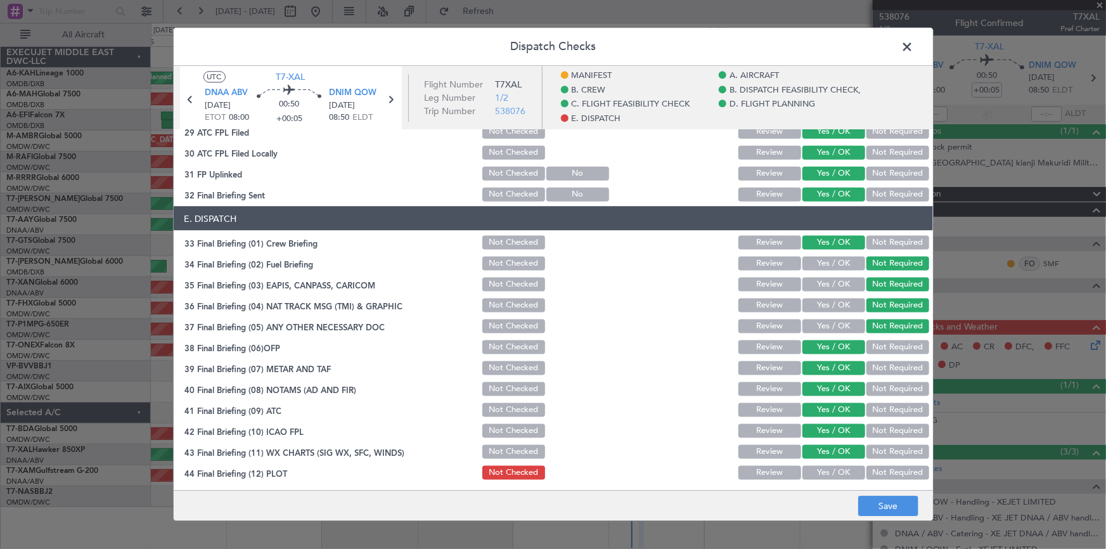
click at [817, 463] on div "Yes / OK" at bounding box center [833, 472] width 64 height 18
drag, startPoint x: 826, startPoint y: 468, endPoint x: 834, endPoint y: 472, distance: 8.8
click at [827, 468] on button "Yes / OK" at bounding box center [834, 472] width 63 height 14
drag, startPoint x: 880, startPoint y: 503, endPoint x: 879, endPoint y: 496, distance: 7.7
click at [880, 499] on button "Save" at bounding box center [888, 506] width 60 height 20
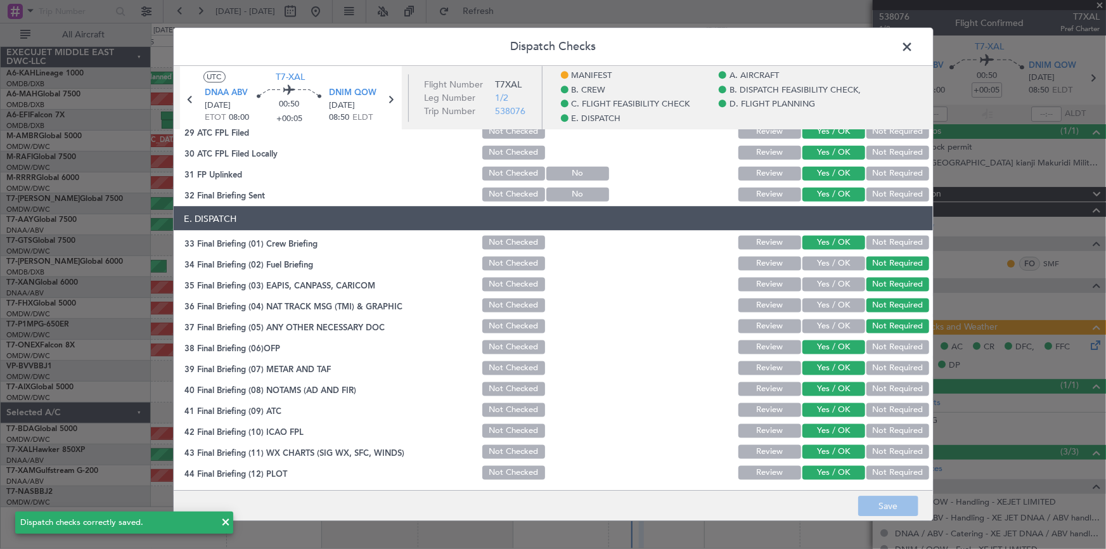
click at [914, 42] on span at bounding box center [914, 49] width 0 height 25
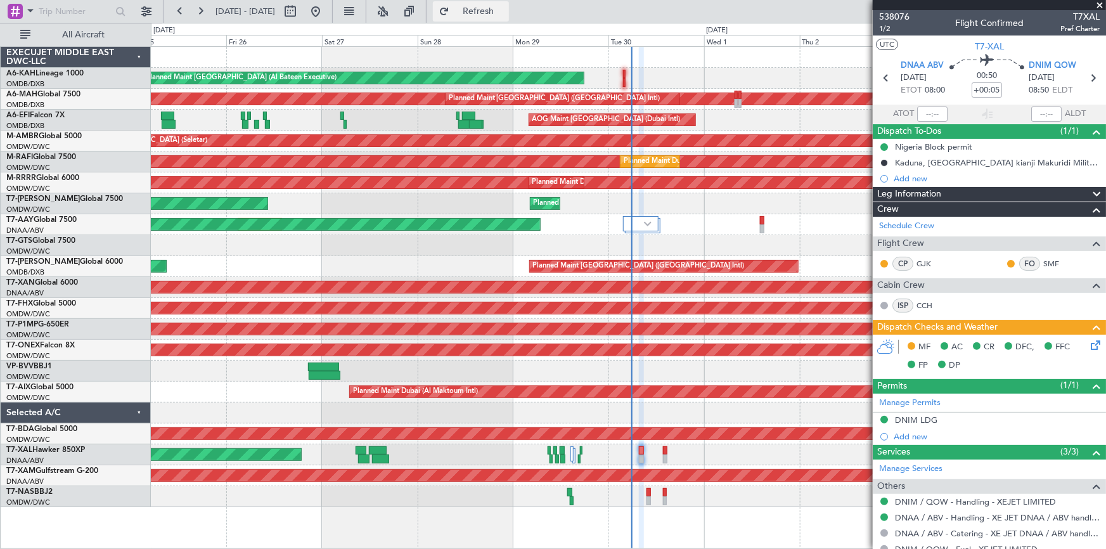
click at [505, 13] on span "Refresh" at bounding box center [478, 11] width 53 height 9
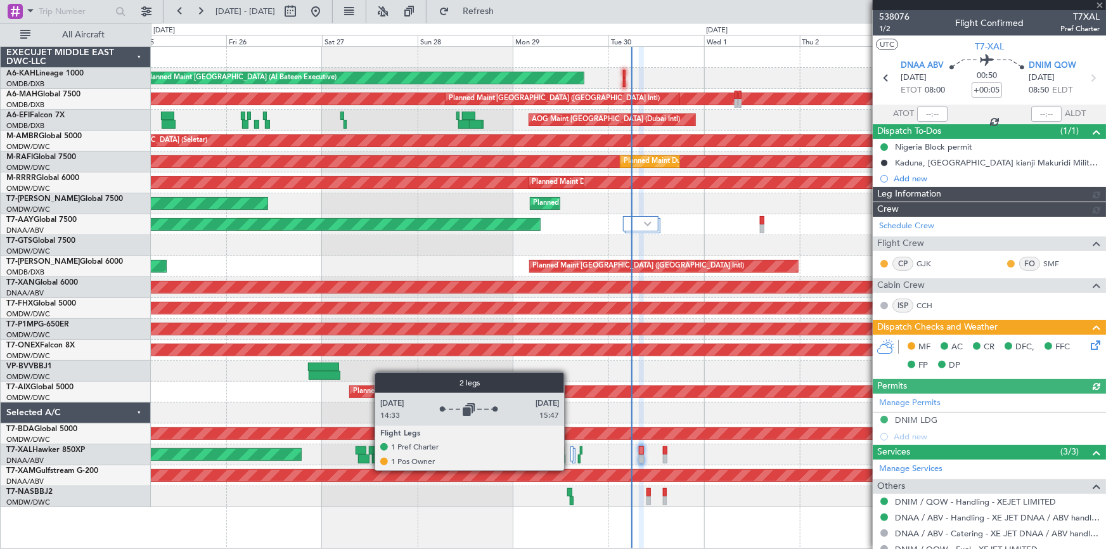
type input "Dherander Fithani (DHF)"
type input "7397"
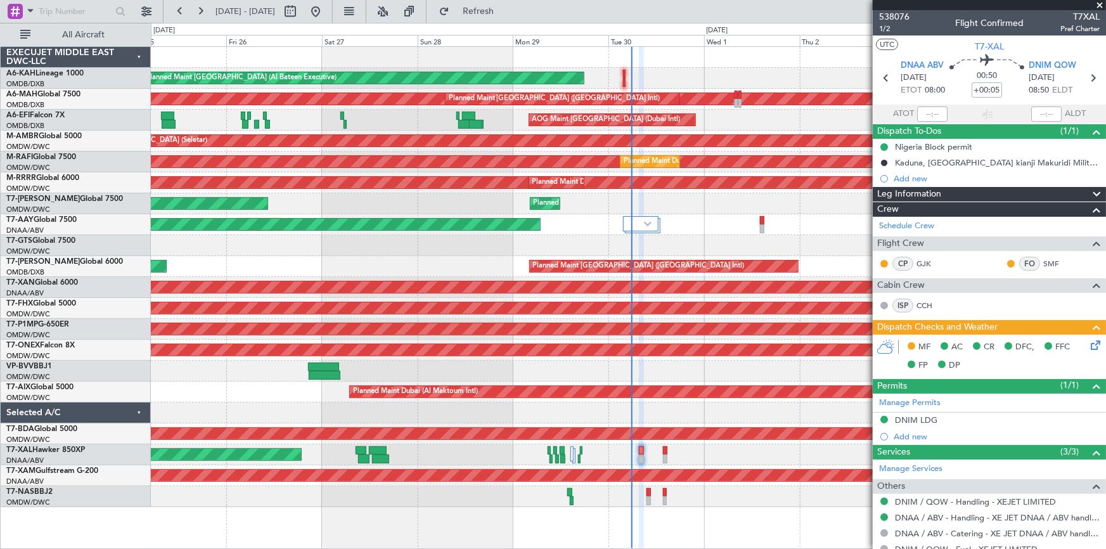
click at [1090, 343] on icon at bounding box center [1093, 343] width 10 height 10
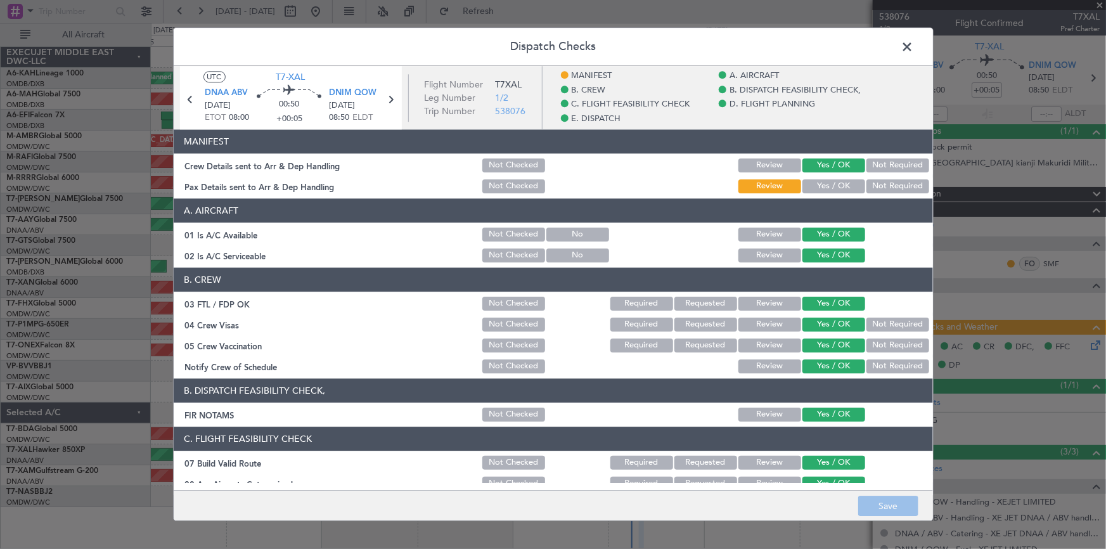
drag, startPoint x: 818, startPoint y: 178, endPoint x: 834, endPoint y: 191, distance: 20.8
click at [822, 183] on div "Yes / OK" at bounding box center [833, 186] width 64 height 18
click at [837, 186] on button "Yes / OK" at bounding box center [834, 186] width 63 height 14
click at [887, 502] on button "Save" at bounding box center [888, 506] width 60 height 20
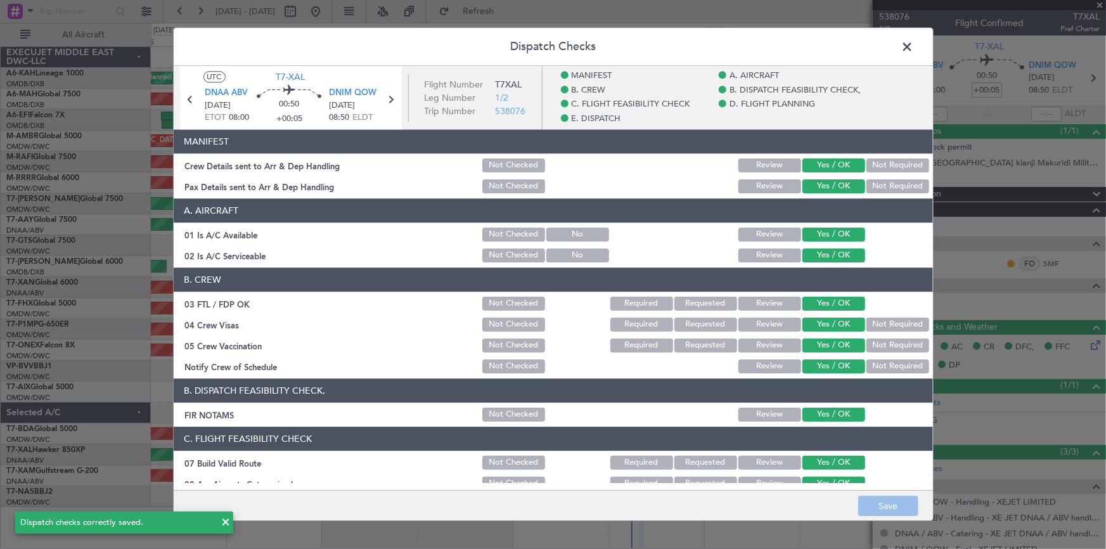
click at [914, 46] on span at bounding box center [914, 49] width 0 height 25
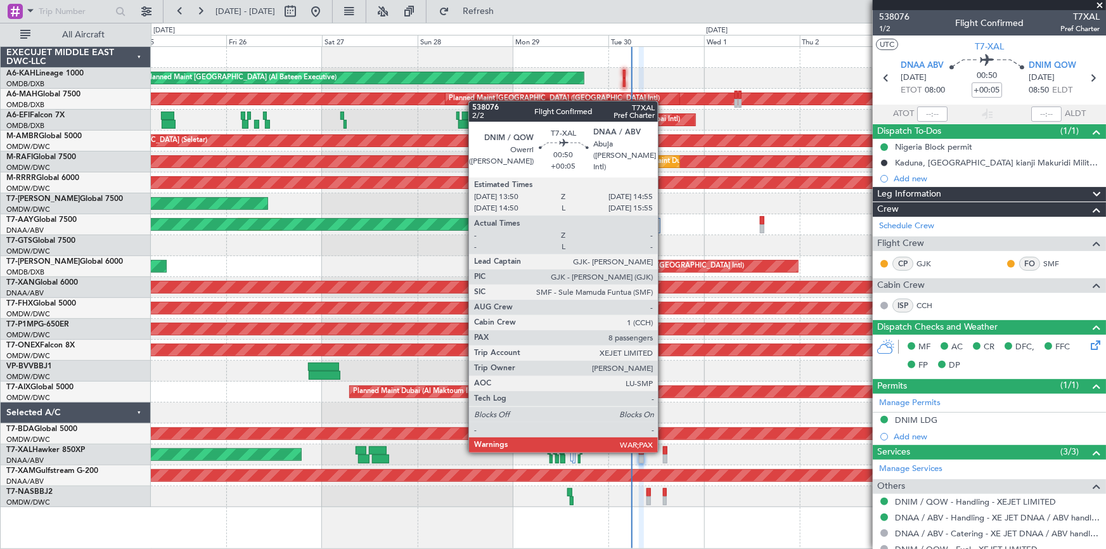
click at [664, 450] on div at bounding box center [665, 450] width 4 height 9
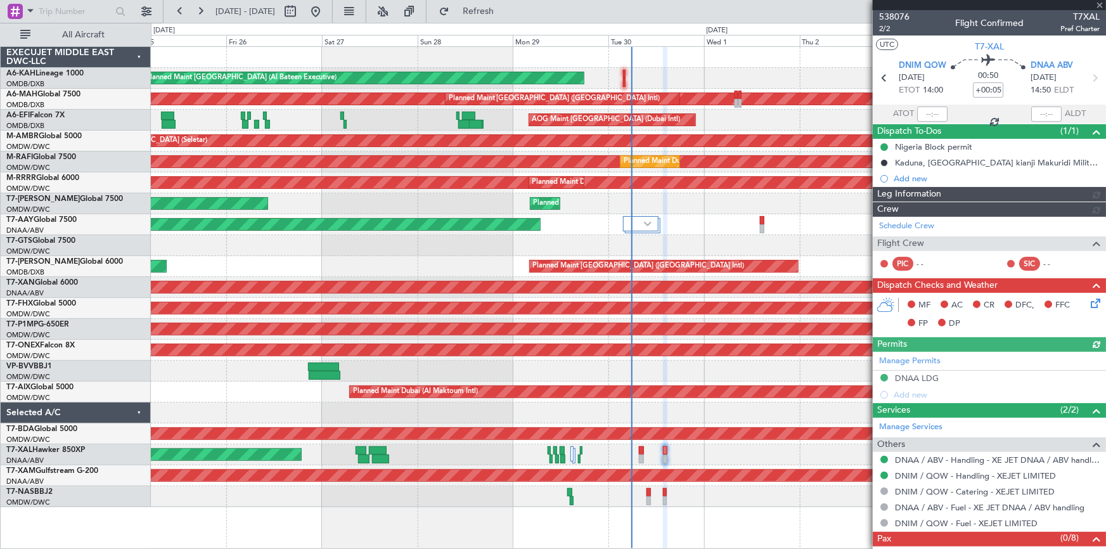
type input "Dherander Fithani (DHF)"
type input "7398"
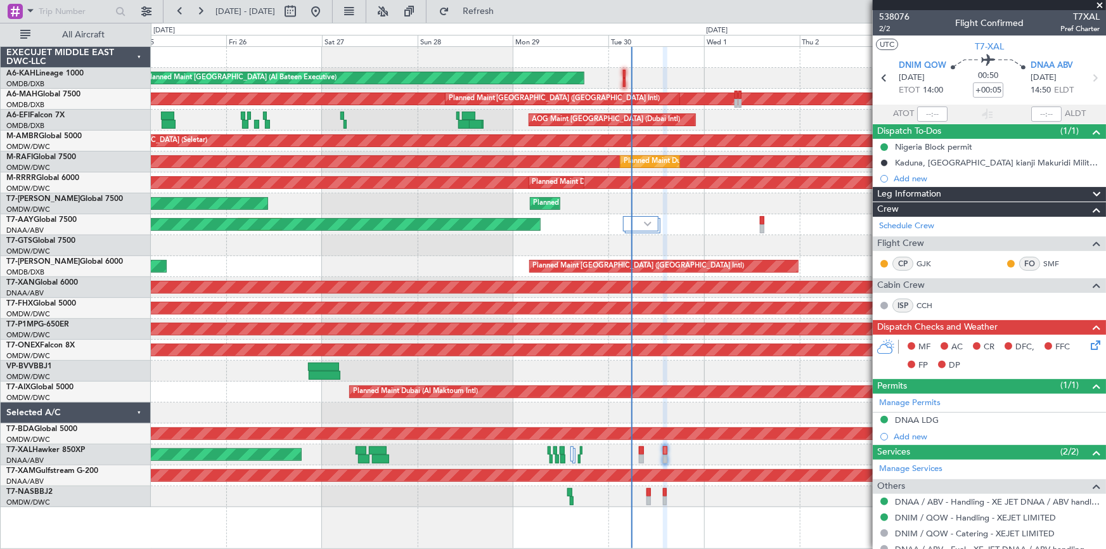
click at [1088, 343] on icon at bounding box center [1093, 343] width 10 height 10
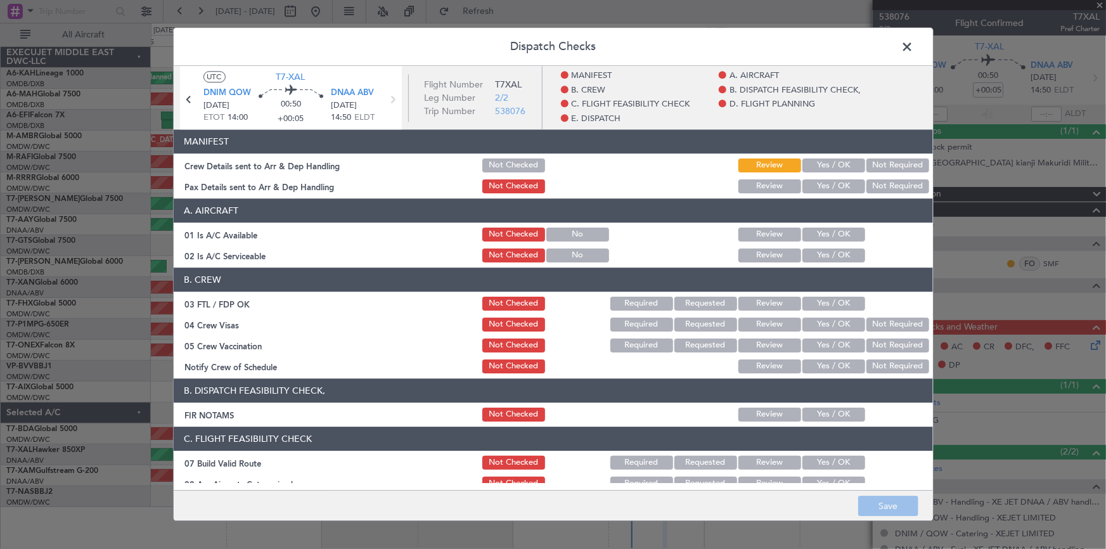
click at [835, 157] on div "Yes / OK" at bounding box center [833, 166] width 64 height 18
click at [832, 162] on button "Yes / OK" at bounding box center [834, 165] width 63 height 14
click at [815, 186] on button "Yes / OK" at bounding box center [834, 186] width 63 height 14
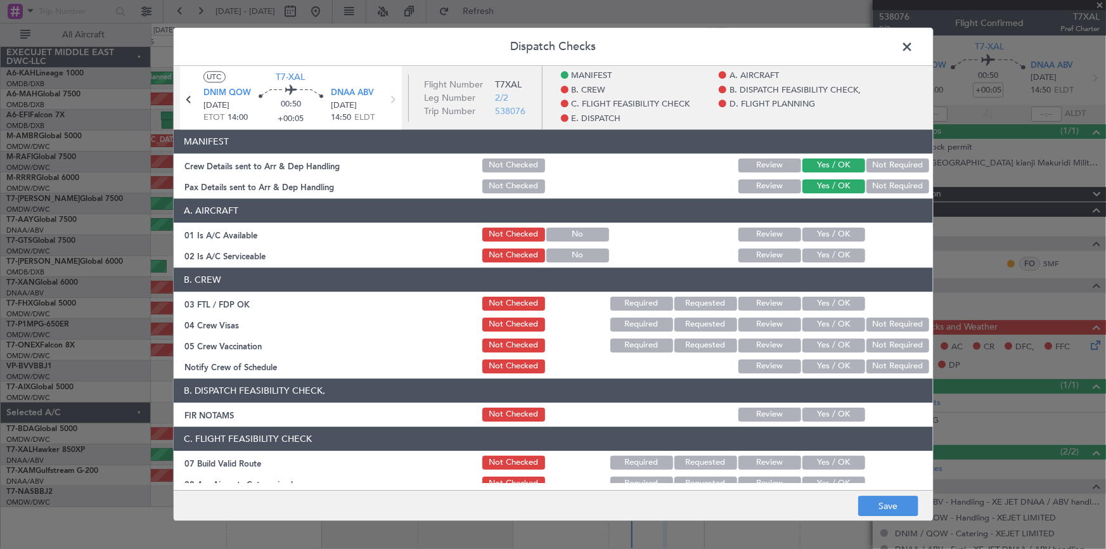
click at [820, 230] on button "Yes / OK" at bounding box center [834, 235] width 63 height 14
drag, startPoint x: 829, startPoint y: 254, endPoint x: 835, endPoint y: 276, distance: 23.7
click at [829, 254] on button "Yes / OK" at bounding box center [834, 255] width 63 height 14
click at [818, 298] on button "Yes / OK" at bounding box center [834, 304] width 63 height 14
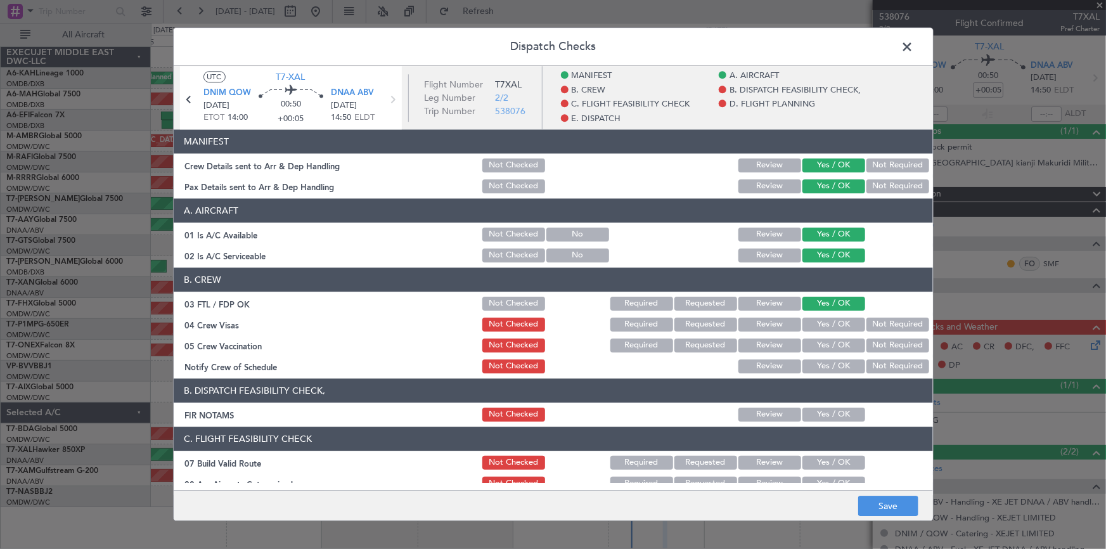
click at [831, 327] on button "Yes / OK" at bounding box center [834, 325] width 63 height 14
click at [831, 342] on button "Yes / OK" at bounding box center [834, 346] width 63 height 14
click at [825, 362] on button "Yes / OK" at bounding box center [834, 366] width 63 height 14
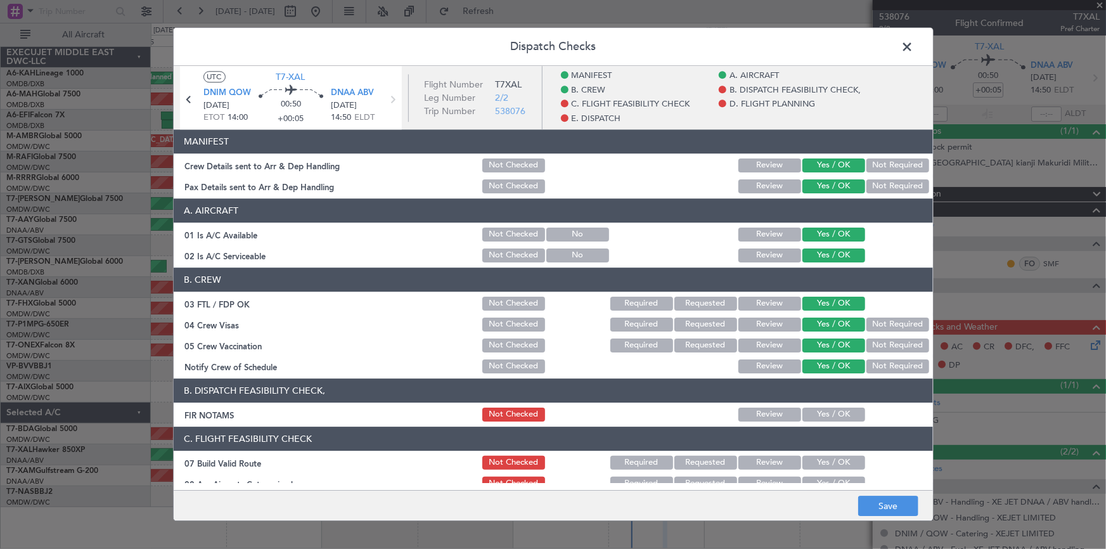
click at [816, 413] on button "Yes / OK" at bounding box center [834, 415] width 63 height 14
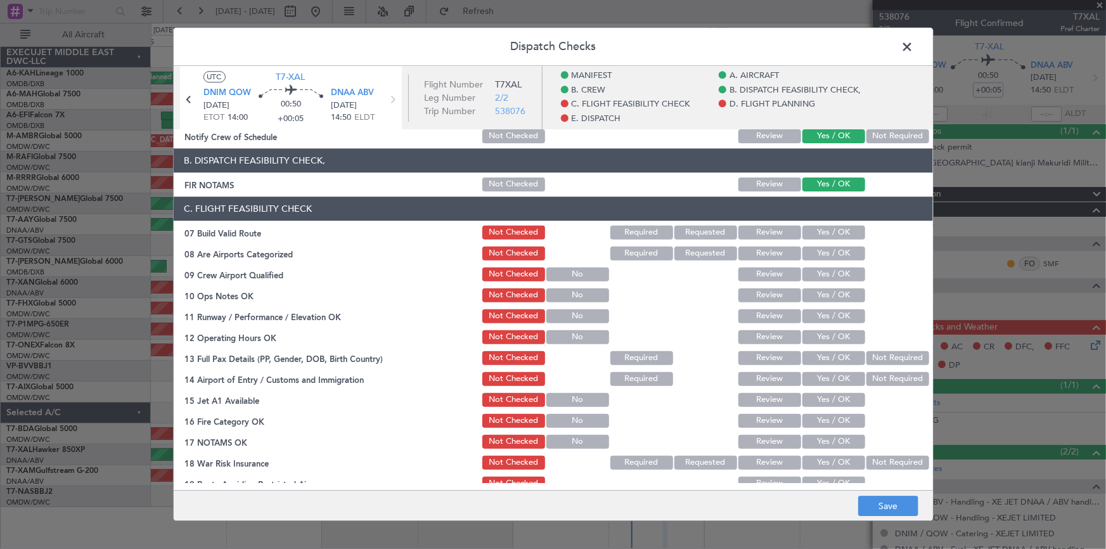
click at [829, 227] on button "Yes / OK" at bounding box center [834, 233] width 63 height 14
click at [825, 260] on button "Yes / OK" at bounding box center [834, 254] width 63 height 14
drag, startPoint x: 824, startPoint y: 280, endPoint x: 829, endPoint y: 297, distance: 18.3
click at [824, 280] on button "Yes / OK" at bounding box center [834, 275] width 63 height 14
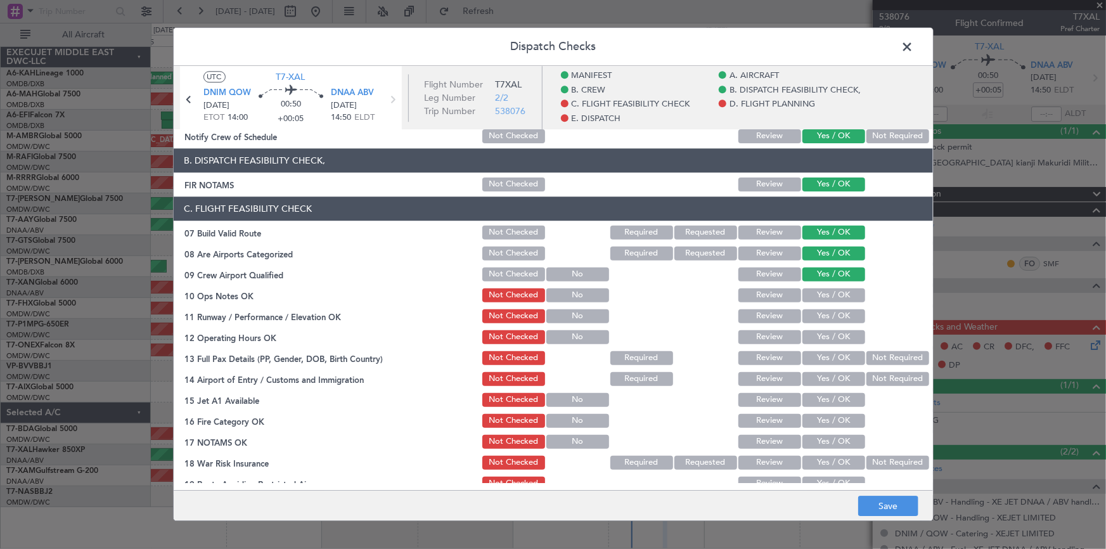
click at [825, 297] on button "Yes / OK" at bounding box center [834, 295] width 63 height 14
click at [824, 313] on button "Yes / OK" at bounding box center [834, 316] width 63 height 14
click at [822, 335] on button "Yes / OK" at bounding box center [834, 337] width 63 height 14
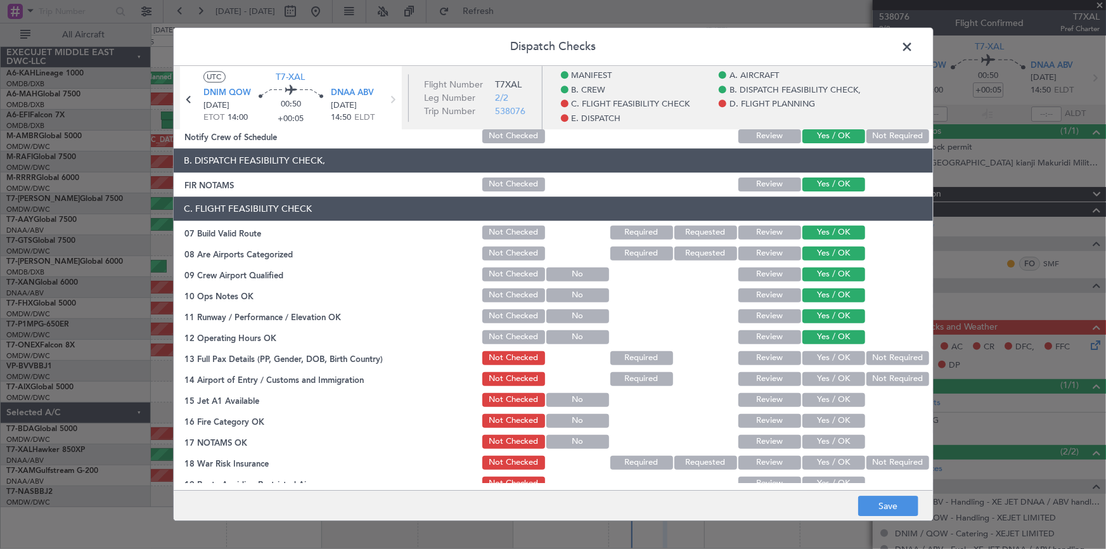
click at [815, 363] on button "Yes / OK" at bounding box center [834, 358] width 63 height 14
drag, startPoint x: 886, startPoint y: 374, endPoint x: 861, endPoint y: 387, distance: 27.8
click at [886, 374] on button "Not Required" at bounding box center [898, 379] width 63 height 14
drag, startPoint x: 825, startPoint y: 396, endPoint x: 830, endPoint y: 415, distance: 19.1
click at [826, 396] on button "Yes / OK" at bounding box center [834, 400] width 63 height 14
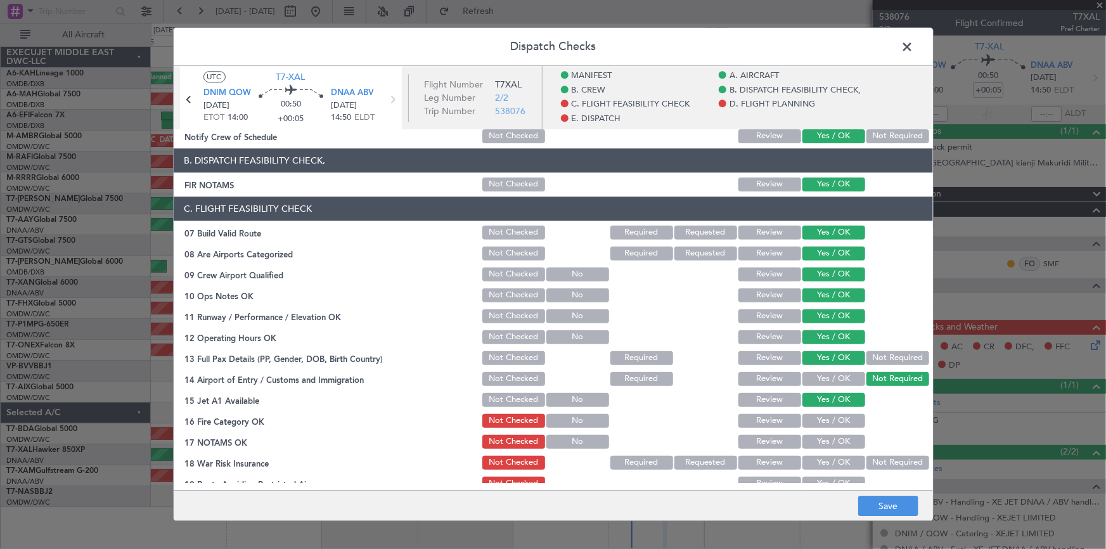
click at [826, 416] on button "Yes / OK" at bounding box center [834, 421] width 63 height 14
click at [826, 437] on button "Yes / OK" at bounding box center [834, 442] width 63 height 14
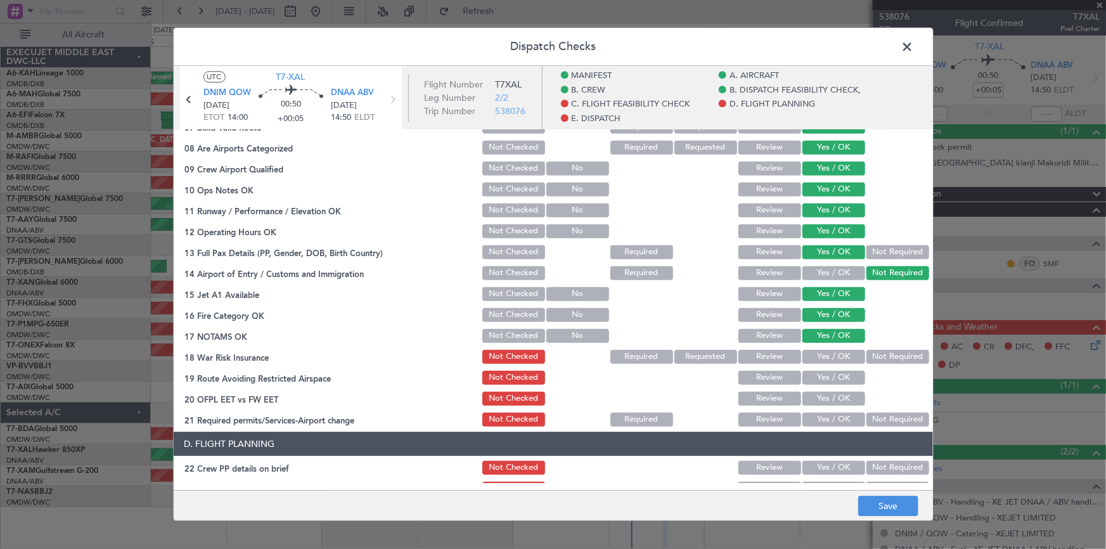
scroll to position [403, 0]
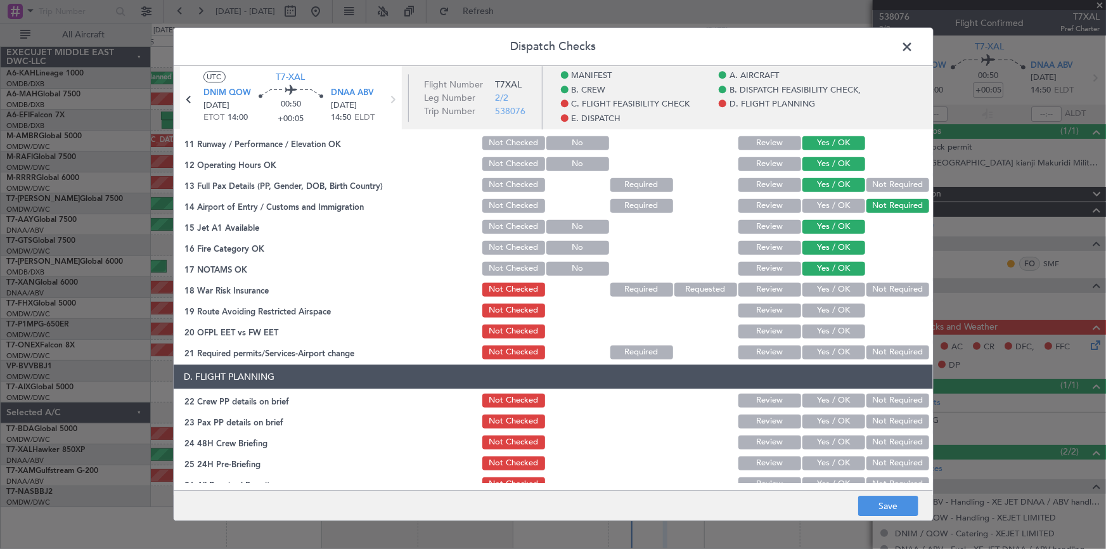
click at [832, 292] on button "Yes / OK" at bounding box center [834, 290] width 63 height 14
click at [828, 307] on button "Yes / OK" at bounding box center [834, 311] width 63 height 14
click at [829, 326] on button "Yes / OK" at bounding box center [834, 332] width 63 height 14
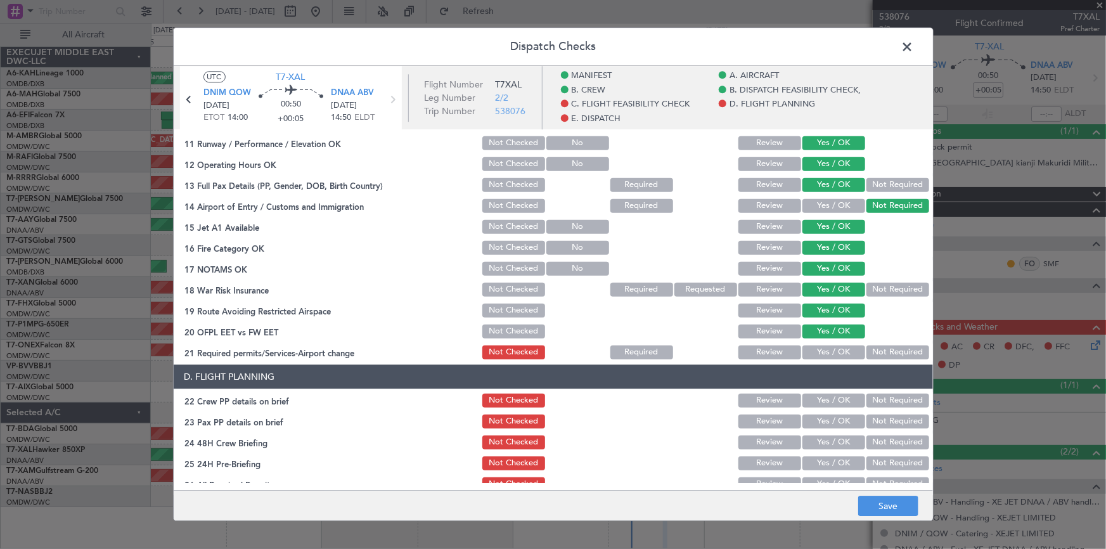
drag, startPoint x: 824, startPoint y: 349, endPoint x: 831, endPoint y: 361, distance: 13.9
click at [827, 354] on button "Yes / OK" at bounding box center [834, 352] width 63 height 14
click at [827, 396] on button "Yes / OK" at bounding box center [834, 401] width 63 height 14
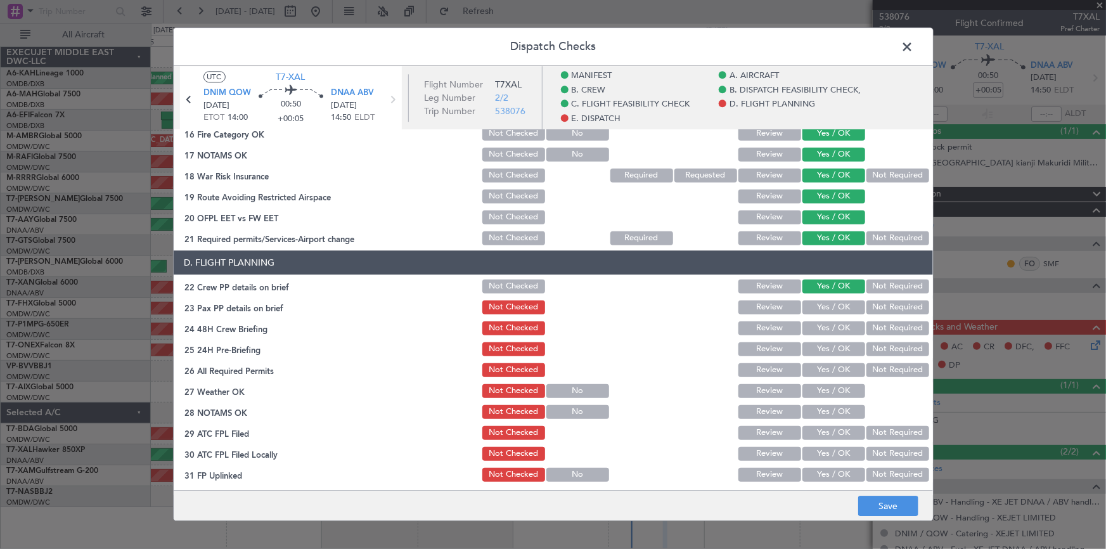
scroll to position [519, 0]
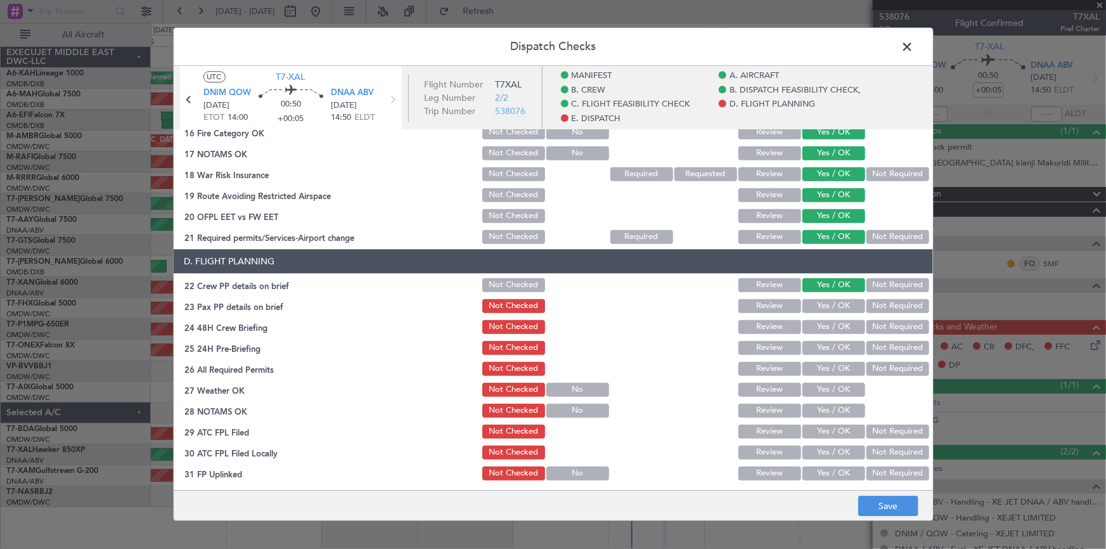
drag, startPoint x: 886, startPoint y: 304, endPoint x: 886, endPoint y: 315, distance: 10.8
click at [886, 304] on button "Not Required" at bounding box center [898, 306] width 63 height 14
click at [883, 330] on button "Not Required" at bounding box center [898, 327] width 63 height 14
click at [888, 344] on button "Not Required" at bounding box center [898, 348] width 63 height 14
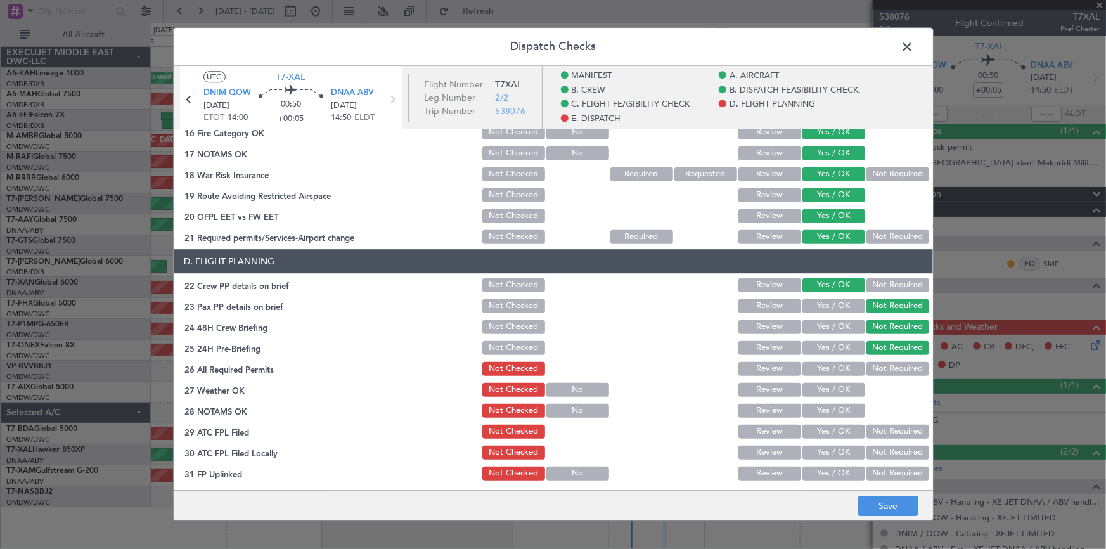
drag, startPoint x: 825, startPoint y: 364, endPoint x: 822, endPoint y: 387, distance: 23.1
click at [827, 366] on button "Yes / OK" at bounding box center [834, 369] width 63 height 14
drag, startPoint x: 818, startPoint y: 387, endPoint x: 830, endPoint y: 403, distance: 19.9
click at [820, 387] on button "Yes / OK" at bounding box center [834, 390] width 63 height 14
drag, startPoint x: 820, startPoint y: 408, endPoint x: 820, endPoint y: 430, distance: 22.2
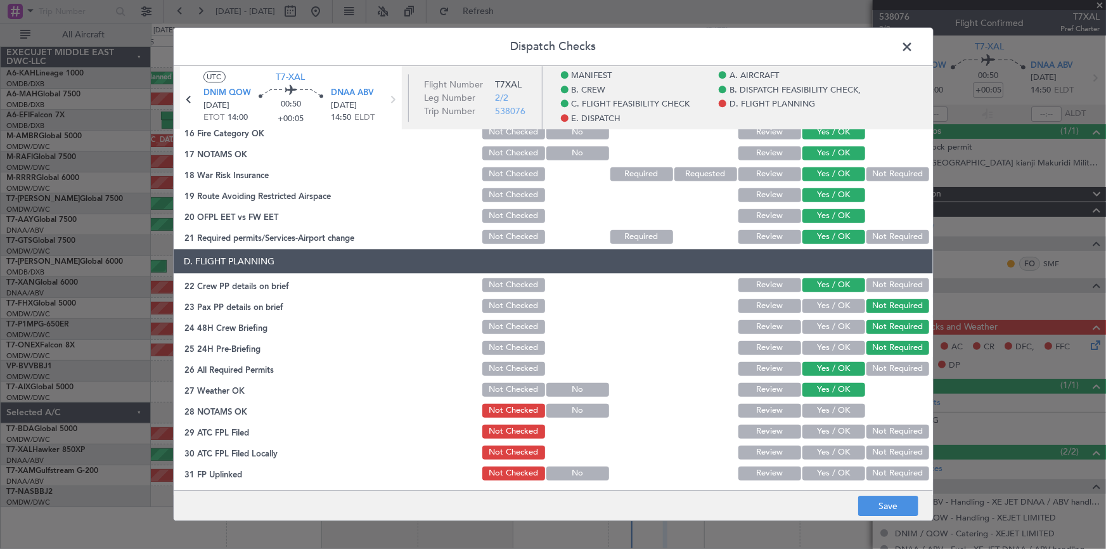
click at [821, 408] on button "Yes / OK" at bounding box center [834, 411] width 63 height 14
click at [818, 430] on button "Yes / OK" at bounding box center [834, 432] width 63 height 14
drag, startPoint x: 820, startPoint y: 449, endPoint x: 820, endPoint y: 475, distance: 26.0
click at [822, 450] on button "Yes / OK" at bounding box center [834, 453] width 63 height 14
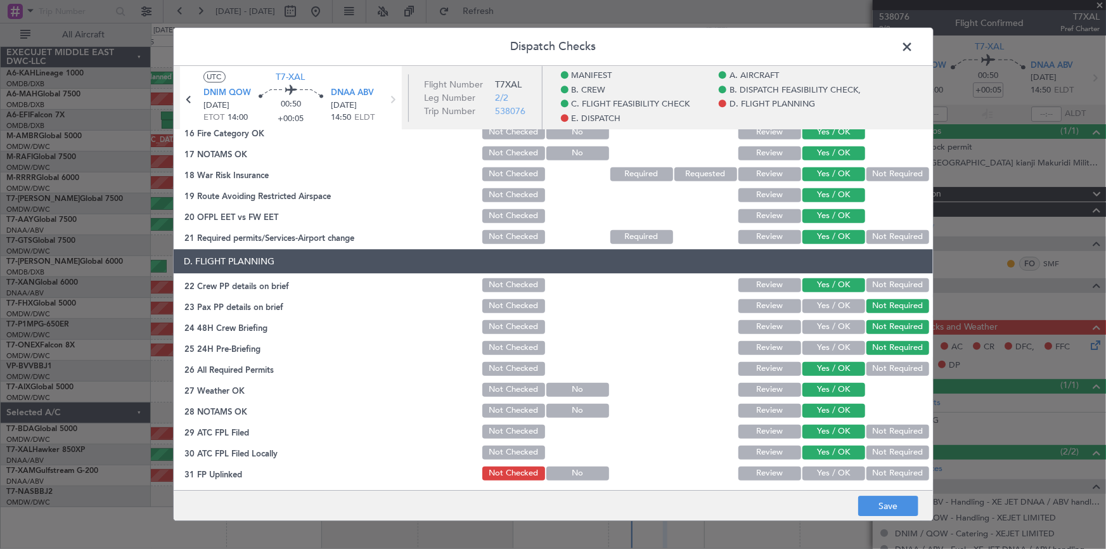
click at [821, 475] on button "Yes / OK" at bounding box center [834, 474] width 63 height 14
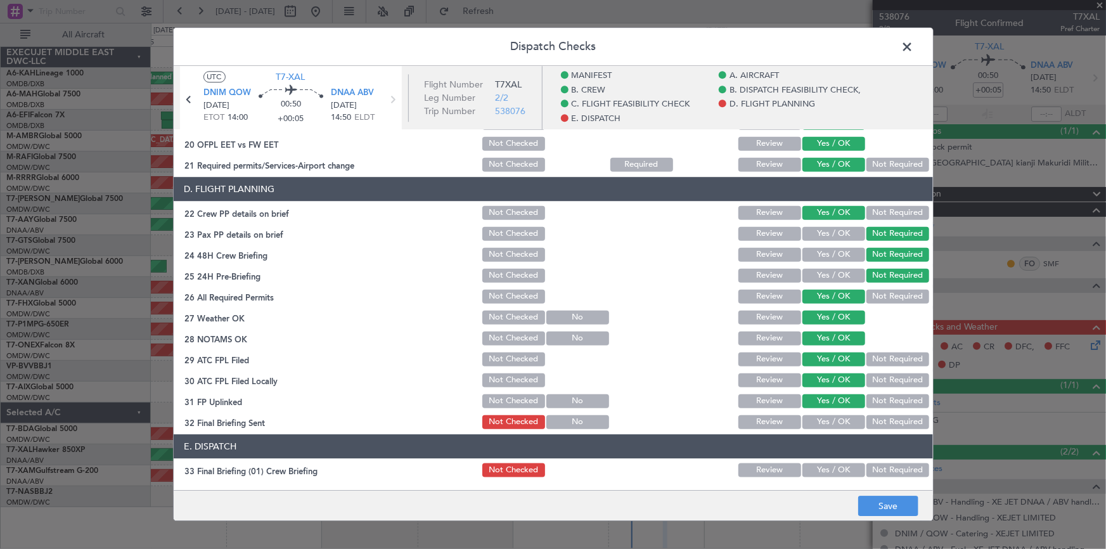
scroll to position [691, 0]
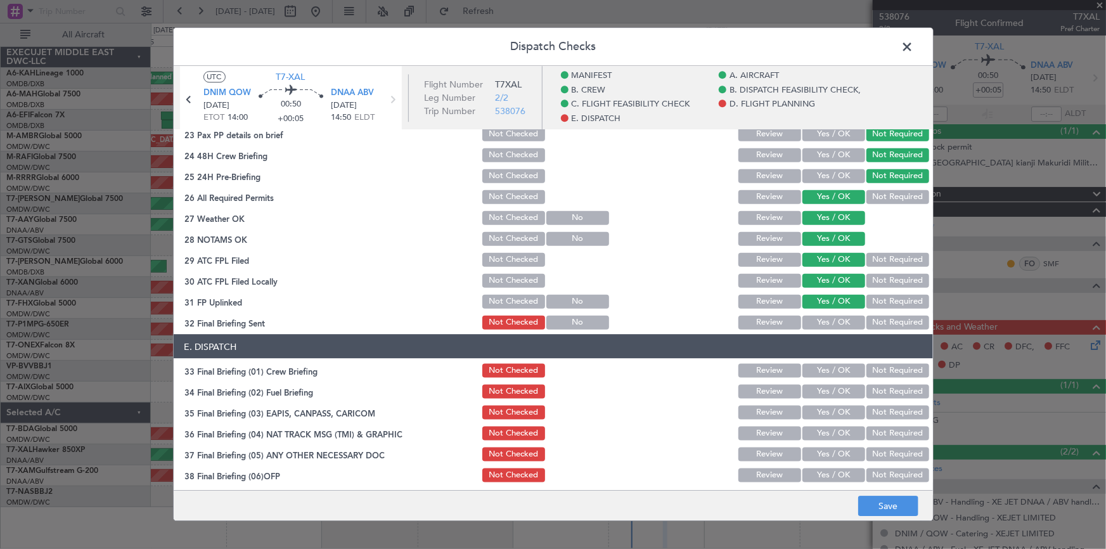
click at [827, 323] on button "Yes / OK" at bounding box center [834, 322] width 63 height 14
click at [819, 366] on button "Yes / OK" at bounding box center [834, 370] width 63 height 14
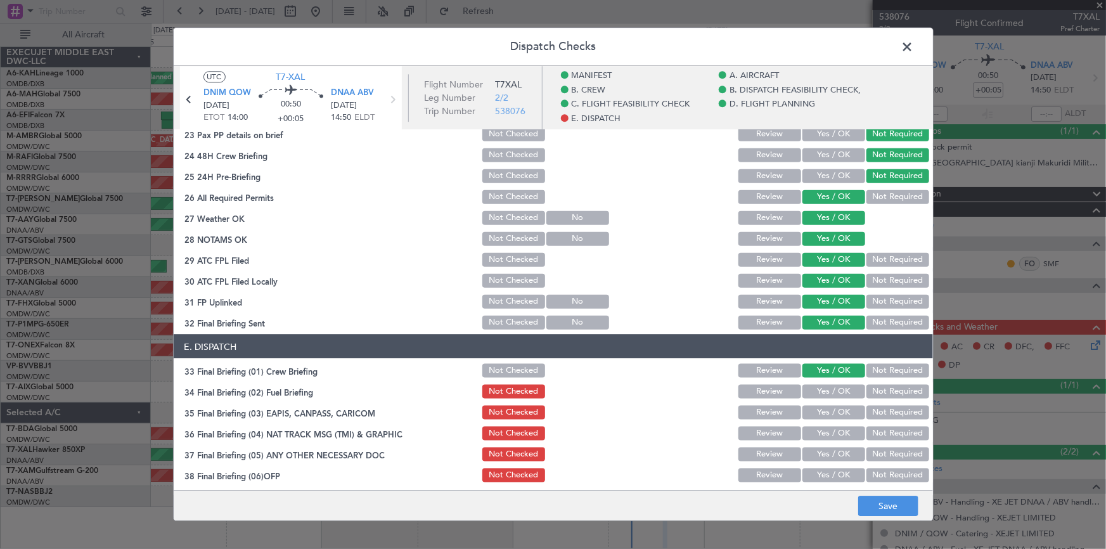
click at [883, 385] on button "Not Required" at bounding box center [898, 391] width 63 height 14
drag, startPoint x: 886, startPoint y: 404, endPoint x: 894, endPoint y: 416, distance: 14.6
click at [886, 405] on button "Not Required" at bounding box center [898, 412] width 63 height 14
drag, startPoint x: 887, startPoint y: 432, endPoint x: 887, endPoint y: 453, distance: 20.9
click at [887, 435] on button "Not Required" at bounding box center [898, 433] width 63 height 14
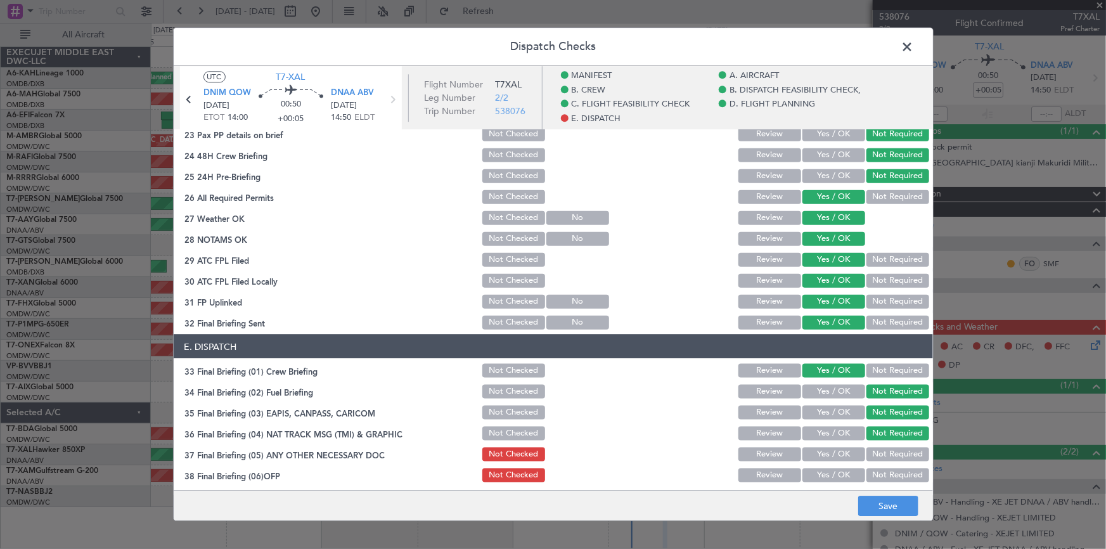
click at [887, 452] on button "Not Required" at bounding box center [898, 454] width 63 height 14
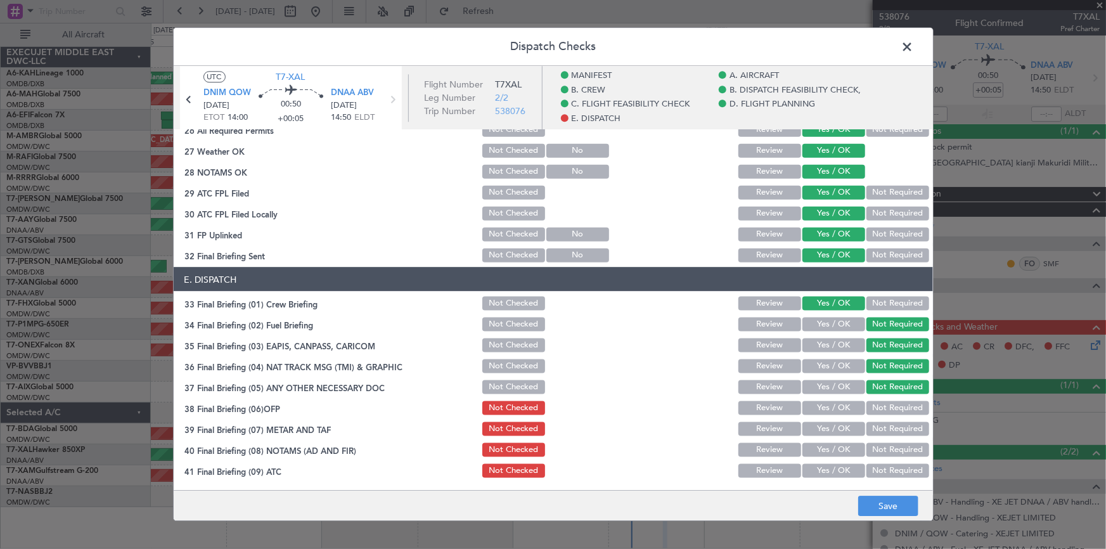
scroll to position [819, 0]
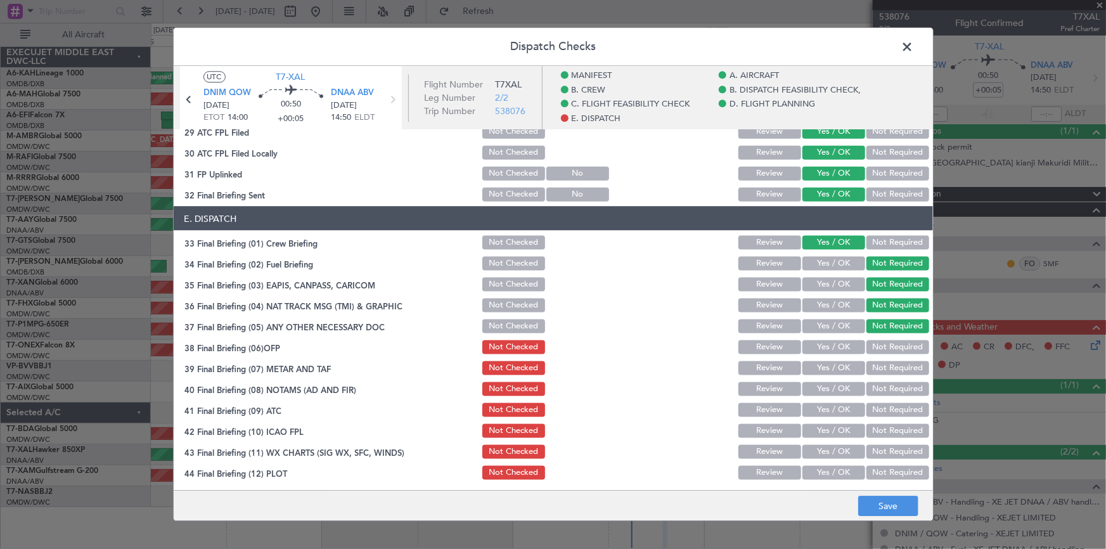
click at [824, 342] on button "Yes / OK" at bounding box center [834, 347] width 63 height 14
drag, startPoint x: 822, startPoint y: 366, endPoint x: 824, endPoint y: 380, distance: 14.8
click at [822, 366] on button "Yes / OK" at bounding box center [834, 368] width 63 height 14
click at [821, 383] on button "Yes / OK" at bounding box center [834, 389] width 63 height 14
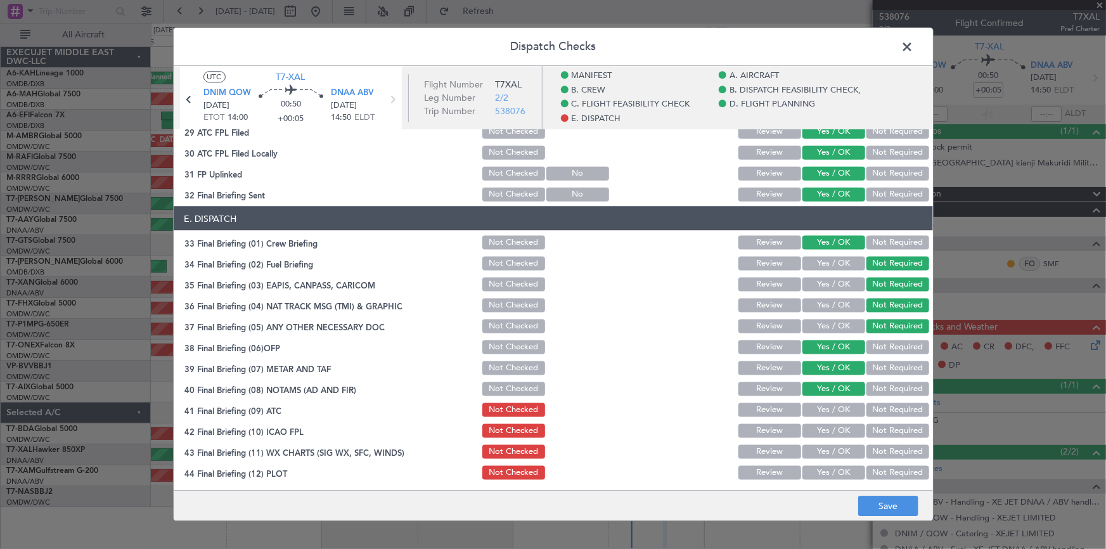
click at [821, 412] on button "Yes / OK" at bounding box center [834, 410] width 63 height 14
drag, startPoint x: 817, startPoint y: 428, endPoint x: 823, endPoint y: 431, distance: 7.1
click at [821, 429] on button "Yes / OK" at bounding box center [834, 430] width 63 height 14
click at [820, 453] on button "Yes / OK" at bounding box center [834, 451] width 63 height 14
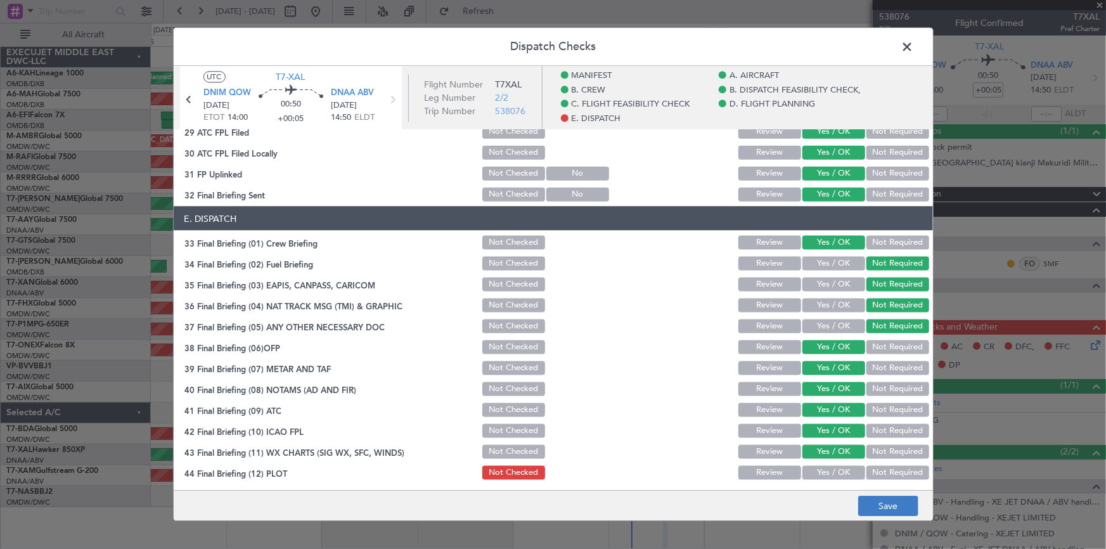
drag, startPoint x: 818, startPoint y: 468, endPoint x: 886, endPoint y: 496, distance: 73.3
click at [828, 469] on button "Yes / OK" at bounding box center [834, 472] width 63 height 14
drag, startPoint x: 893, startPoint y: 505, endPoint x: 894, endPoint y: 497, distance: 8.3
click at [894, 497] on button "Save" at bounding box center [888, 506] width 60 height 20
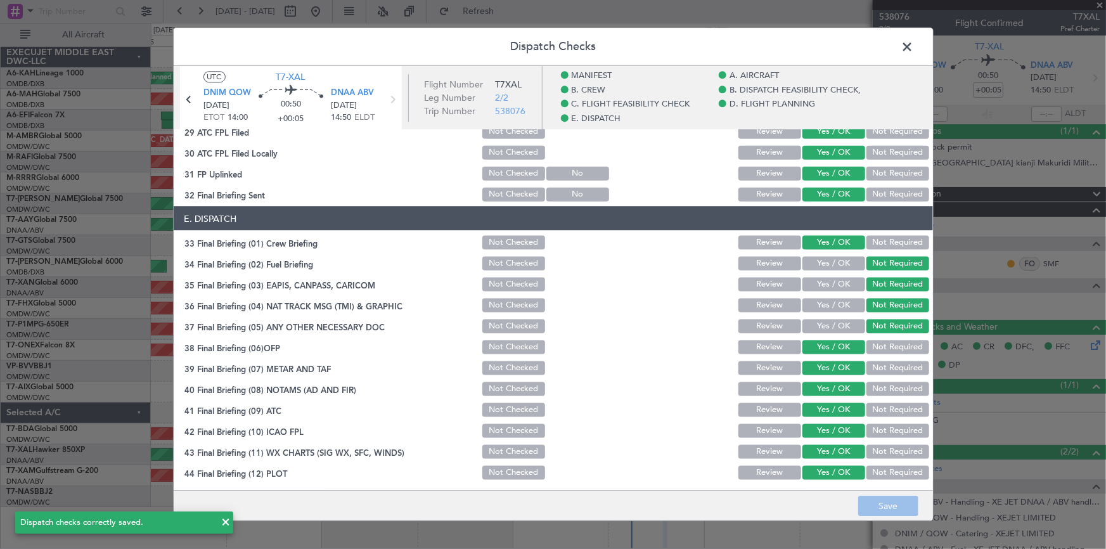
drag, startPoint x: 908, startPoint y: 42, endPoint x: 840, endPoint y: 46, distance: 67.9
click at [914, 42] on span at bounding box center [914, 49] width 0 height 25
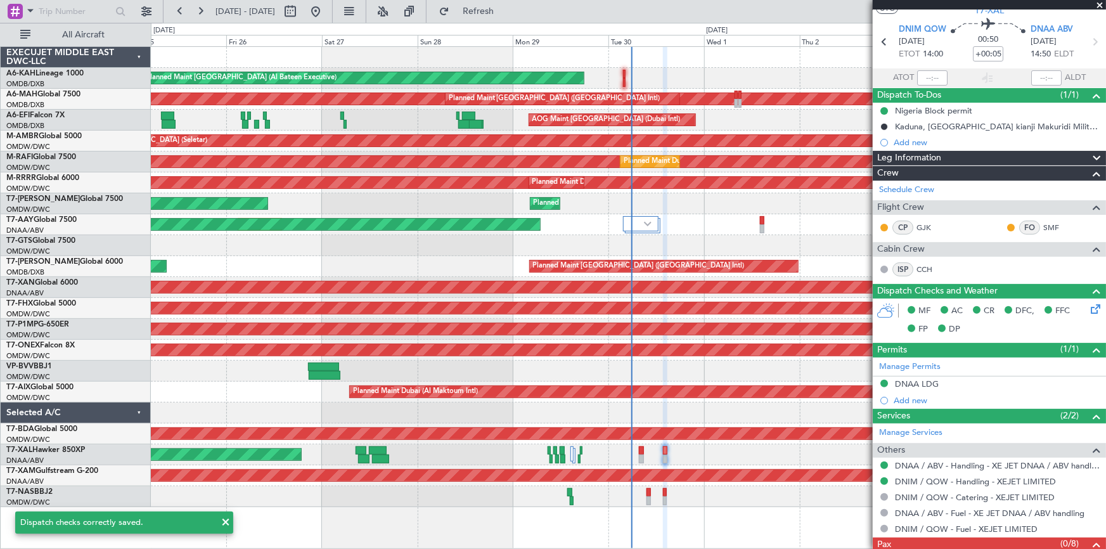
scroll to position [0, 0]
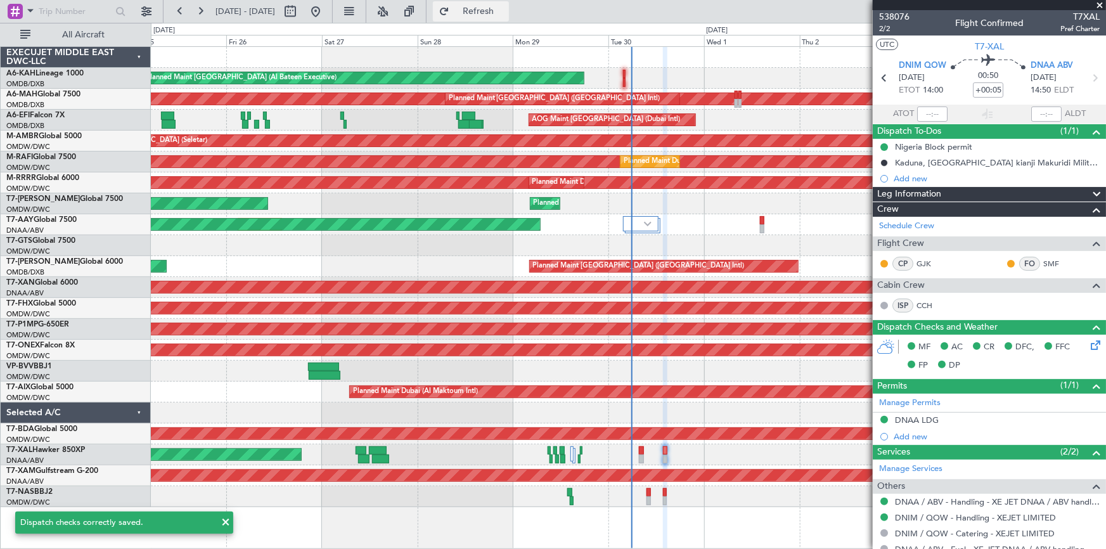
drag, startPoint x: 500, startPoint y: 10, endPoint x: 517, endPoint y: 15, distance: 18.5
click at [505, 12] on span "Refresh" at bounding box center [478, 11] width 53 height 9
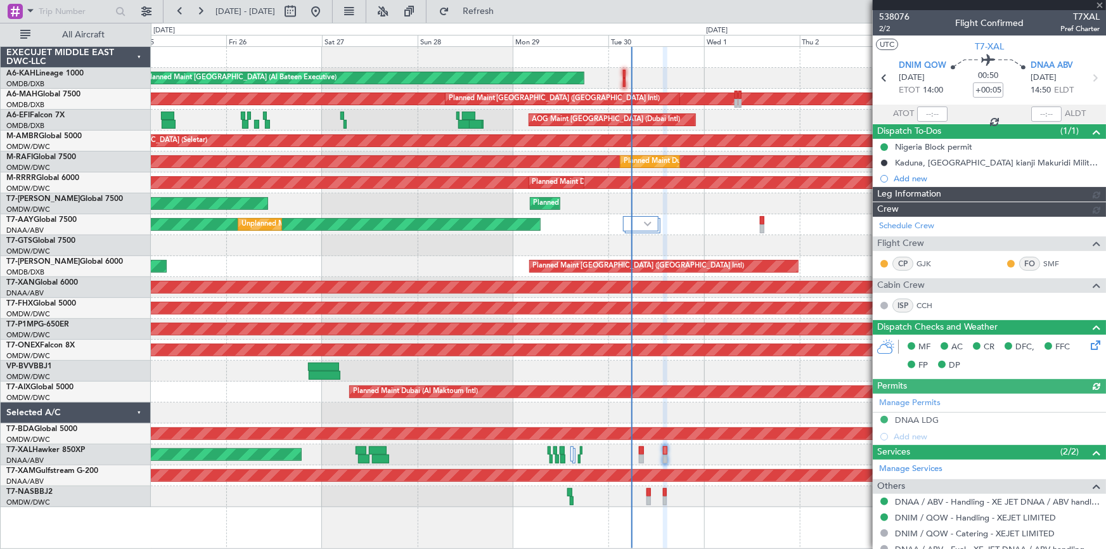
type input "Dherander Fithani (DHF)"
type input "7398"
click at [690, 228] on div "Unplanned Maint Dubai (Al Maktoum Intl) Unplanned Maint Dubai (Al Maktoum Intl)" at bounding box center [628, 224] width 955 height 21
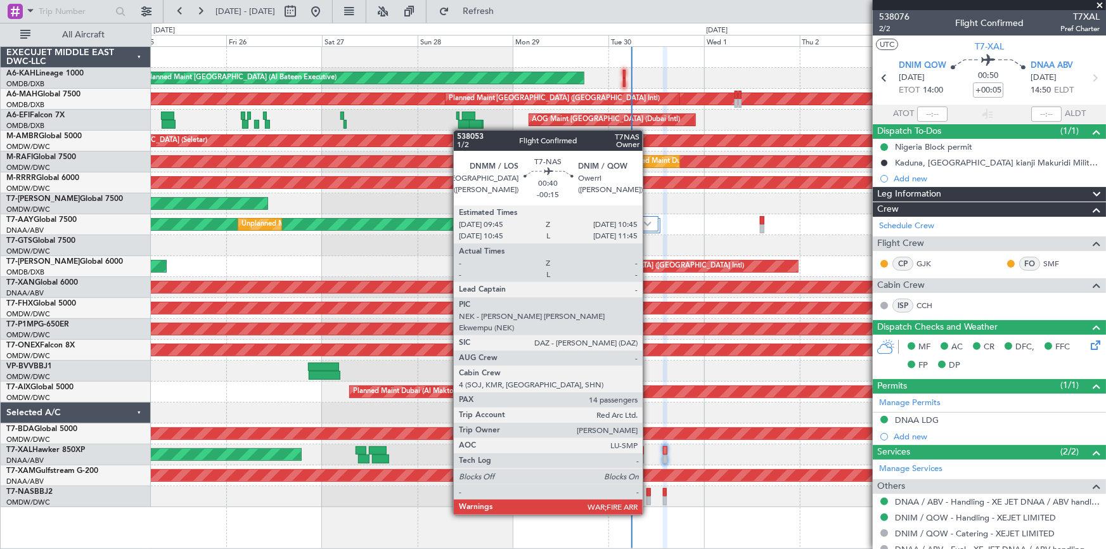
click at [648, 491] on div at bounding box center [649, 492] width 4 height 9
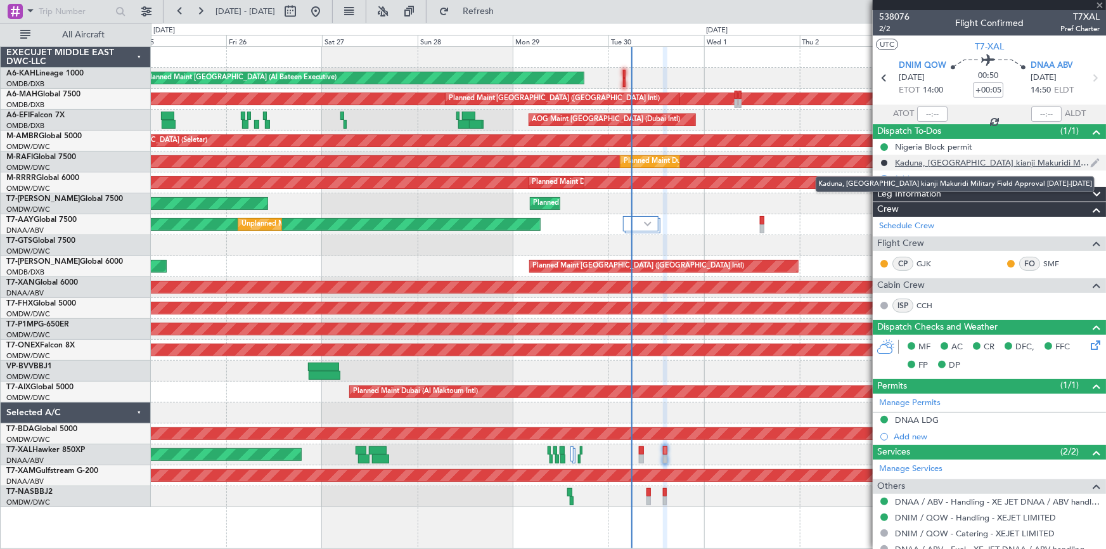
type input "-00:15"
type input "14"
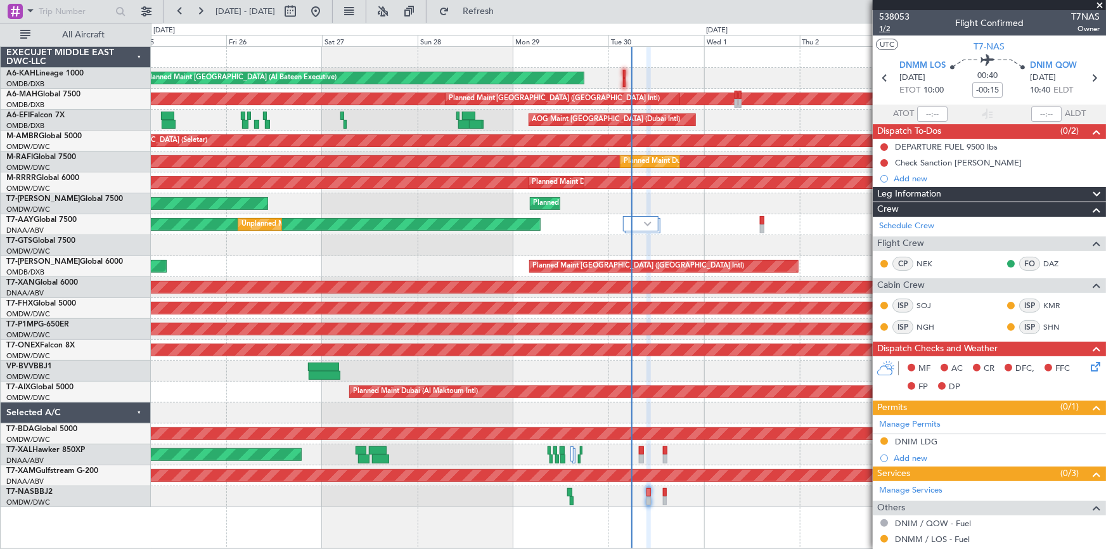
click at [884, 28] on span "1/2" at bounding box center [894, 28] width 30 height 11
click at [913, 441] on div "DNIM LDG" at bounding box center [916, 441] width 42 height 11
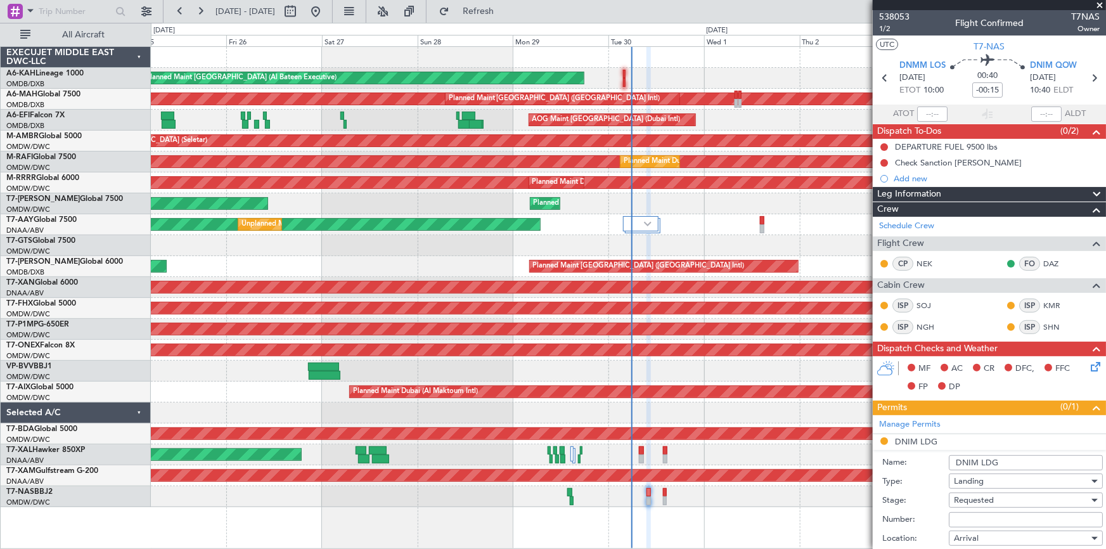
click at [992, 503] on span "Requested" at bounding box center [974, 499] width 40 height 11
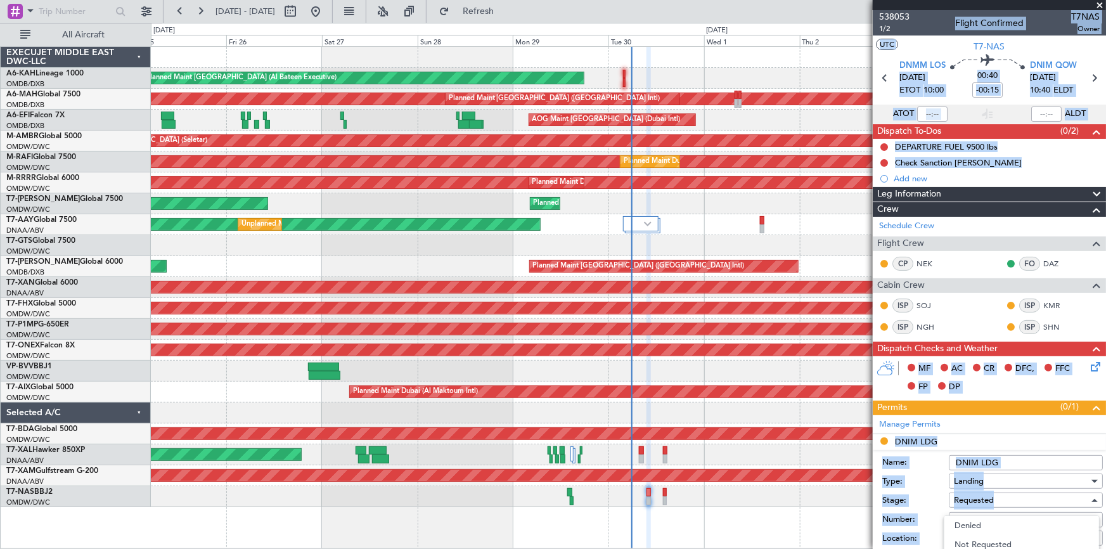
drag, startPoint x: 1097, startPoint y: 151, endPoint x: 1104, endPoint y: 191, distance: 41.2
click at [1105, 192] on div at bounding box center [553, 274] width 1106 height 549
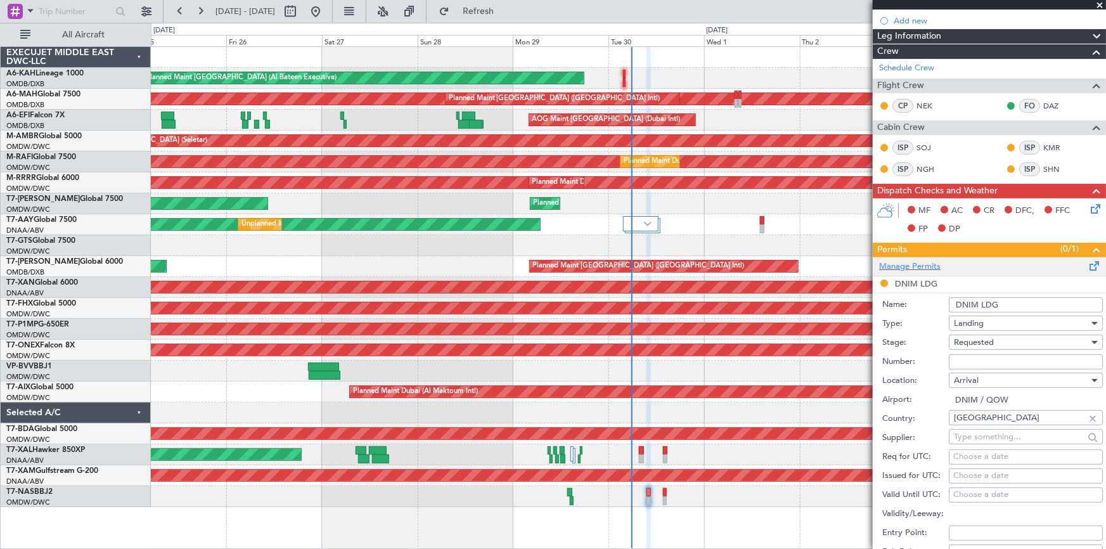
scroll to position [230, 0]
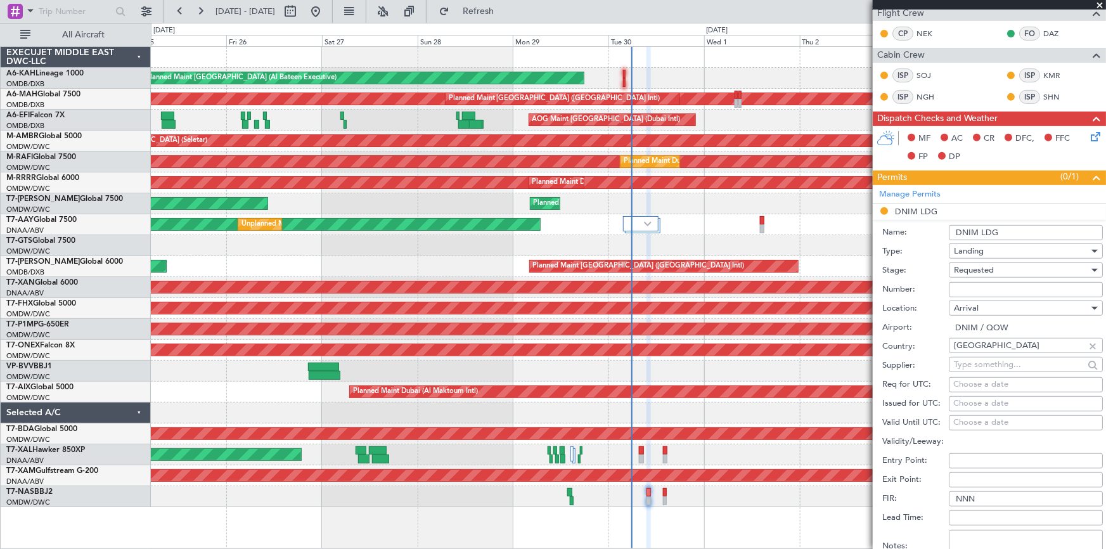
click at [974, 272] on span "Requested" at bounding box center [974, 269] width 40 height 11
drag, startPoint x: 989, startPoint y: 366, endPoint x: 995, endPoint y: 320, distance: 46.0
click at [989, 364] on span "Received OK" at bounding box center [1022, 365] width 134 height 19
click at [986, 289] on input "Number:" at bounding box center [1026, 289] width 154 height 15
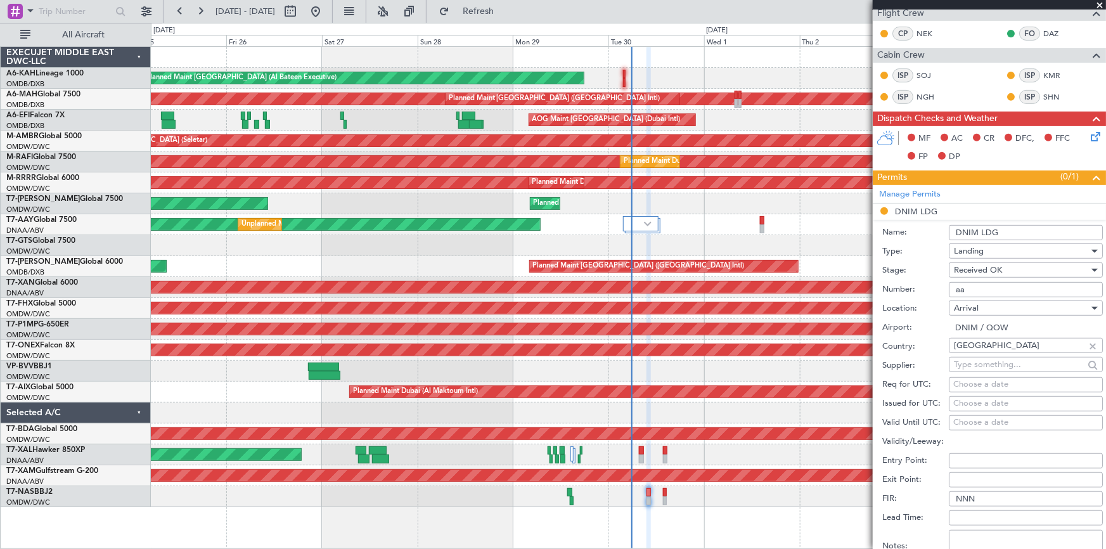
type input "a"
type input "AA0029/23091650"
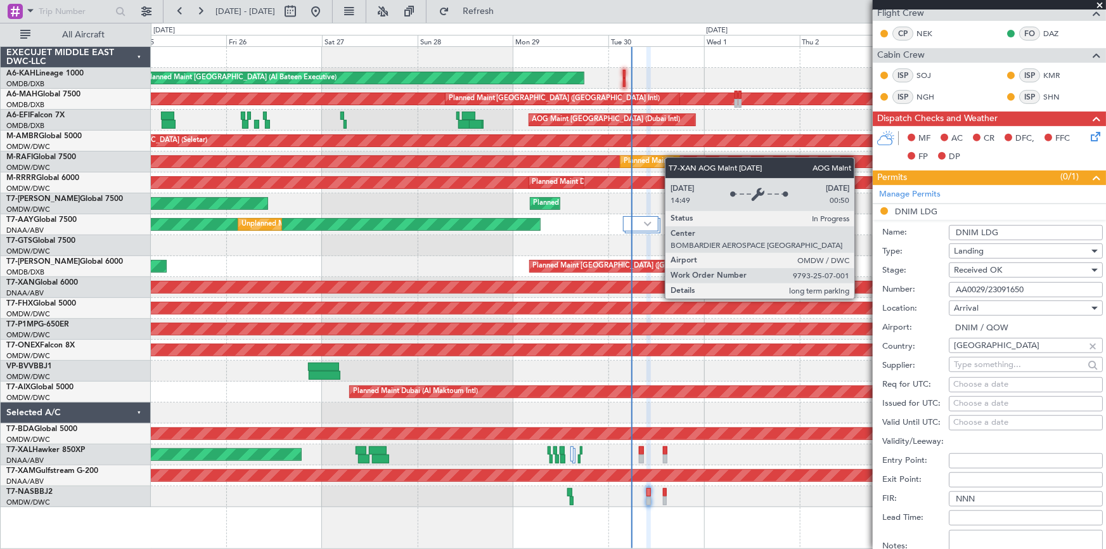
drag, startPoint x: 1042, startPoint y: 288, endPoint x: 975, endPoint y: 295, distance: 67.6
click at [869, 284] on fb-app "25 Sep 2025 - 05 Oct 2025 Refresh Quick Links All Aircraft Planned Maint Abu Dh…" at bounding box center [553, 279] width 1106 height 539
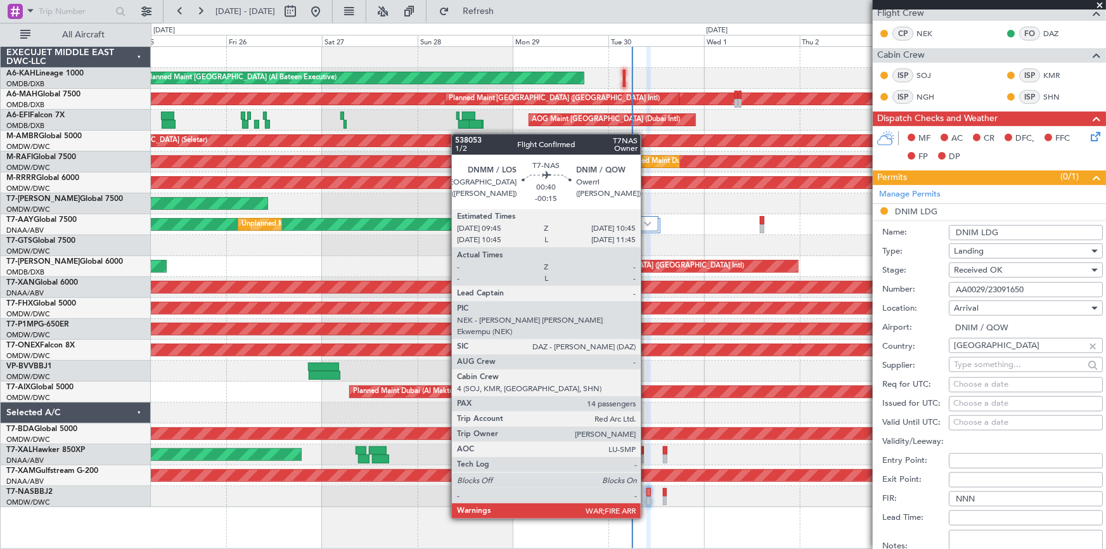
click at [647, 493] on div at bounding box center [649, 492] width 4 height 9
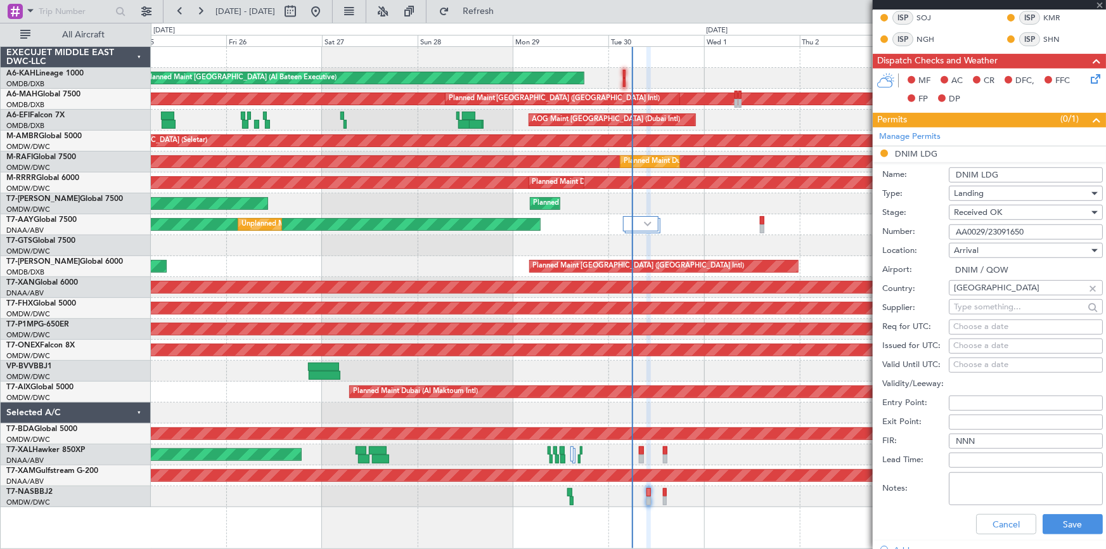
scroll to position [0, 0]
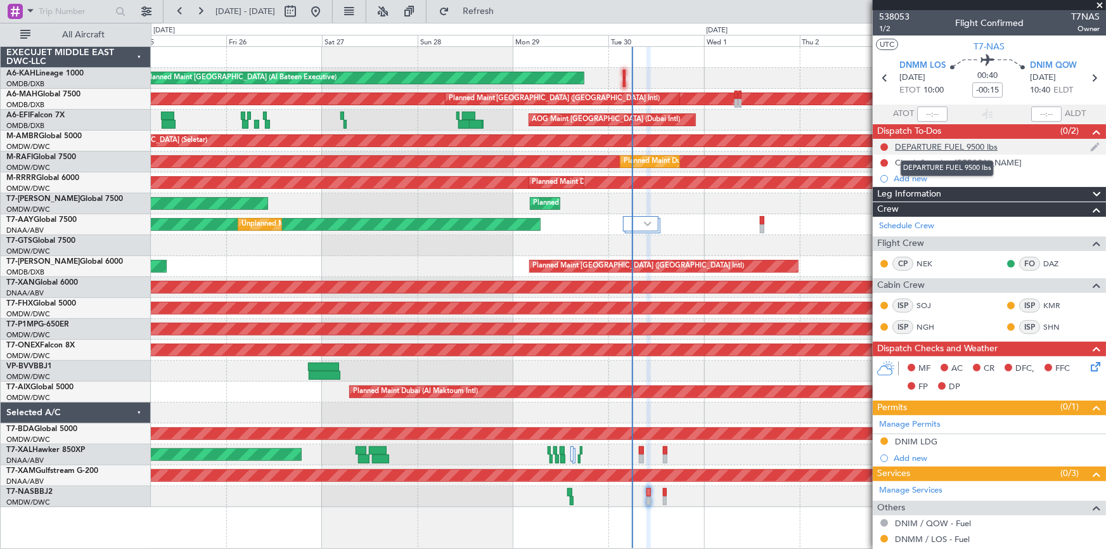
click at [938, 145] on div "DEPARTURE FUEL 9500 lbs" at bounding box center [946, 146] width 103 height 11
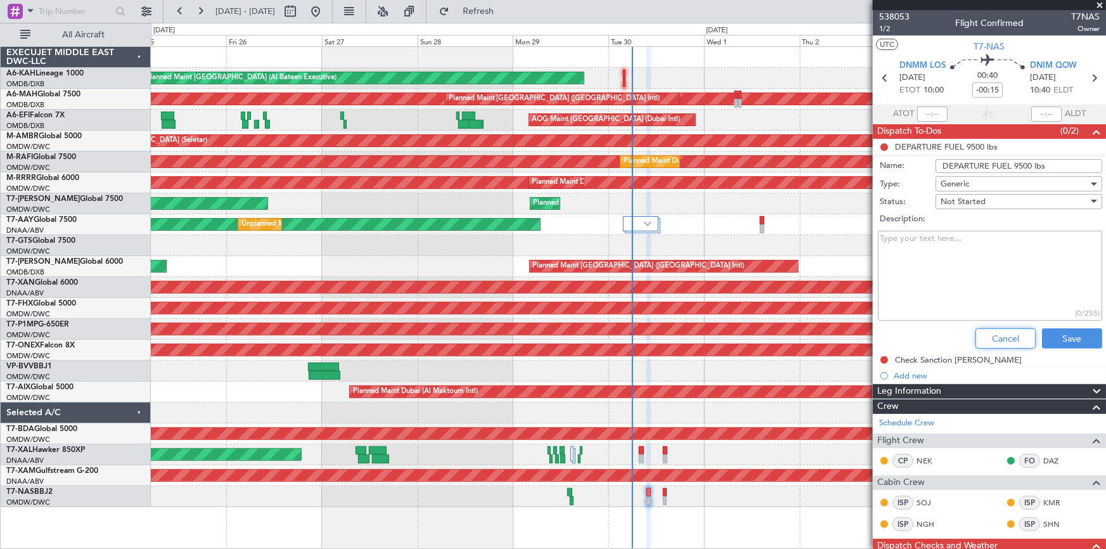
click at [984, 339] on button "Cancel" at bounding box center [1006, 338] width 60 height 20
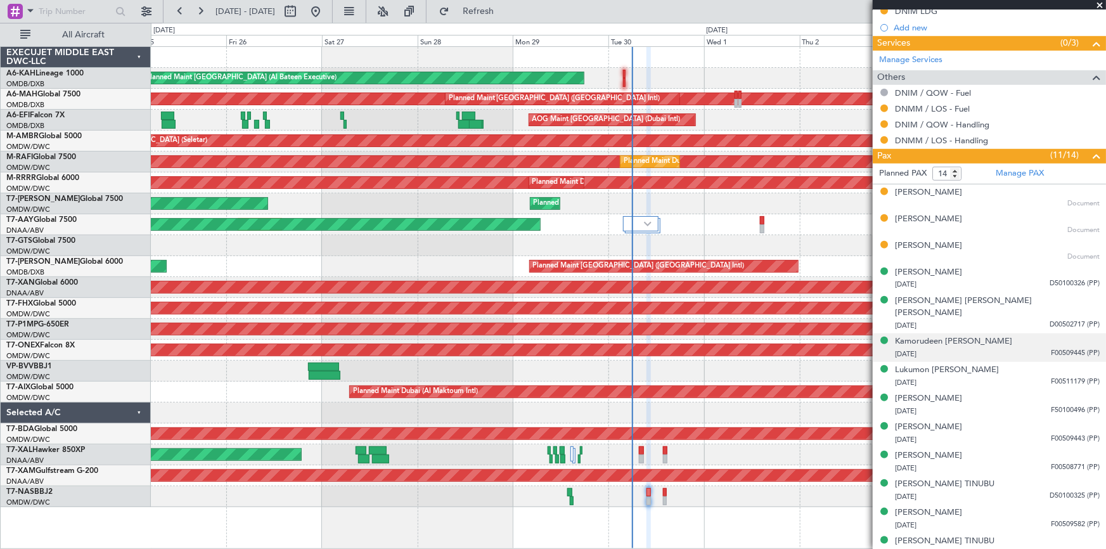
scroll to position [457, 0]
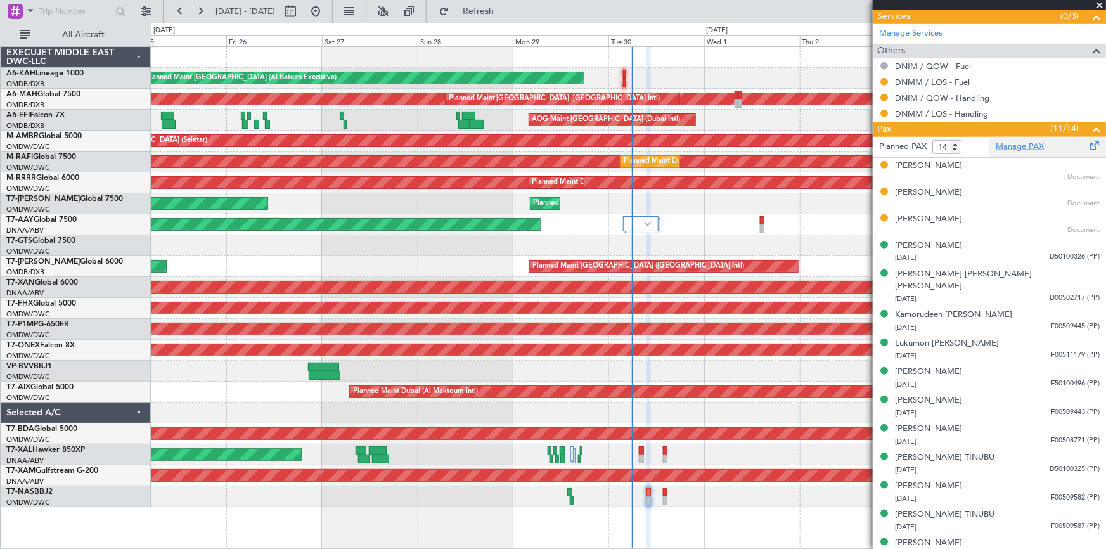
click at [1022, 143] on link "Manage PAX" at bounding box center [1020, 147] width 48 height 13
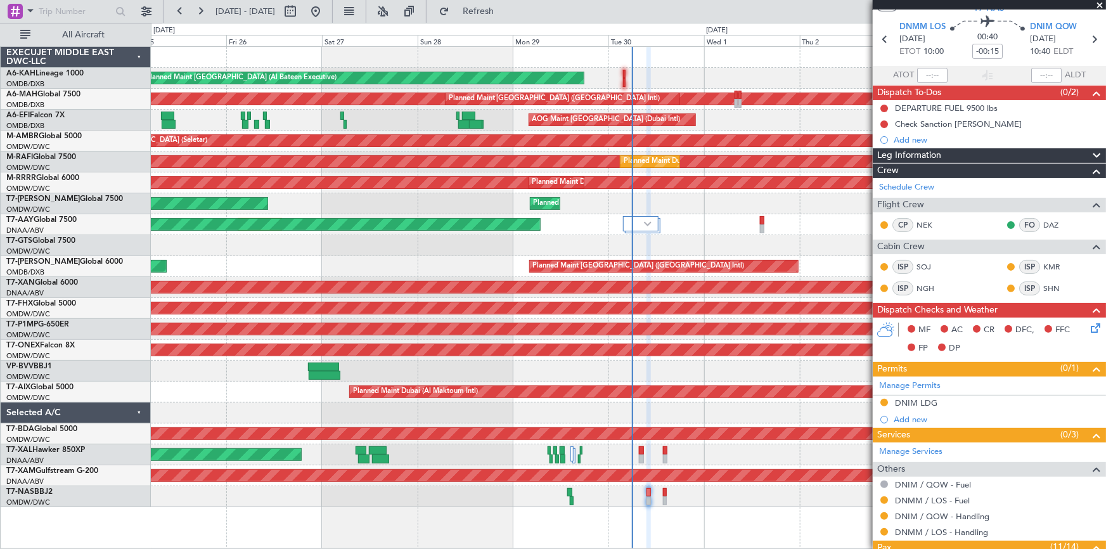
scroll to position [0, 0]
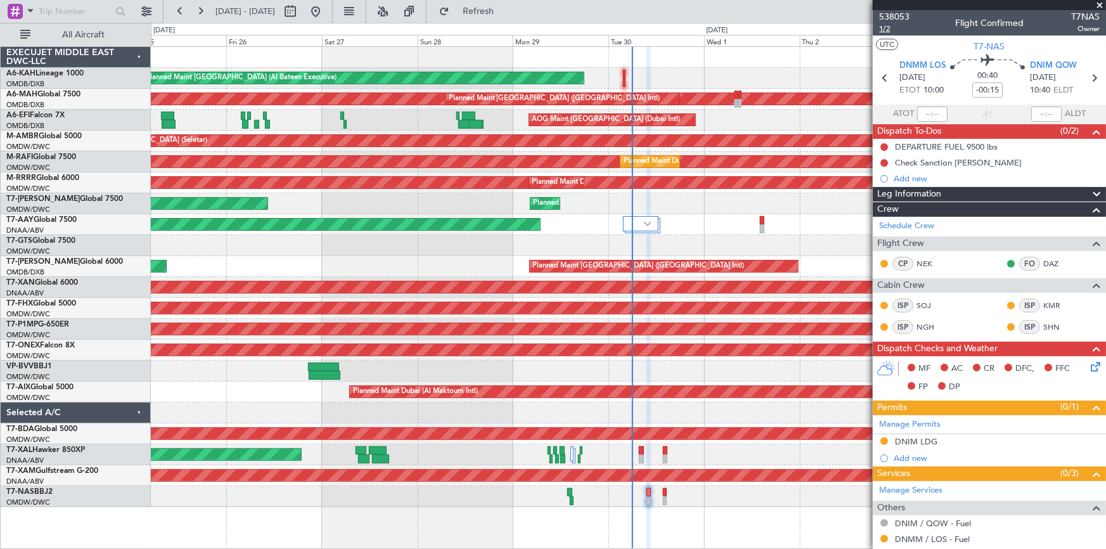
click at [883, 27] on span "1/2" at bounding box center [894, 28] width 30 height 11
click at [886, 27] on span "1/2" at bounding box center [894, 28] width 30 height 11
click at [505, 13] on span "Refresh" at bounding box center [478, 11] width 53 height 9
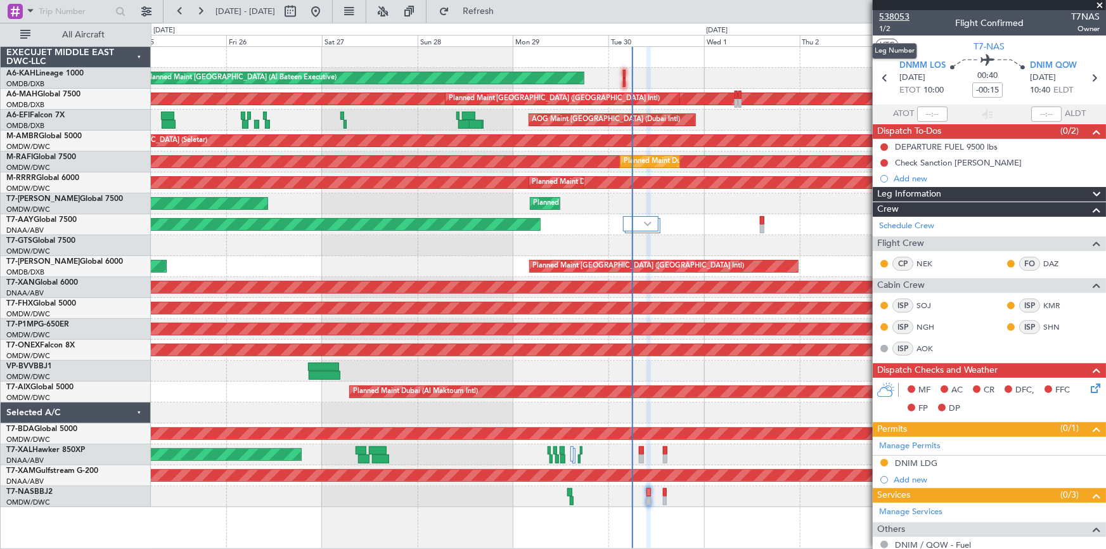
click at [884, 22] on div "538053 1/2" at bounding box center [894, 22] width 30 height 24
click at [883, 81] on icon at bounding box center [885, 78] width 16 height 16
type input "-00:05"
type input "14:28"
type input "15:15"
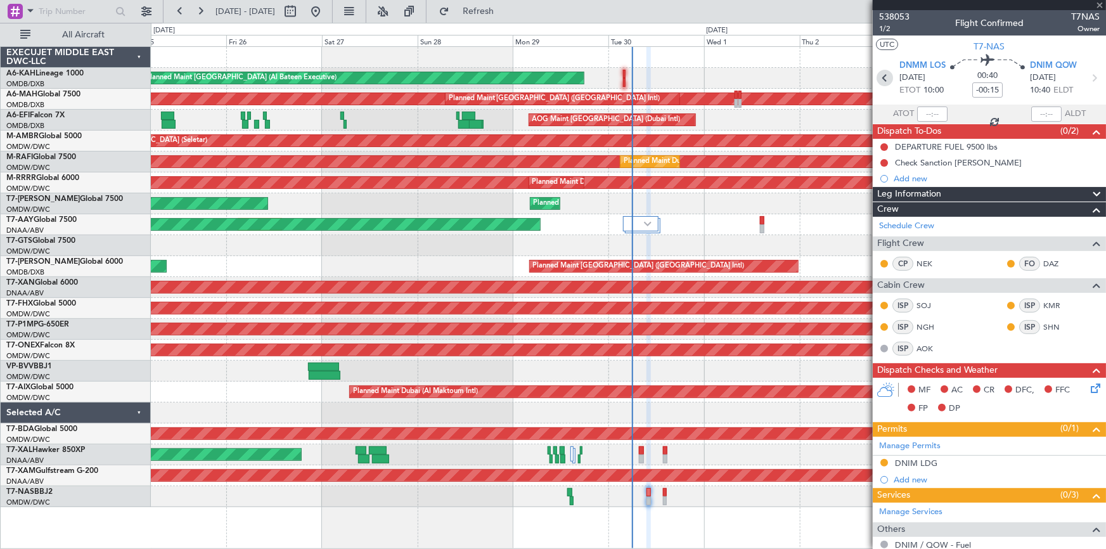
type input "0"
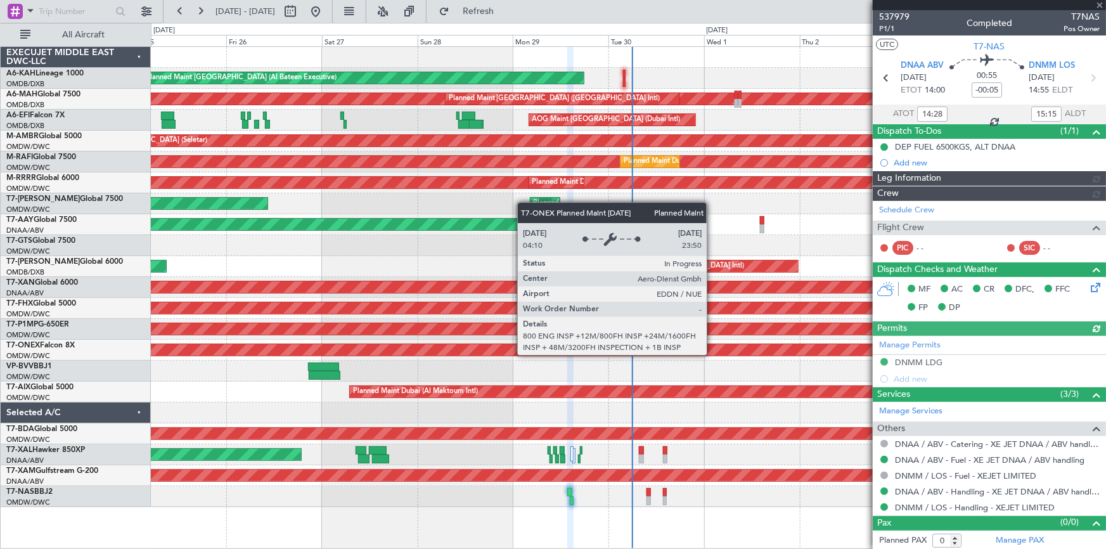
type input "Dherander Fithani (DHF)"
type input "7382"
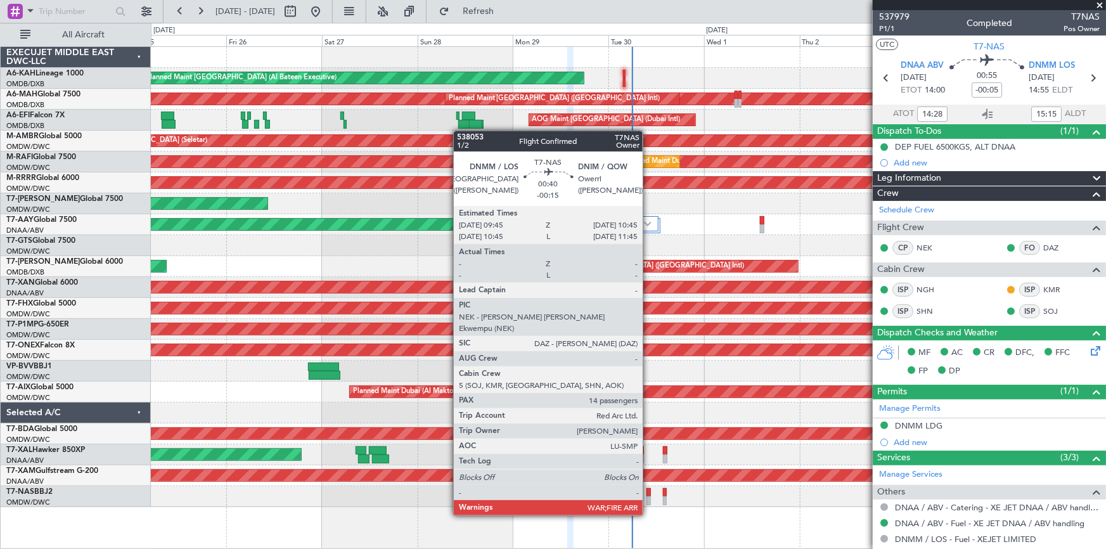
click at [648, 491] on div at bounding box center [649, 492] width 4 height 9
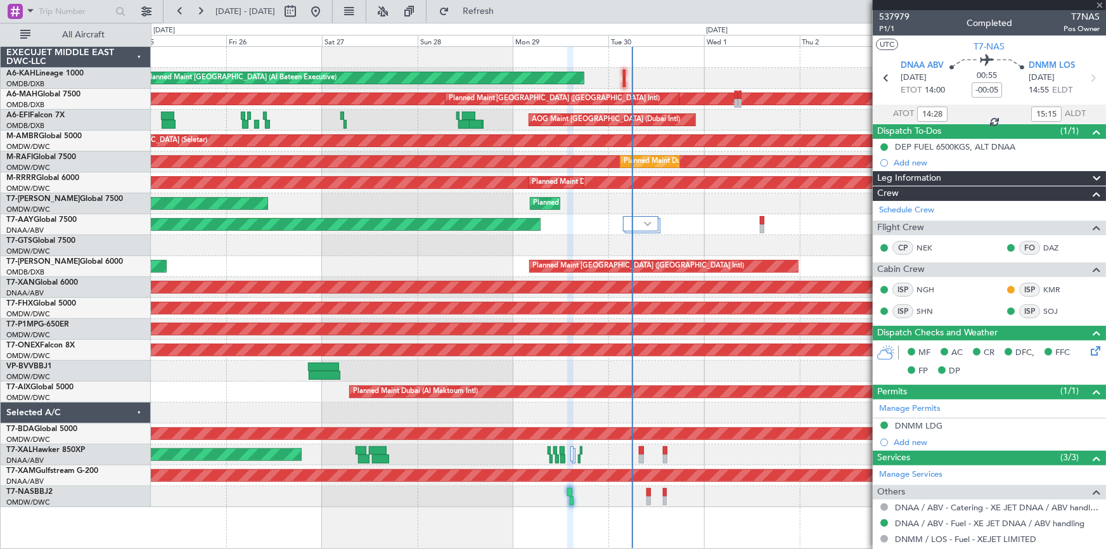
type input "-00:15"
type input "14"
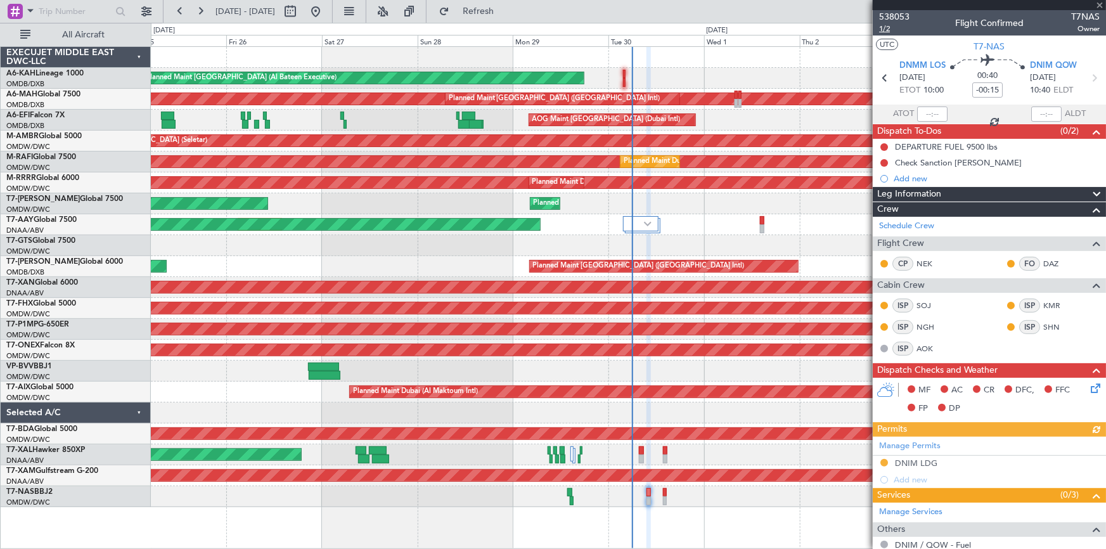
click at [889, 25] on span "1/2" at bounding box center [894, 28] width 30 height 11
click at [983, 44] on span "T7-NAS" at bounding box center [989, 46] width 31 height 13
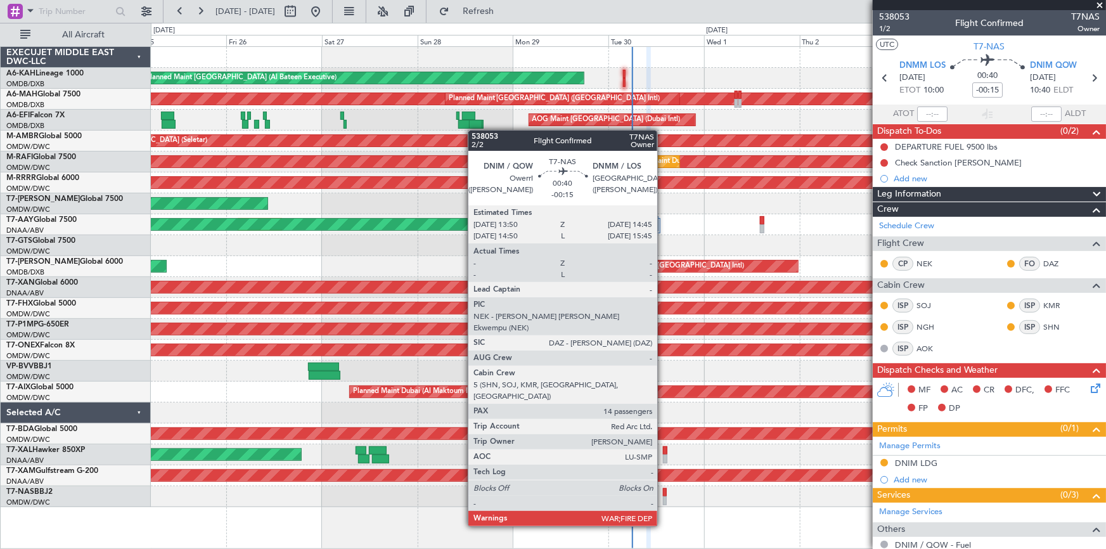
click at [663, 491] on div at bounding box center [665, 492] width 4 height 9
click at [664, 490] on div at bounding box center [665, 492] width 4 height 9
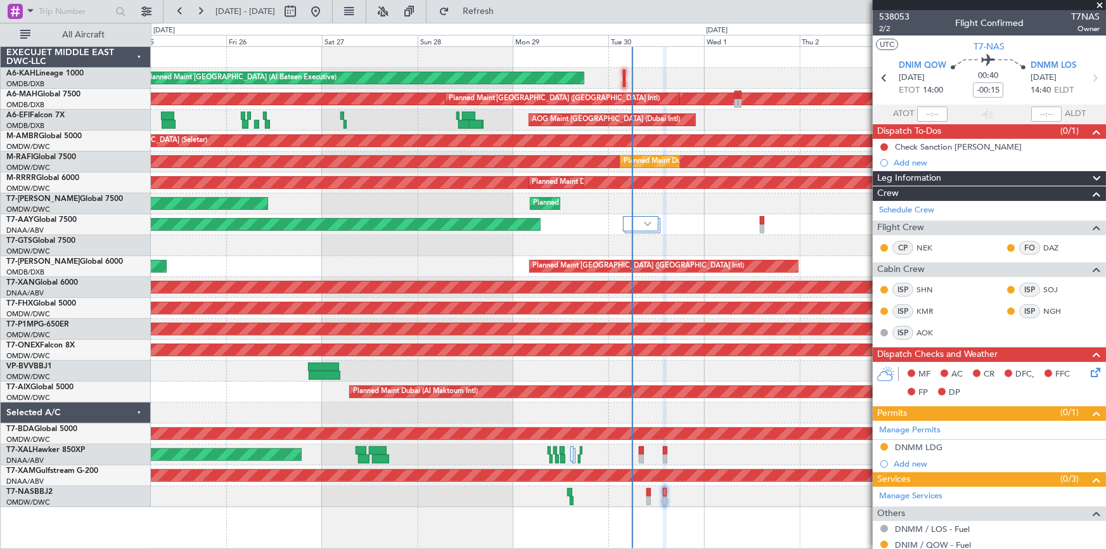
click at [263, 392] on div "Planned Maint Dubai (Al Maktoum Intl)" at bounding box center [628, 392] width 955 height 21
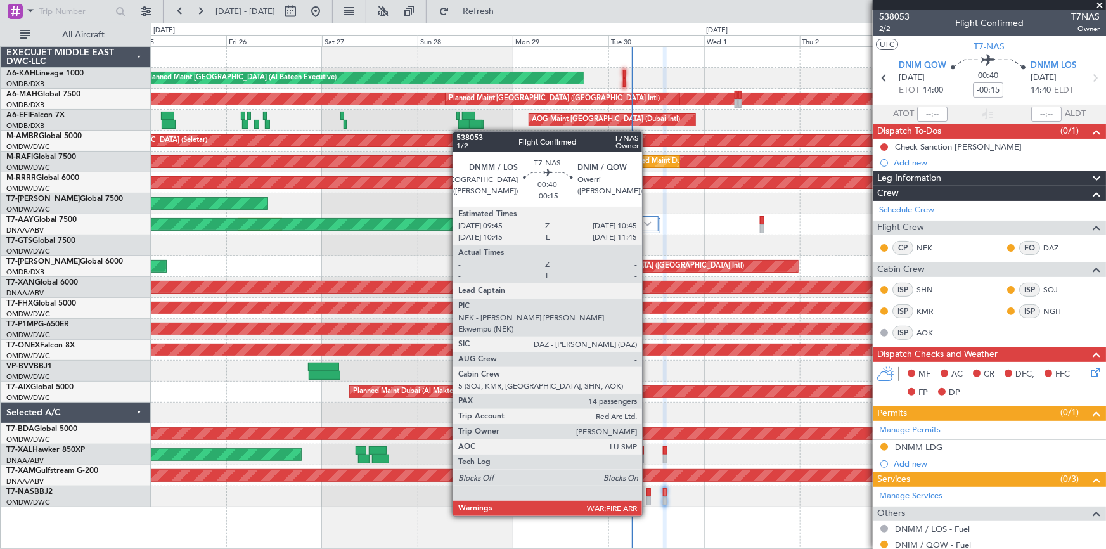
click at [648, 491] on div at bounding box center [649, 492] width 4 height 9
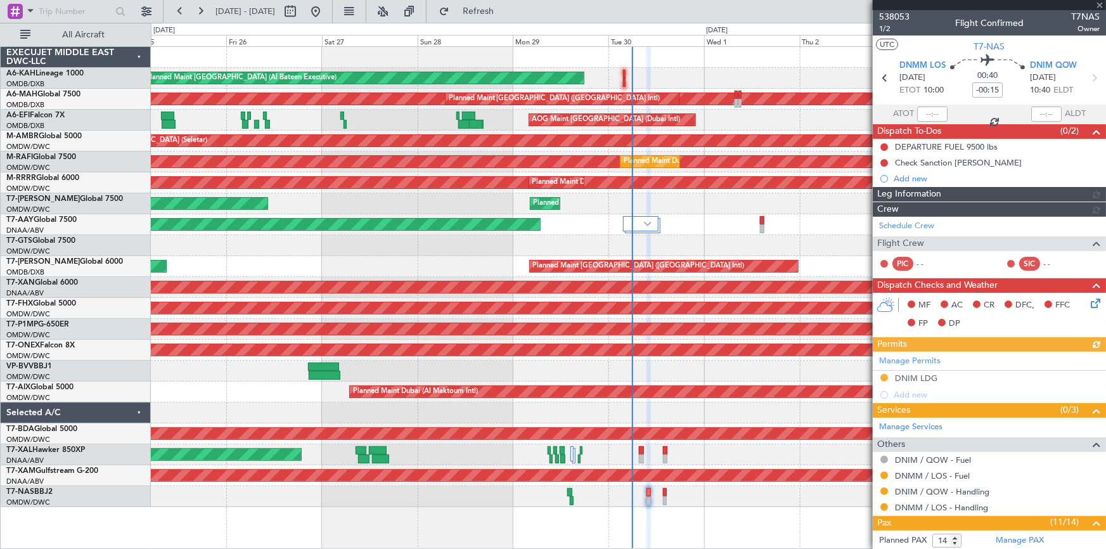
type input "Dherander Fithani (DHF)"
type input "7393"
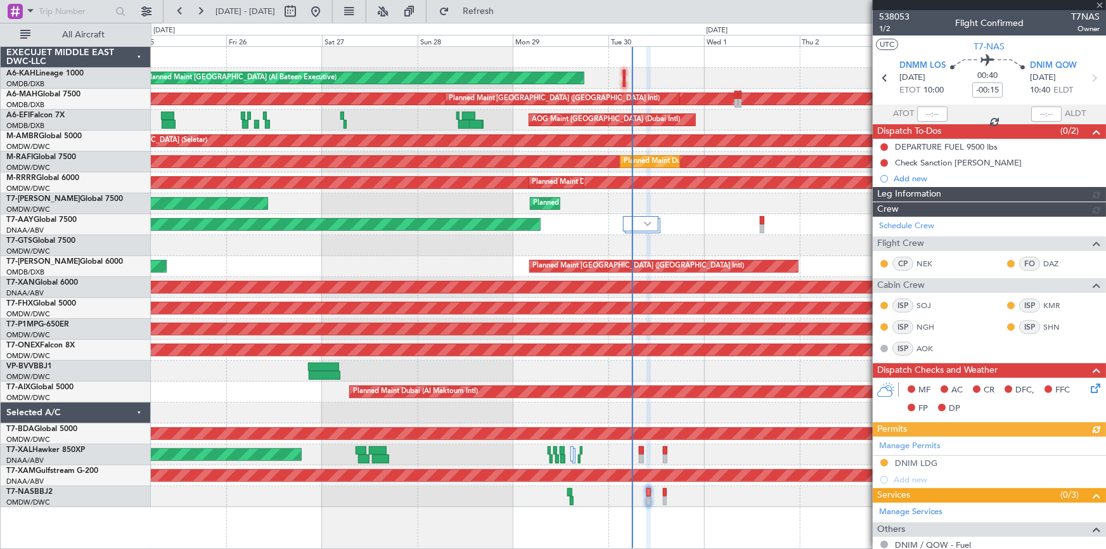
type input "Dherander Fithani (DHF)"
type input "7393"
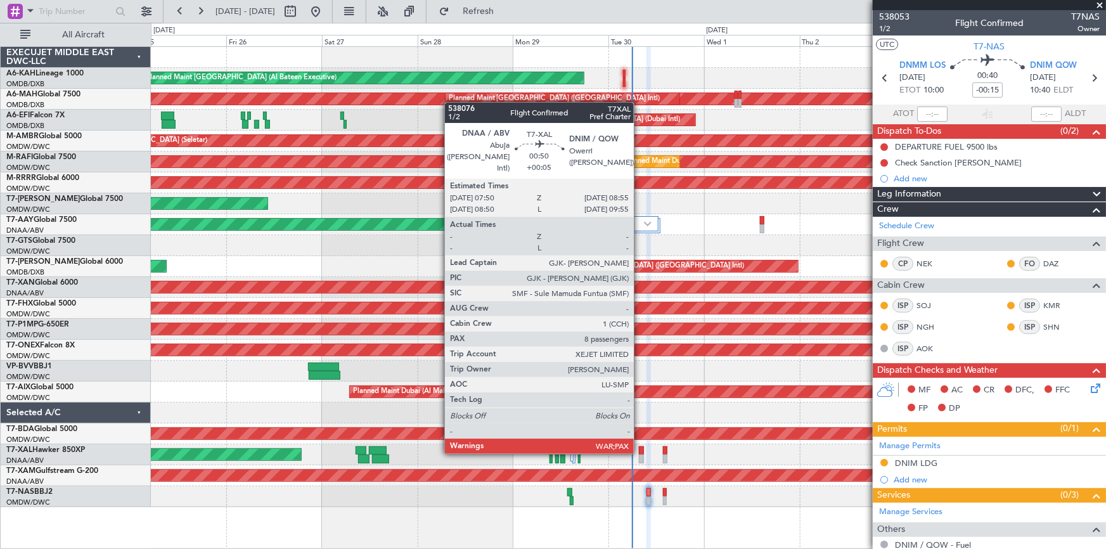
click at [640, 450] on div at bounding box center [641, 450] width 4 height 9
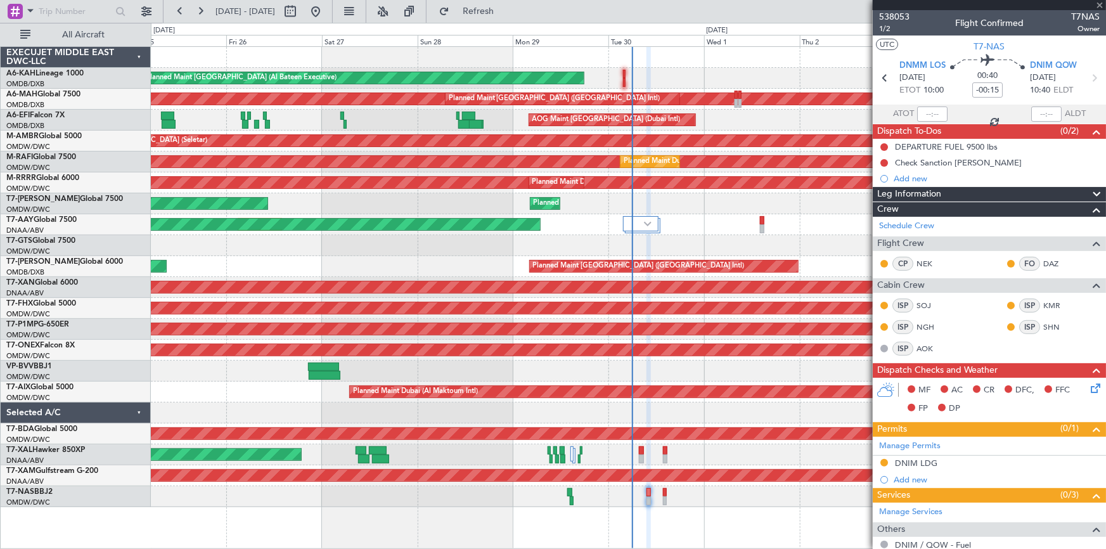
type input "+00:05"
type input "8"
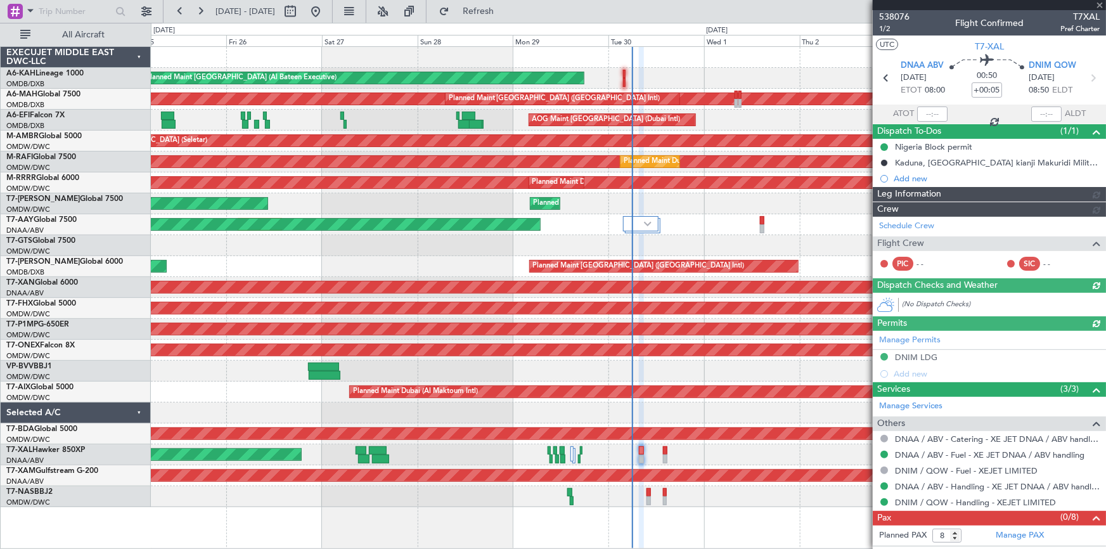
type input "Dherander Fithani (DHF)"
type input "7397"
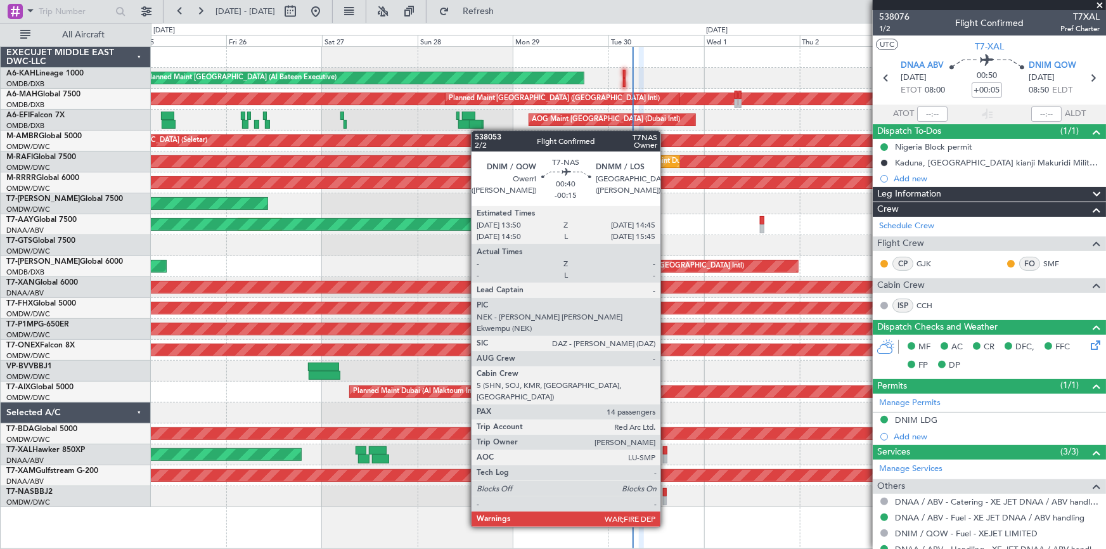
click at [666, 491] on div at bounding box center [665, 492] width 4 height 9
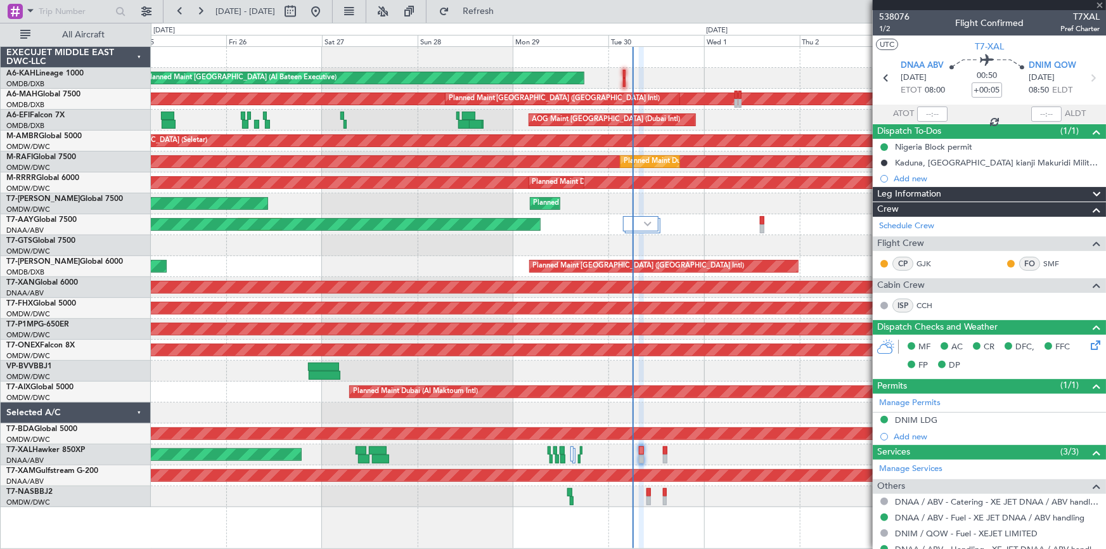
type input "-00:15"
type input "14"
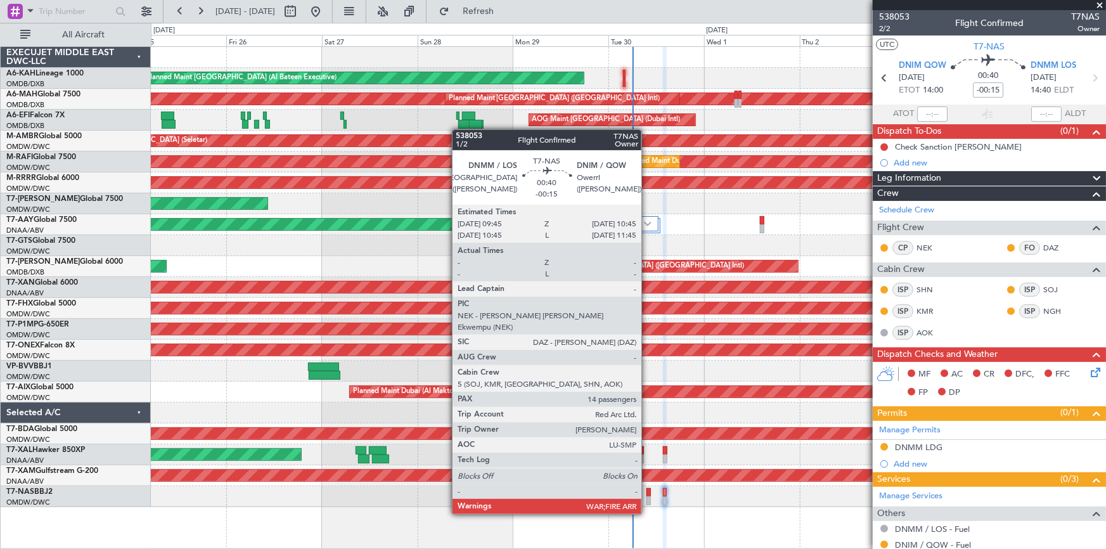
click at [647, 490] on div at bounding box center [649, 492] width 4 height 9
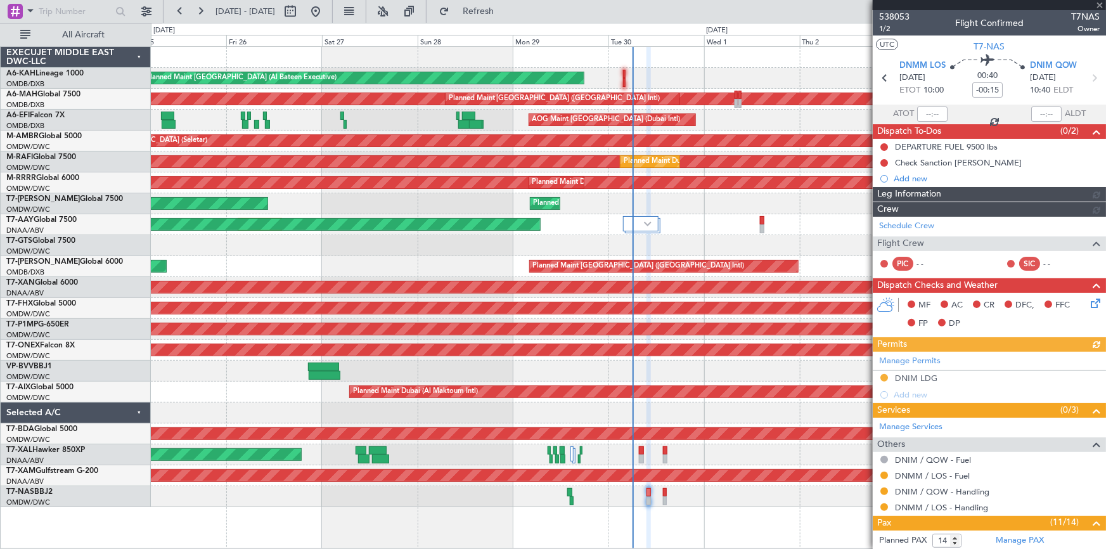
type input "Dherander Fithani (DHF)"
type input "7393"
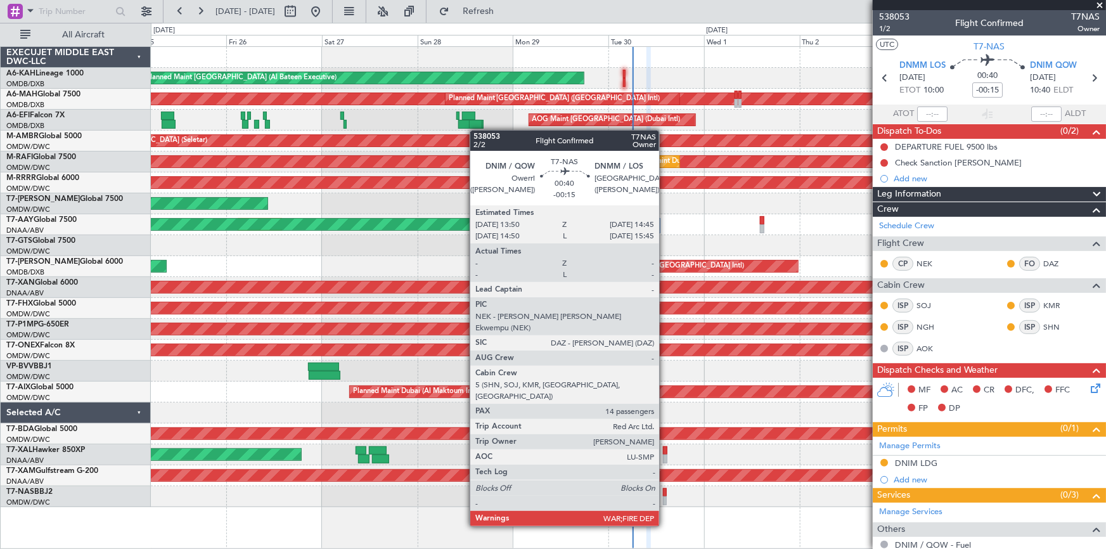
click at [665, 491] on div at bounding box center [665, 492] width 4 height 9
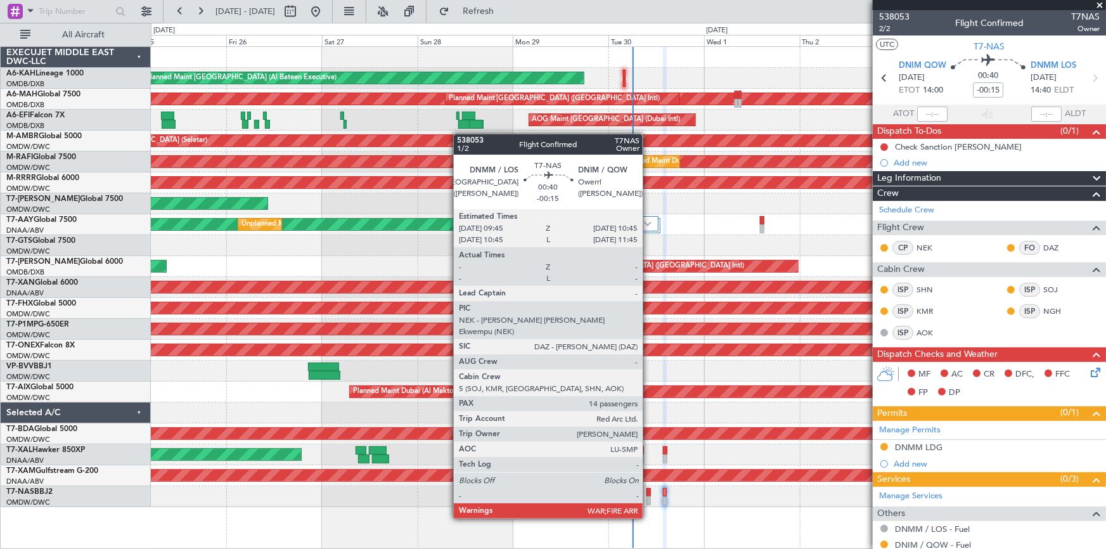
click at [647, 494] on div at bounding box center [649, 492] width 4 height 9
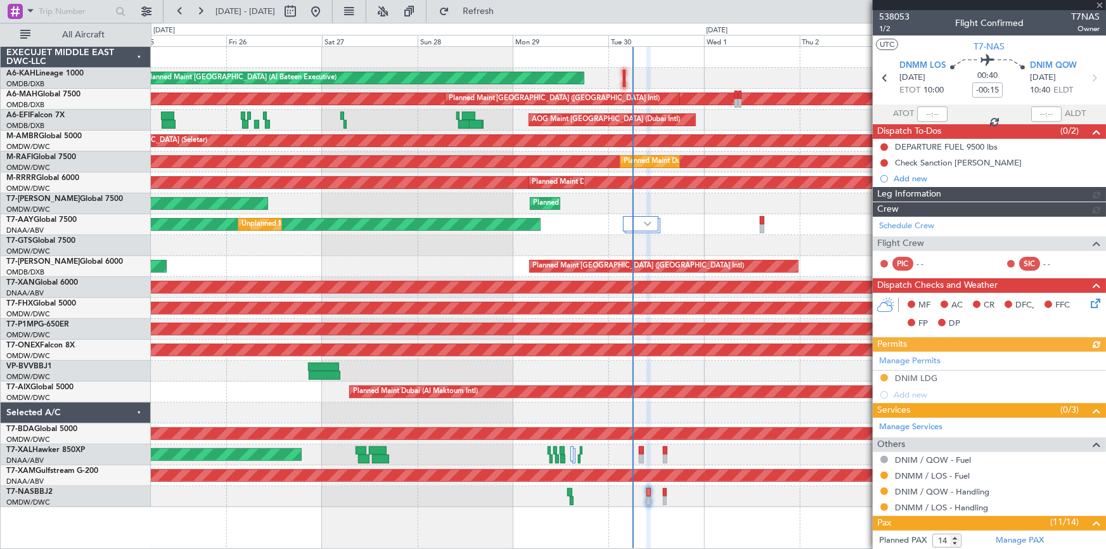
type input "Dherander Fithani (DHF)"
type input "7393"
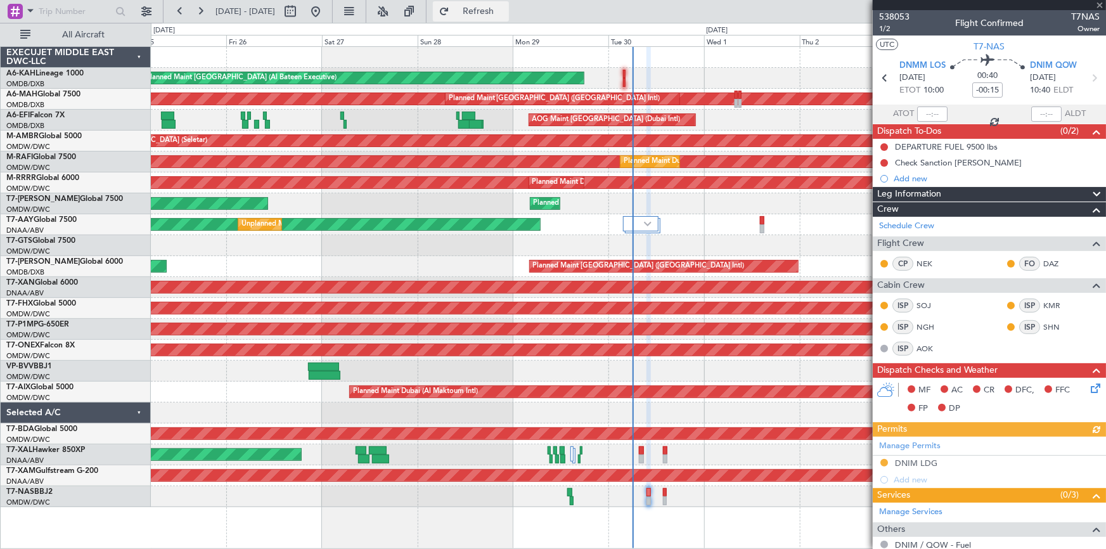
type input "Dherander Fithani (DHF)"
type input "7393"
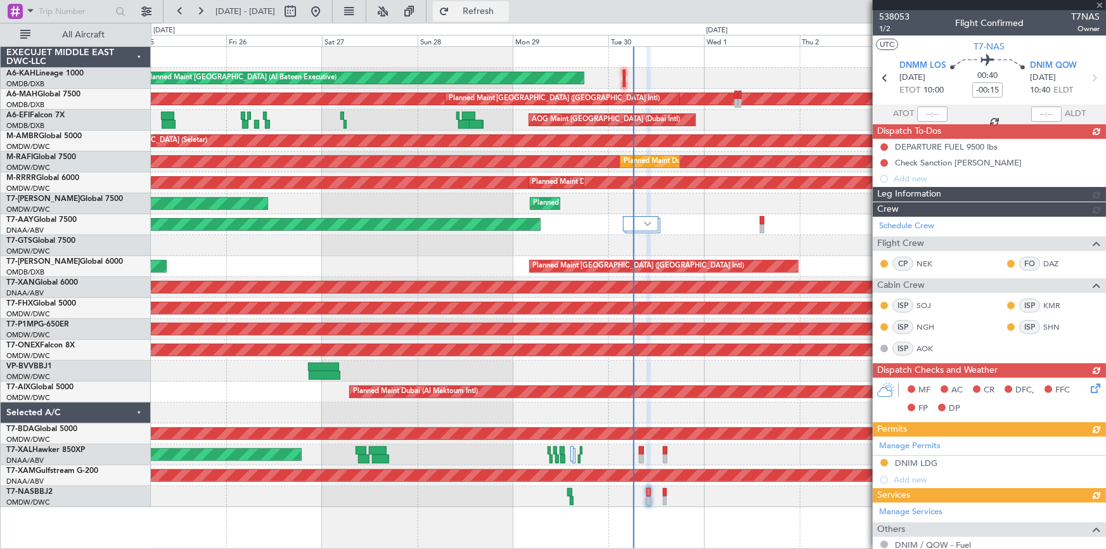
type input "Dherander Fithani (DHF)"
type input "7393"
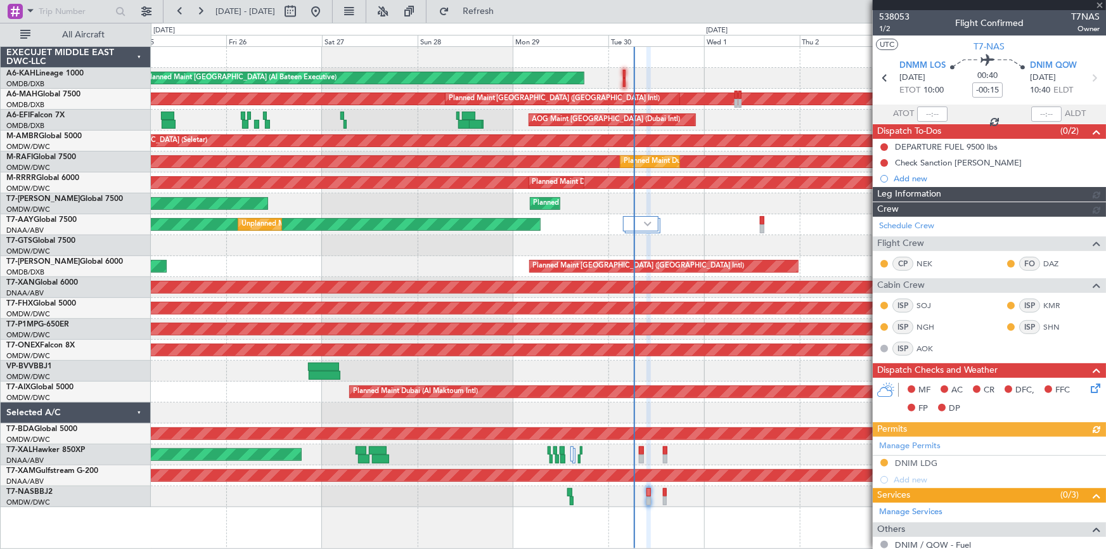
type input "Dherander Fithani (DHF)"
type input "7393"
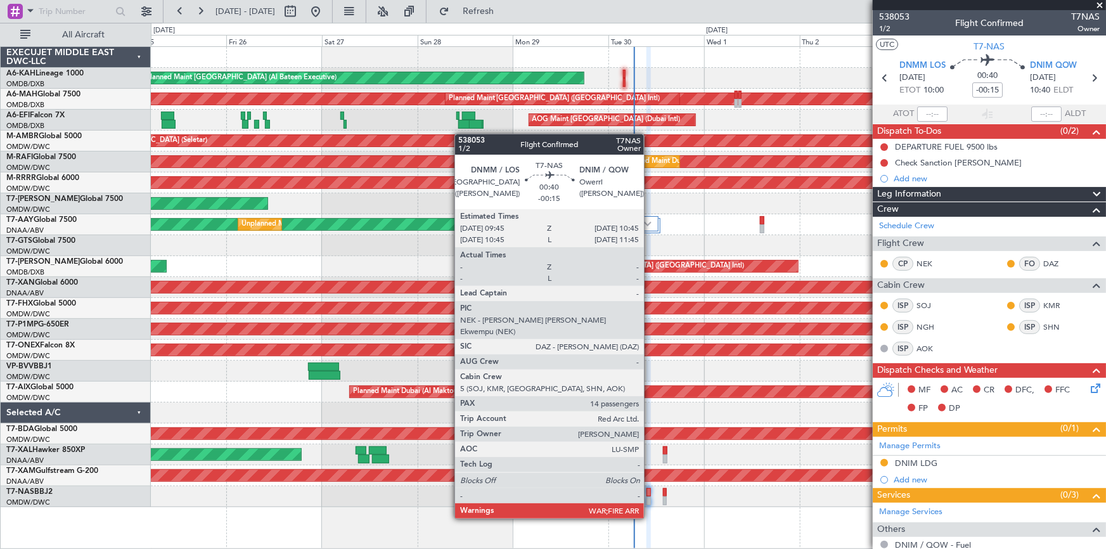
click at [649, 494] on div at bounding box center [649, 492] width 4 height 9
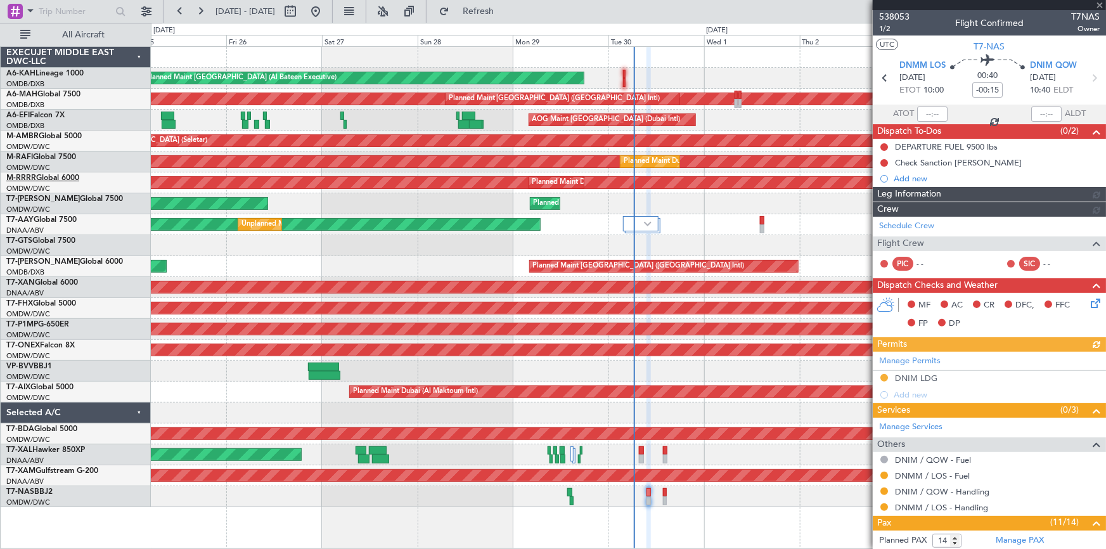
type input "Dherander Fithani (DHF)"
type input "7393"
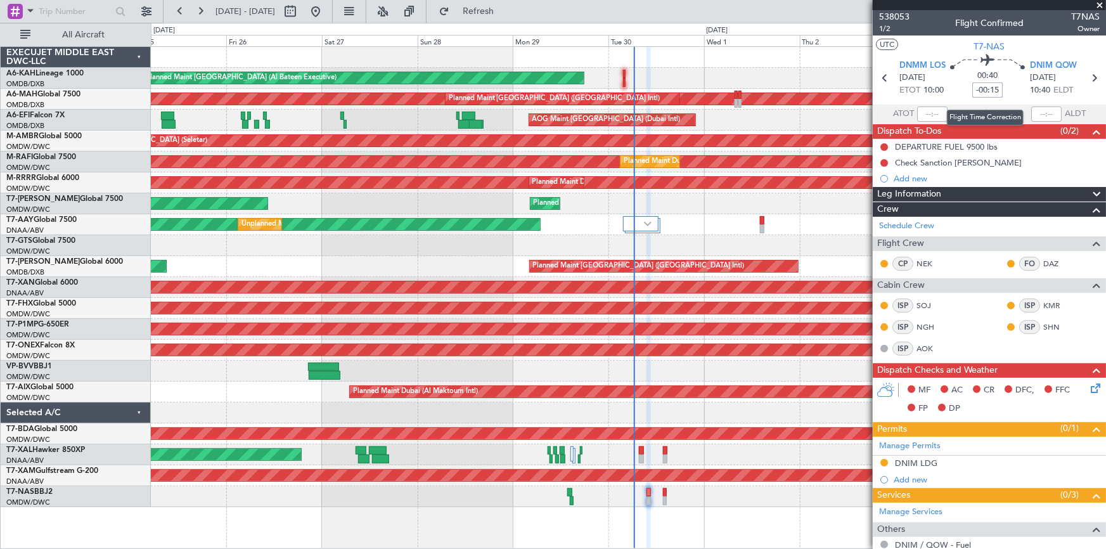
click at [973, 84] on input "-00:15" at bounding box center [987, 89] width 30 height 15
click at [968, 106] on section "ATOT ALDT" at bounding box center [989, 114] width 233 height 19
type input "-00:00"
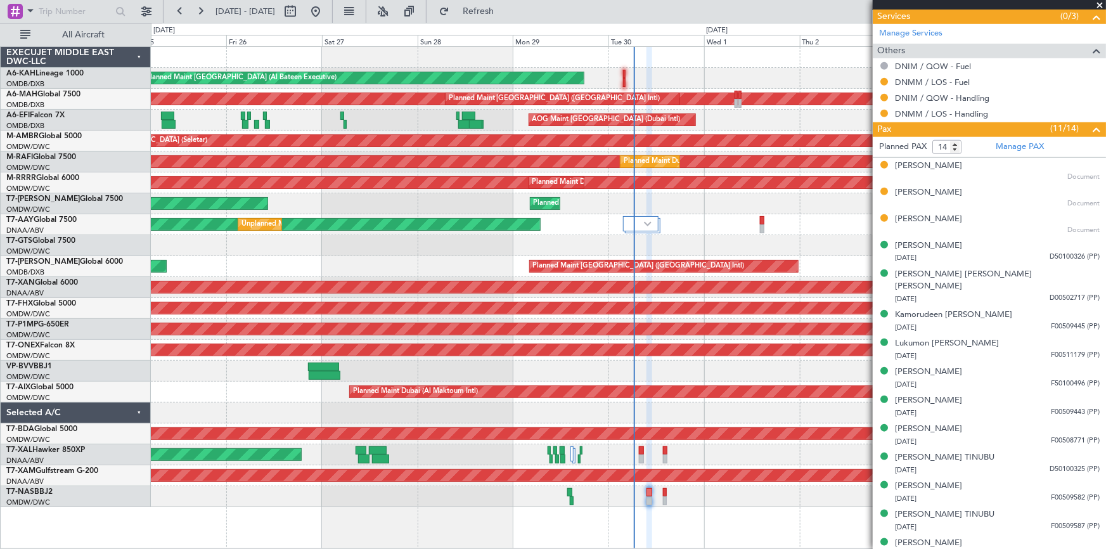
scroll to position [248, 0]
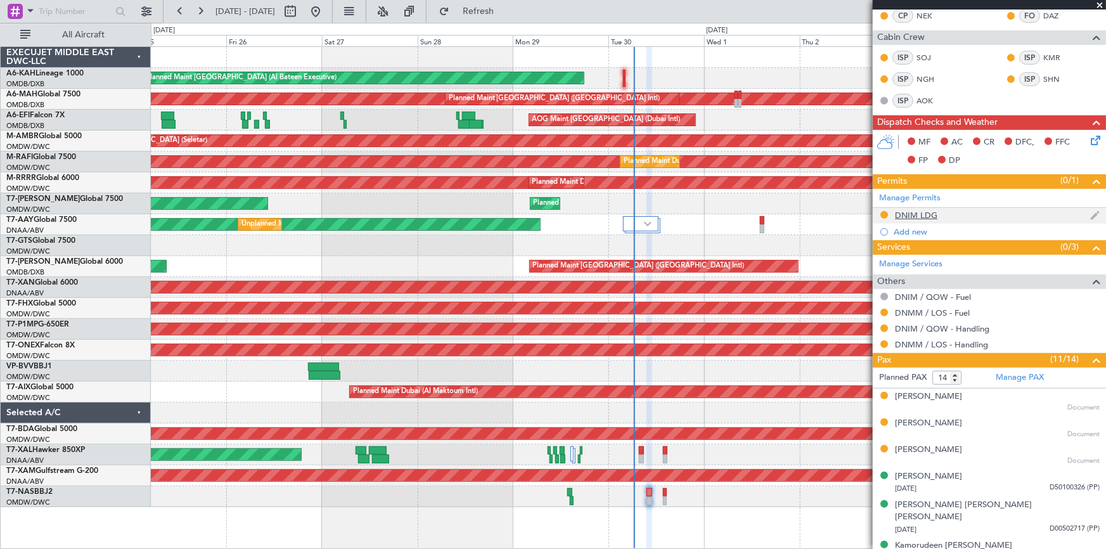
click at [920, 210] on div "DNIM LDG" at bounding box center [916, 215] width 42 height 11
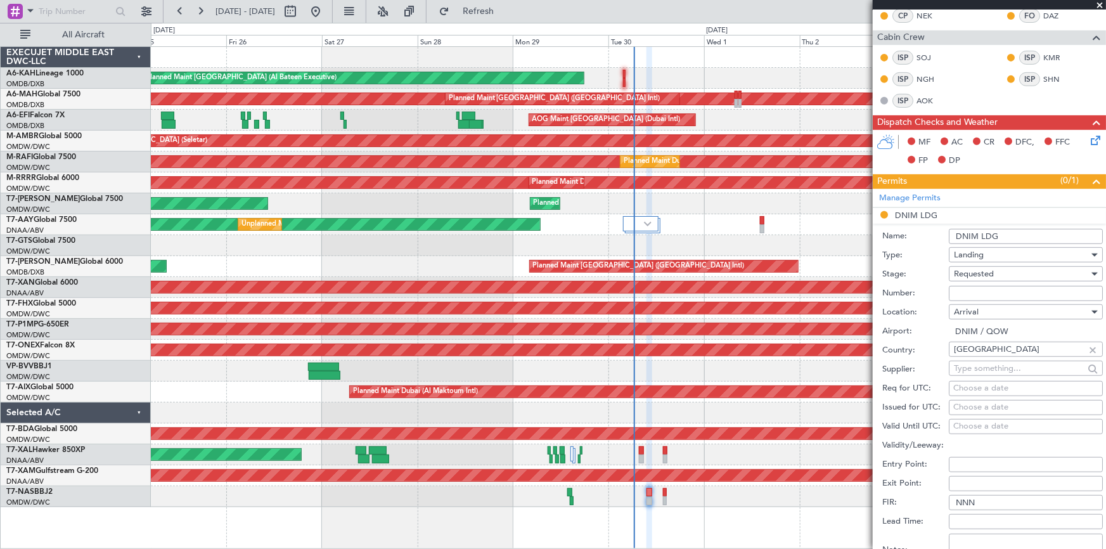
click at [985, 293] on input "Number:" at bounding box center [1026, 293] width 154 height 15
paste input "AA0029 23091650"
type input "AA0029 23091650"
click at [987, 278] on span "Requested" at bounding box center [974, 273] width 40 height 11
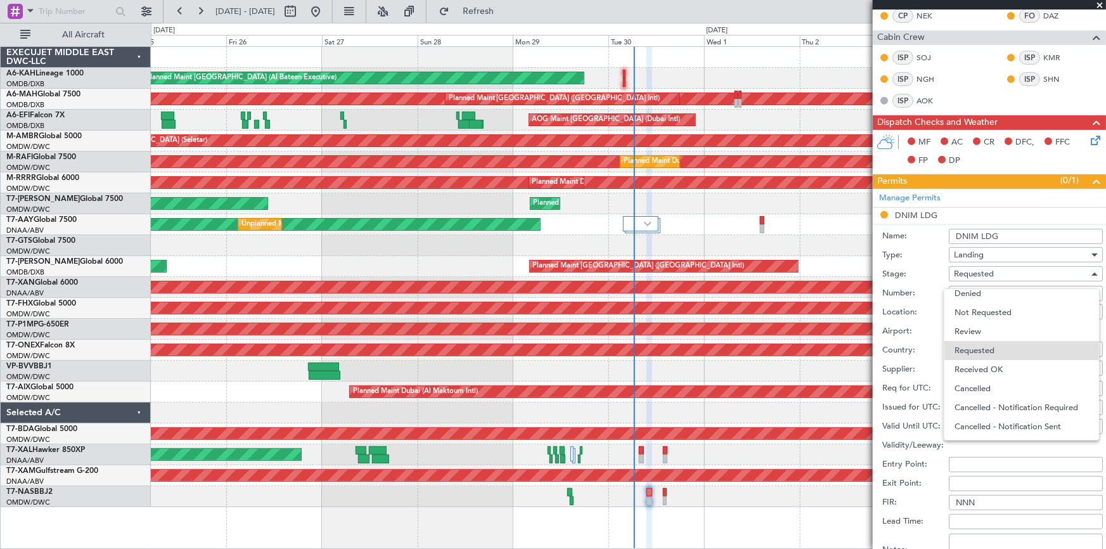
drag, startPoint x: 986, startPoint y: 370, endPoint x: 993, endPoint y: 363, distance: 9.9
click at [988, 370] on span "Received OK" at bounding box center [1022, 369] width 134 height 19
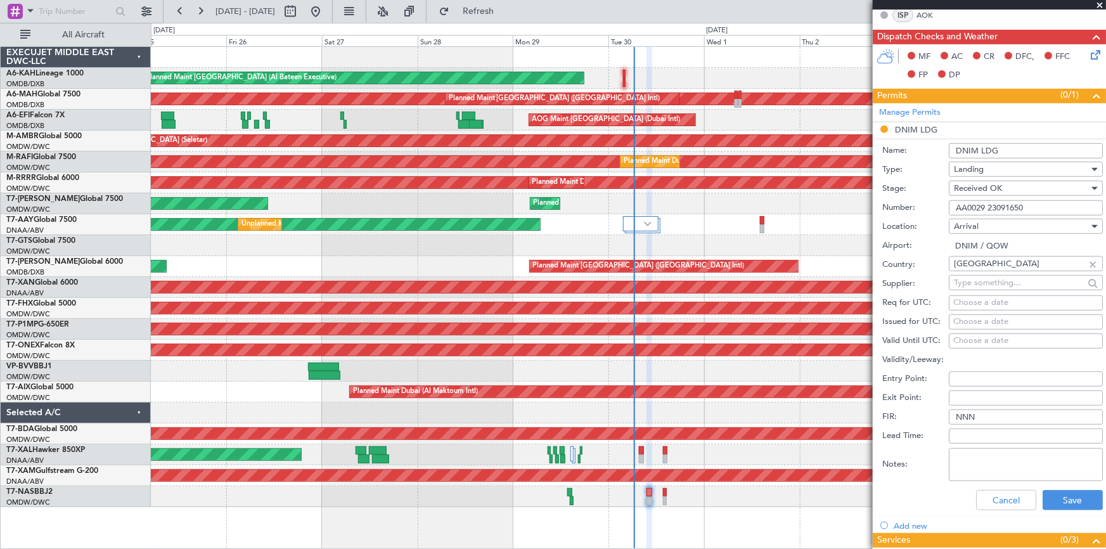
scroll to position [363, 0]
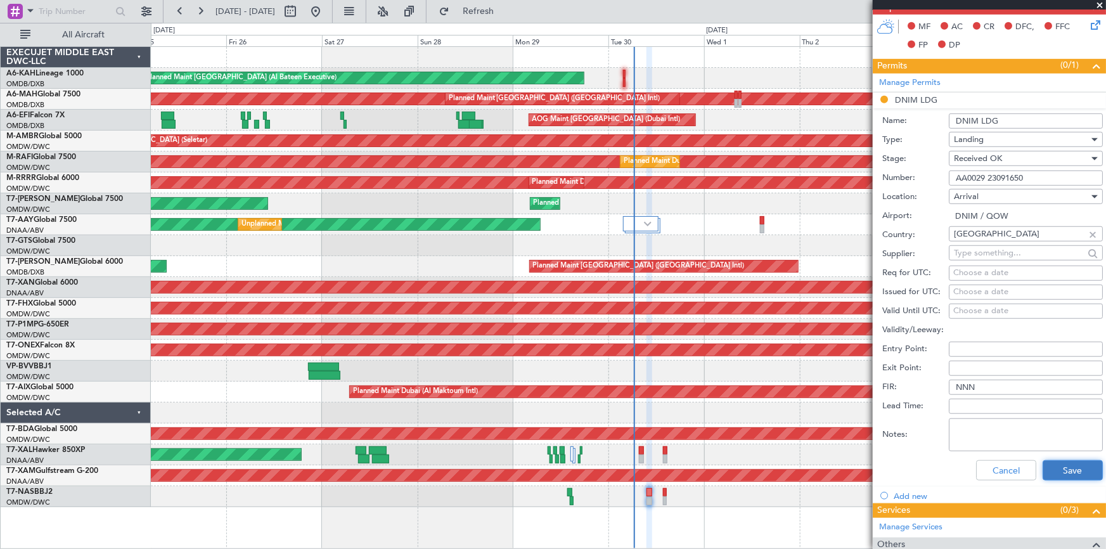
click at [1068, 470] on button "Save" at bounding box center [1073, 470] width 60 height 20
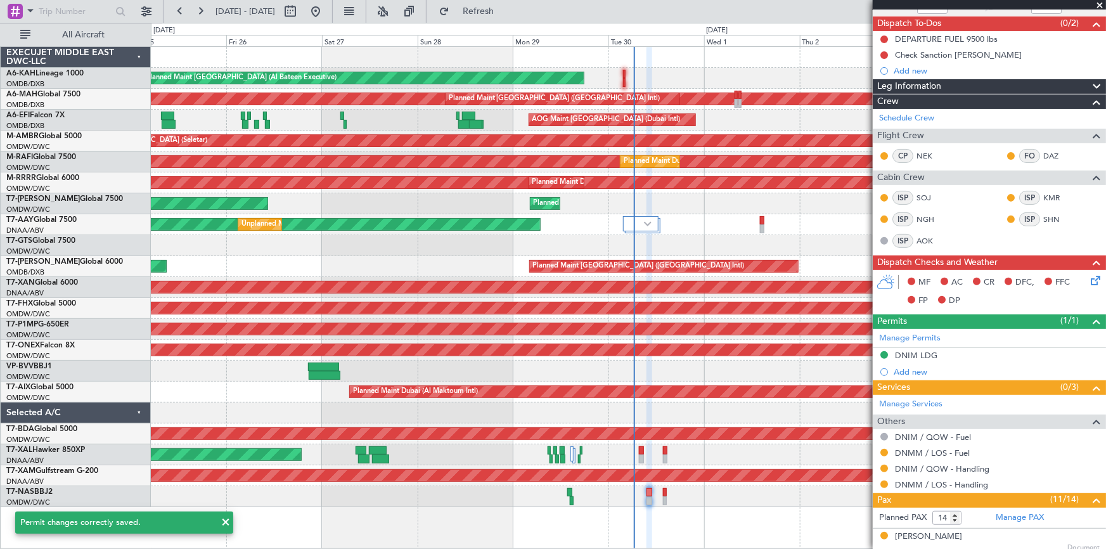
scroll to position [18, 0]
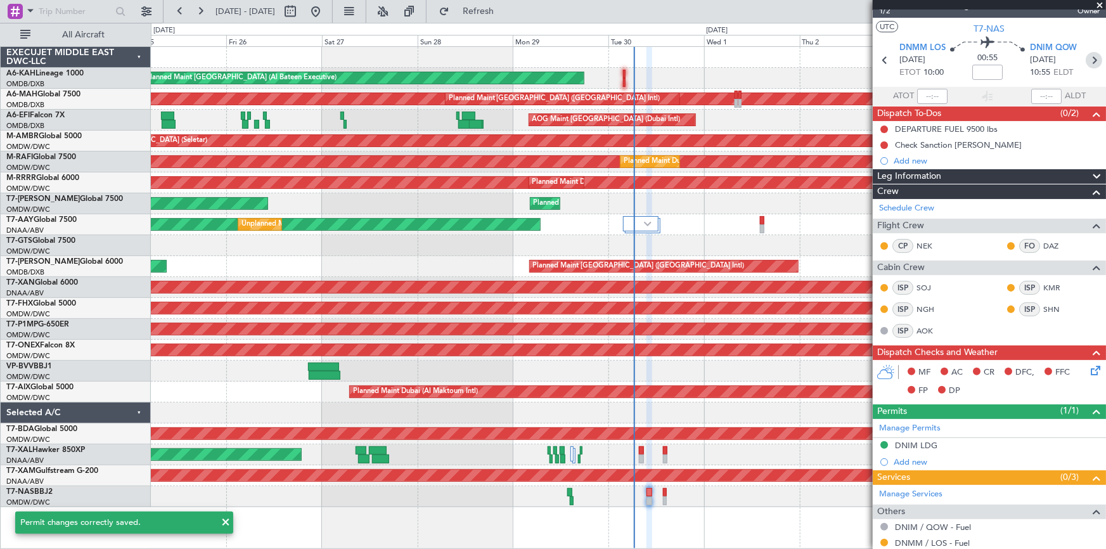
click at [1090, 58] on icon at bounding box center [1094, 60] width 16 height 16
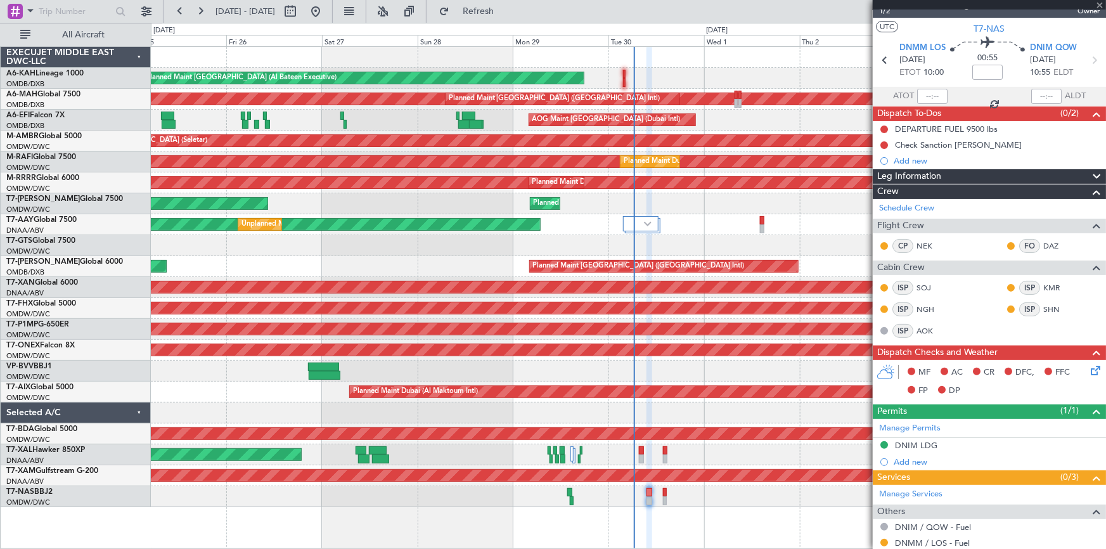
type input "-00:15"
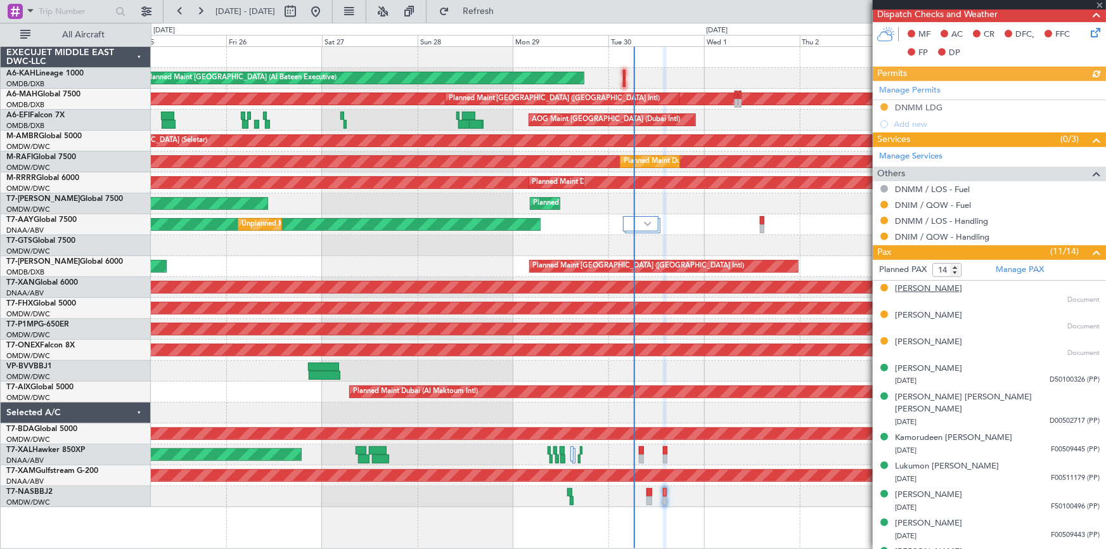
scroll to position [373, 0]
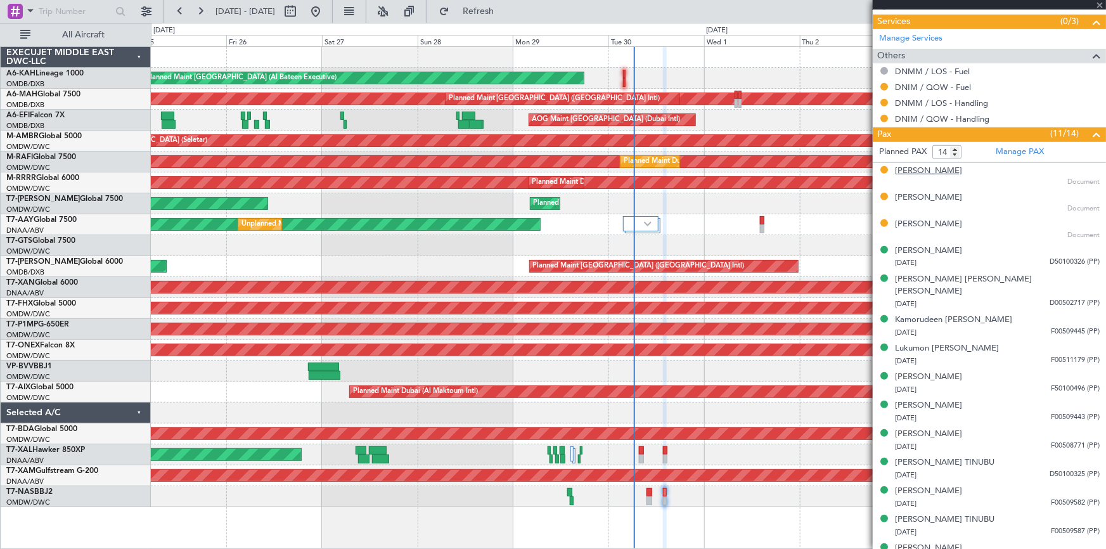
type input "Dherander Fithani (DHF)"
type input "7394"
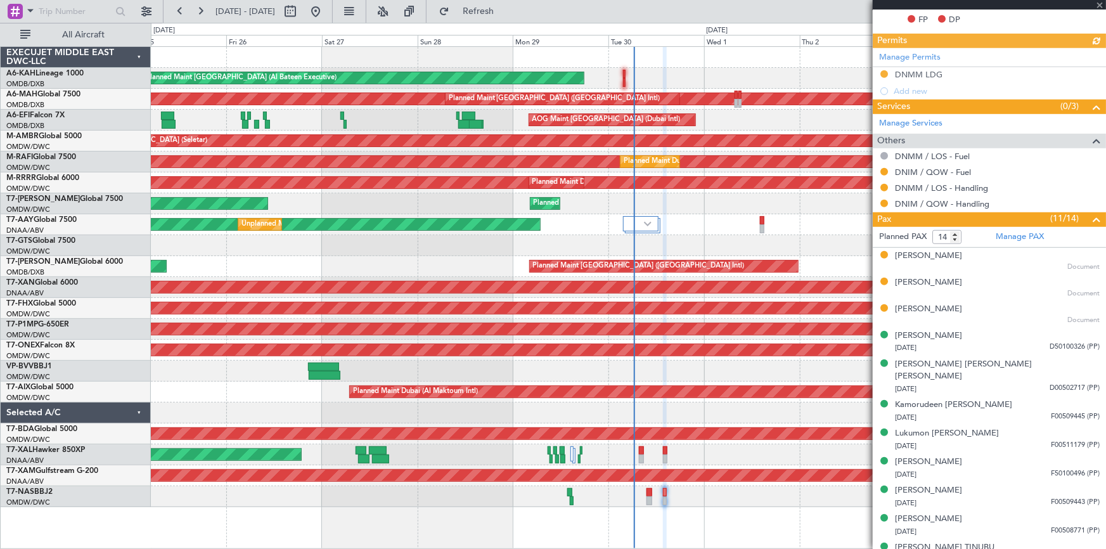
click at [922, 75] on div "Manage Permits DNMM LDG Add new" at bounding box center [989, 73] width 233 height 51
click at [906, 69] on div "Manage Permits DNMM LDG Add new" at bounding box center [989, 73] width 233 height 51
click at [926, 71] on div "DNMM LDG" at bounding box center [919, 74] width 48 height 11
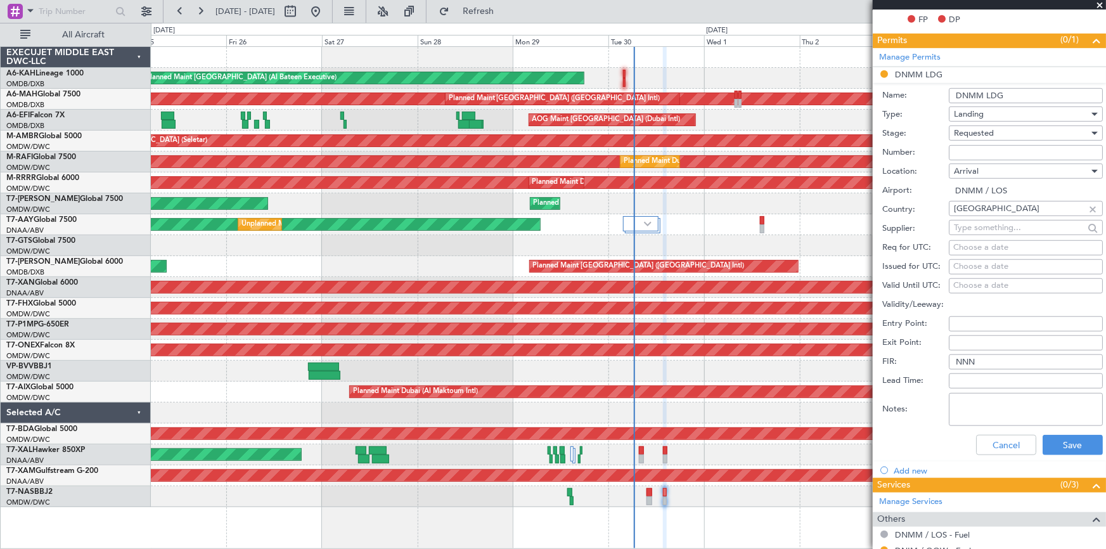
click at [993, 157] on input "Number:" at bounding box center [1026, 152] width 154 height 15
paste input "AA0029 23091650"
type input "AA0029 23091650"
click at [990, 129] on span "Requested" at bounding box center [974, 132] width 40 height 11
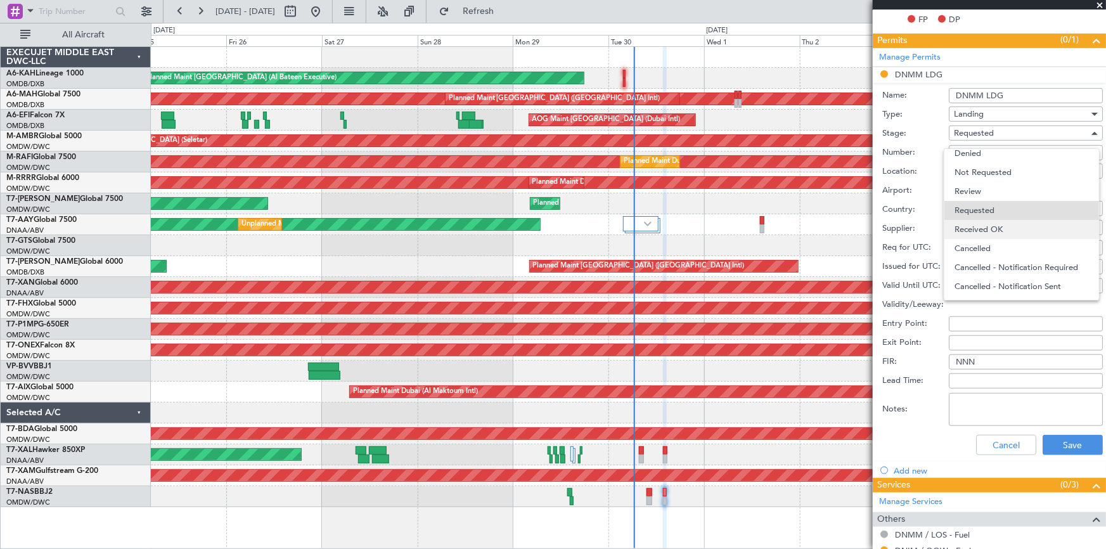
click at [998, 226] on span "Received OK" at bounding box center [1022, 229] width 134 height 19
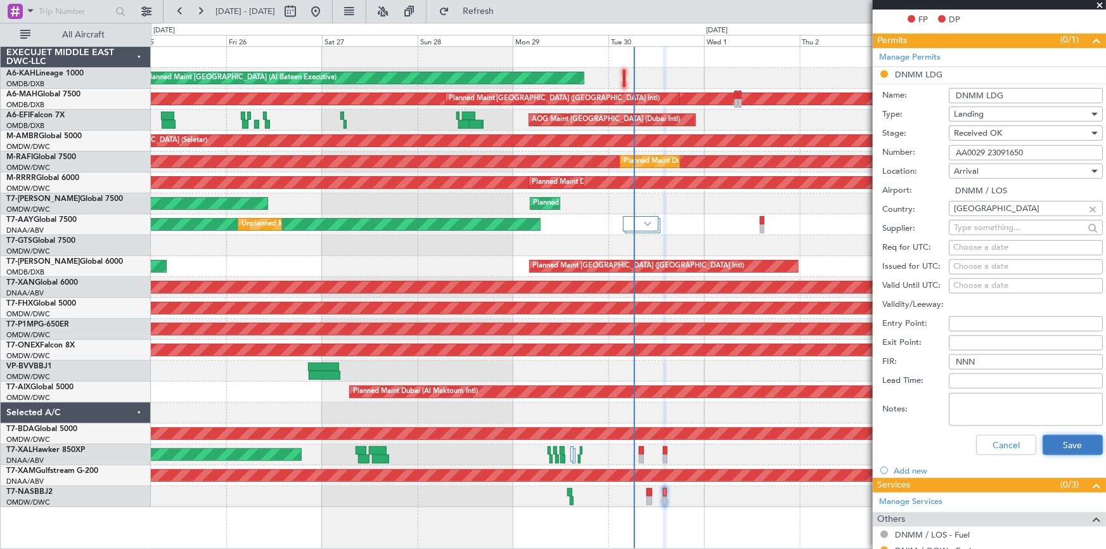
click at [1072, 440] on button "Save" at bounding box center [1073, 445] width 60 height 20
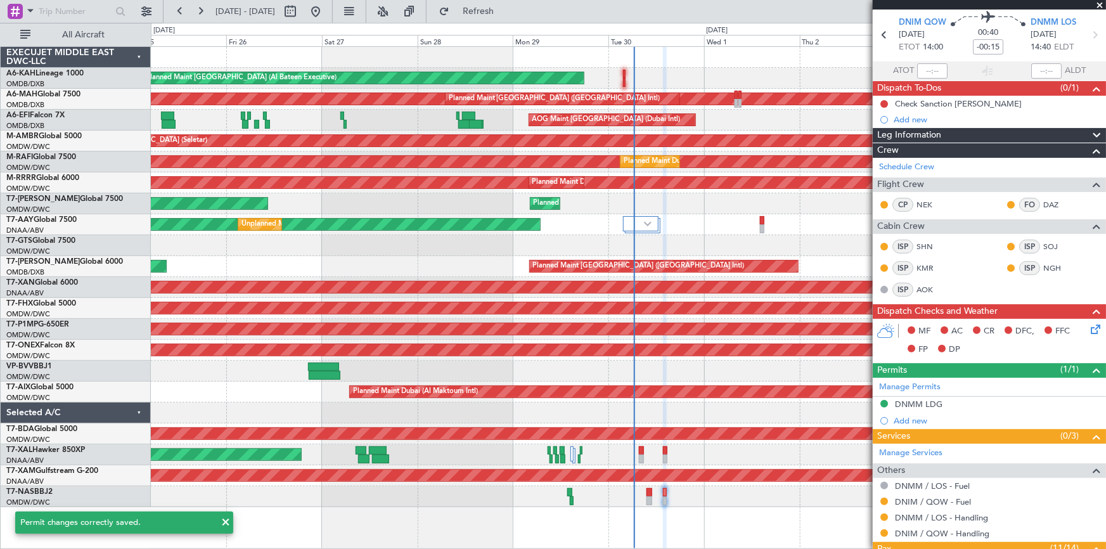
scroll to position [0, 0]
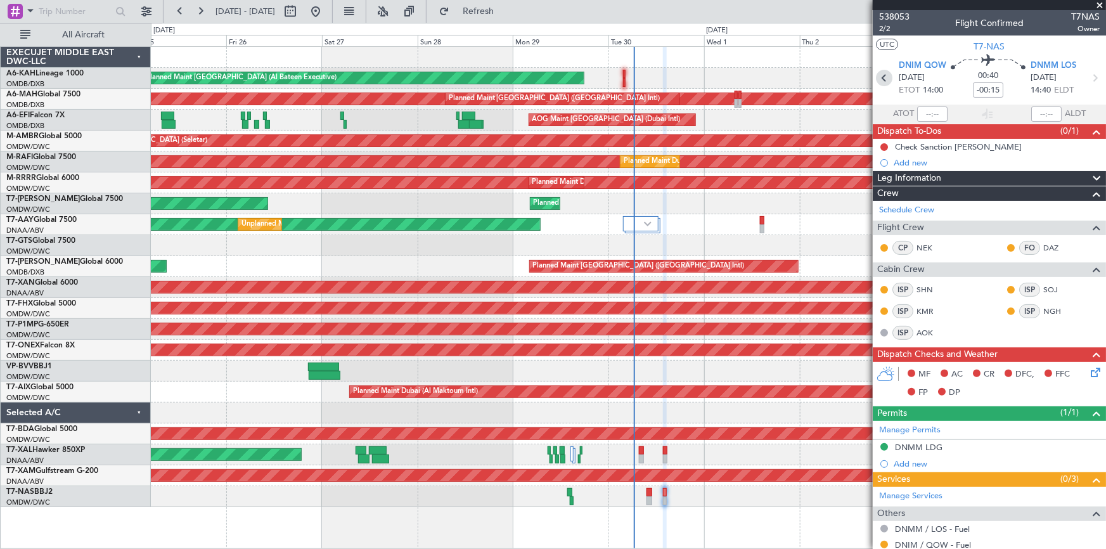
click at [883, 77] on icon at bounding box center [884, 78] width 16 height 16
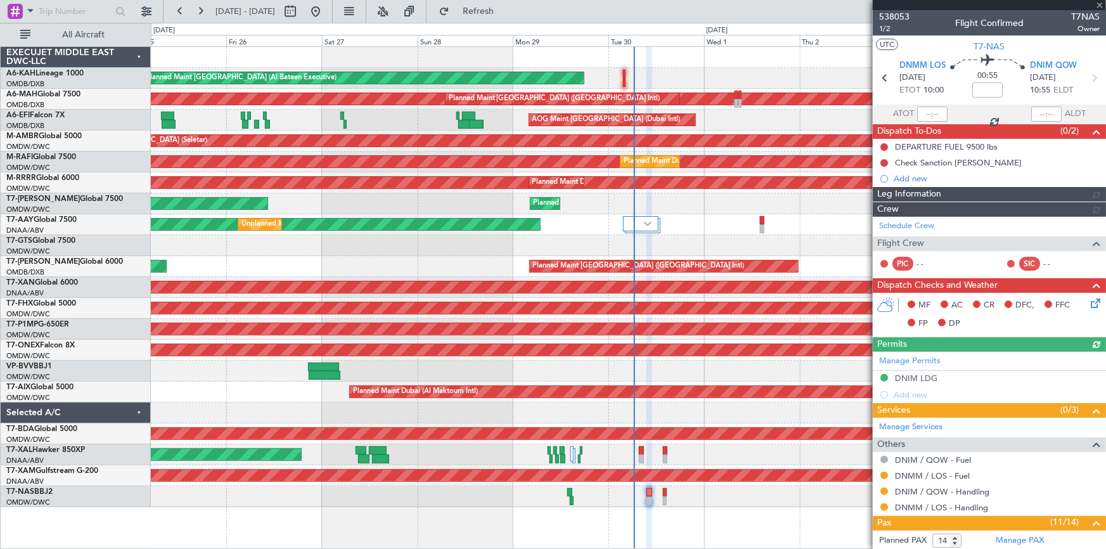
type input "Dherander Fithani (DHF)"
type input "7393"
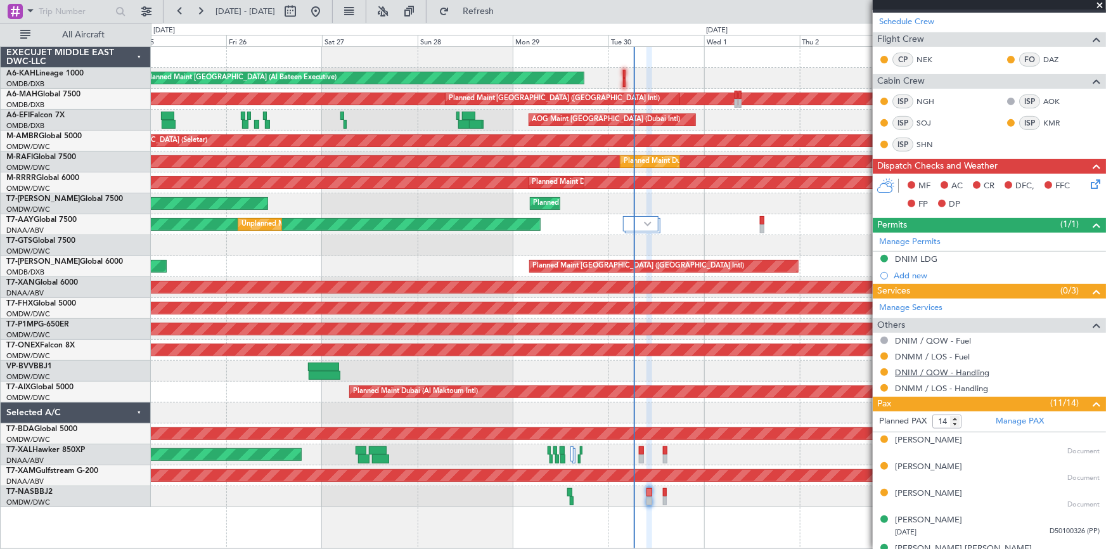
scroll to position [288, 0]
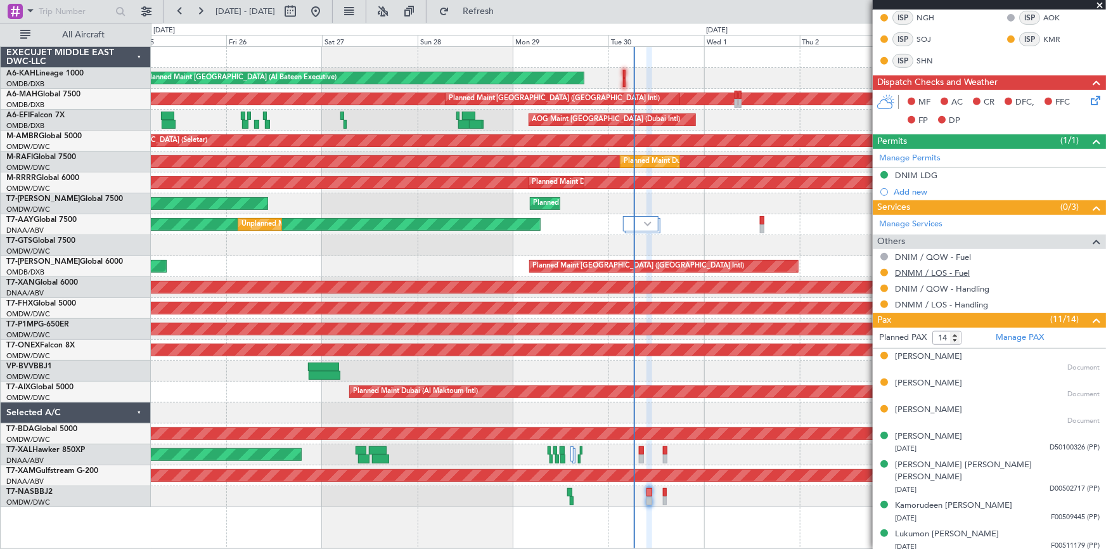
click at [929, 268] on link "DNMM / LOS - Fuel" at bounding box center [932, 273] width 75 height 11
click at [913, 284] on link "DNIM / QOW - Handling" at bounding box center [942, 288] width 94 height 11
click at [926, 304] on link "DNMM / LOS - Handling" at bounding box center [941, 304] width 93 height 11
click at [502, 10] on span "Refresh" at bounding box center [478, 11] width 53 height 9
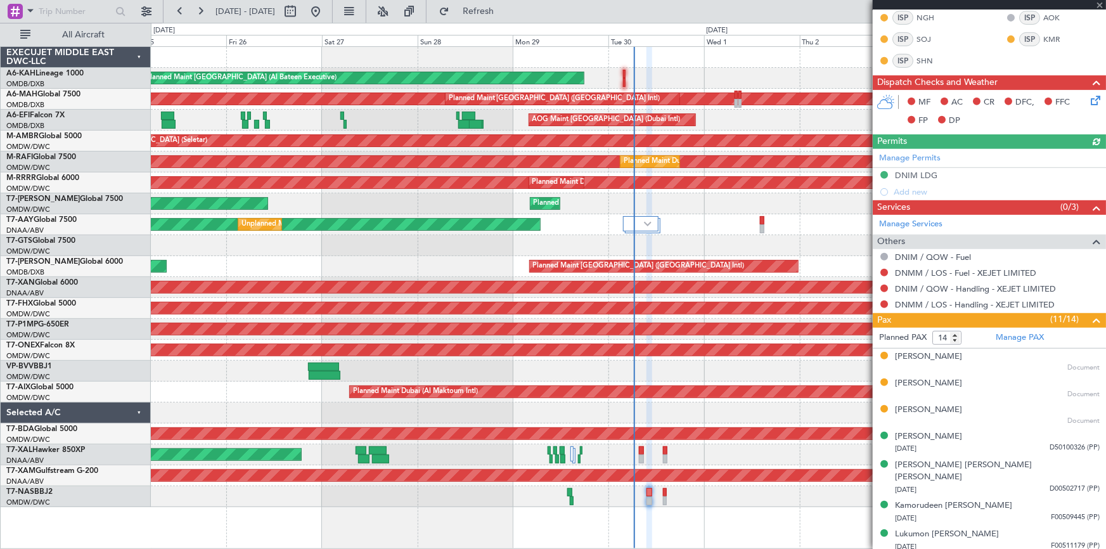
type input "Dherander Fithani (DHF)"
type input "7393"
click at [916, 256] on link "DNIM / QOW - Fuel" at bounding box center [933, 257] width 76 height 11
click at [505, 9] on span "Refresh" at bounding box center [478, 11] width 53 height 9
type input "Dherander Fithani (DHF)"
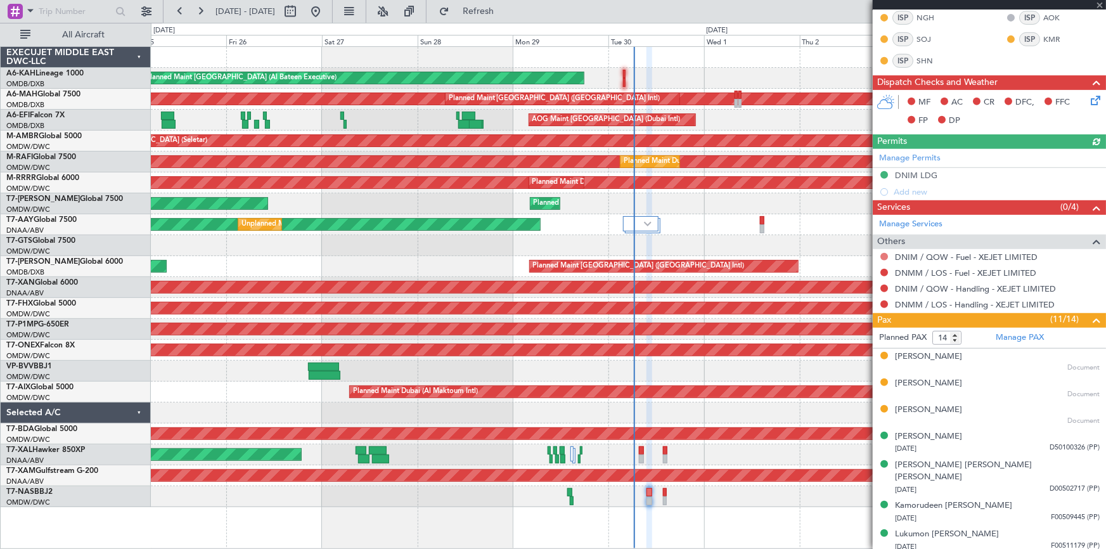
type input "7393"
click at [882, 255] on button at bounding box center [884, 257] width 8 height 8
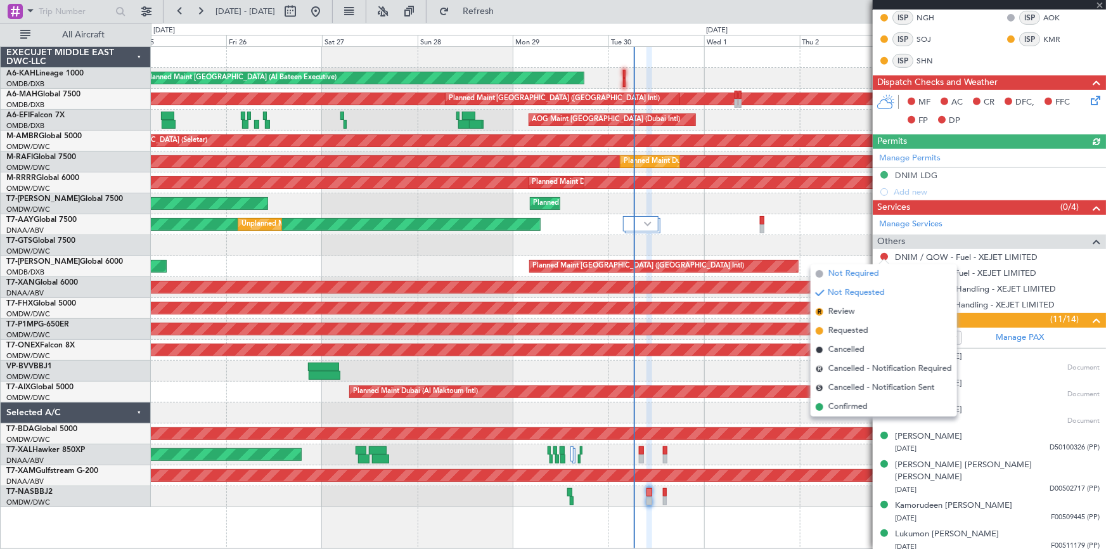
click at [843, 276] on span "Not Required" at bounding box center [854, 274] width 51 height 13
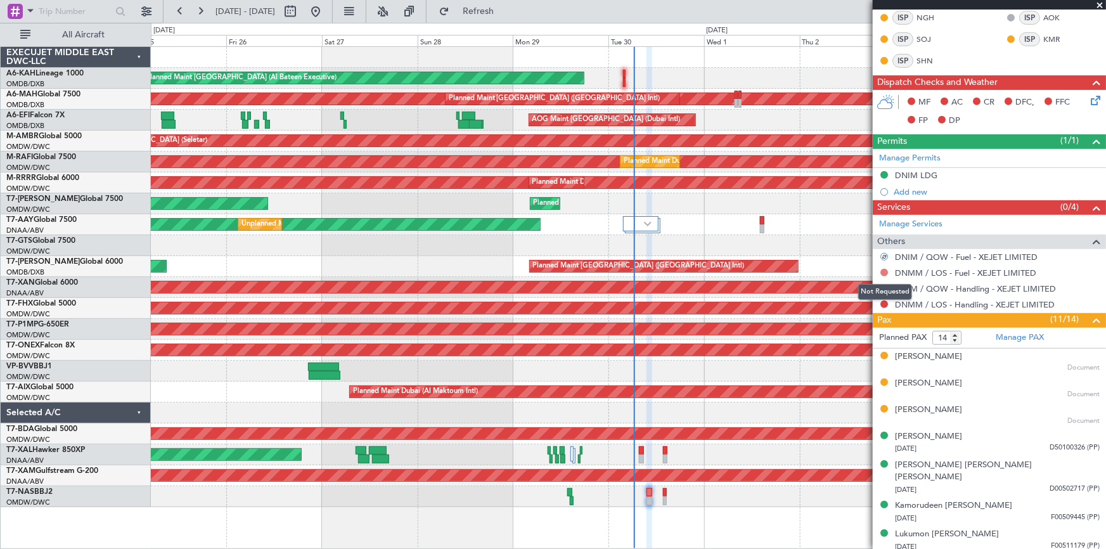
click at [881, 271] on button at bounding box center [884, 273] width 8 height 8
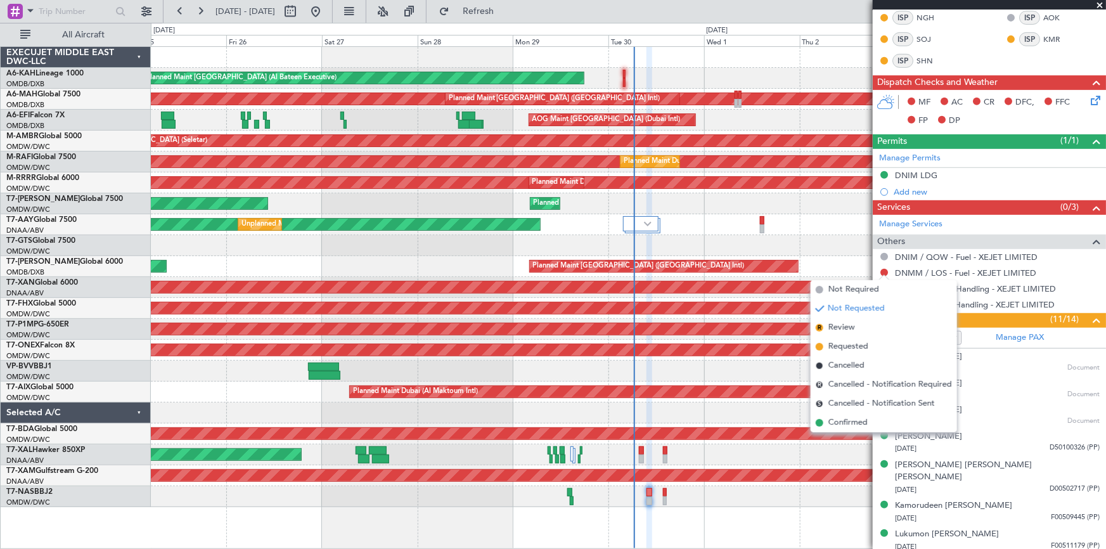
drag, startPoint x: 843, startPoint y: 422, endPoint x: 895, endPoint y: 323, distance: 112.3
click at [843, 420] on span "Confirmed" at bounding box center [848, 422] width 39 height 13
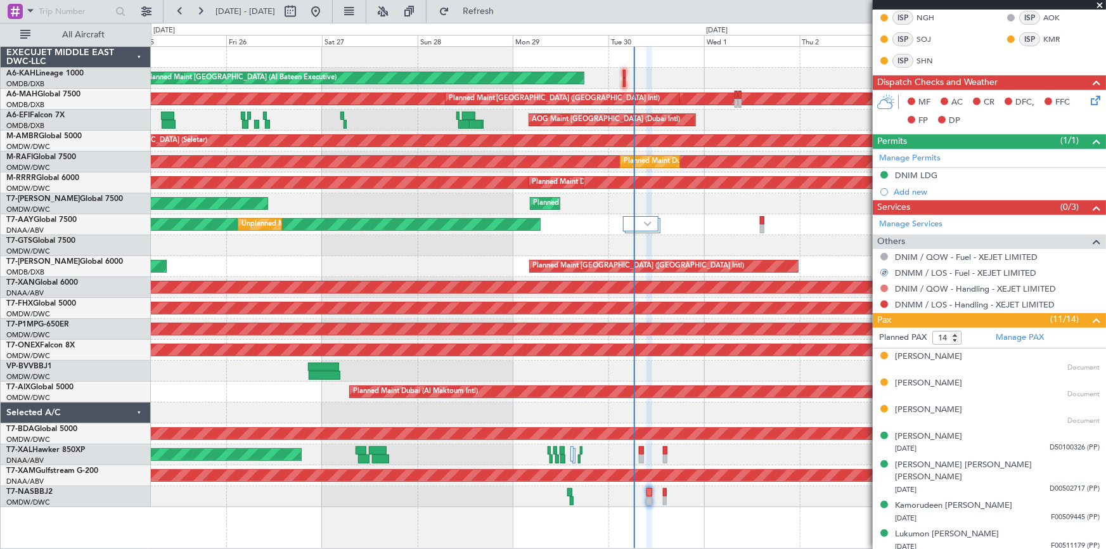
click at [882, 285] on button at bounding box center [884, 289] width 8 height 8
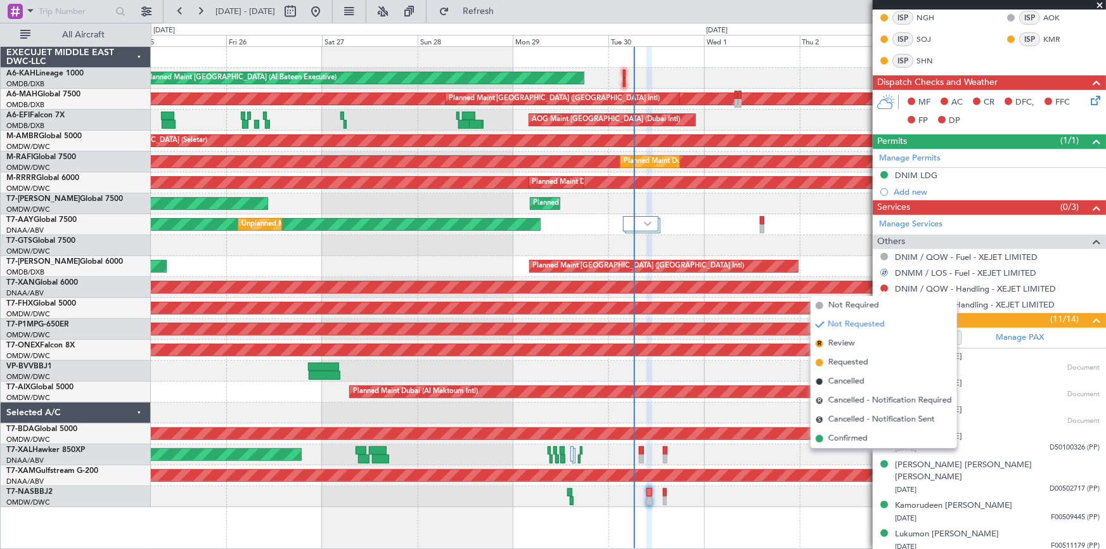
drag, startPoint x: 851, startPoint y: 437, endPoint x: 871, endPoint y: 400, distance: 42.5
click at [851, 436] on span "Confirmed" at bounding box center [848, 438] width 39 height 13
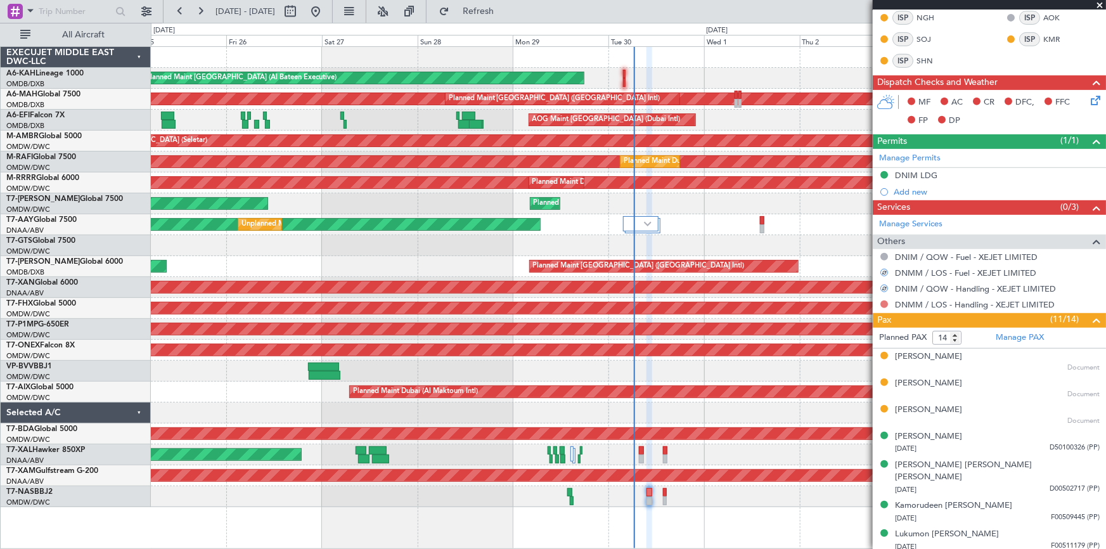
click at [882, 303] on button at bounding box center [884, 304] width 8 height 8
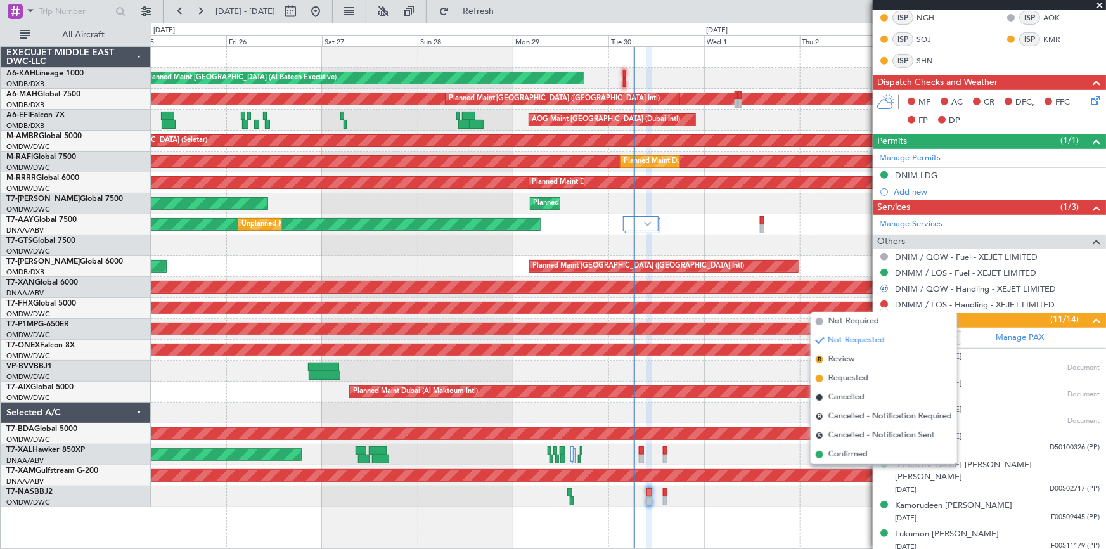
drag, startPoint x: 849, startPoint y: 455, endPoint x: 900, endPoint y: 387, distance: 83.8
click at [849, 454] on span "Confirmed" at bounding box center [848, 454] width 39 height 13
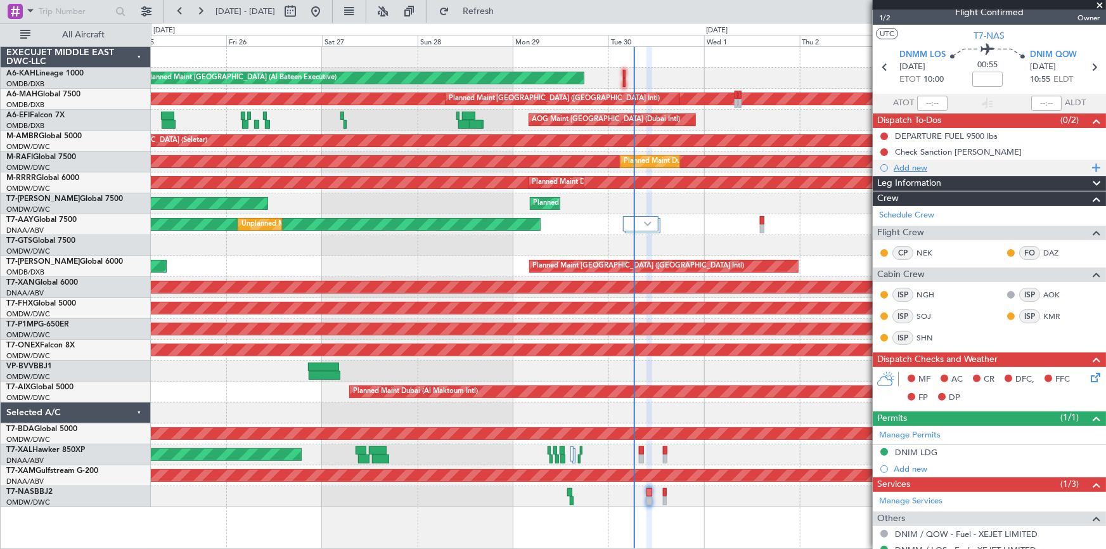
scroll to position [0, 0]
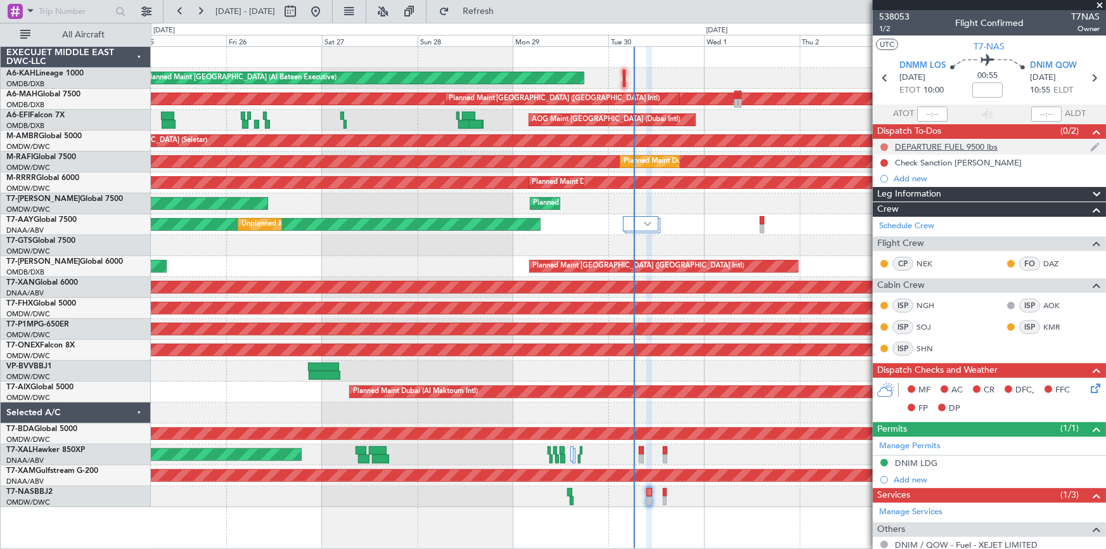
click at [883, 143] on button at bounding box center [884, 147] width 8 height 8
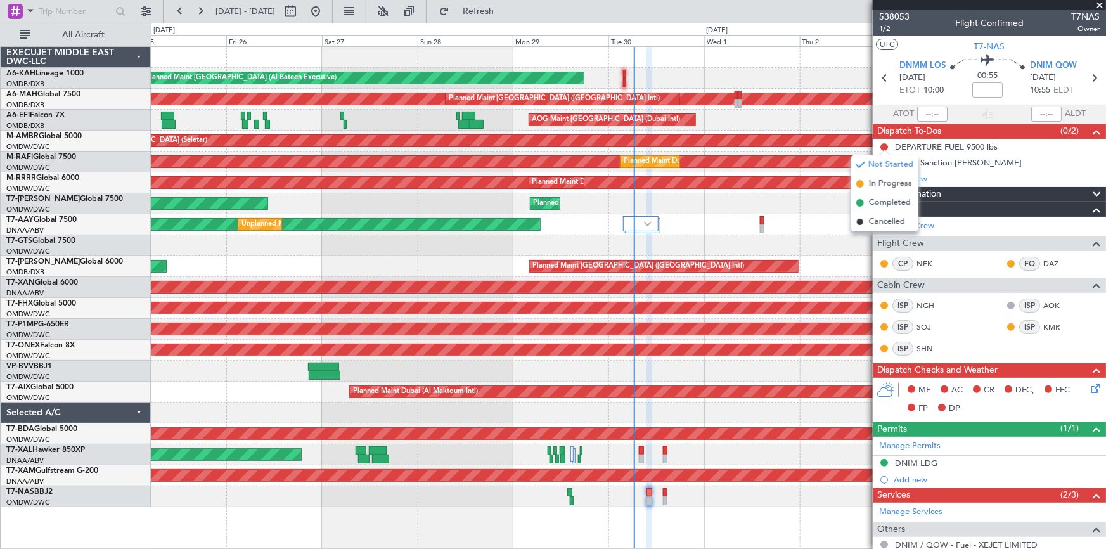
drag, startPoint x: 893, startPoint y: 205, endPoint x: 1102, endPoint y: 106, distance: 232.2
click at [895, 205] on span "Completed" at bounding box center [890, 203] width 42 height 13
click at [1087, 77] on icon at bounding box center [1094, 78] width 16 height 16
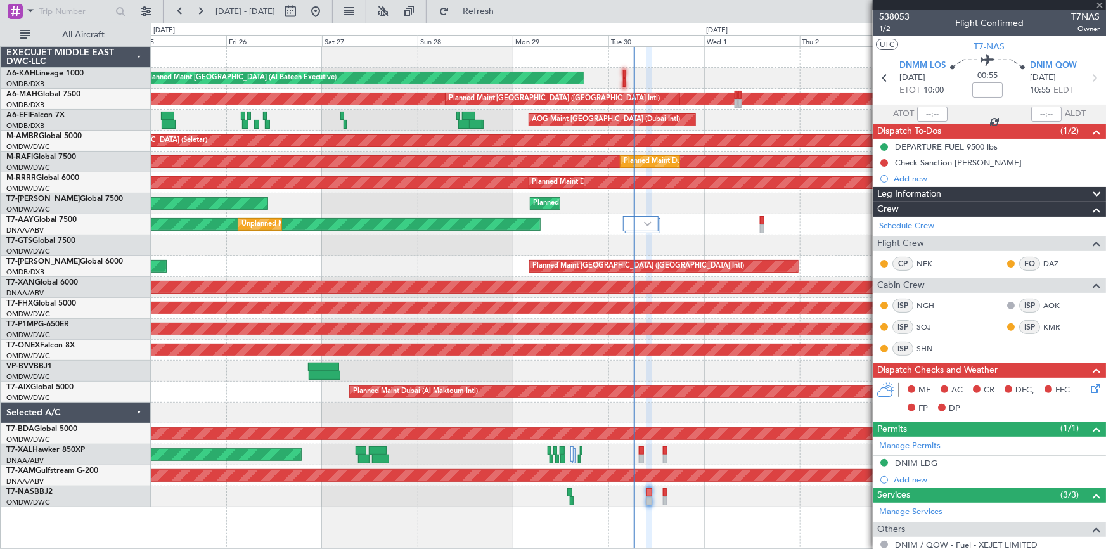
type input "-00:15"
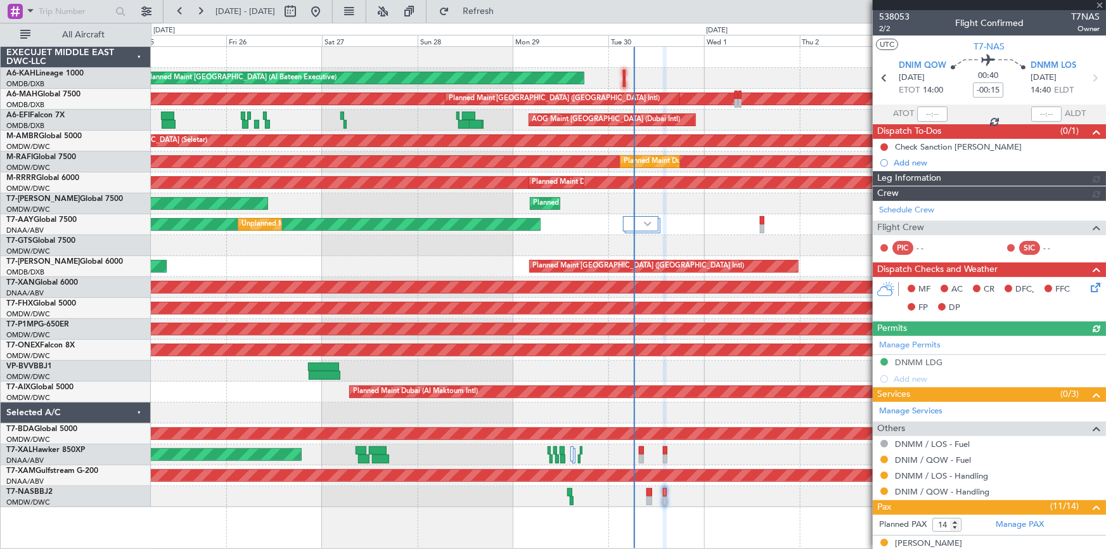
type input "Dherander Fithani (DHF)"
type input "7394"
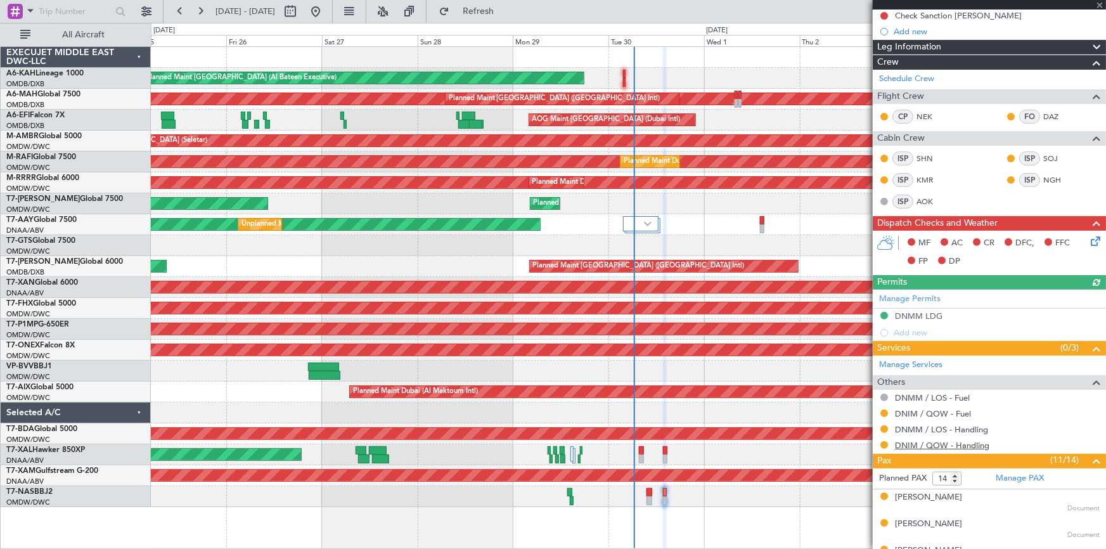
scroll to position [172, 0]
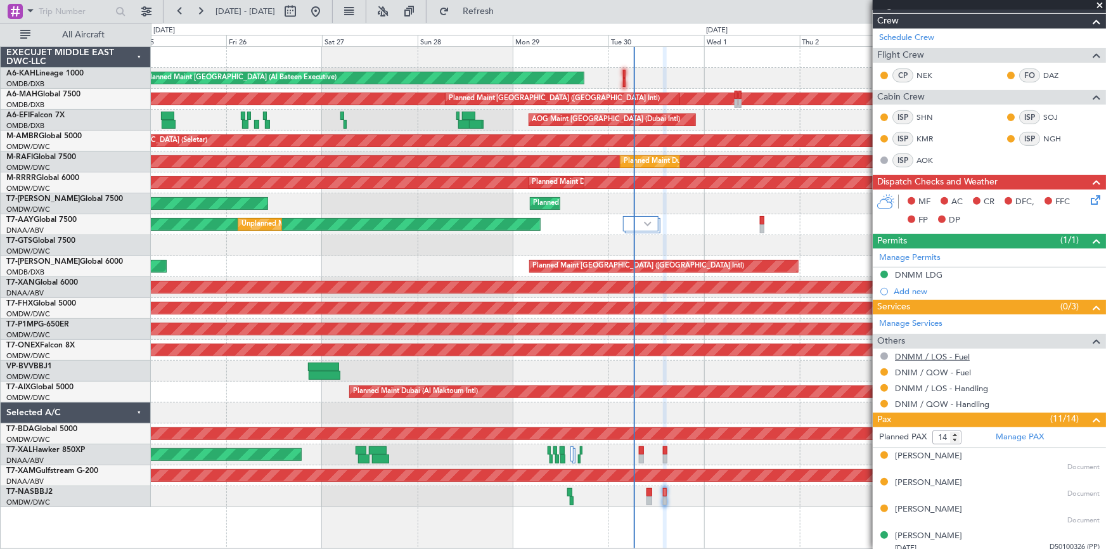
click at [941, 352] on link "DNMM / LOS - Fuel" at bounding box center [932, 356] width 75 height 11
click at [920, 370] on link "DNIM / QOW - Fuel" at bounding box center [933, 372] width 76 height 11
click at [920, 386] on link "DNMM / LOS - Handling" at bounding box center [941, 388] width 93 height 11
click at [946, 400] on link "DNIM / QOW - Handling" at bounding box center [942, 404] width 94 height 11
click at [505, 8] on span "Refresh" at bounding box center [478, 11] width 53 height 9
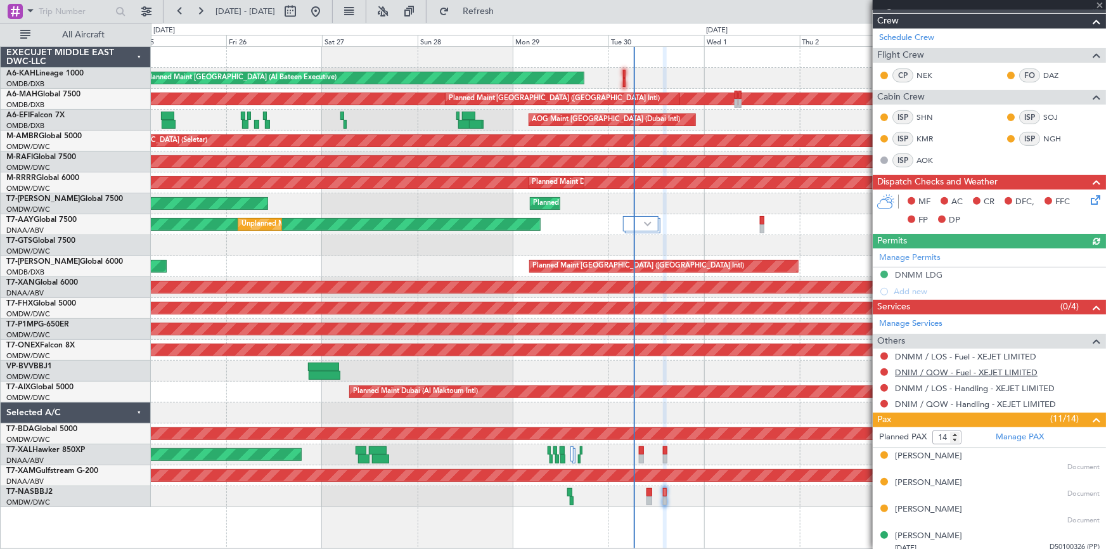
type input "Dherander Fithani (DHF)"
type input "7394"
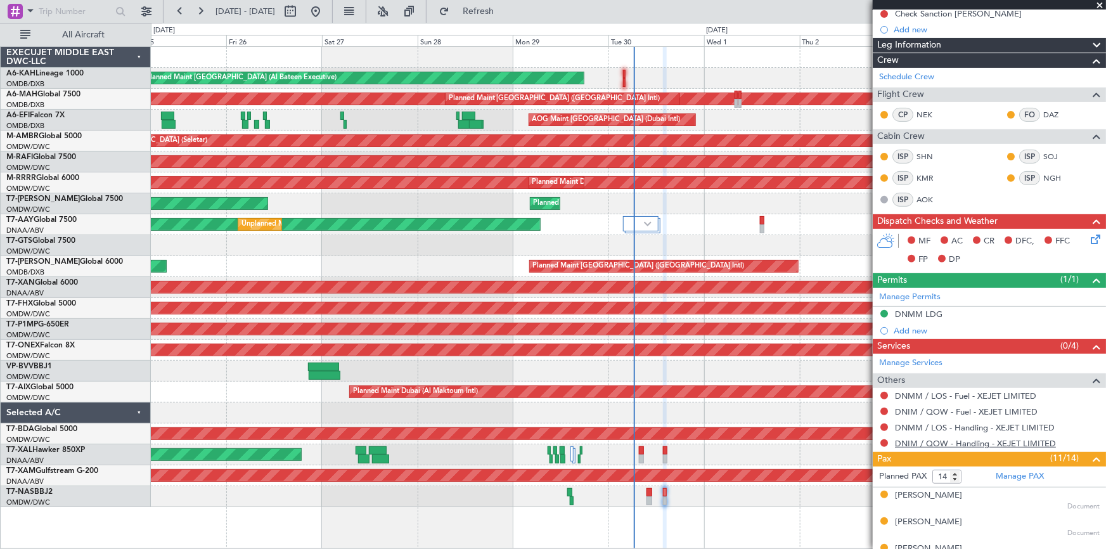
scroll to position [230, 0]
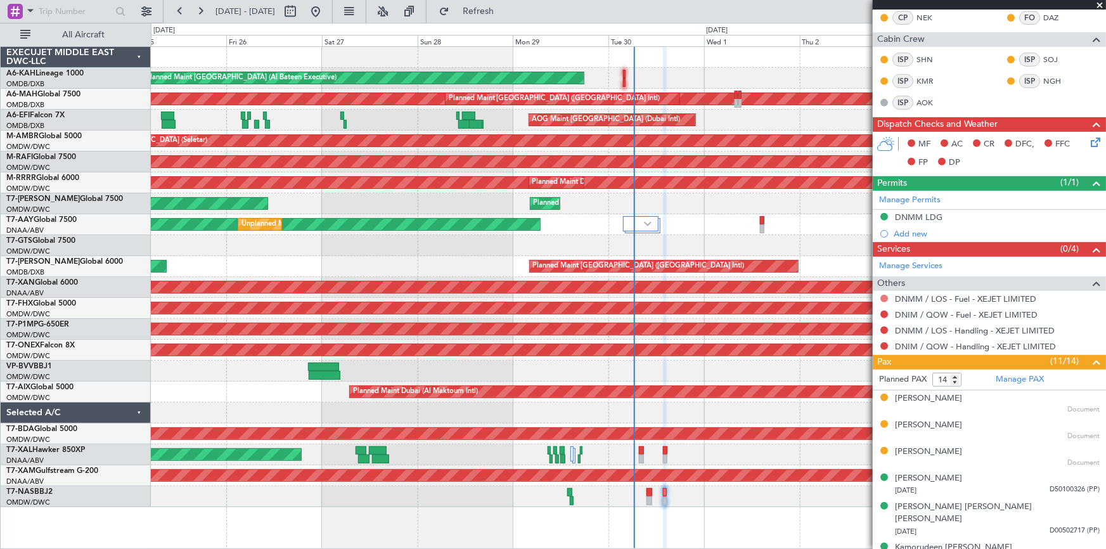
click at [885, 297] on button at bounding box center [884, 299] width 8 height 8
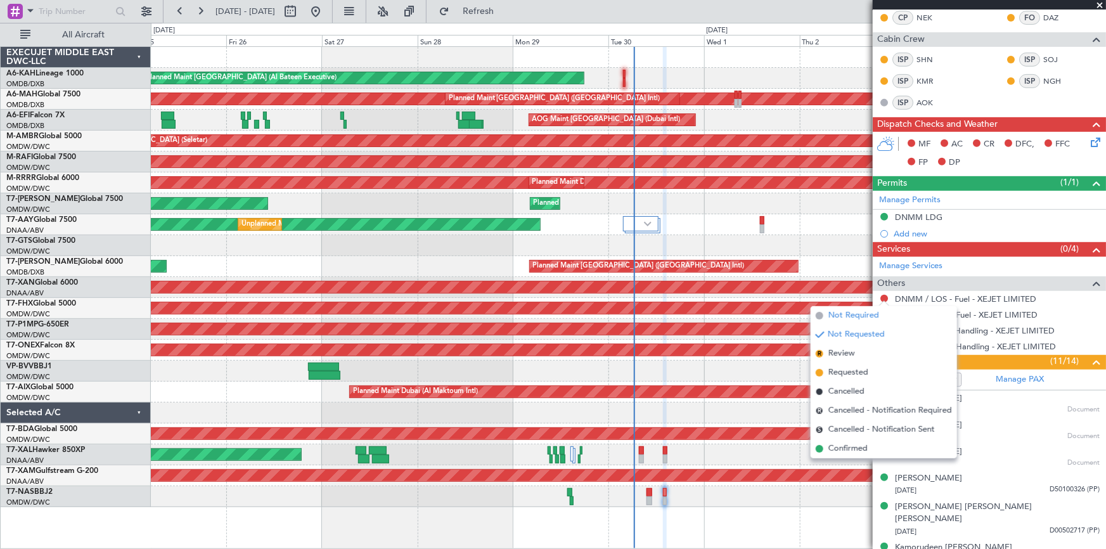
click at [839, 316] on span "Not Required" at bounding box center [854, 315] width 51 height 13
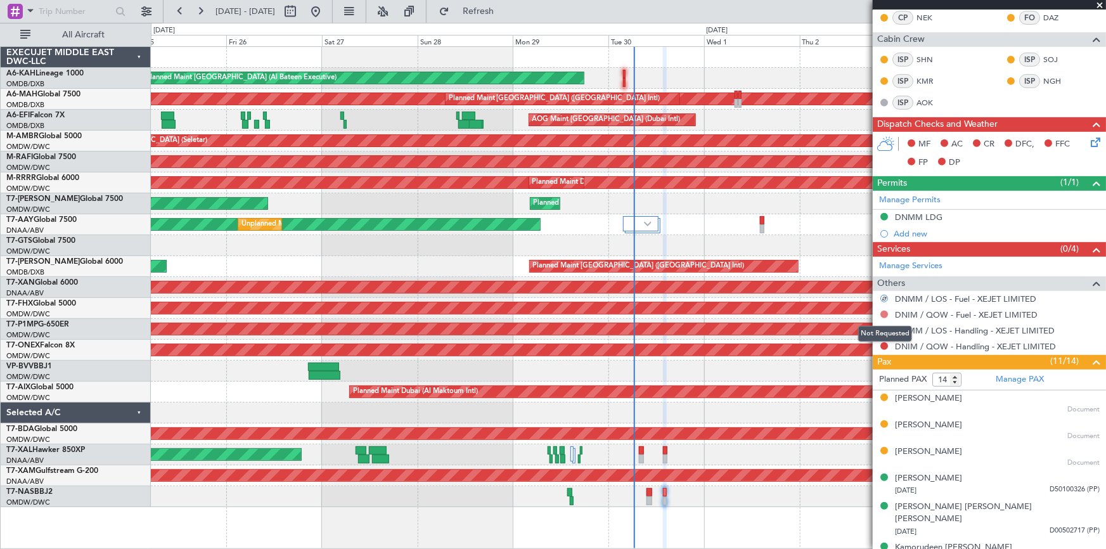
click at [884, 312] on button at bounding box center [884, 315] width 8 height 8
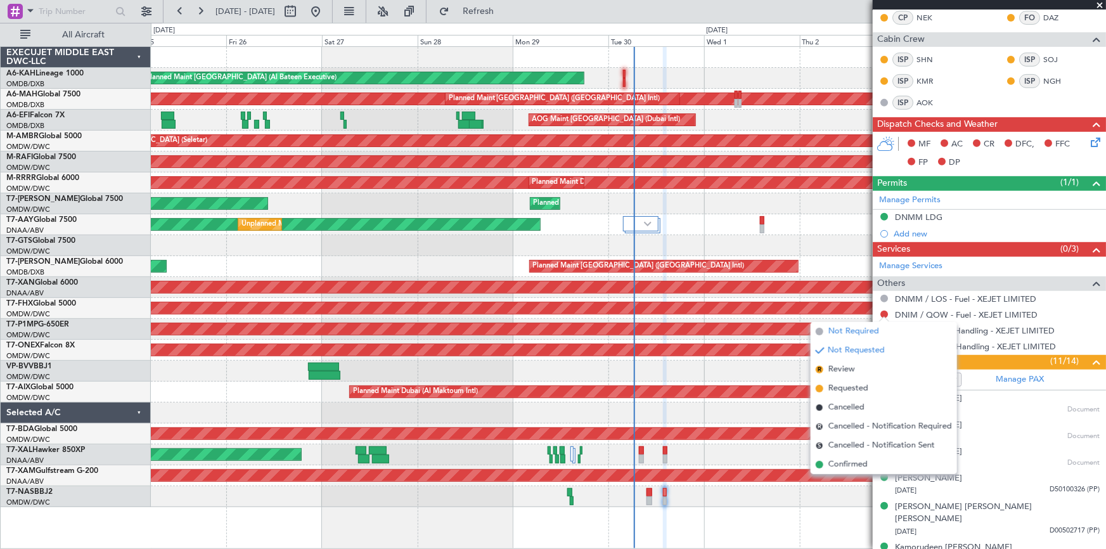
click at [840, 332] on span "Not Required" at bounding box center [854, 331] width 51 height 13
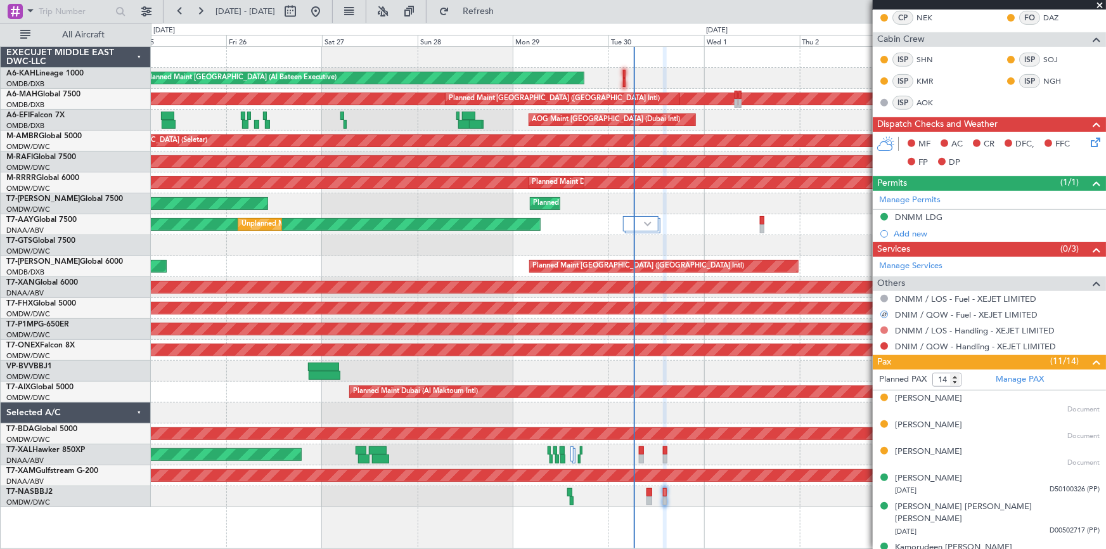
click at [884, 328] on button at bounding box center [884, 330] width 8 height 8
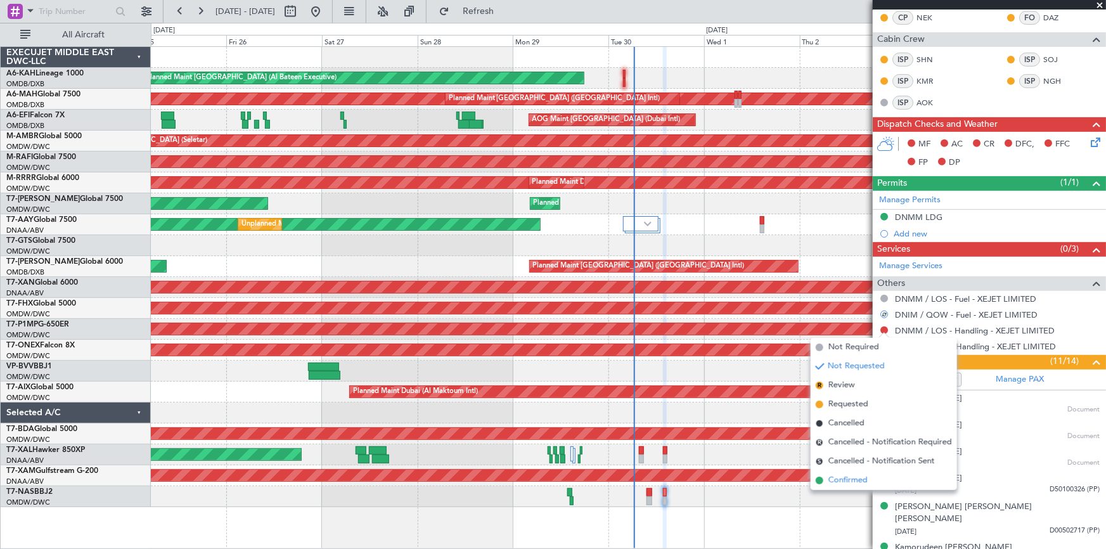
click at [839, 482] on span "Confirmed" at bounding box center [848, 480] width 39 height 13
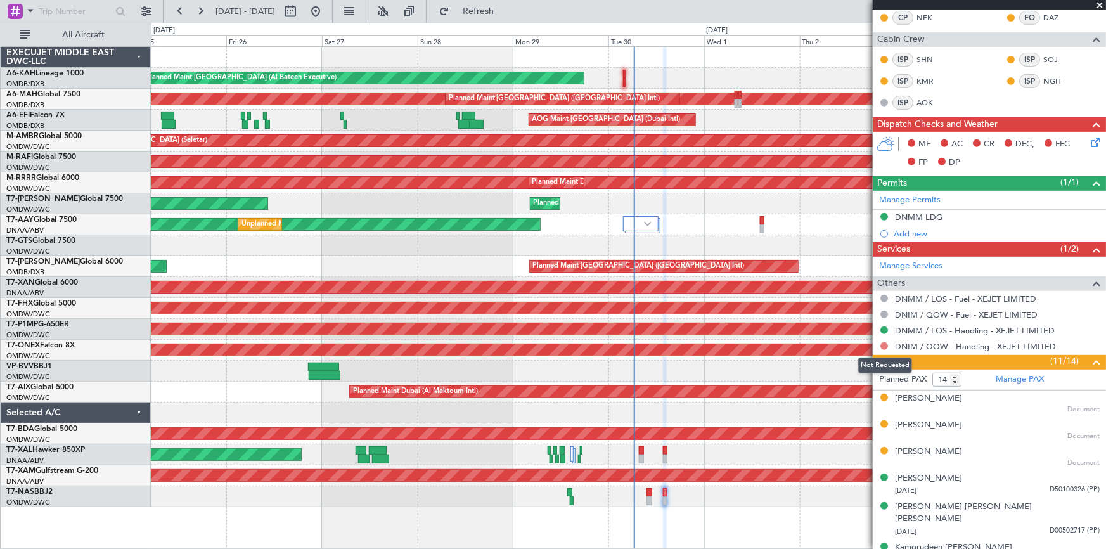
click at [881, 344] on button at bounding box center [884, 346] width 8 height 8
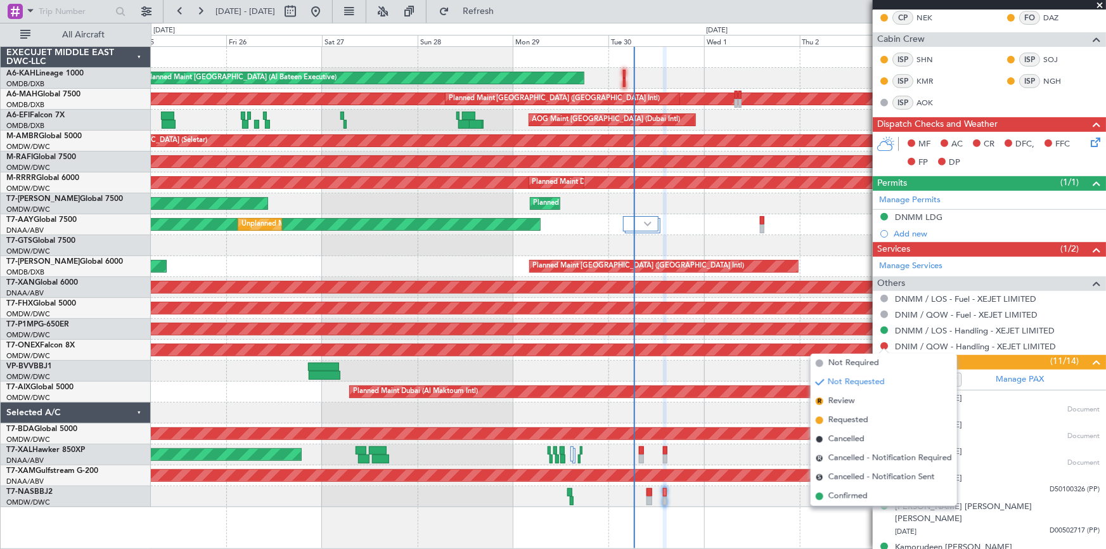
click at [845, 498] on span "Confirmed" at bounding box center [848, 496] width 39 height 13
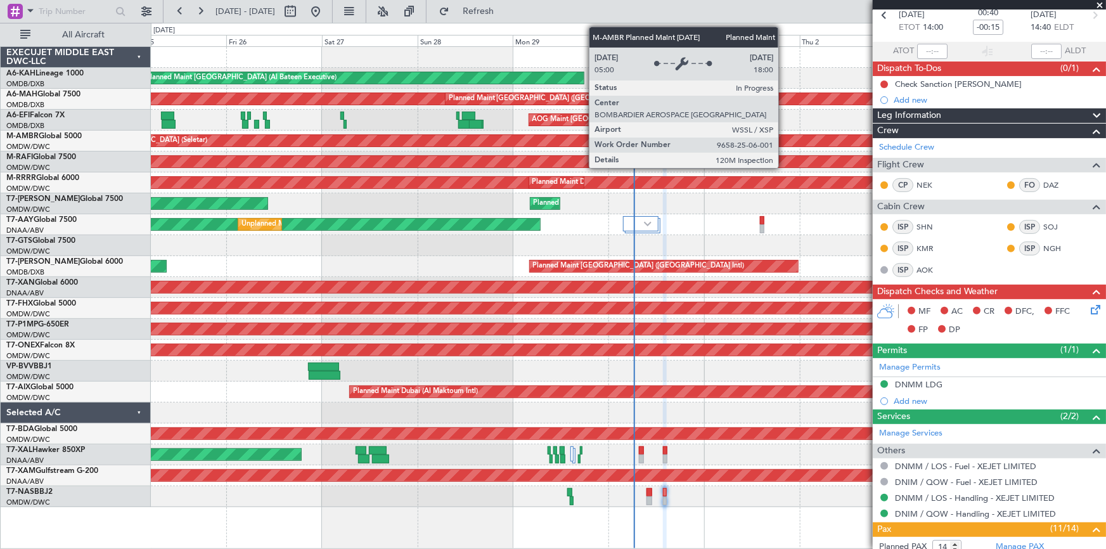
scroll to position [0, 0]
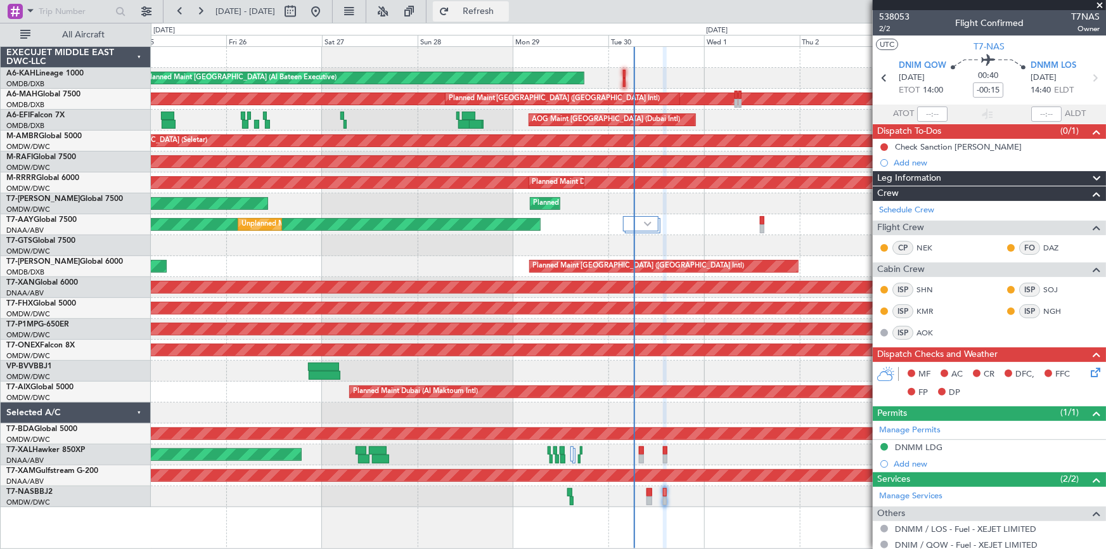
click at [505, 8] on span "Refresh" at bounding box center [478, 11] width 53 height 9
click at [973, 89] on input "-00:15" at bounding box center [988, 89] width 30 height 15
click at [955, 94] on div "00:40 -00" at bounding box center [988, 78] width 84 height 47
type input "-00:00"
click at [973, 84] on input at bounding box center [988, 89] width 30 height 15
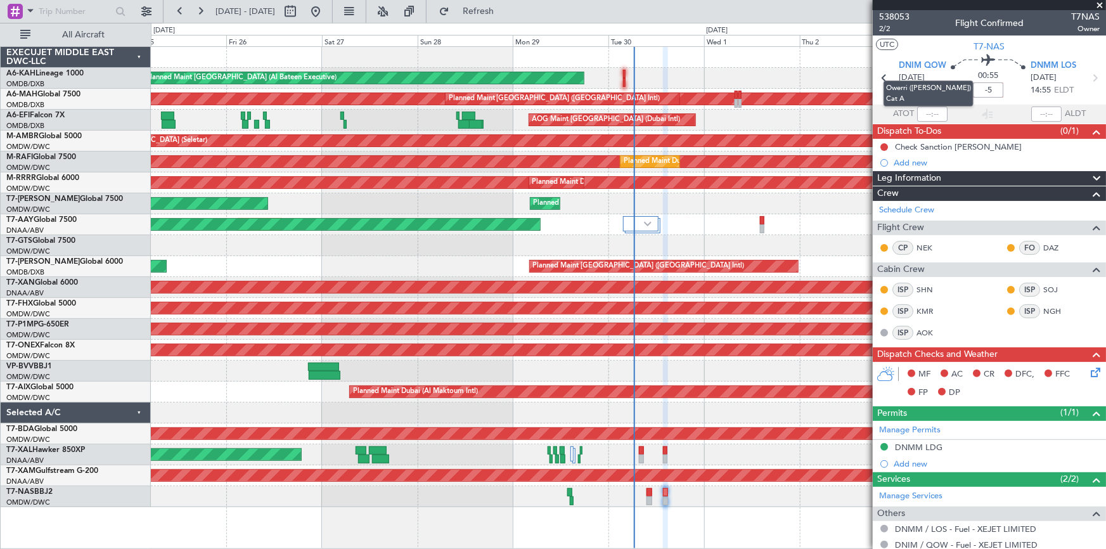
click at [953, 87] on div "Owerri ([PERSON_NAME]) Cat A" at bounding box center [929, 94] width 90 height 26
type input "-00:05"
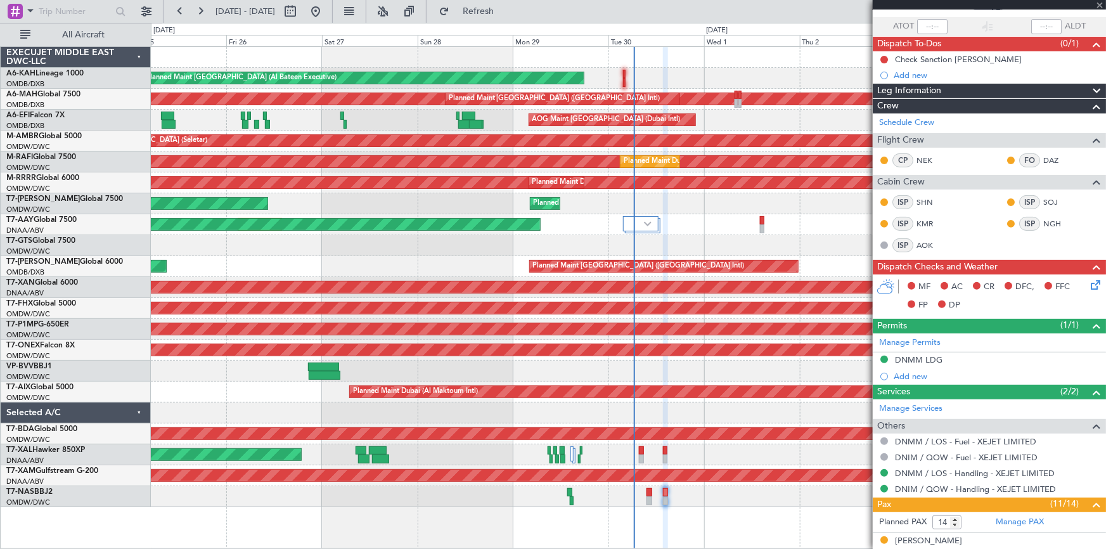
scroll to position [2, 0]
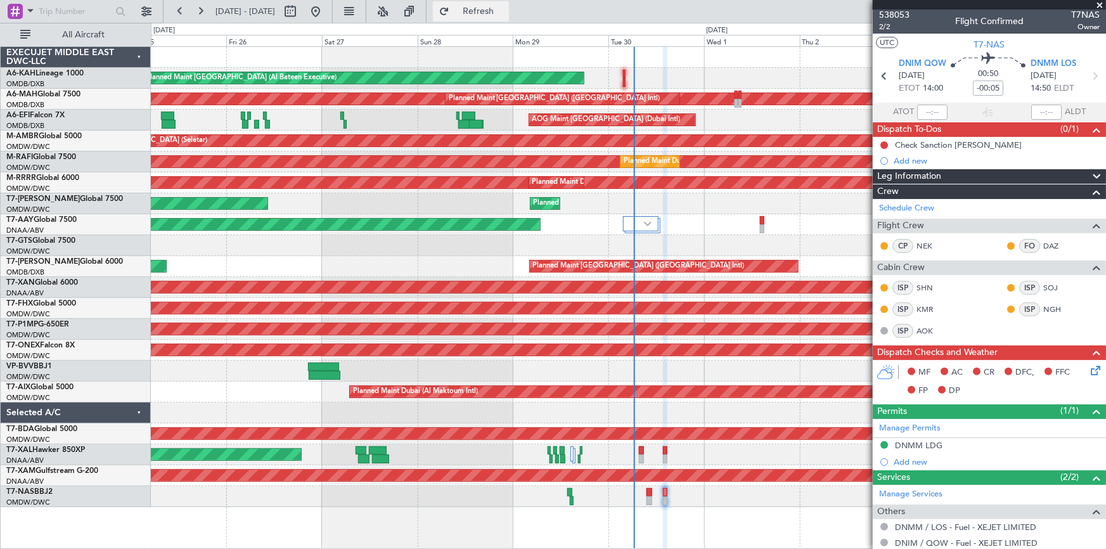
click at [505, 7] on span "Refresh" at bounding box center [478, 11] width 53 height 9
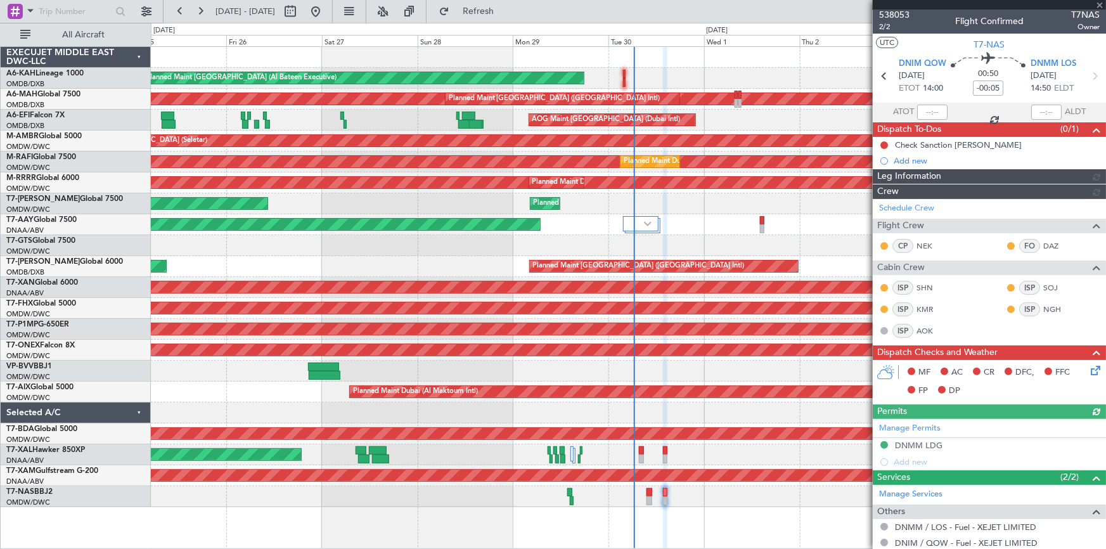
type input "Dherander Fithani (DHF)"
type input "7394"
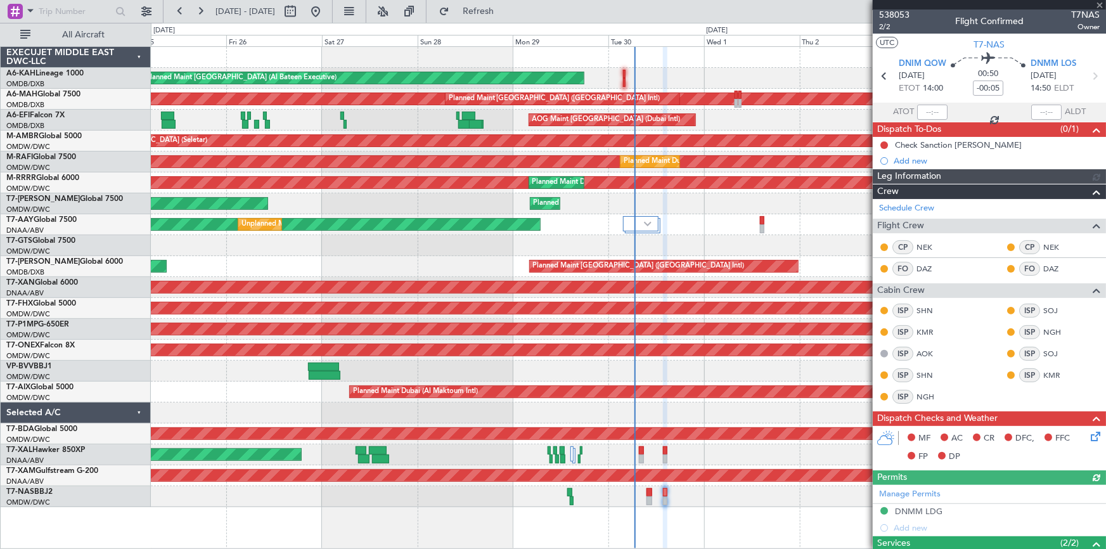
type input "Dherander Fithani (DHF)"
type input "7394"
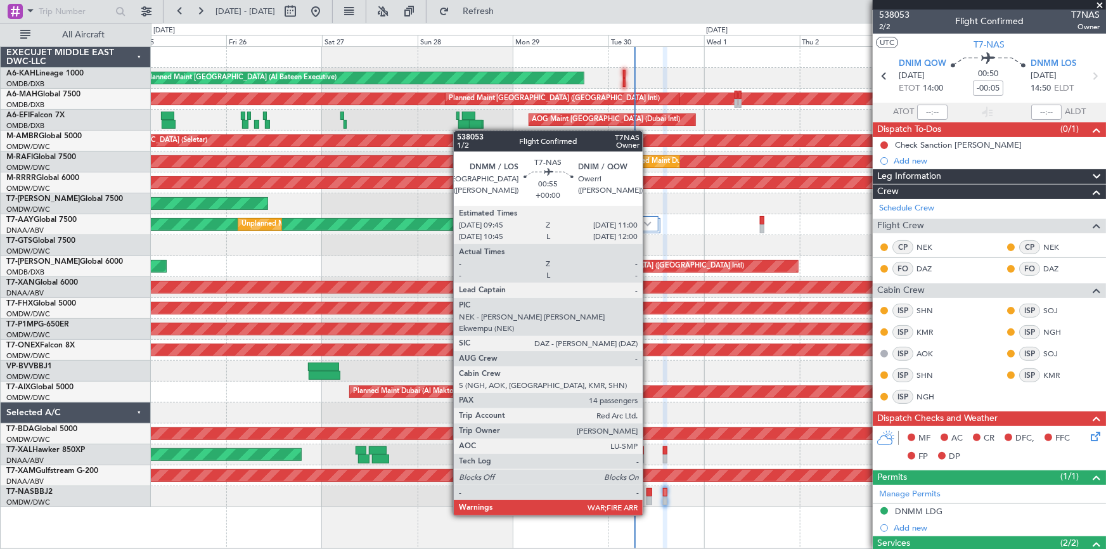
click at [648, 491] on div at bounding box center [649, 492] width 5 height 9
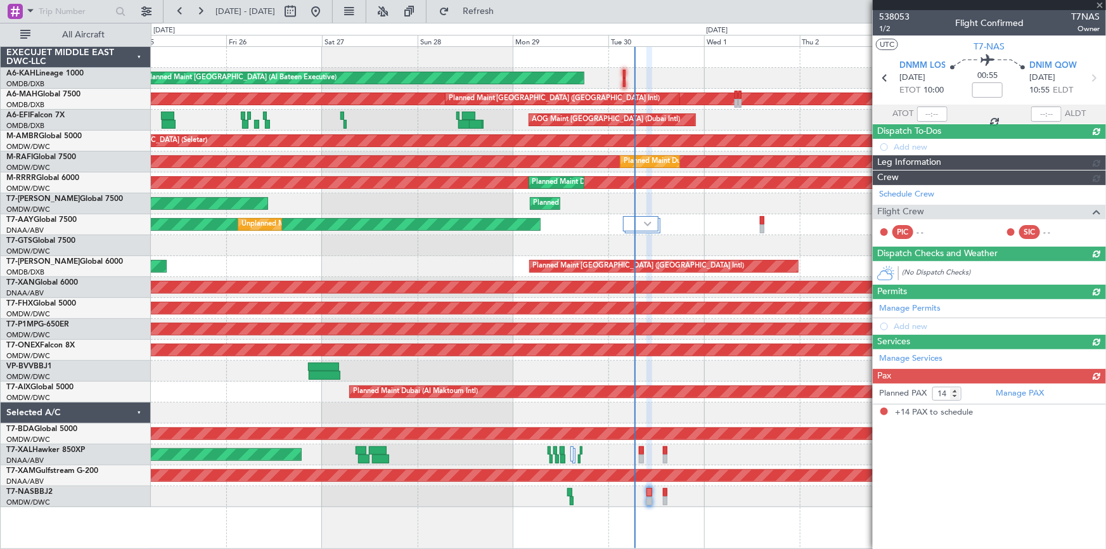
scroll to position [0, 0]
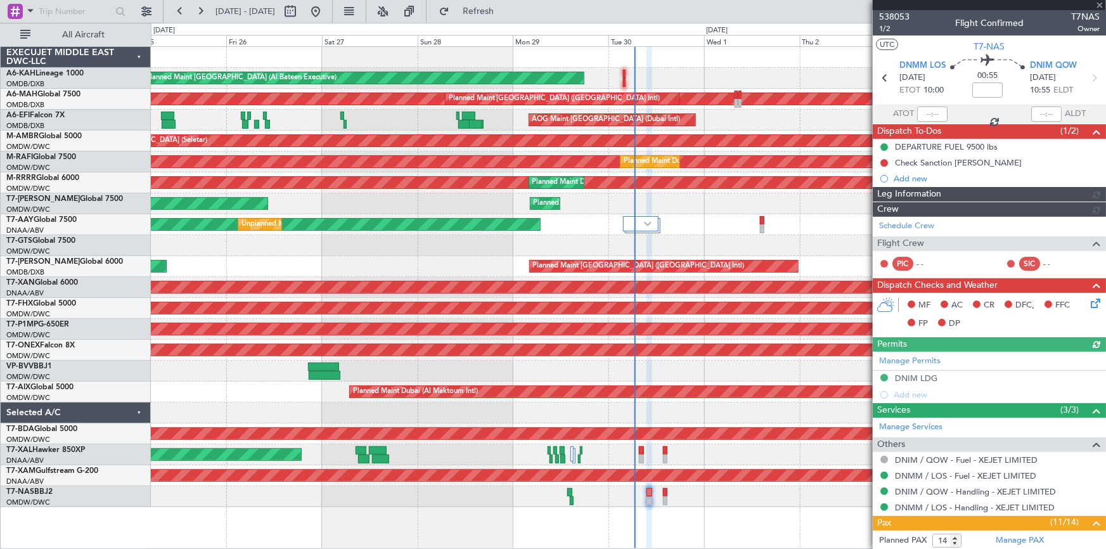
type input "Dherander Fithani (DHF)"
type input "7393"
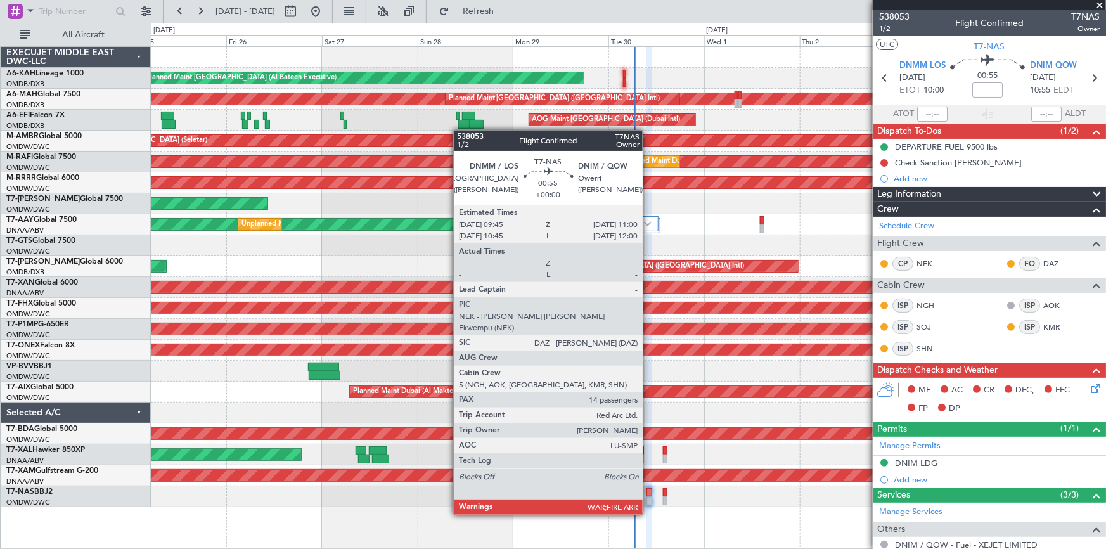
click at [648, 491] on div at bounding box center [649, 492] width 5 height 9
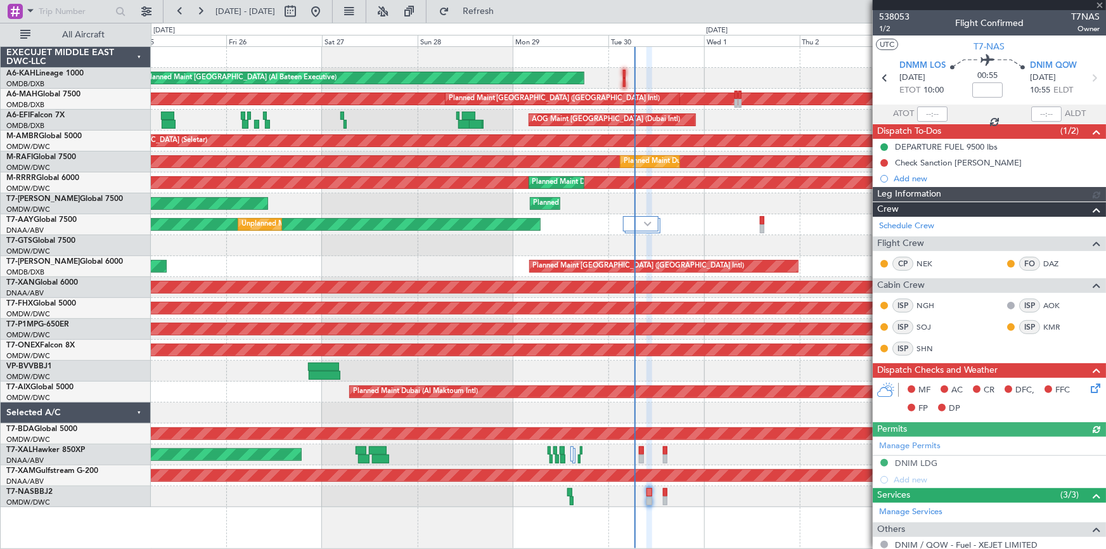
type input "Dherander Fithani (DHF)"
type input "7393"
click at [1088, 386] on icon at bounding box center [1093, 386] width 10 height 10
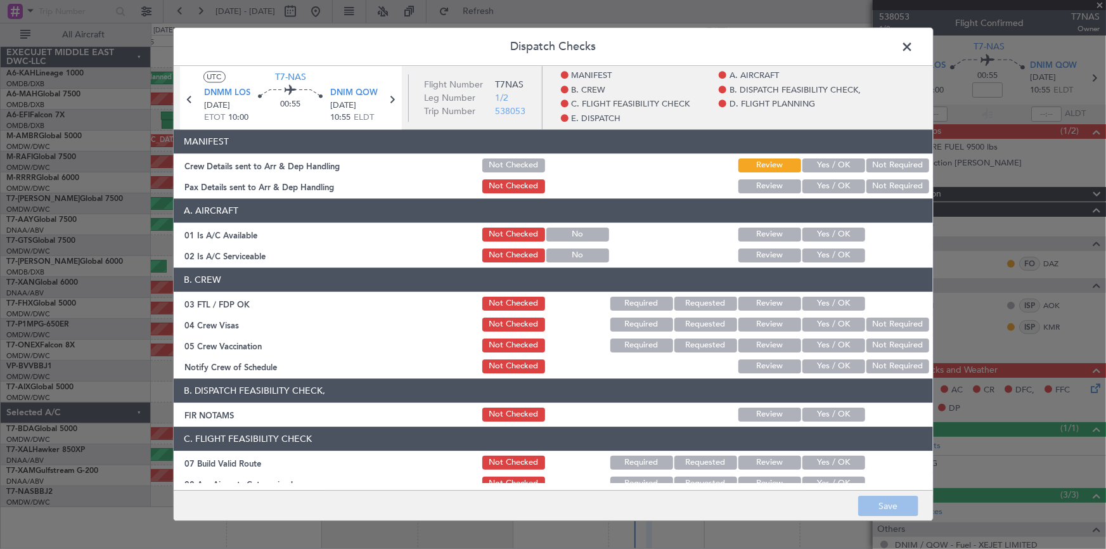
click at [824, 167] on button "Yes / OK" at bounding box center [834, 165] width 63 height 14
click at [825, 181] on button "Yes / OK" at bounding box center [834, 186] width 63 height 14
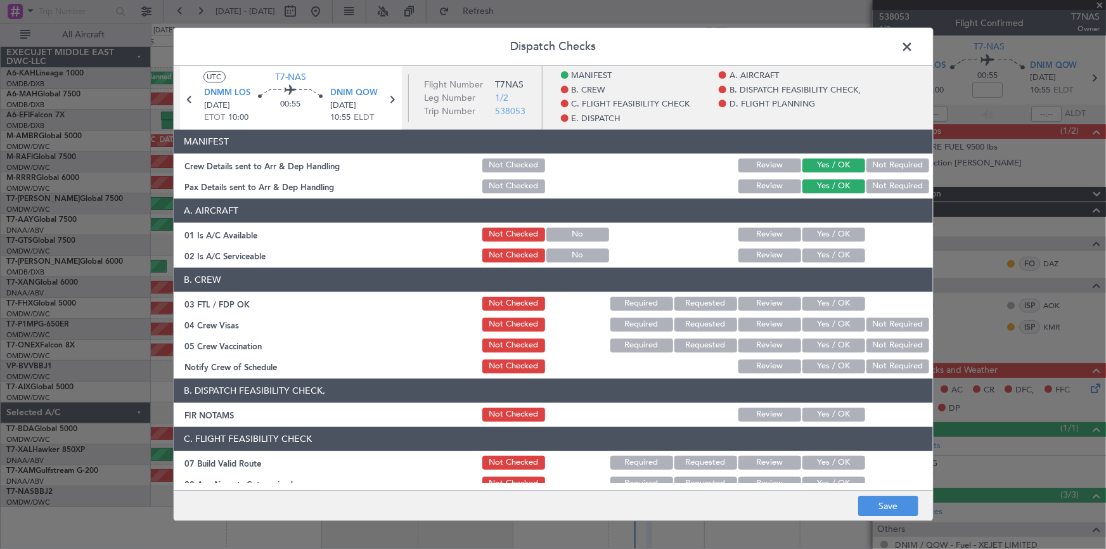
click at [811, 230] on button "Yes / OK" at bounding box center [834, 235] width 63 height 14
click at [818, 261] on button "Yes / OK" at bounding box center [834, 255] width 63 height 14
click at [821, 304] on button "Yes / OK" at bounding box center [834, 304] width 63 height 14
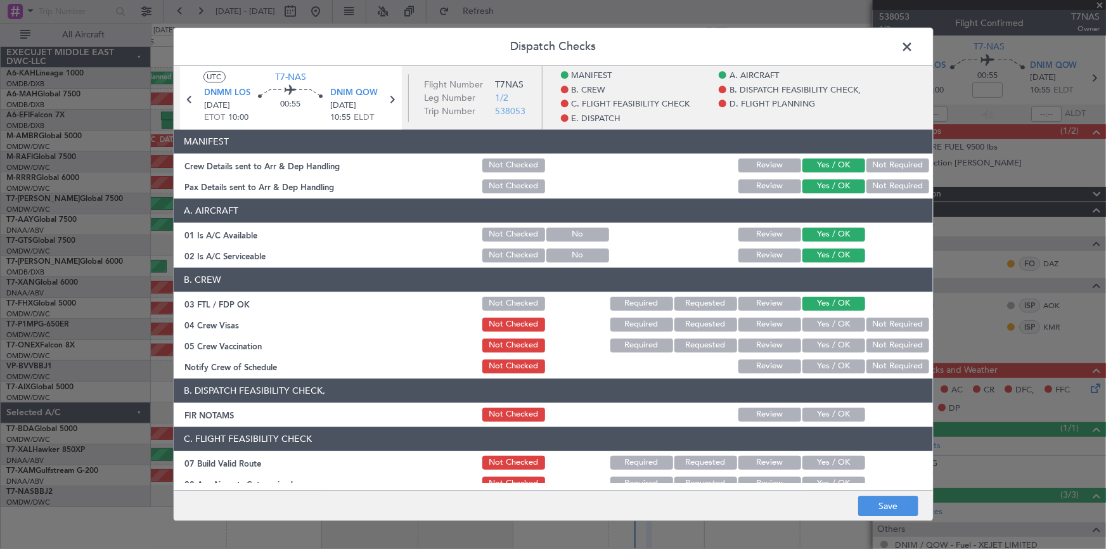
click at [816, 321] on button "Yes / OK" at bounding box center [834, 325] width 63 height 14
click at [824, 344] on button "Yes / OK" at bounding box center [834, 346] width 63 height 14
click at [818, 361] on button "Yes / OK" at bounding box center [834, 366] width 63 height 14
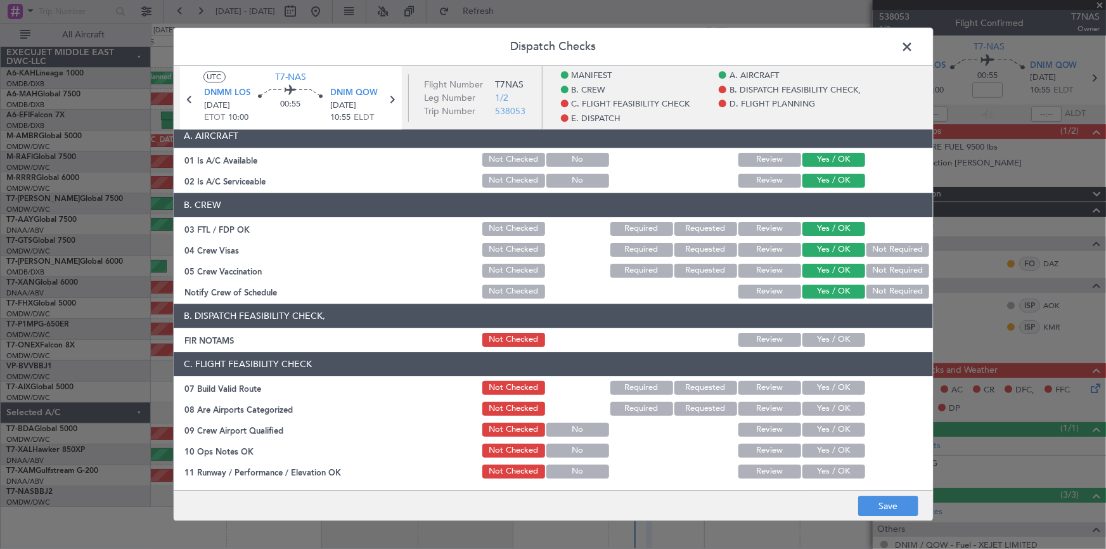
scroll to position [115, 0]
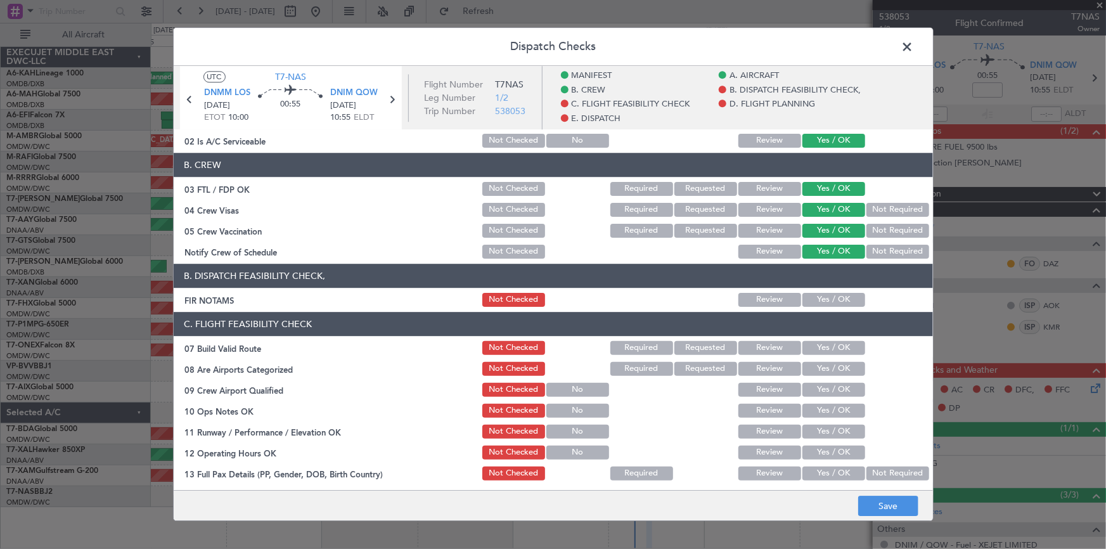
click at [820, 299] on button "Yes / OK" at bounding box center [834, 300] width 63 height 14
click at [824, 348] on button "Yes / OK" at bounding box center [834, 348] width 63 height 14
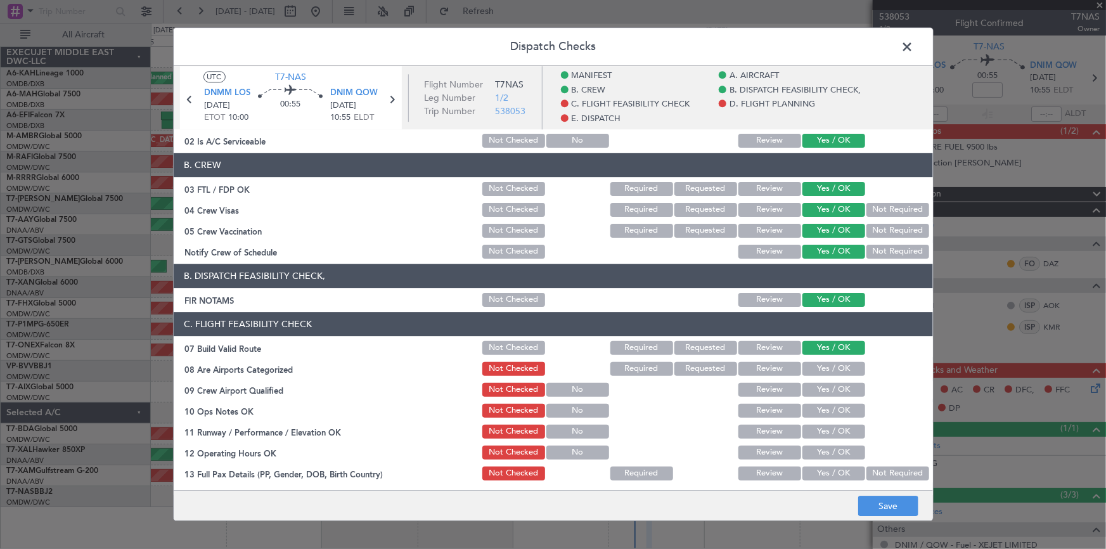
click at [820, 366] on button "Yes / OK" at bounding box center [834, 369] width 63 height 14
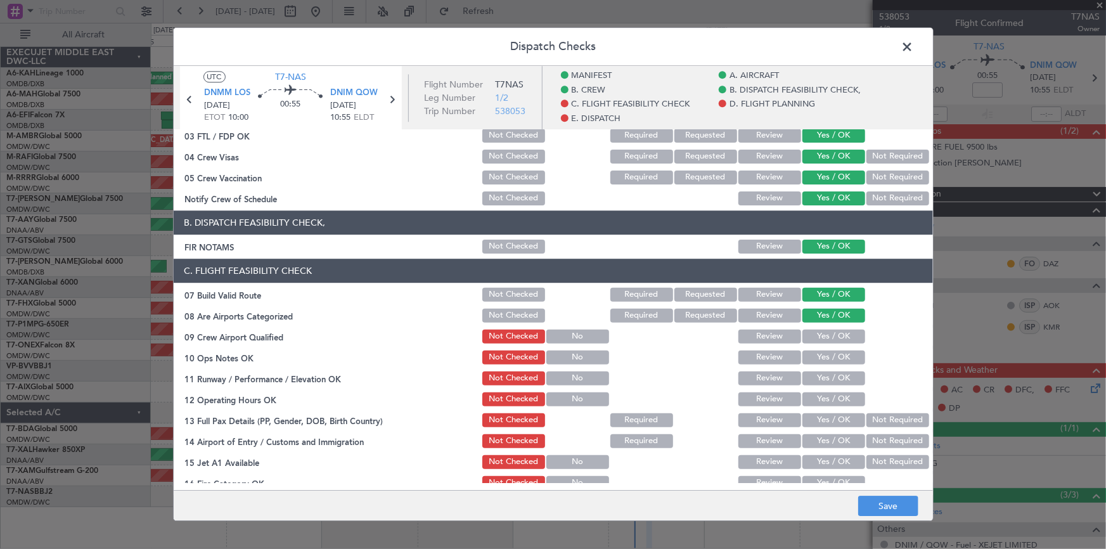
scroll to position [230, 0]
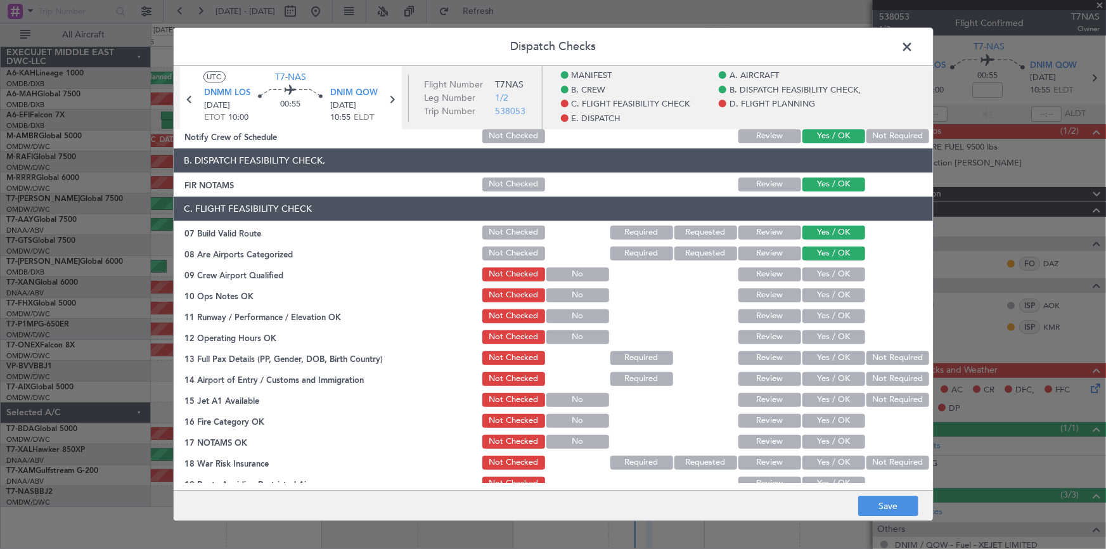
click at [830, 273] on button "Yes / OK" at bounding box center [834, 275] width 63 height 14
click at [822, 291] on button "Yes / OK" at bounding box center [834, 295] width 63 height 14
click at [822, 316] on button "Yes / OK" at bounding box center [834, 316] width 63 height 14
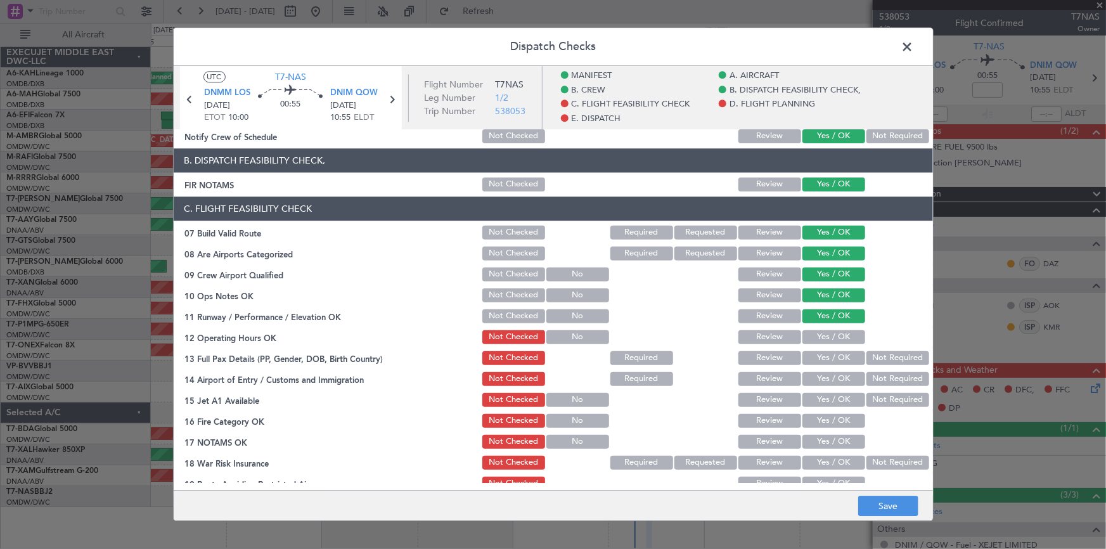
drag, startPoint x: 818, startPoint y: 332, endPoint x: 818, endPoint y: 342, distance: 10.8
click at [818, 332] on button "Yes / OK" at bounding box center [834, 337] width 63 height 14
click at [814, 352] on button "Yes / OK" at bounding box center [834, 358] width 63 height 14
click at [867, 375] on button "Not Required" at bounding box center [898, 379] width 63 height 14
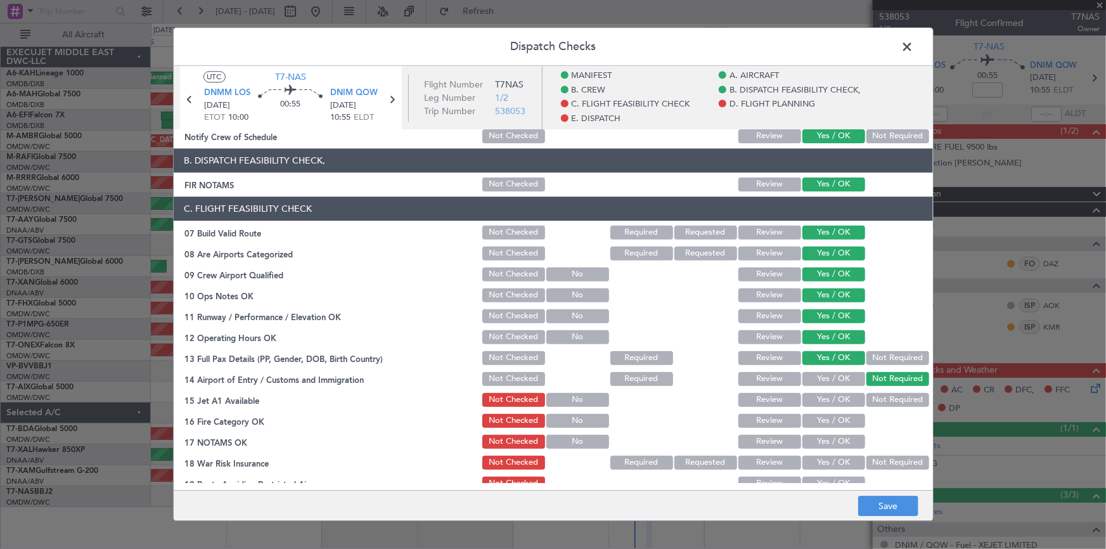
click at [831, 401] on button "Yes / OK" at bounding box center [834, 400] width 63 height 14
click at [827, 425] on button "Yes / OK" at bounding box center [834, 421] width 63 height 14
drag, startPoint x: 825, startPoint y: 441, endPoint x: 822, endPoint y: 458, distance: 17.9
click at [825, 441] on button "Yes / OK" at bounding box center [834, 442] width 63 height 14
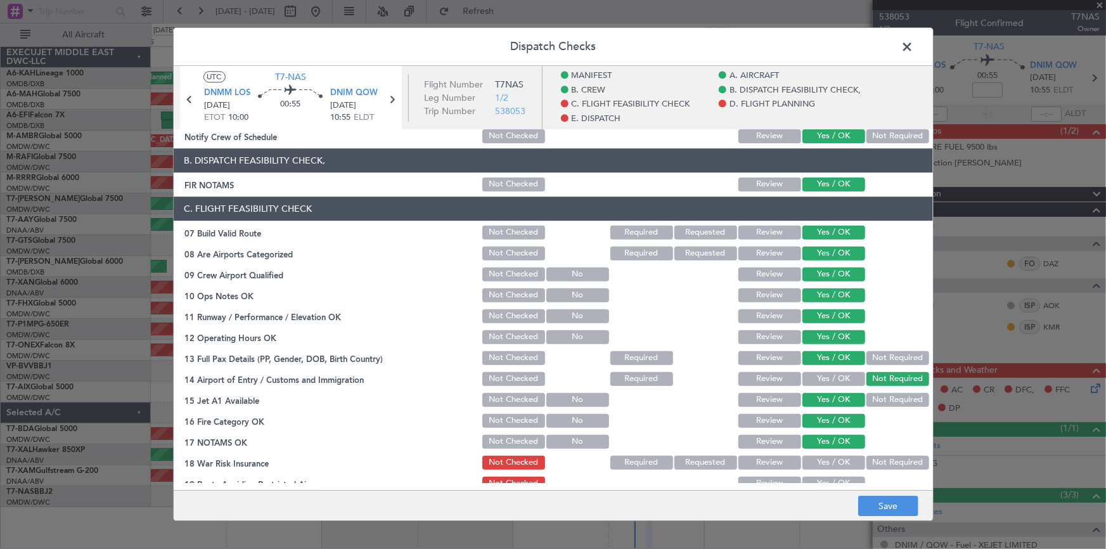
drag, startPoint x: 822, startPoint y: 461, endPoint x: 830, endPoint y: 448, distance: 15.7
click at [824, 460] on button "Yes / OK" at bounding box center [834, 463] width 63 height 14
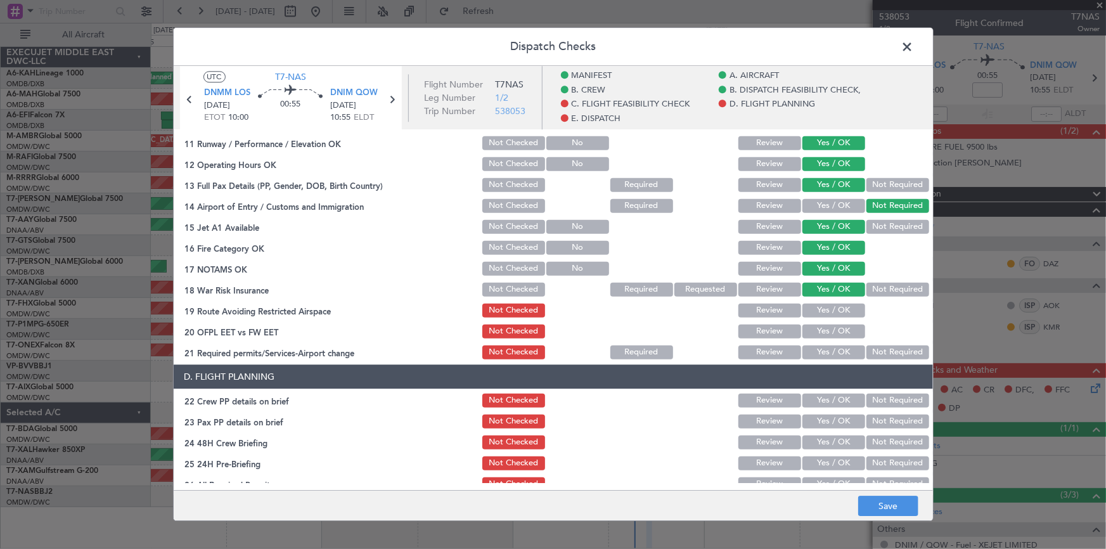
click at [824, 307] on button "Yes / OK" at bounding box center [834, 311] width 63 height 14
drag, startPoint x: 822, startPoint y: 326, endPoint x: 823, endPoint y: 343, distance: 17.1
click at [822, 327] on button "Yes / OK" at bounding box center [834, 332] width 63 height 14
click at [820, 345] on button "Yes / OK" at bounding box center [834, 352] width 63 height 14
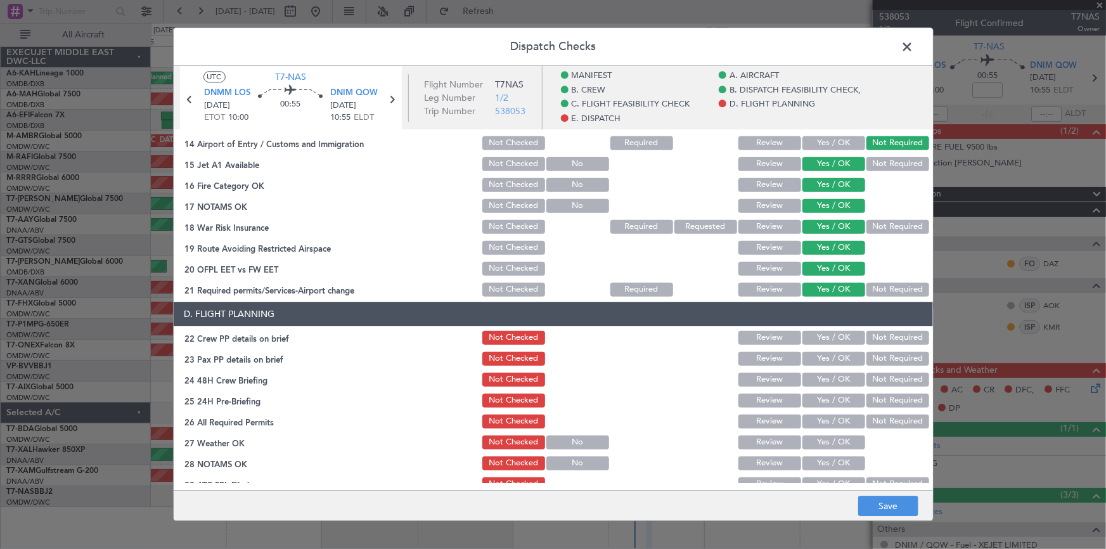
scroll to position [519, 0]
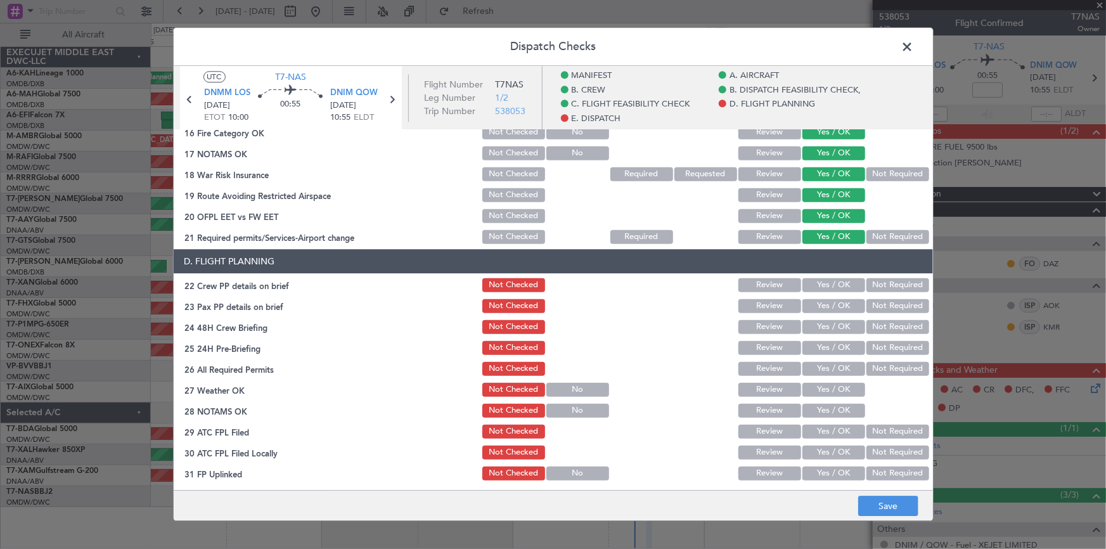
click at [825, 282] on button "Yes / OK" at bounding box center [834, 285] width 63 height 14
click at [825, 310] on button "Yes / OK" at bounding box center [834, 306] width 63 height 14
click at [824, 326] on button "Yes / OK" at bounding box center [834, 327] width 63 height 14
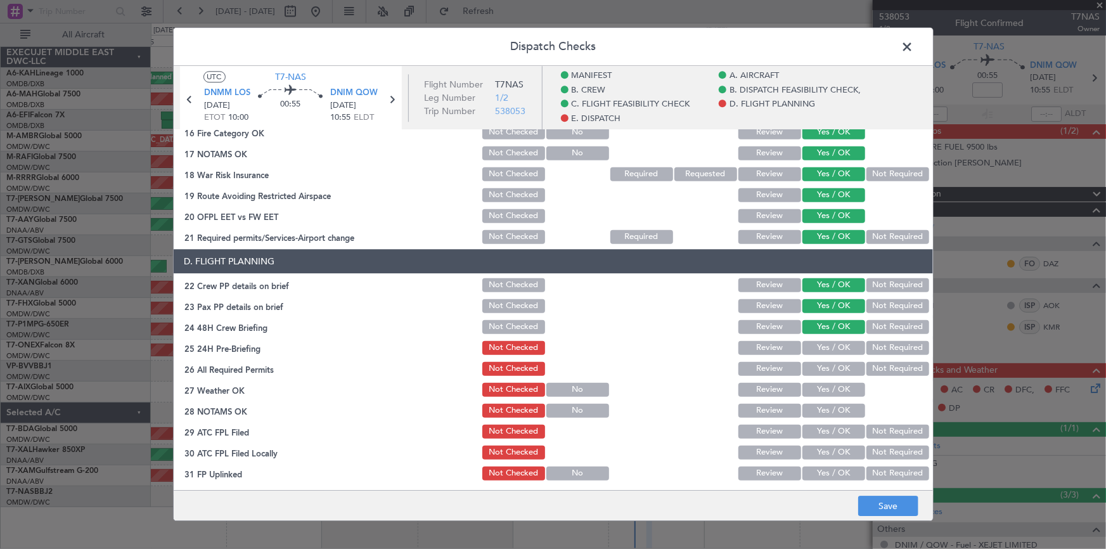
click at [874, 326] on button "Not Required" at bounding box center [898, 327] width 63 height 14
click at [874, 347] on button "Not Required" at bounding box center [898, 348] width 63 height 14
click at [833, 343] on button "Yes / OK" at bounding box center [834, 348] width 63 height 14
click at [825, 364] on button "Yes / OK" at bounding box center [834, 369] width 63 height 14
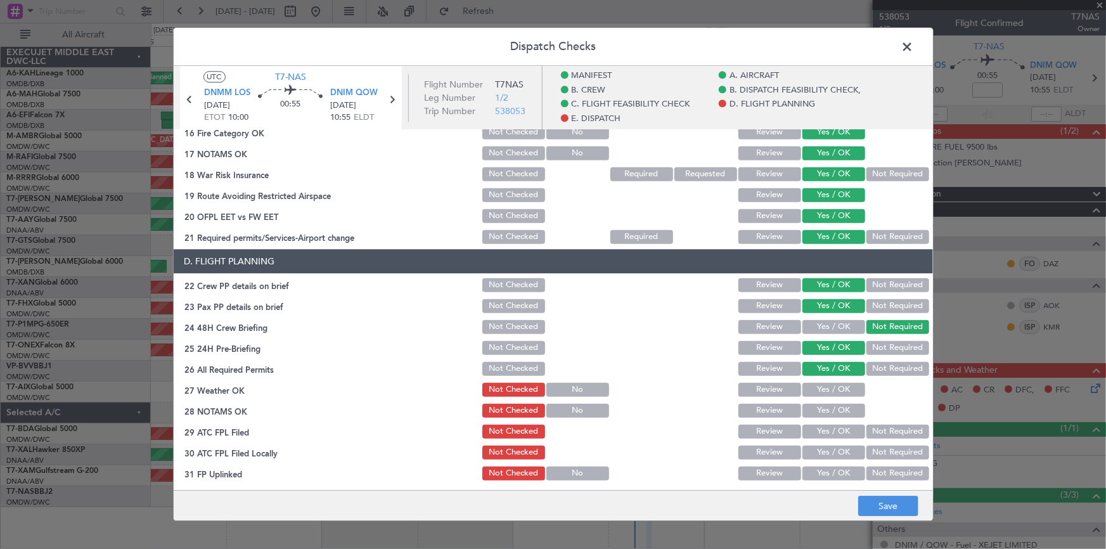
click at [869, 368] on button "Not Required" at bounding box center [898, 369] width 63 height 14
click at [825, 371] on button "Yes / OK" at bounding box center [834, 369] width 63 height 14
click at [877, 350] on button "Not Required" at bounding box center [898, 348] width 63 height 14
click at [822, 393] on button "Yes / OK" at bounding box center [834, 390] width 63 height 14
click at [820, 411] on button "Yes / OK" at bounding box center [834, 411] width 63 height 14
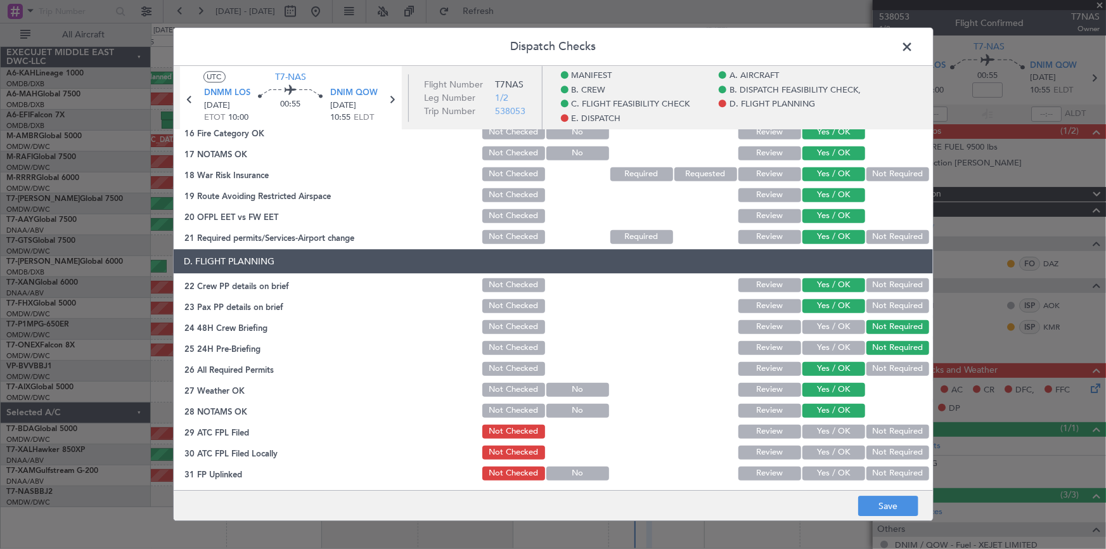
click at [824, 425] on button "Yes / OK" at bounding box center [834, 432] width 63 height 14
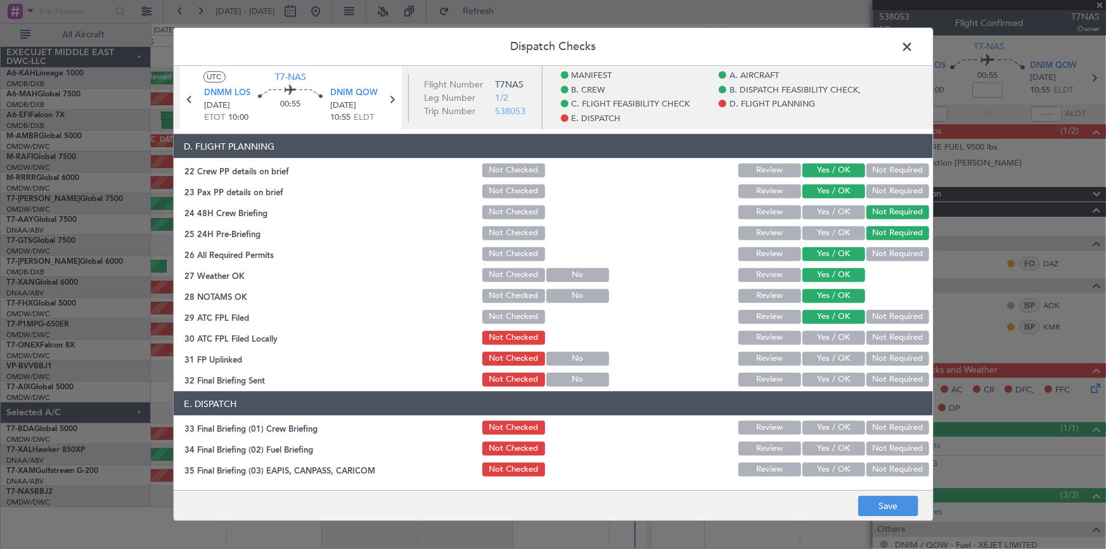
drag, startPoint x: 825, startPoint y: 336, endPoint x: 825, endPoint y: 360, distance: 24.1
click at [825, 336] on button "Yes / OK" at bounding box center [834, 337] width 63 height 14
click at [825, 361] on button "Yes / OK" at bounding box center [834, 358] width 63 height 14
click at [825, 378] on button "Yes / OK" at bounding box center [834, 379] width 63 height 14
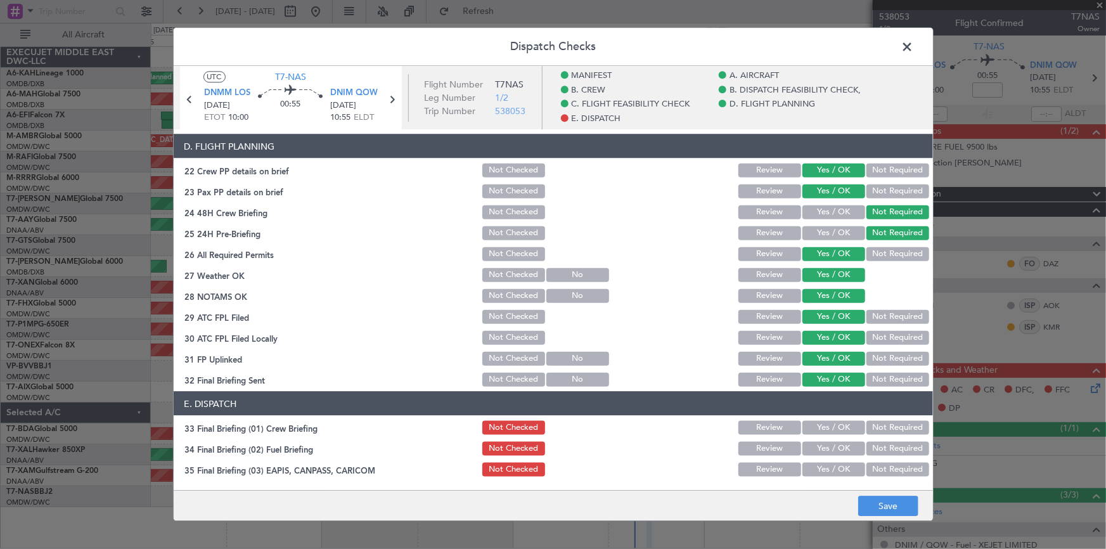
click at [820, 425] on button "Yes / OK" at bounding box center [834, 427] width 63 height 14
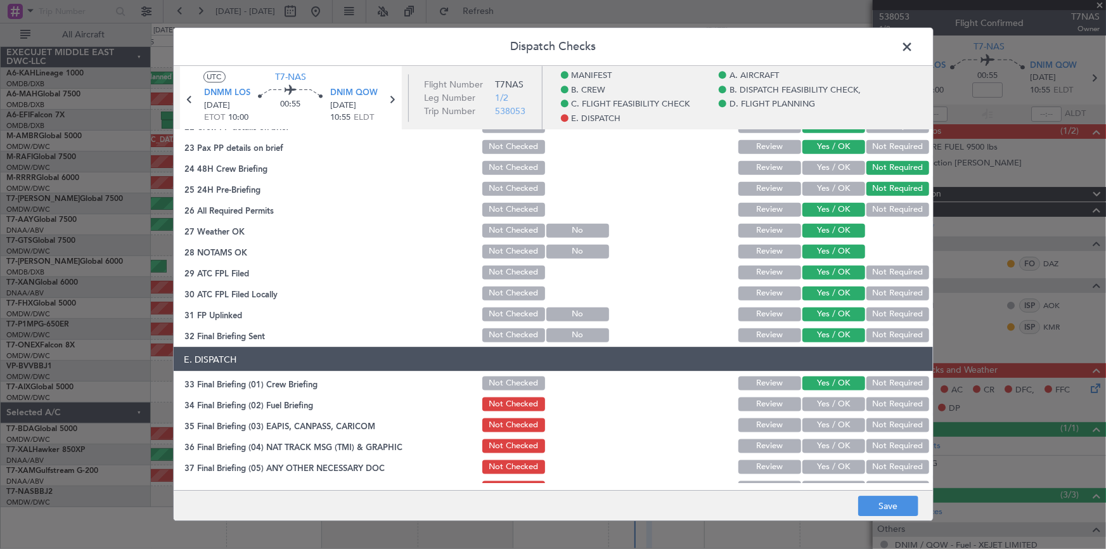
scroll to position [749, 0]
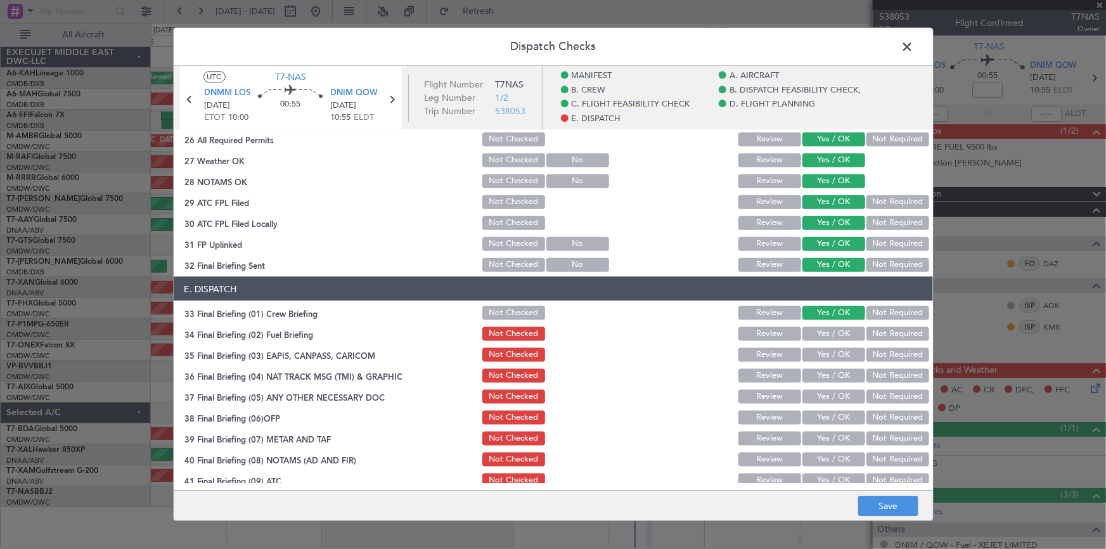
click at [875, 333] on button "Not Required" at bounding box center [898, 333] width 63 height 14
click at [872, 358] on button "Not Required" at bounding box center [898, 354] width 63 height 14
click at [877, 377] on button "Not Required" at bounding box center [898, 375] width 63 height 14
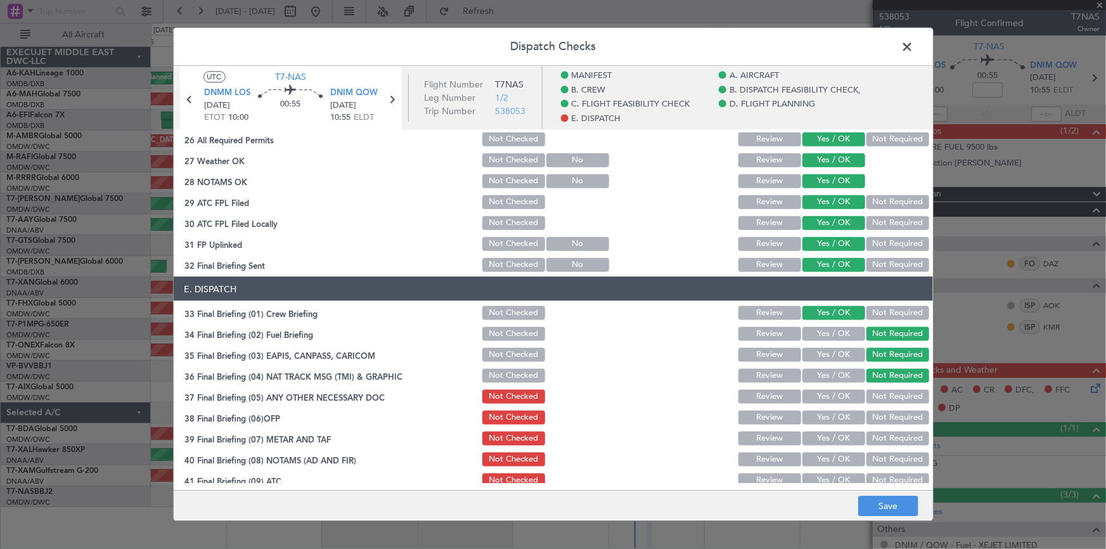
click at [882, 391] on button "Not Required" at bounding box center [898, 396] width 63 height 14
click at [824, 420] on button "Yes / OK" at bounding box center [834, 417] width 63 height 14
click at [824, 435] on button "Yes / OK" at bounding box center [834, 438] width 63 height 14
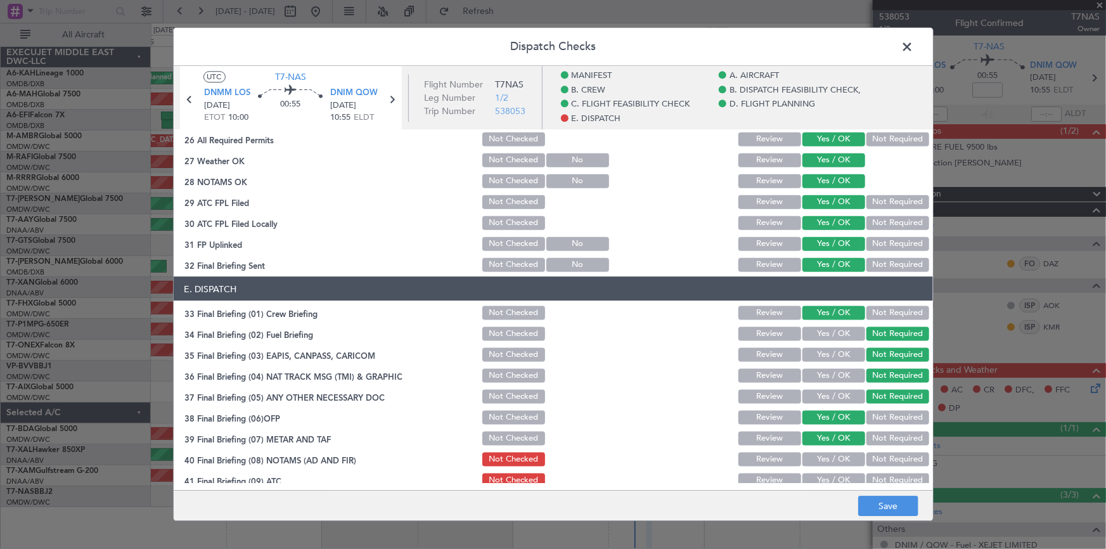
drag, startPoint x: 824, startPoint y: 458, endPoint x: 831, endPoint y: 451, distance: 9.4
click at [824, 457] on button "Yes / OK" at bounding box center [834, 459] width 63 height 14
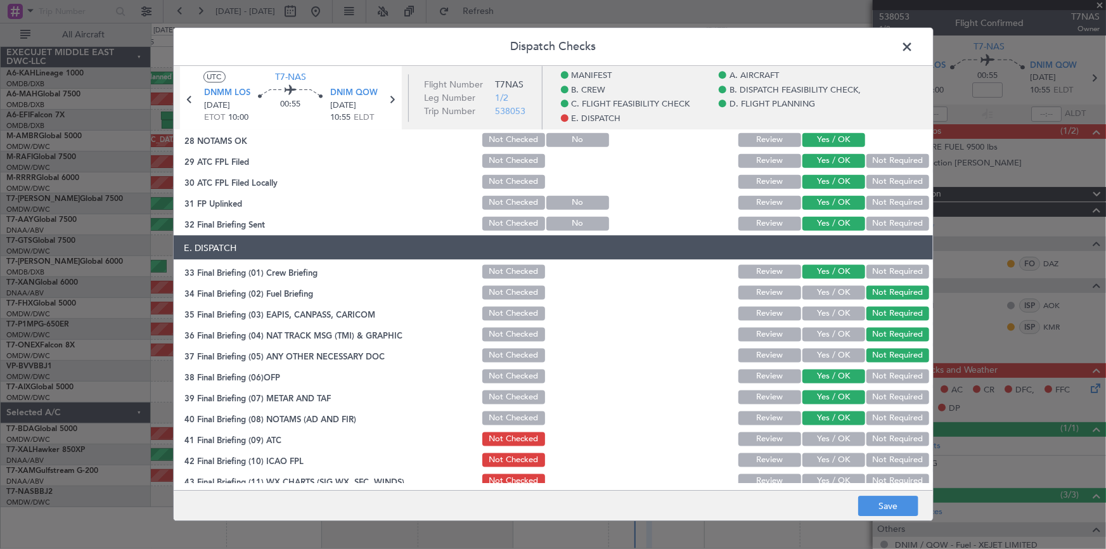
scroll to position [806, 0]
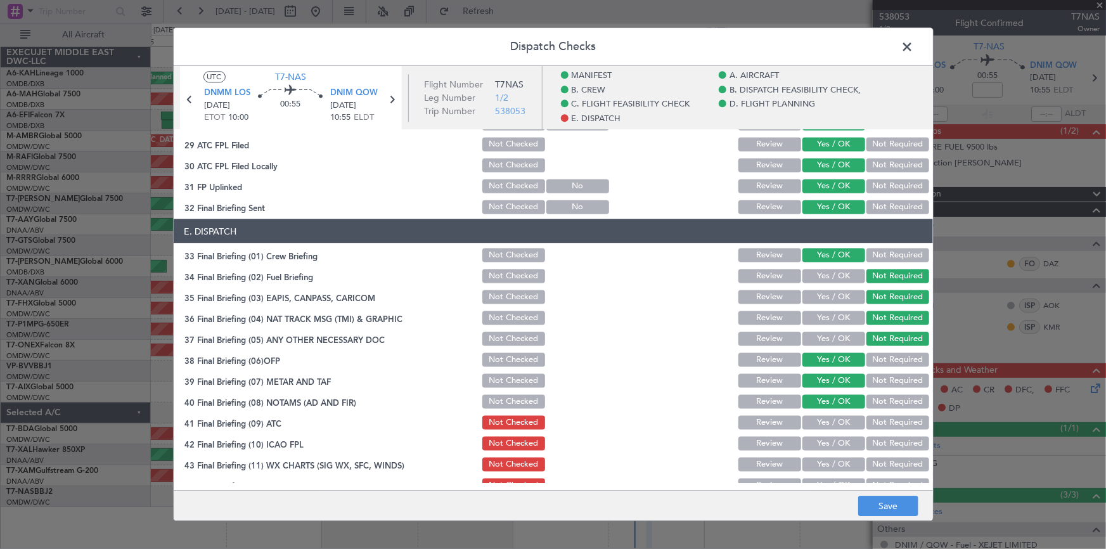
click at [829, 423] on button "Yes / OK" at bounding box center [834, 422] width 63 height 14
click at [829, 439] on button "Yes / OK" at bounding box center [834, 443] width 63 height 14
drag, startPoint x: 829, startPoint y: 450, endPoint x: 829, endPoint y: 456, distance: 6.4
click at [829, 450] on div "Yes / OK" at bounding box center [833, 443] width 64 height 18
click at [829, 457] on button "Yes / OK" at bounding box center [834, 464] width 63 height 14
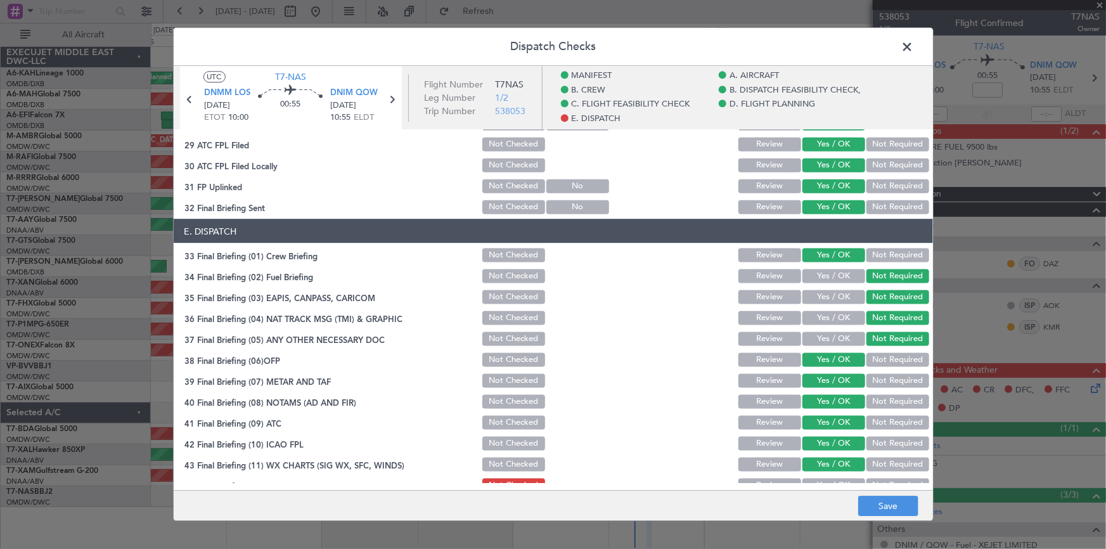
click at [820, 481] on button "Yes / OK" at bounding box center [834, 485] width 63 height 14
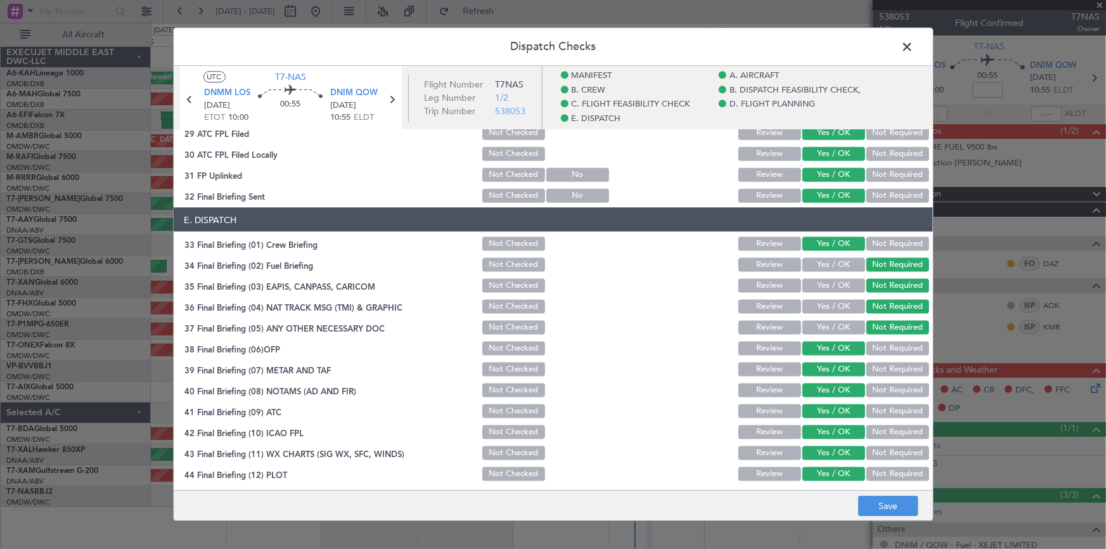
scroll to position [819, 0]
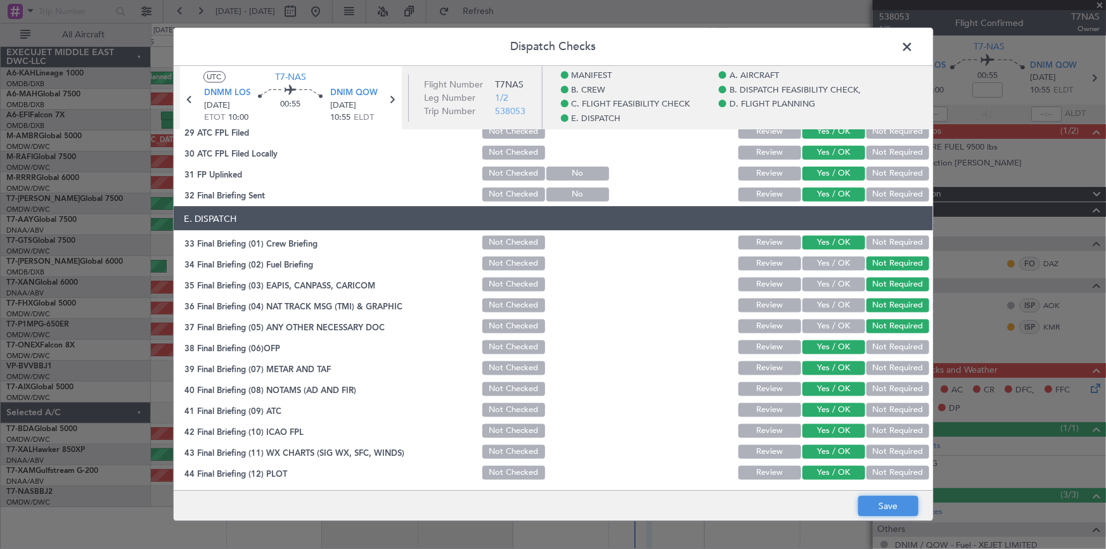
click at [877, 496] on button "Save" at bounding box center [888, 506] width 60 height 20
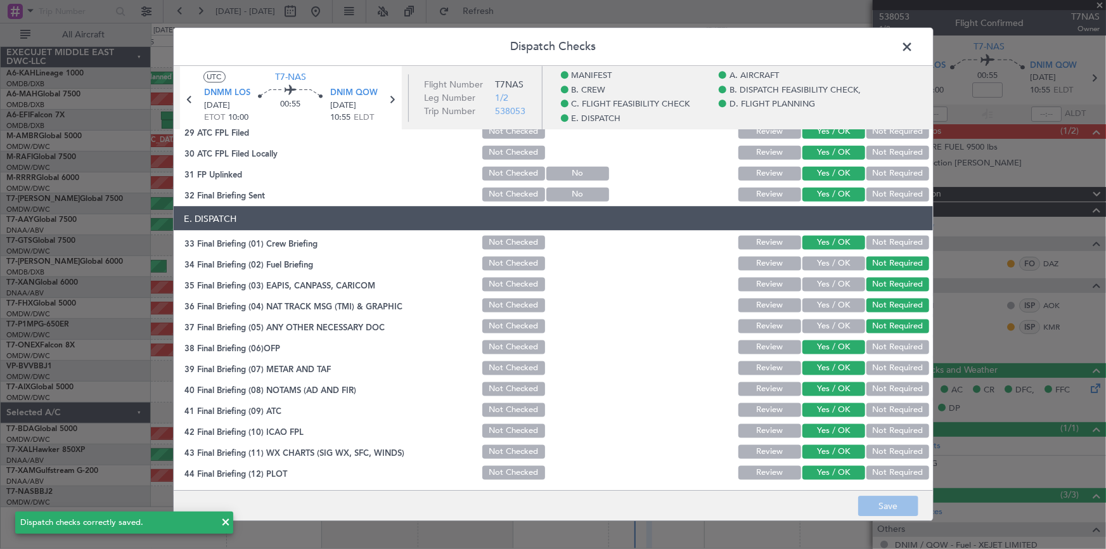
click at [914, 44] on span at bounding box center [914, 49] width 0 height 25
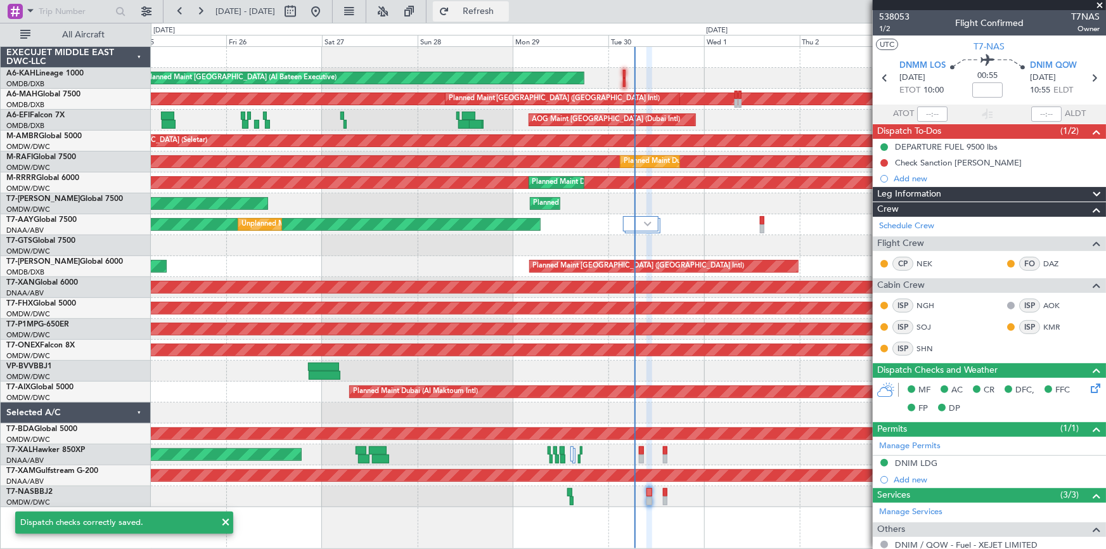
click at [494, 11] on span "Refresh" at bounding box center [478, 11] width 53 height 9
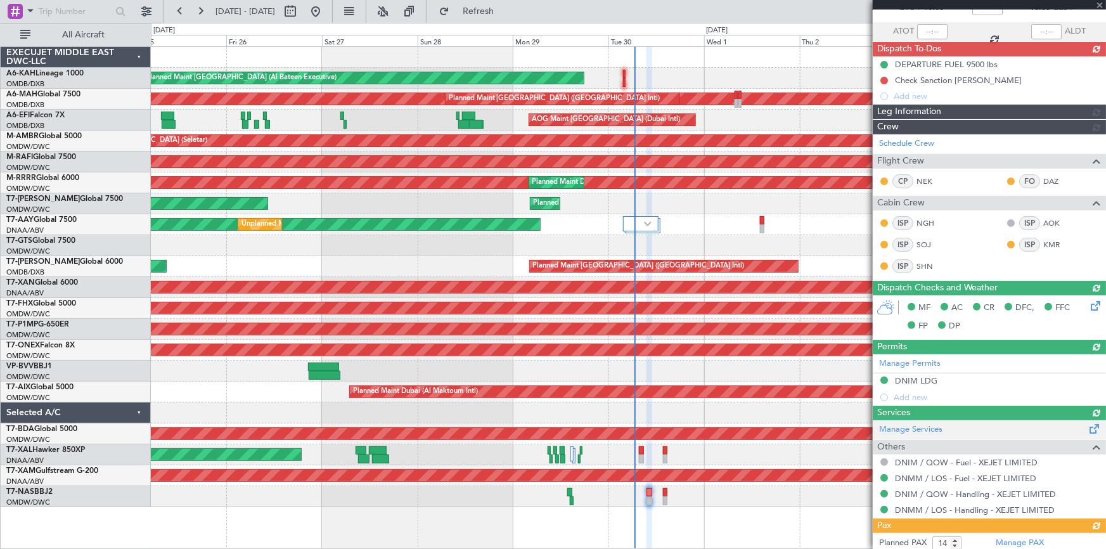
scroll to position [230, 0]
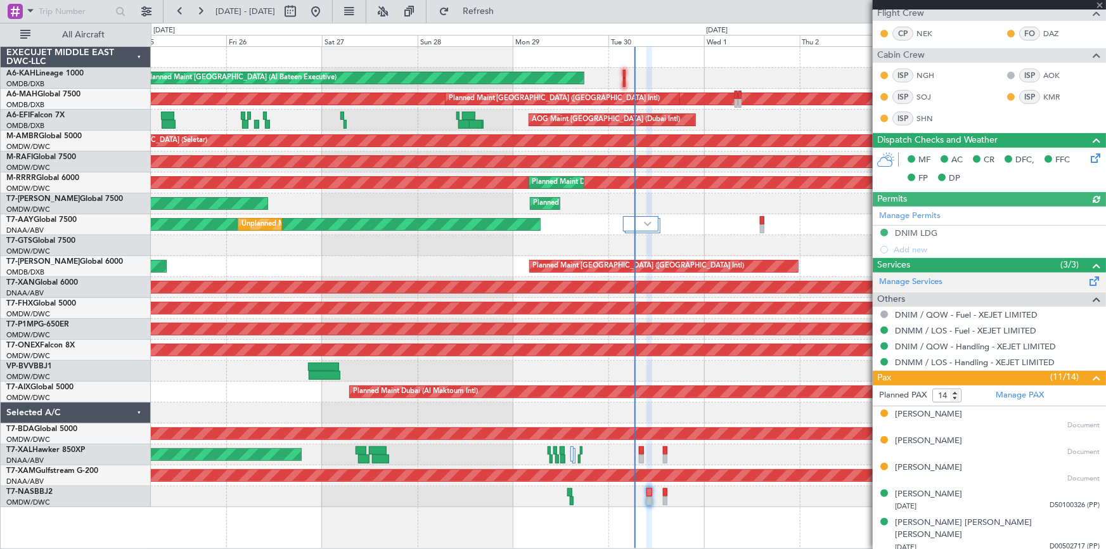
type input "Dherander Fithani (DHF)"
type input "7393"
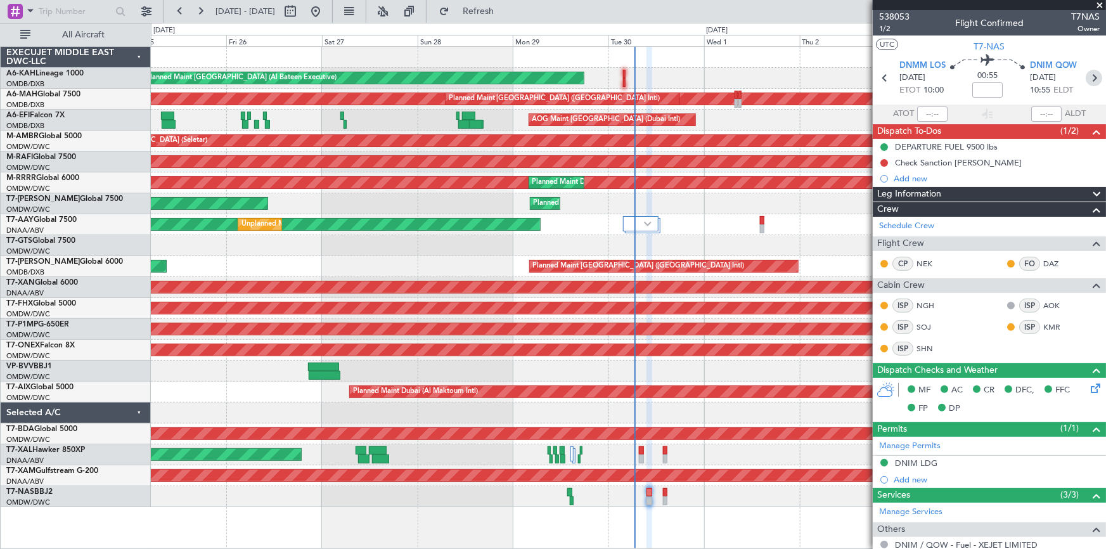
click at [1089, 77] on icon at bounding box center [1094, 78] width 16 height 16
type input "-00:05"
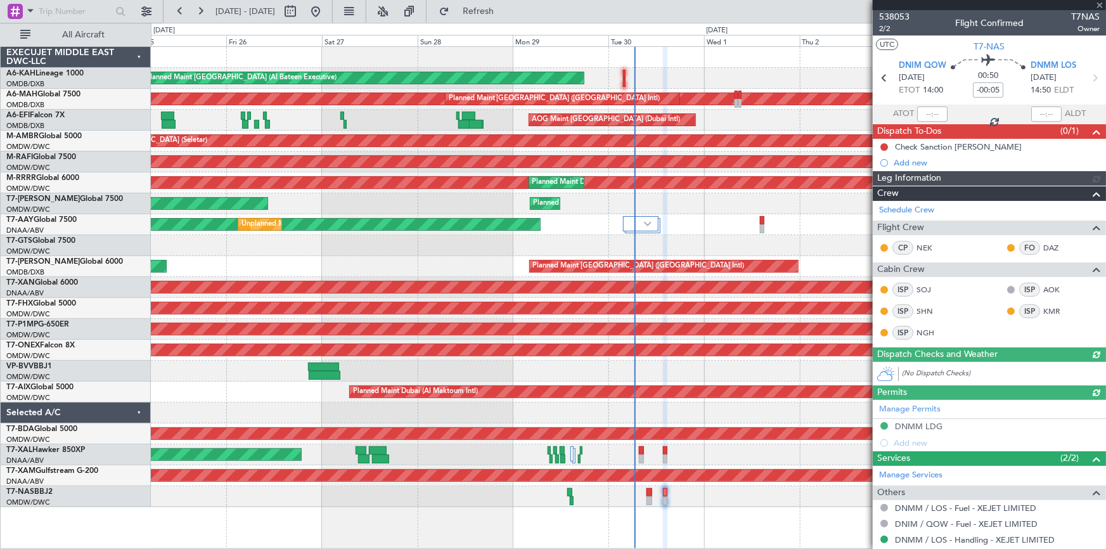
type input "Dherander Fithani (DHF)"
type input "7394"
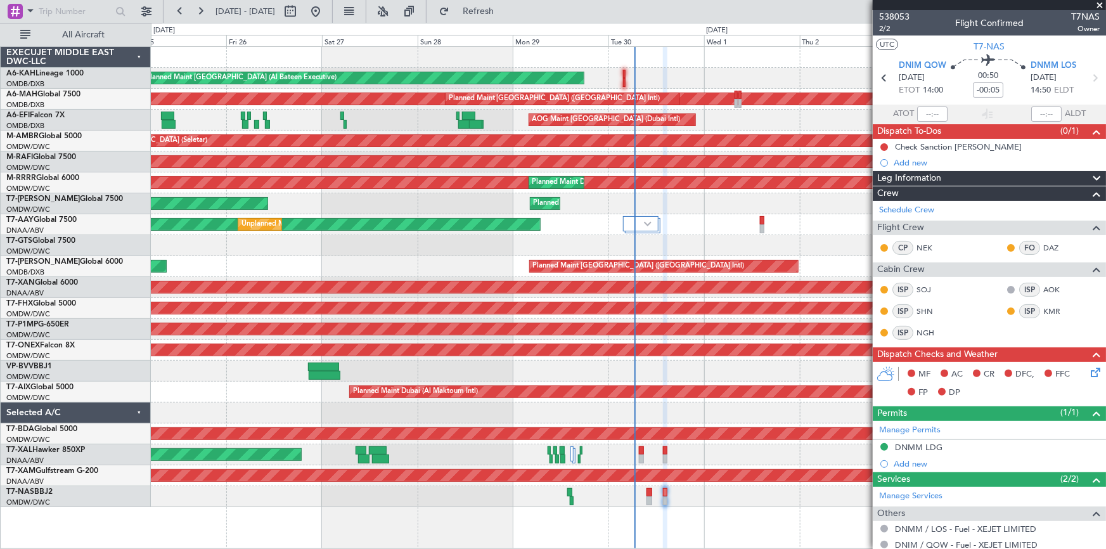
scroll to position [230, 0]
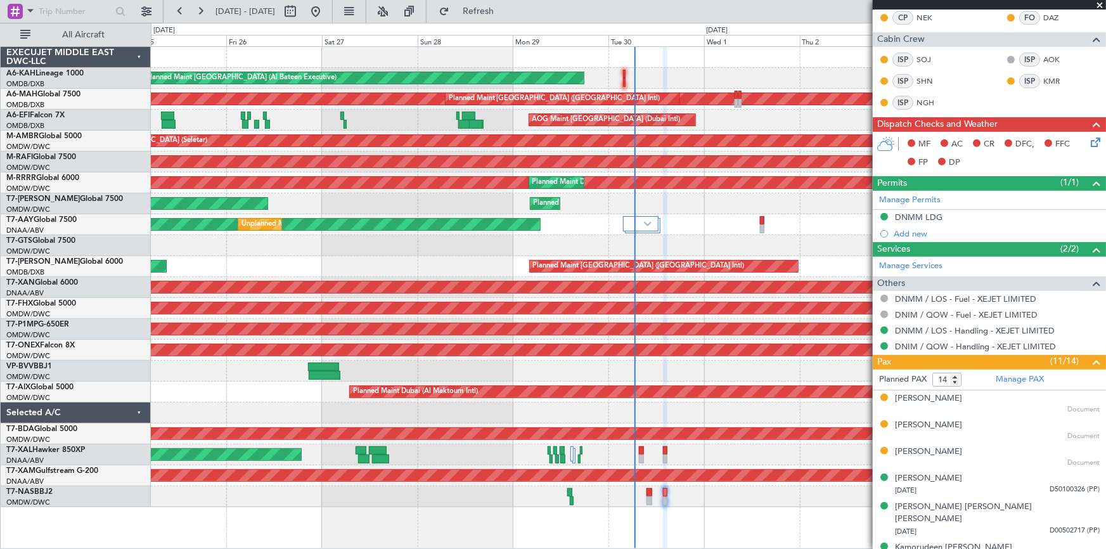
click at [1088, 141] on icon at bounding box center [1093, 140] width 10 height 10
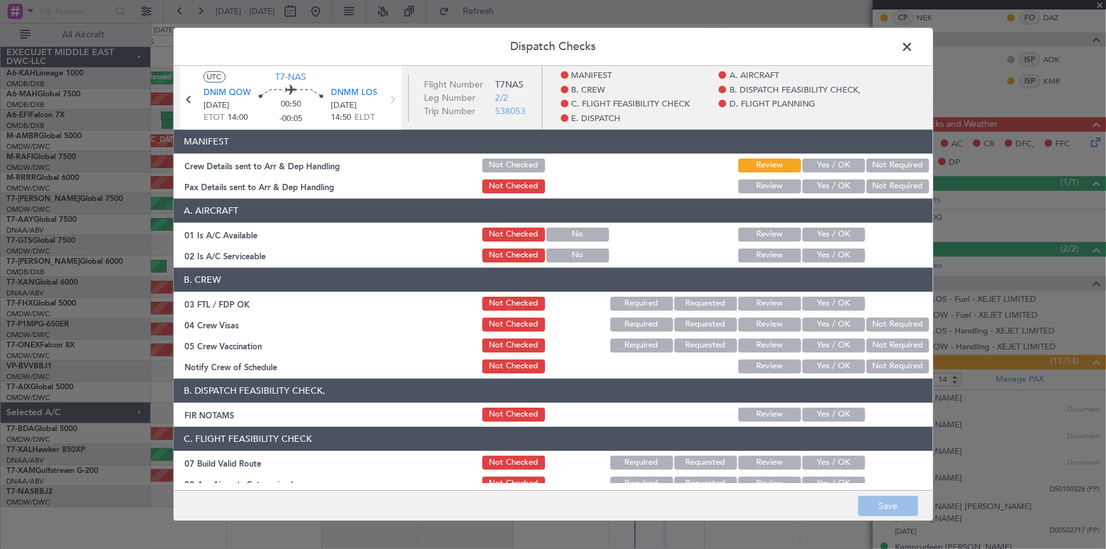
click at [827, 162] on button "Yes / OK" at bounding box center [834, 165] width 63 height 14
click at [824, 183] on button "Yes / OK" at bounding box center [834, 186] width 63 height 14
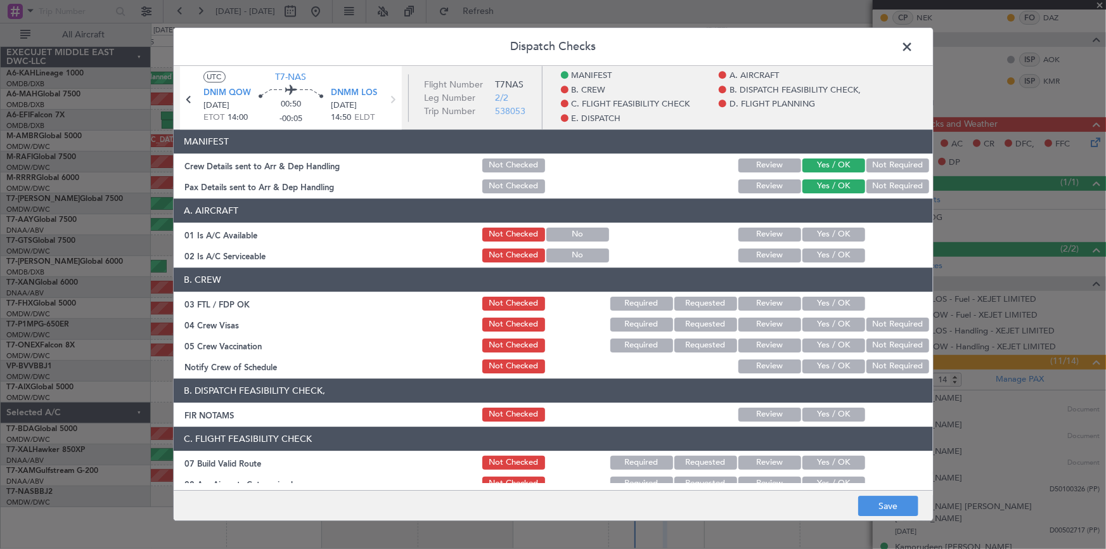
drag, startPoint x: 811, startPoint y: 231, endPoint x: 818, endPoint y: 258, distance: 27.4
click at [812, 231] on button "Yes / OK" at bounding box center [834, 235] width 63 height 14
click at [818, 255] on button "Yes / OK" at bounding box center [834, 255] width 63 height 14
click at [818, 301] on button "Yes / OK" at bounding box center [834, 304] width 63 height 14
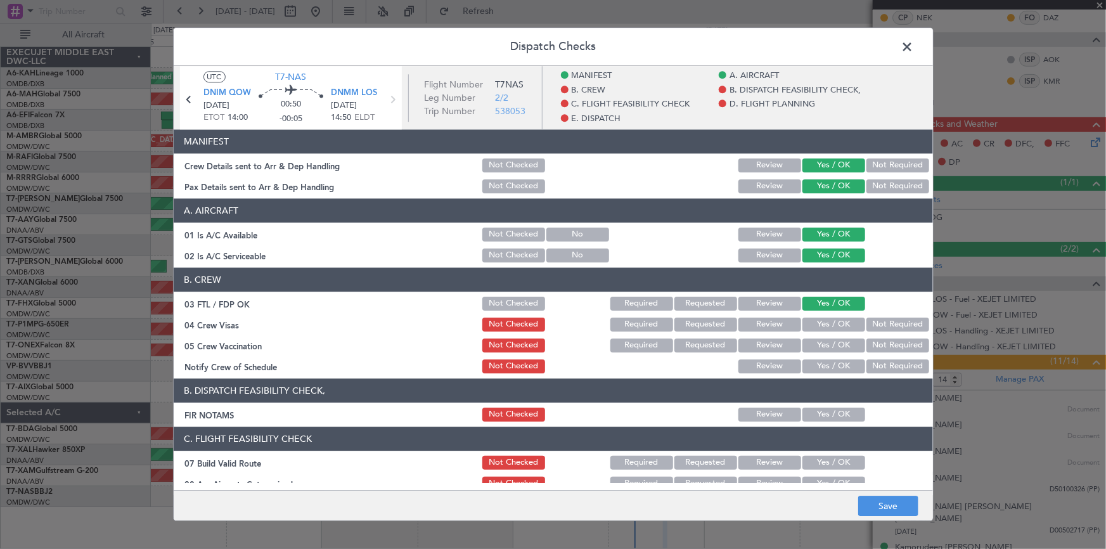
click at [818, 323] on button "Yes / OK" at bounding box center [834, 325] width 63 height 14
click at [819, 345] on button "Yes / OK" at bounding box center [834, 346] width 63 height 14
click at [815, 363] on button "Yes / OK" at bounding box center [834, 366] width 63 height 14
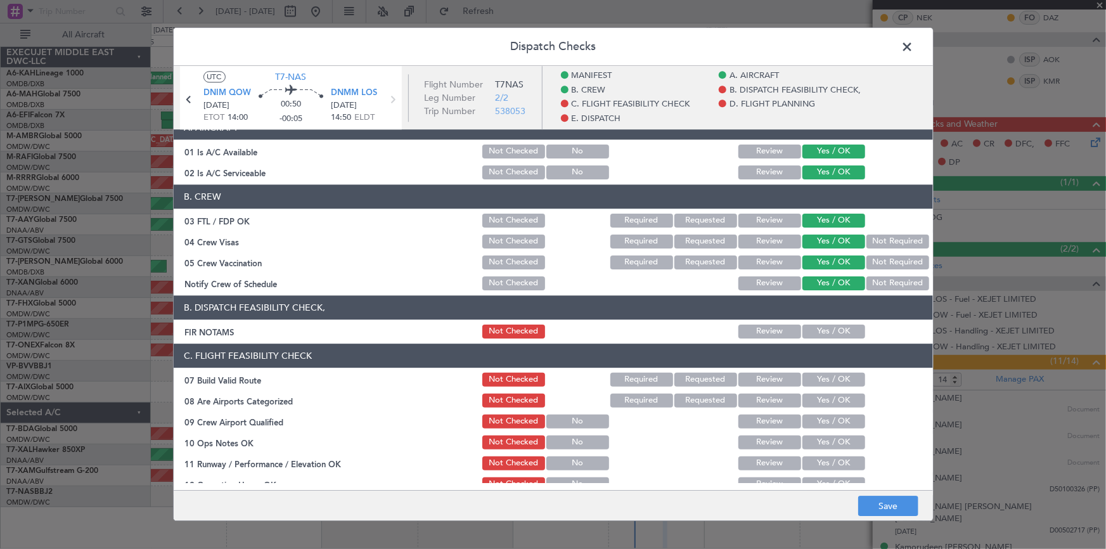
scroll to position [172, 0]
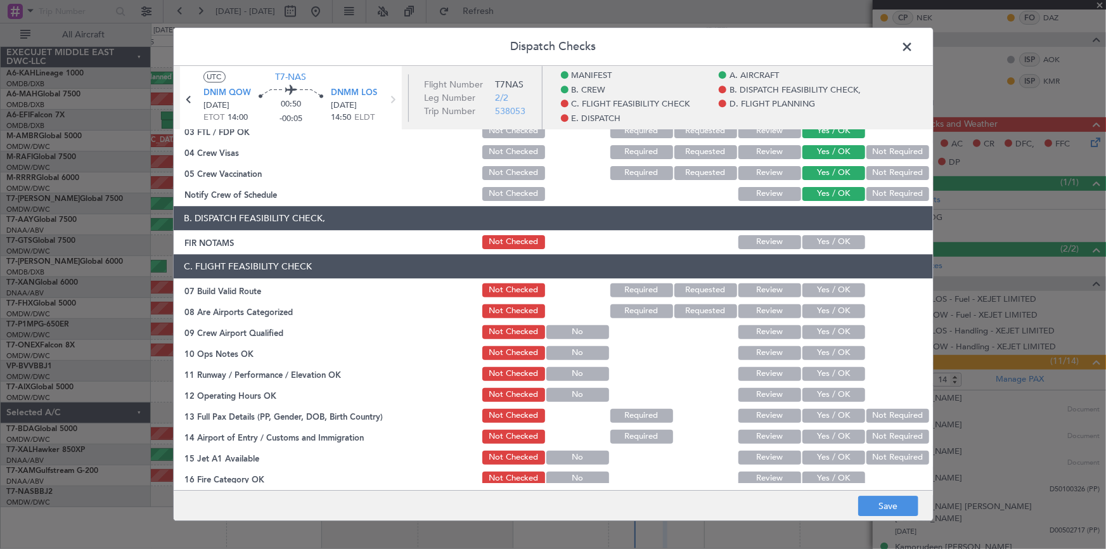
click at [826, 245] on button "Yes / OK" at bounding box center [834, 242] width 63 height 14
click at [821, 293] on button "Yes / OK" at bounding box center [834, 290] width 63 height 14
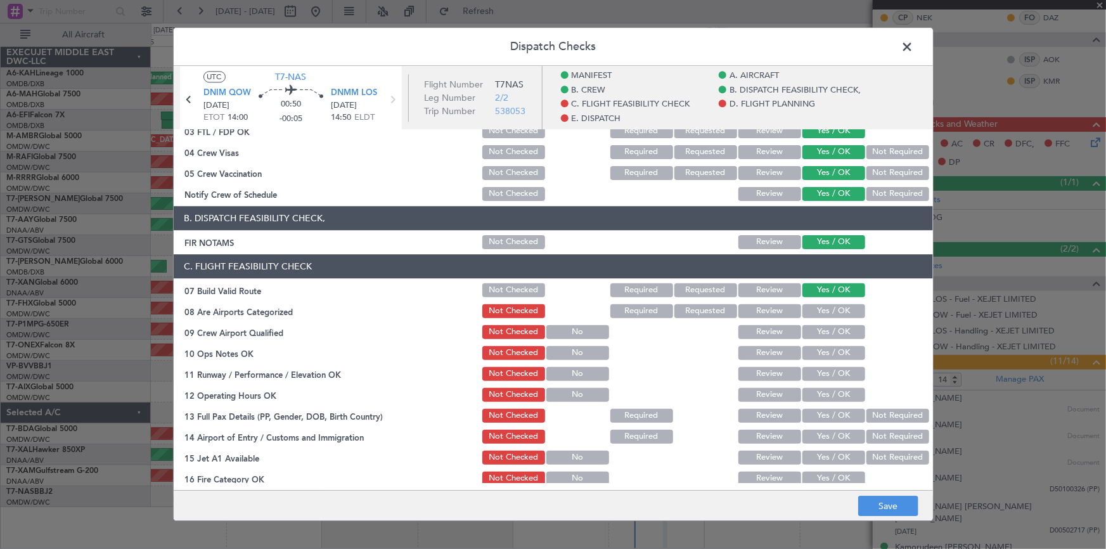
click at [820, 316] on button "Yes / OK" at bounding box center [834, 311] width 63 height 14
click at [823, 333] on button "Yes / OK" at bounding box center [834, 332] width 63 height 14
click at [814, 359] on button "Yes / OK" at bounding box center [834, 353] width 63 height 14
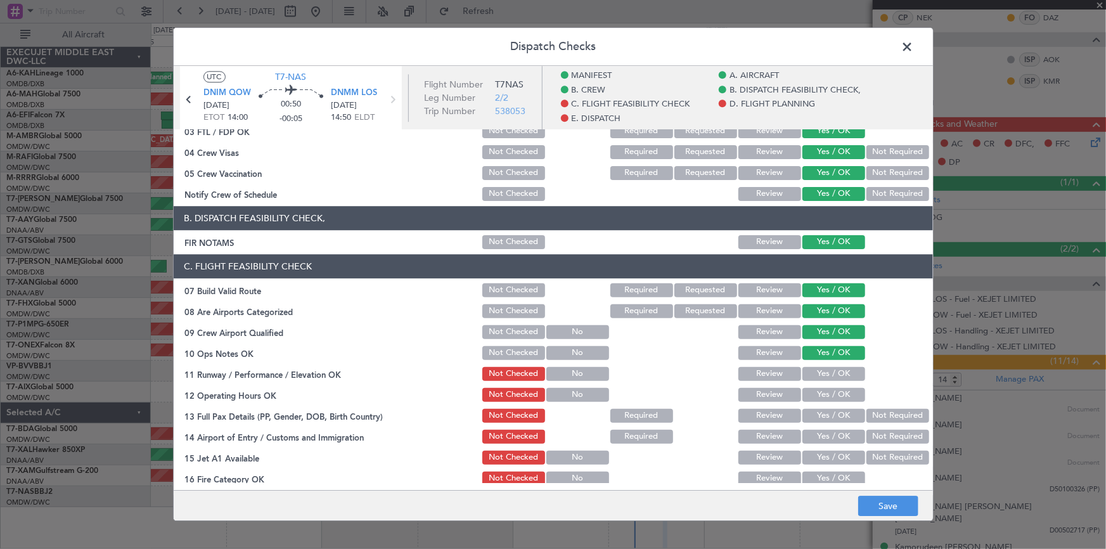
drag, startPoint x: 816, startPoint y: 374, endPoint x: 823, endPoint y: 404, distance: 31.1
click at [818, 377] on button "Yes / OK" at bounding box center [834, 374] width 63 height 14
click at [822, 399] on button "Yes / OK" at bounding box center [834, 395] width 63 height 14
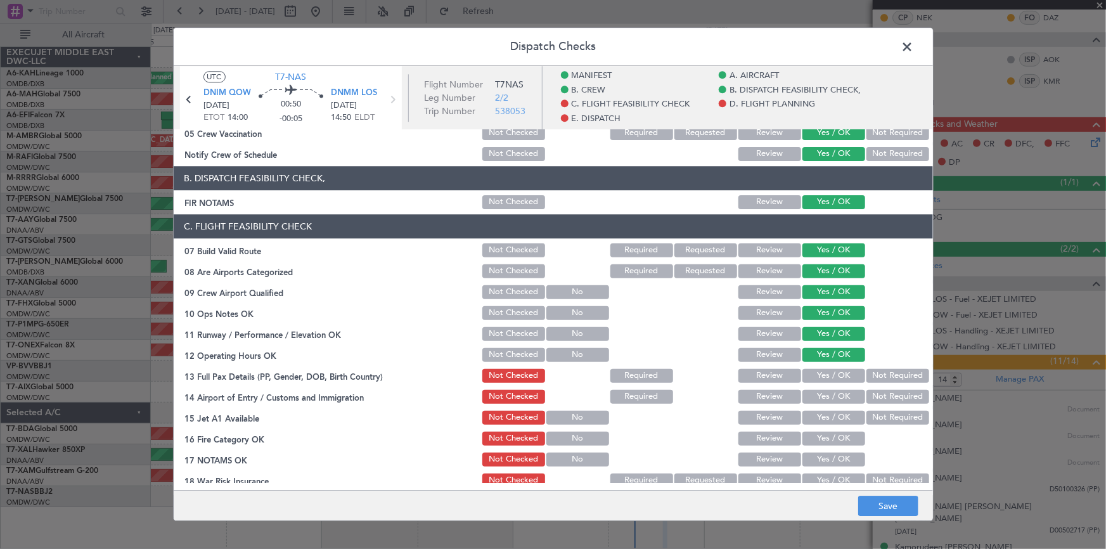
scroll to position [230, 0]
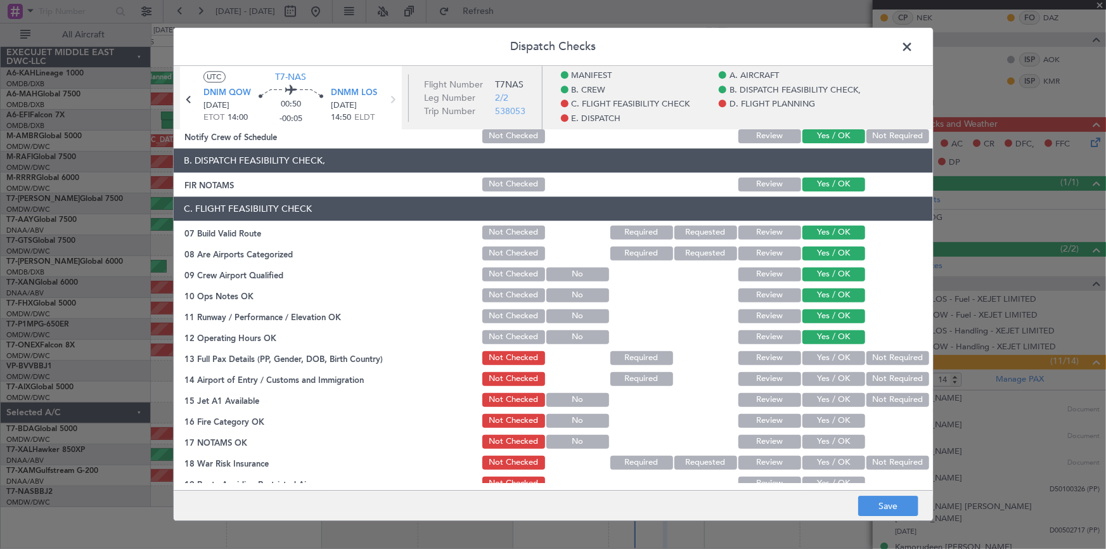
click at [820, 355] on button "Yes / OK" at bounding box center [834, 358] width 63 height 14
click at [878, 374] on button "Not Required" at bounding box center [898, 379] width 63 height 14
click at [834, 397] on button "Yes / OK" at bounding box center [834, 400] width 63 height 14
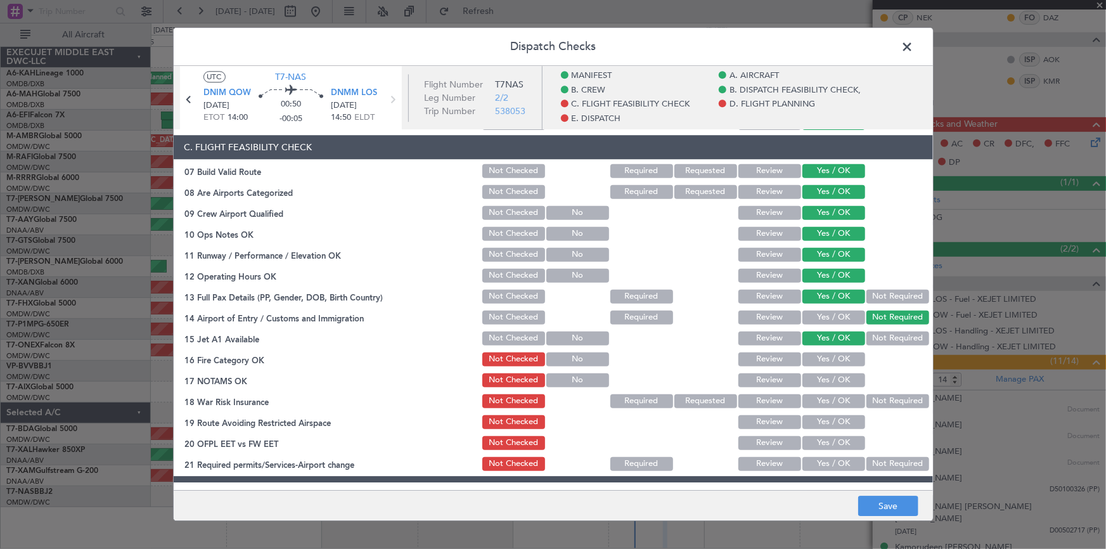
scroll to position [345, 0]
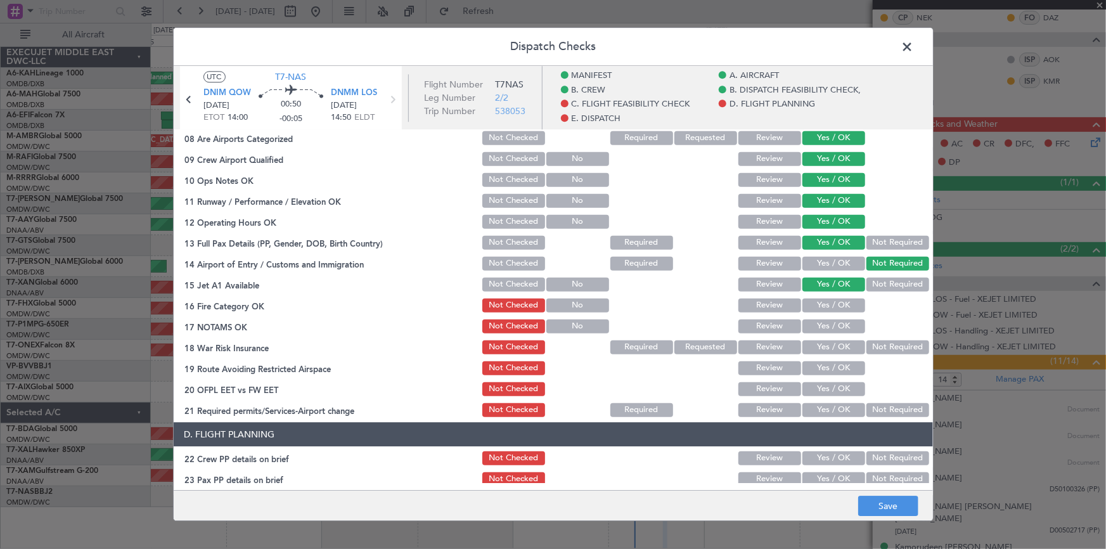
click at [834, 305] on button "Yes / OK" at bounding box center [834, 306] width 63 height 14
click at [827, 323] on button "Yes / OK" at bounding box center [834, 326] width 63 height 14
click at [824, 344] on button "Yes / OK" at bounding box center [834, 347] width 63 height 14
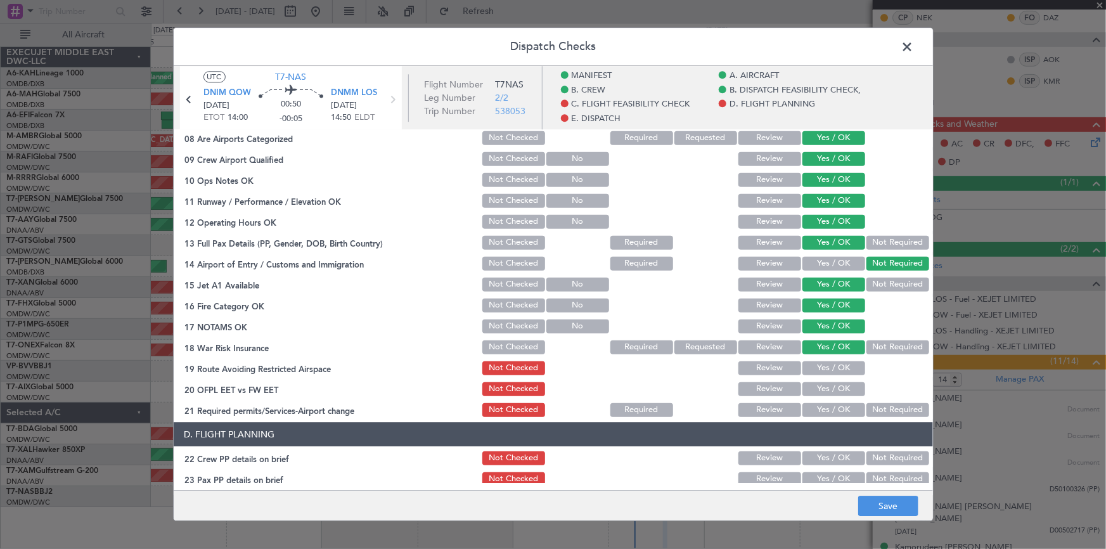
drag, startPoint x: 824, startPoint y: 361, endPoint x: 826, endPoint y: 374, distance: 12.8
click at [824, 361] on button "Yes / OK" at bounding box center [834, 368] width 63 height 14
click at [820, 382] on button "Yes / OK" at bounding box center [834, 389] width 63 height 14
click at [826, 405] on button "Yes / OK" at bounding box center [834, 410] width 63 height 14
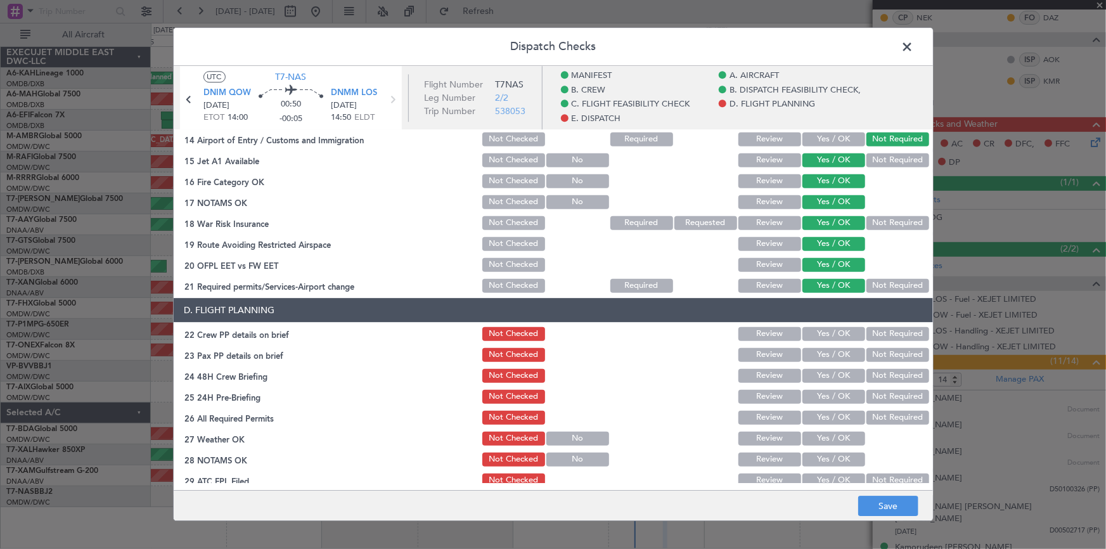
scroll to position [519, 0]
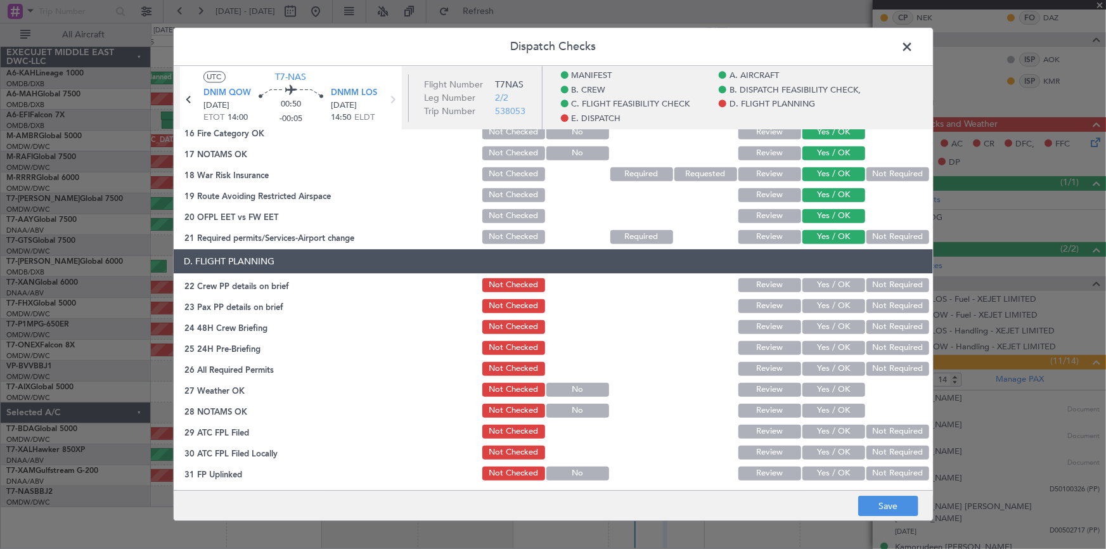
click at [815, 280] on button "Yes / OK" at bounding box center [834, 285] width 63 height 14
click at [817, 299] on button "Yes / OK" at bounding box center [834, 306] width 63 height 14
click at [877, 323] on button "Not Required" at bounding box center [898, 327] width 63 height 14
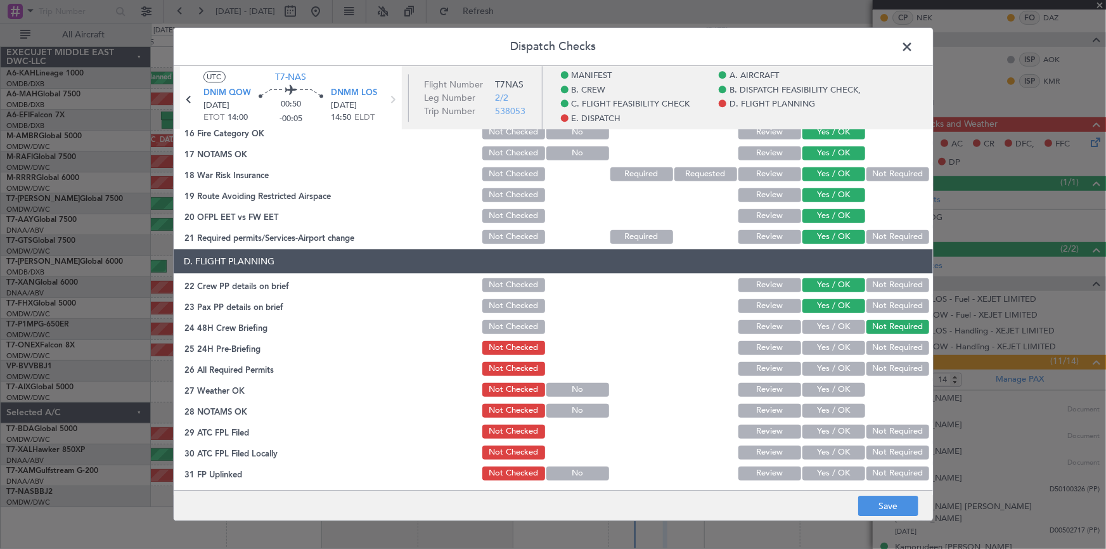
click at [878, 349] on button "Not Required" at bounding box center [898, 348] width 63 height 14
click at [879, 367] on button "Not Required" at bounding box center [898, 369] width 63 height 14
click at [815, 368] on button "Yes / OK" at bounding box center [834, 369] width 63 height 14
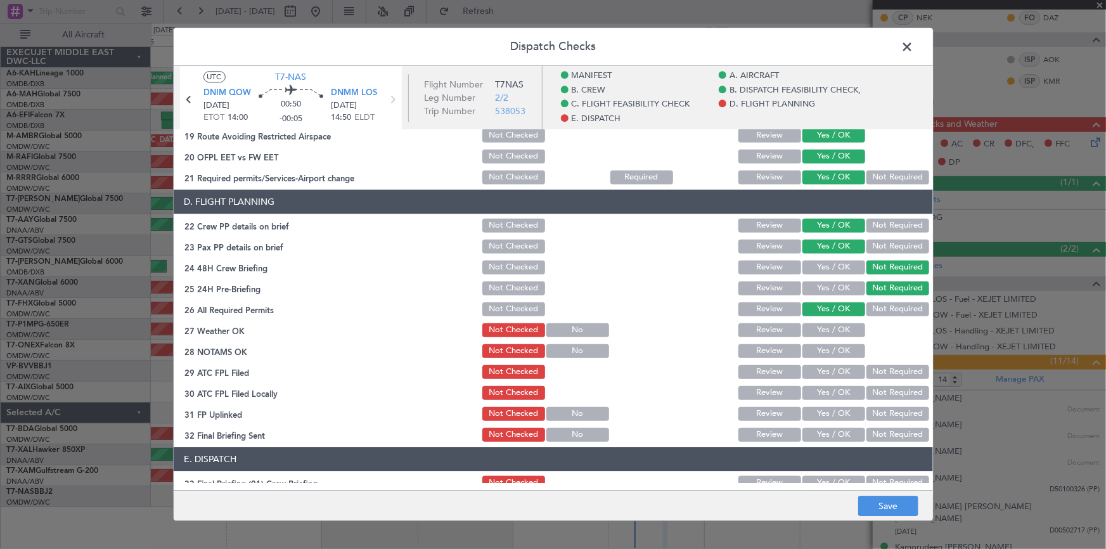
scroll to position [634, 0]
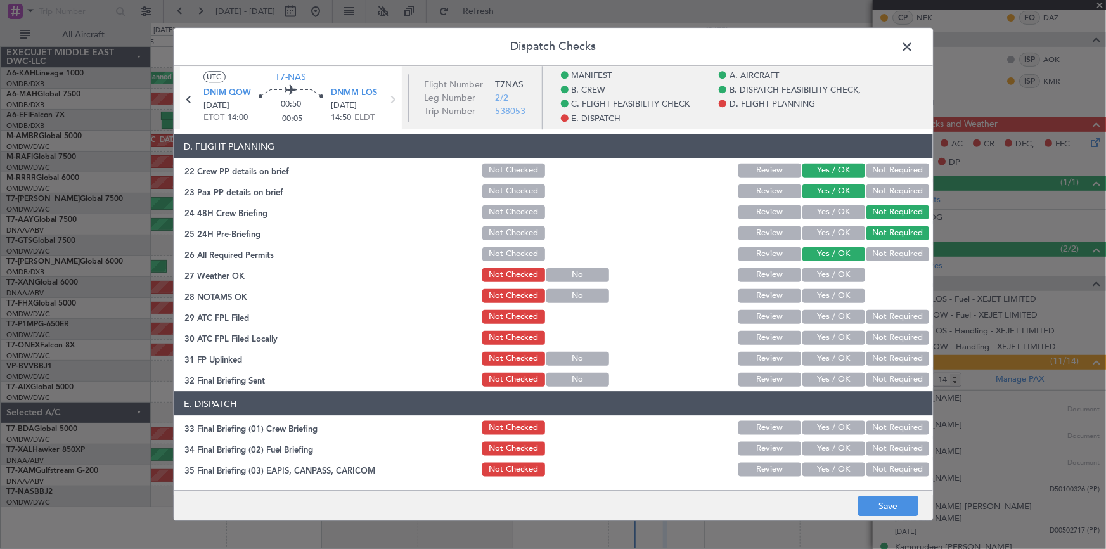
click at [825, 273] on button "Yes / OK" at bounding box center [834, 275] width 63 height 14
click at [823, 299] on button "Yes / OK" at bounding box center [834, 295] width 63 height 14
click at [823, 316] on button "Yes / OK" at bounding box center [834, 316] width 63 height 14
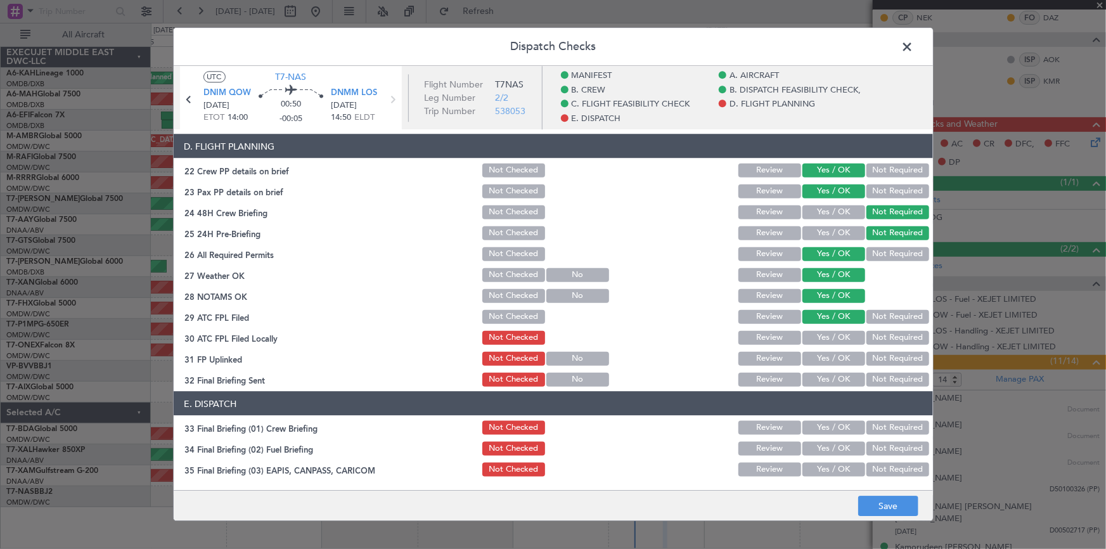
click at [829, 335] on button "Yes / OK" at bounding box center [834, 337] width 63 height 14
click at [823, 359] on button "Yes / OK" at bounding box center [834, 358] width 63 height 14
click at [828, 375] on button "Yes / OK" at bounding box center [834, 379] width 63 height 14
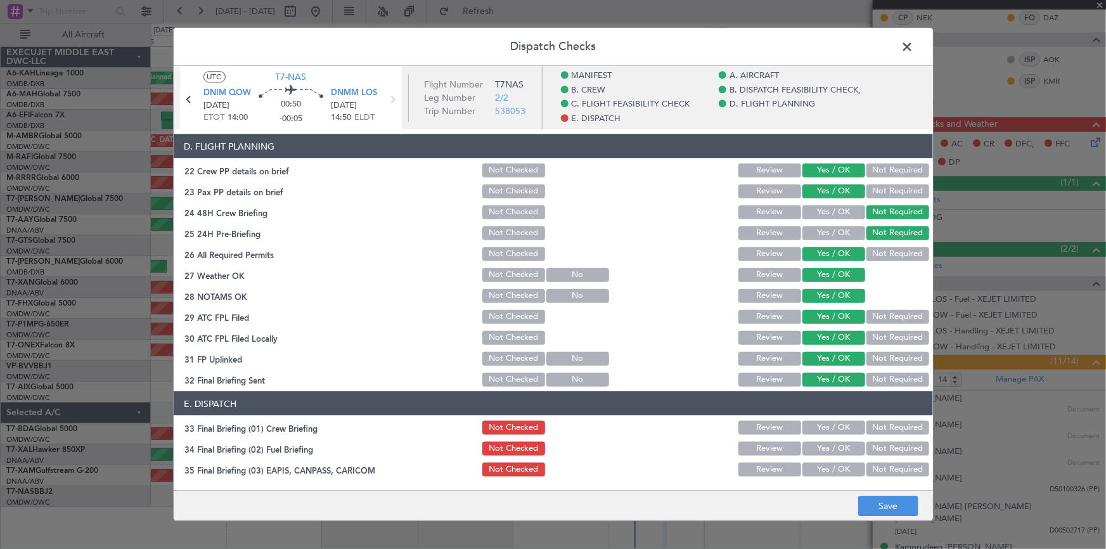
click at [824, 420] on button "Yes / OK" at bounding box center [834, 427] width 63 height 14
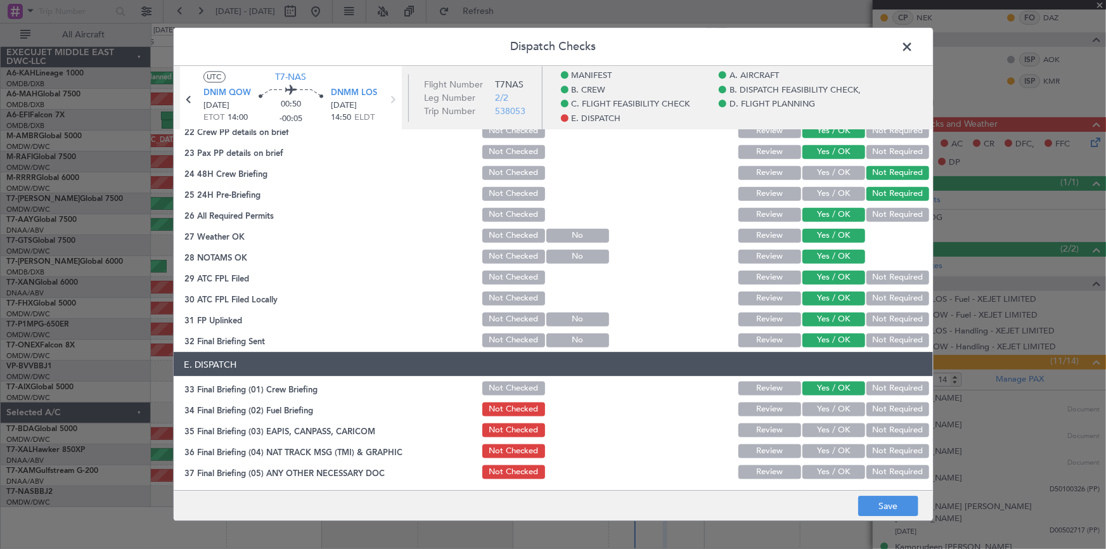
scroll to position [691, 0]
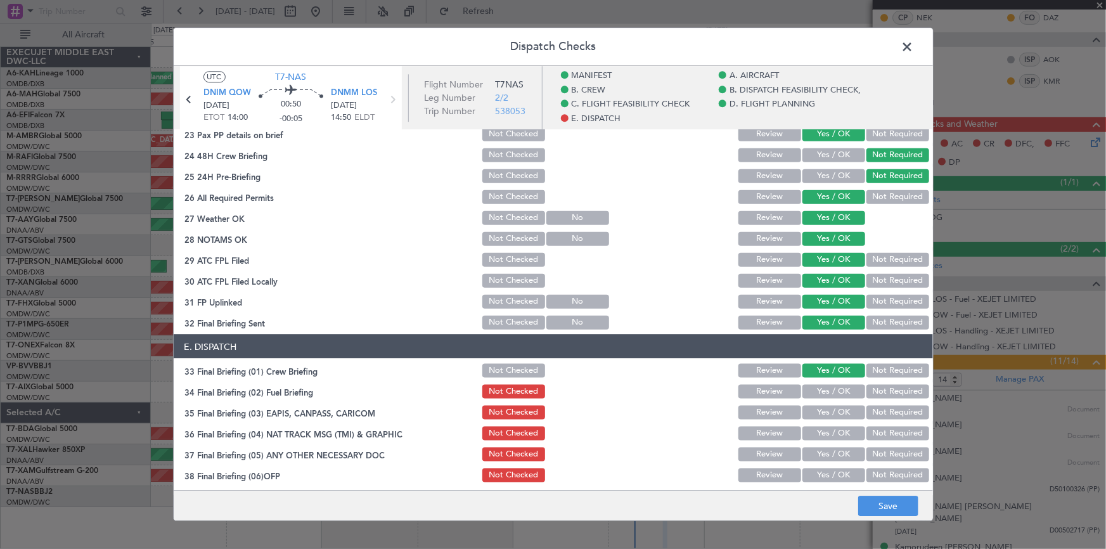
click at [884, 390] on button "Not Required" at bounding box center [898, 391] width 63 height 14
drag, startPoint x: 882, startPoint y: 414, endPoint x: 891, endPoint y: 406, distance: 12.2
click at [882, 413] on button "Not Required" at bounding box center [898, 412] width 63 height 14
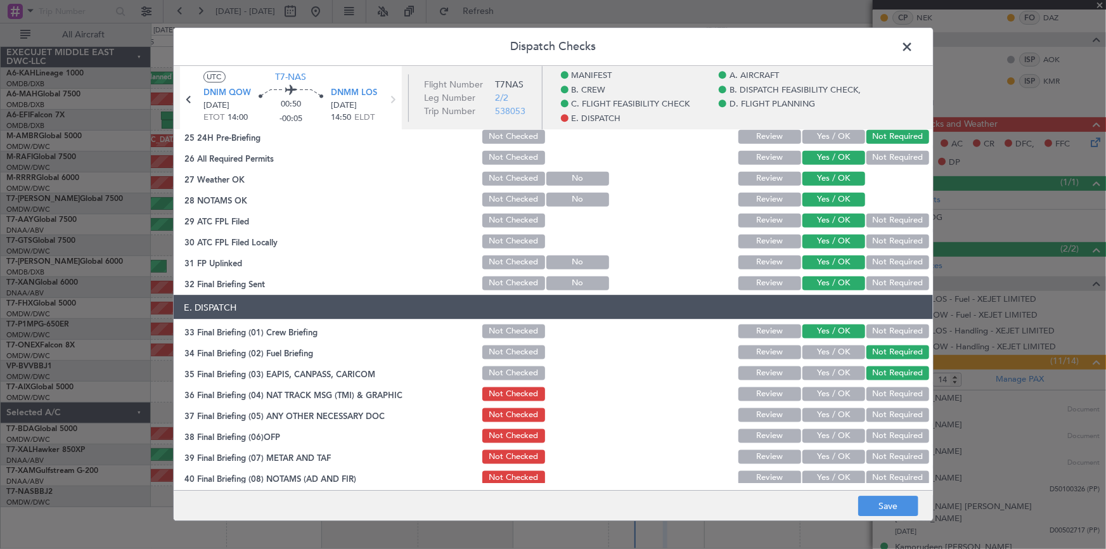
scroll to position [749, 0]
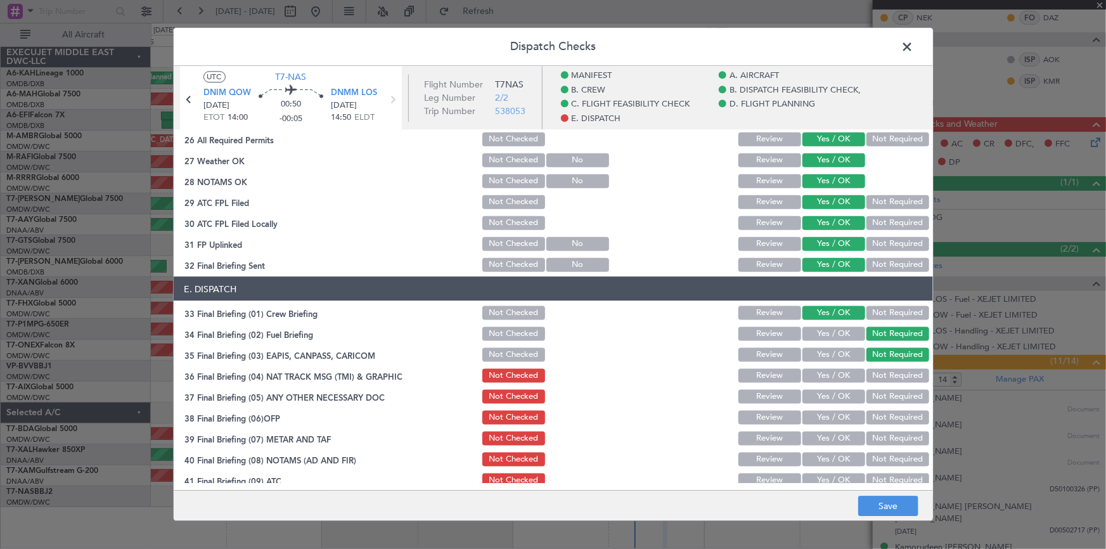
click at [882, 368] on button "Not Required" at bounding box center [898, 375] width 63 height 14
click at [884, 394] on button "Not Required" at bounding box center [898, 396] width 63 height 14
click at [830, 410] on button "Yes / OK" at bounding box center [834, 417] width 63 height 14
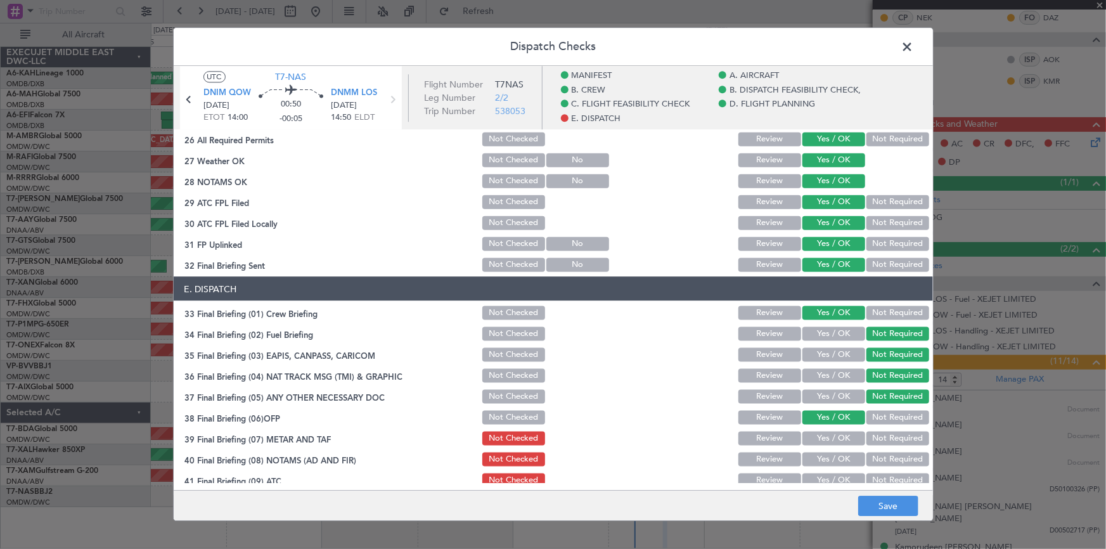
drag, startPoint x: 826, startPoint y: 434, endPoint x: 831, endPoint y: 455, distance: 22.1
click at [829, 437] on button "Yes / OK" at bounding box center [834, 438] width 63 height 14
click at [830, 455] on button "Yes / OK" at bounding box center [834, 459] width 63 height 14
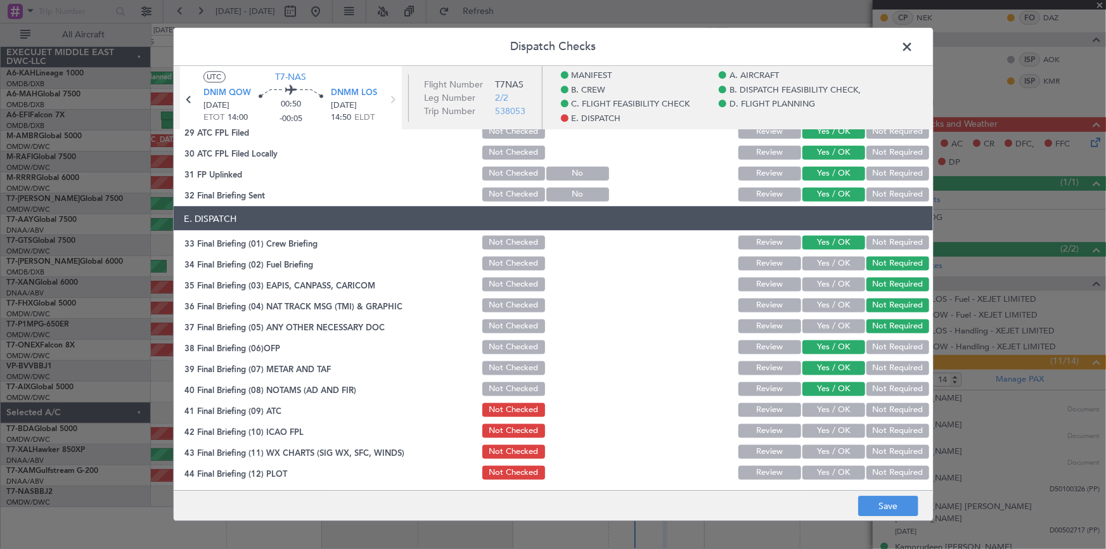
click at [820, 408] on button "Yes / OK" at bounding box center [834, 410] width 63 height 14
click at [822, 432] on button "Yes / OK" at bounding box center [834, 430] width 63 height 14
click at [824, 448] on button "Yes / OK" at bounding box center [834, 451] width 63 height 14
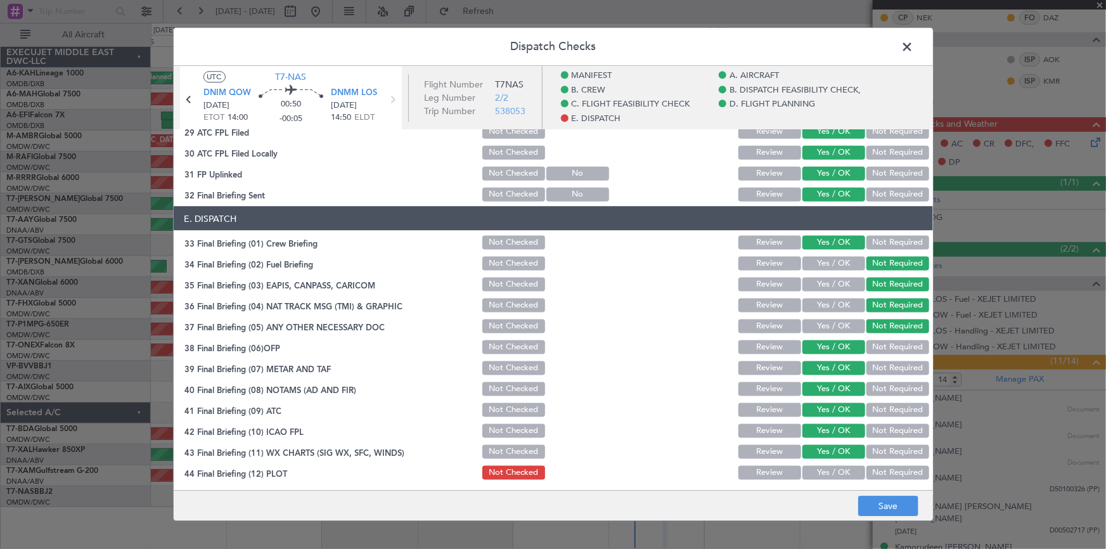
drag, startPoint x: 822, startPoint y: 472, endPoint x: 840, endPoint y: 482, distance: 20.7
click at [823, 472] on button "Yes / OK" at bounding box center [834, 472] width 63 height 14
click at [876, 500] on button "Save" at bounding box center [888, 506] width 60 height 20
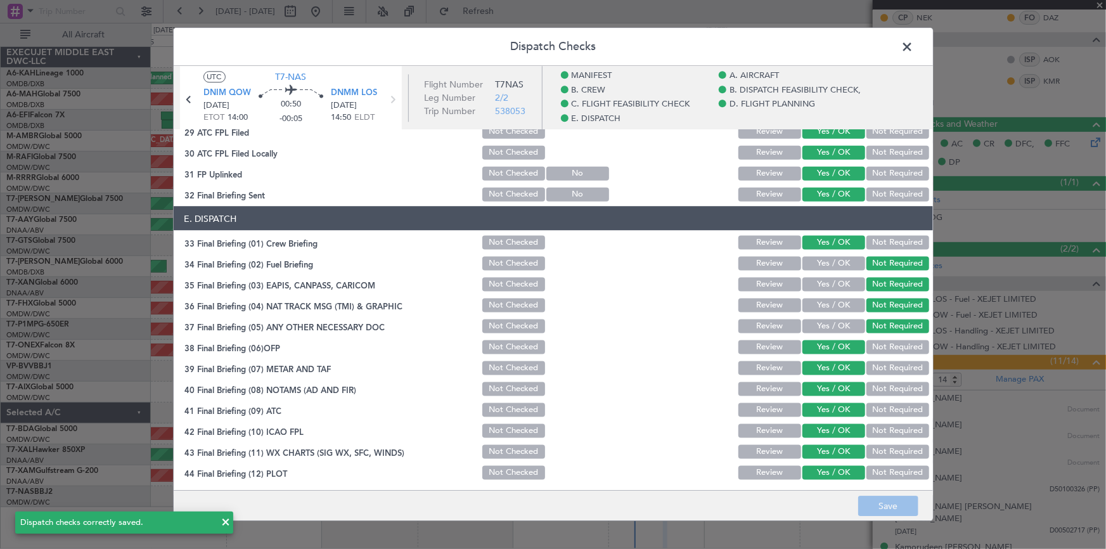
click at [914, 41] on span at bounding box center [914, 49] width 0 height 25
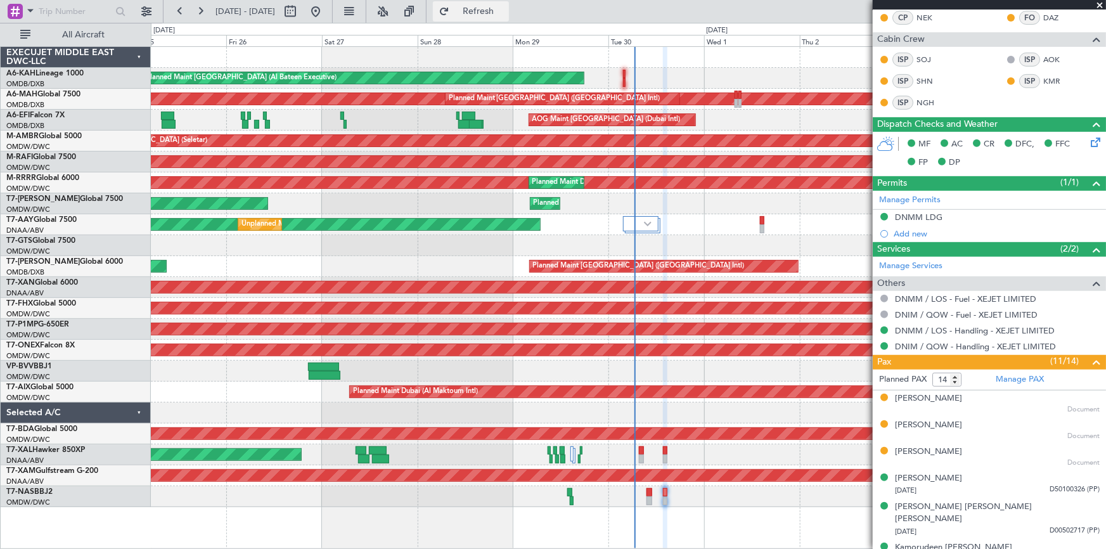
click at [505, 15] on span "Refresh" at bounding box center [478, 11] width 53 height 9
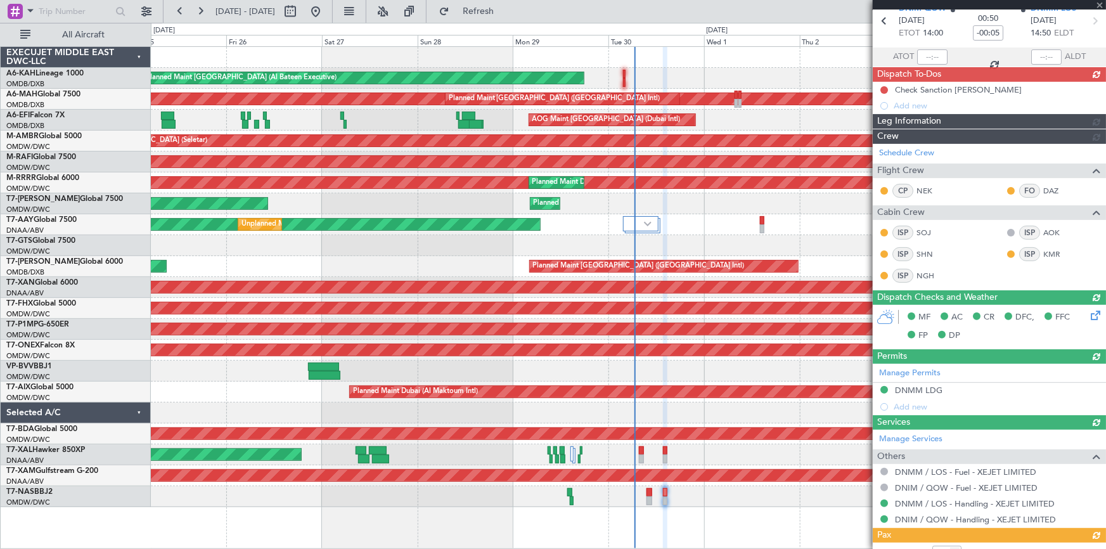
scroll to position [0, 0]
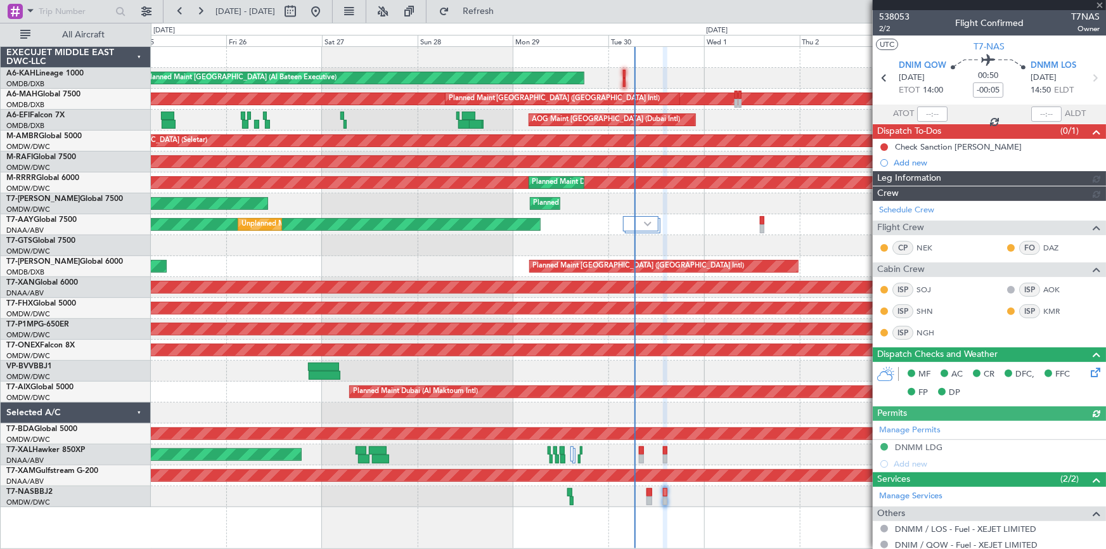
type input "Dherander Fithani (DHF)"
type input "7394"
type input "Dherander Fithani (DHF)"
type input "7394"
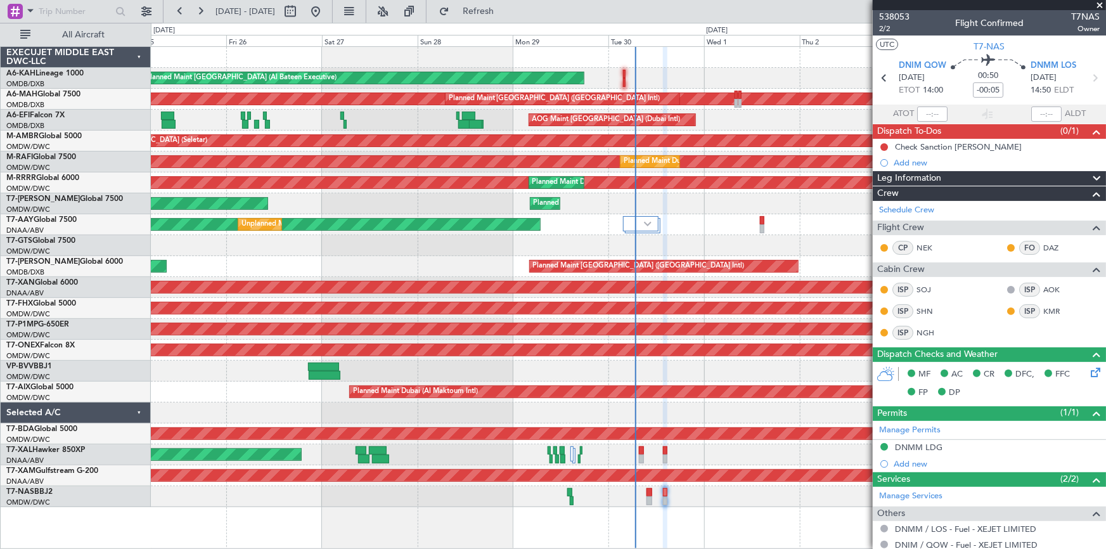
type input "Dherander Fithani (DHF)"
type input "7394"
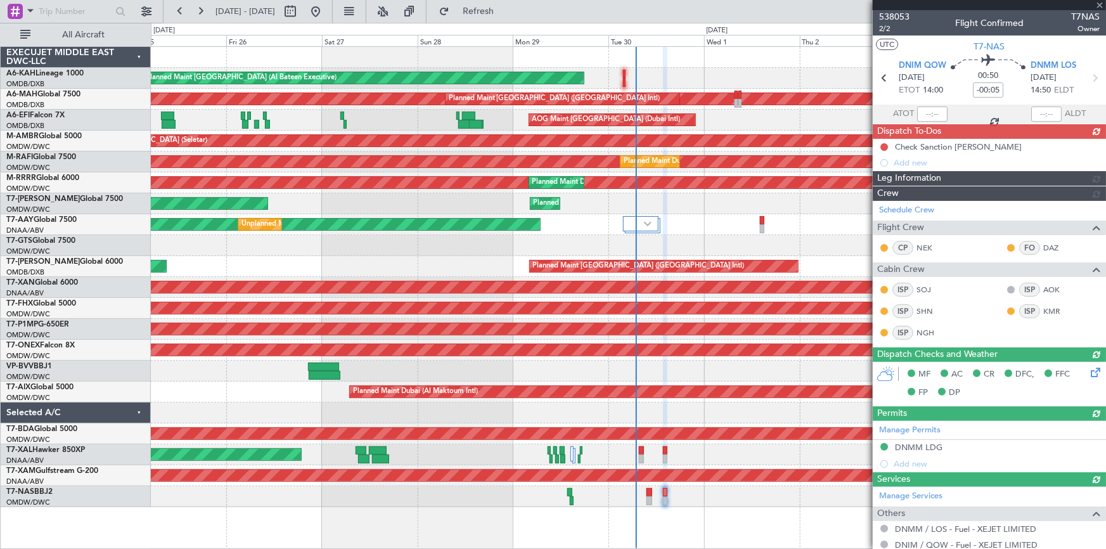
type input "Dherander Fithani (DHF)"
type input "7394"
type input "Dherander Fithani (DHF)"
type input "7394"
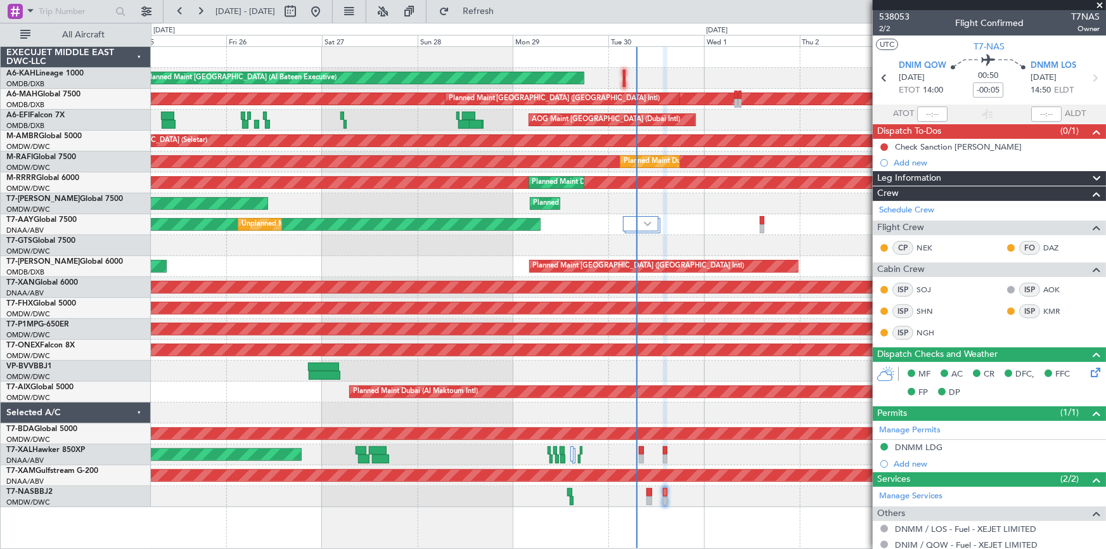
type input "Dherander Fithani (DHF)"
type input "7394"
type input "Dherander Fithani (DHF)"
type input "7394"
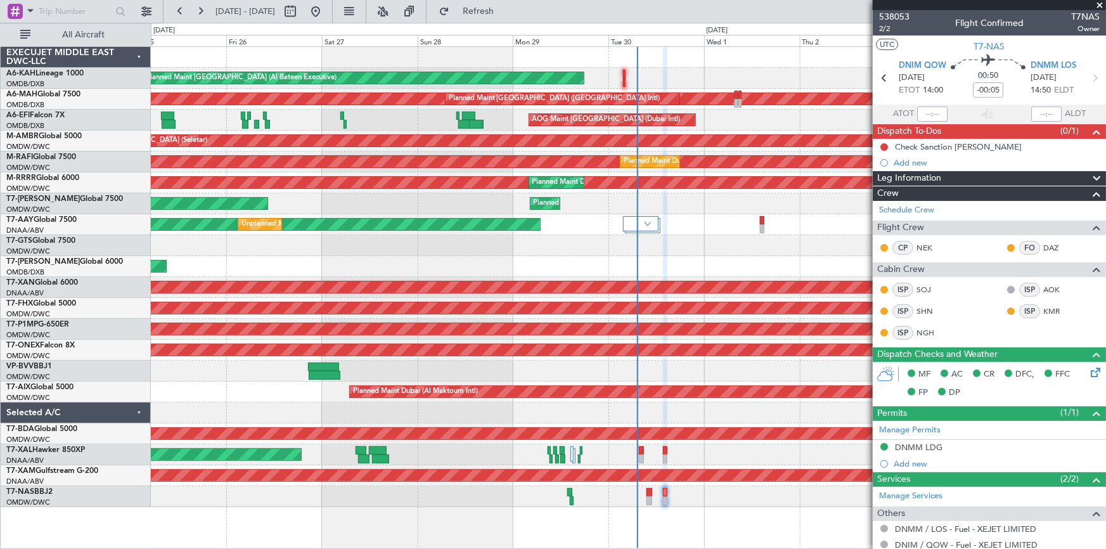
type input "Dherander Fithani (DHF)"
type input "7394"
